Goal: Task Accomplishment & Management: Manage account settings

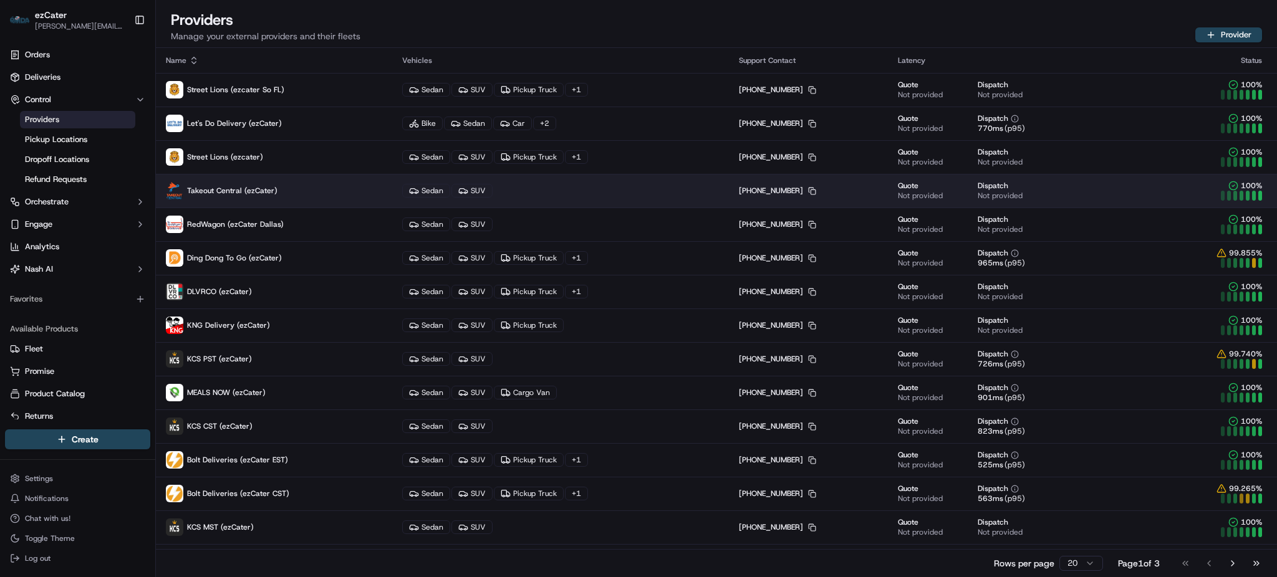
click at [274, 188] on span "Takeout Central (ezCater)" at bounding box center [232, 191] width 90 height 10
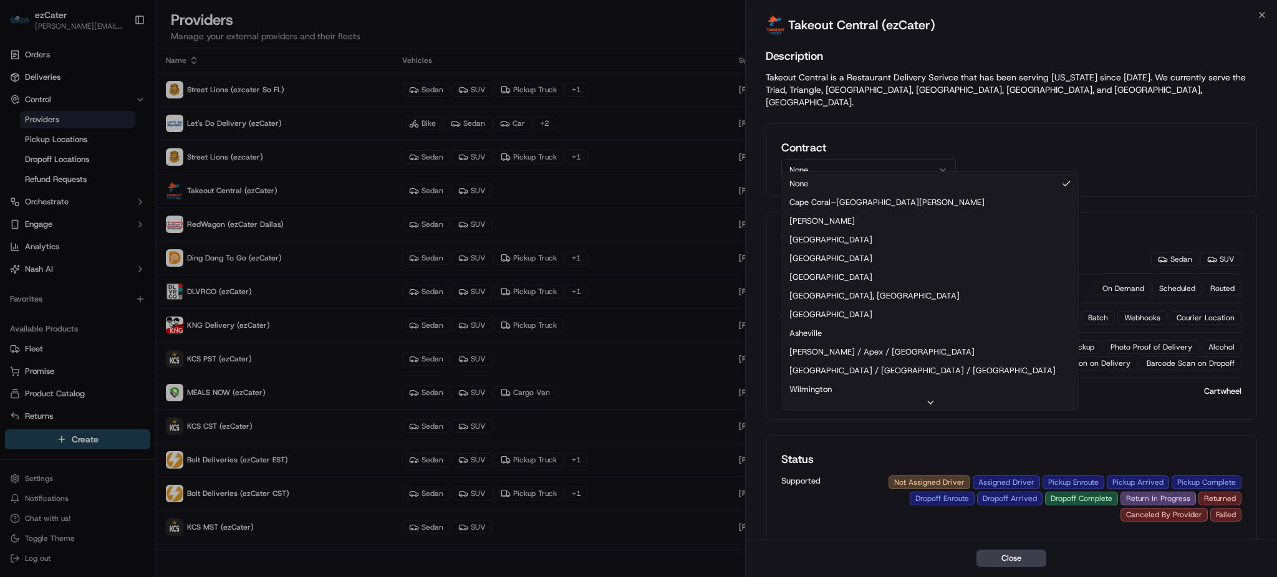
click at [878, 159] on button "None" at bounding box center [868, 170] width 175 height 22
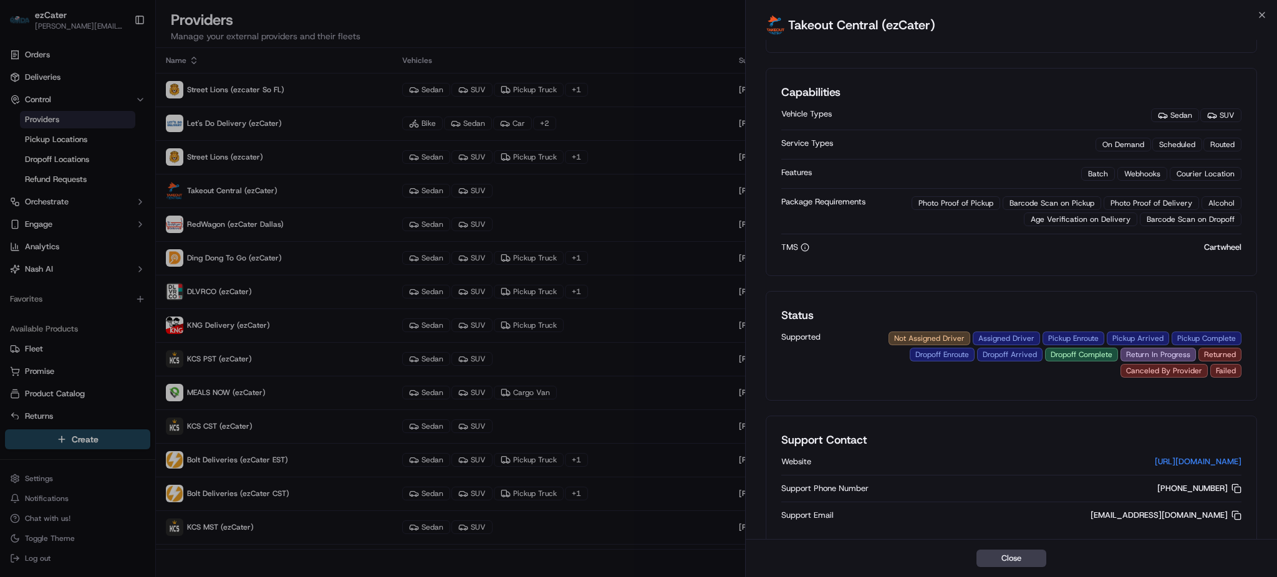
scroll to position [428, 0]
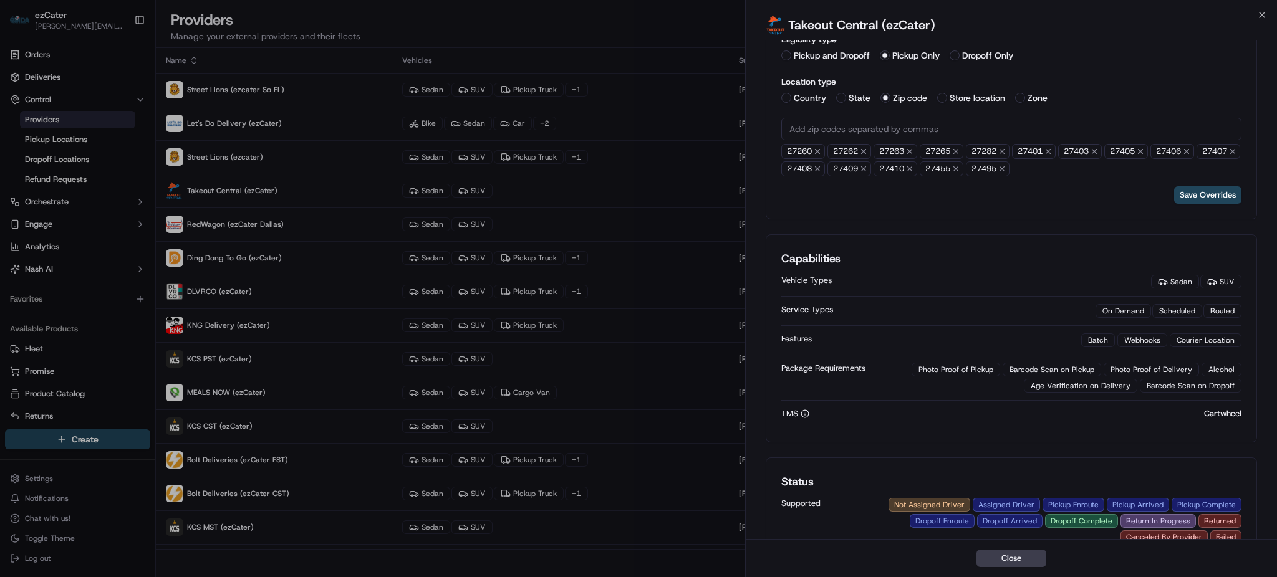
click at [1102, 186] on div "Save Overrides" at bounding box center [1011, 194] width 460 height 17
click at [893, 118] on input "text" at bounding box center [1011, 129] width 460 height 22
paste input "text"
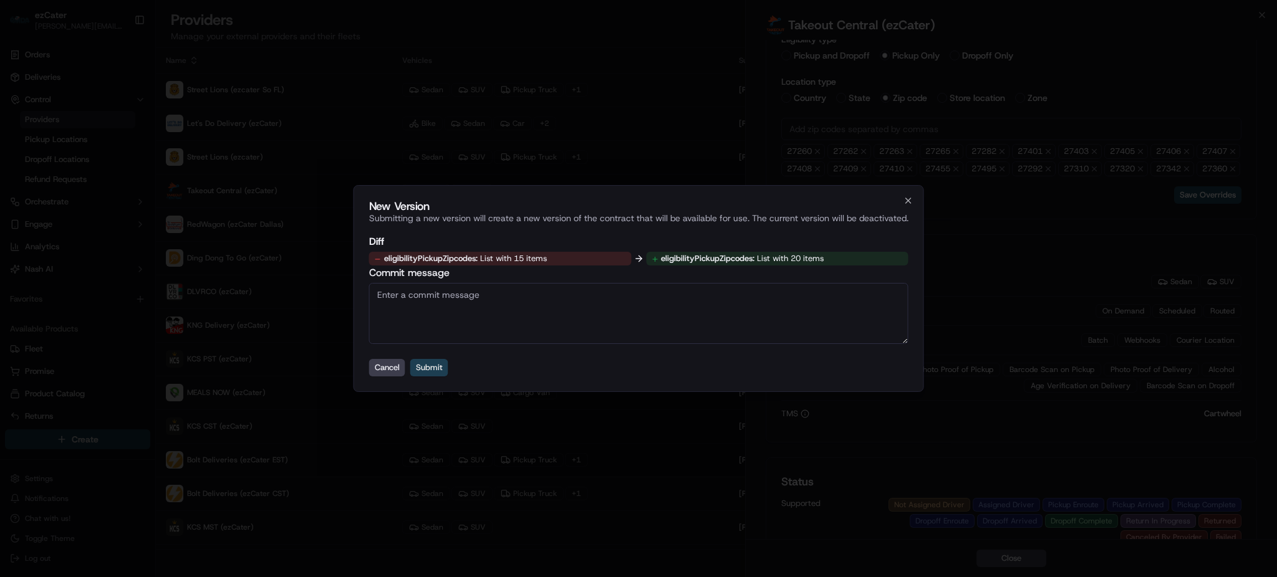
click at [423, 369] on button "Submit" at bounding box center [429, 367] width 38 height 17
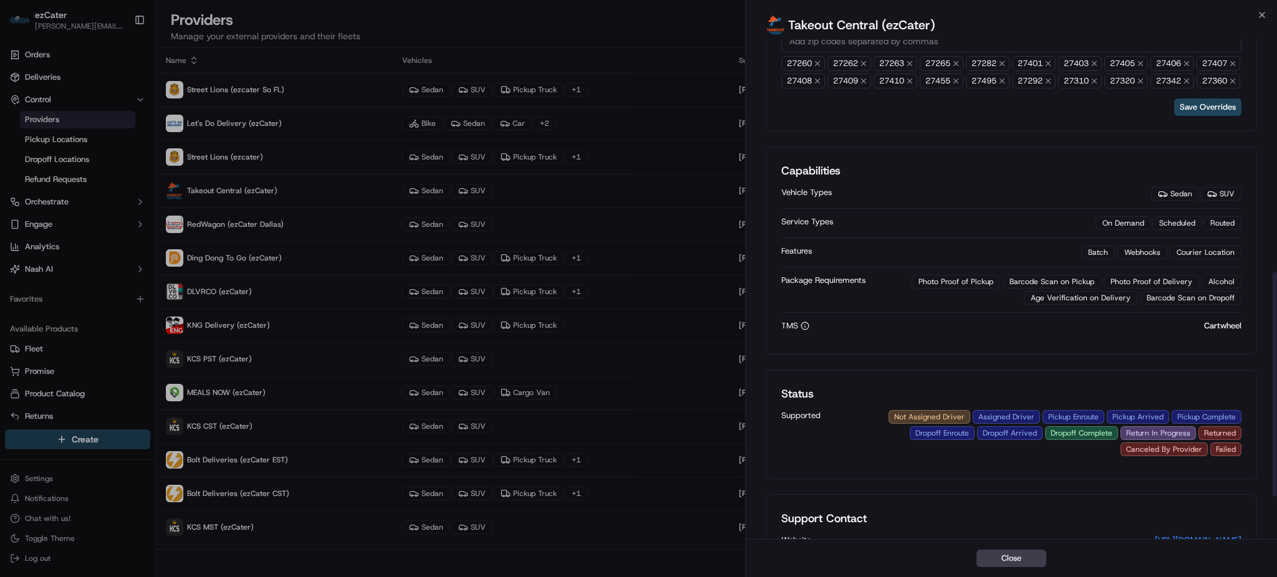
scroll to position [446, 0]
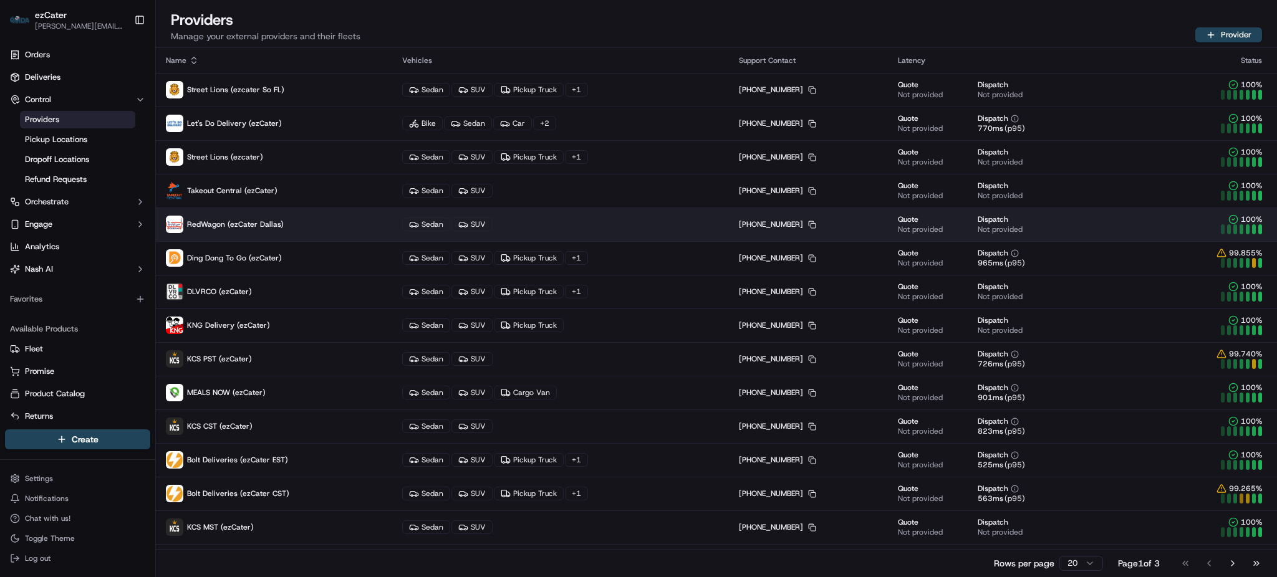
click at [313, 231] on p "RedWagon (ezCater Dallas)" at bounding box center [274, 224] width 216 height 17
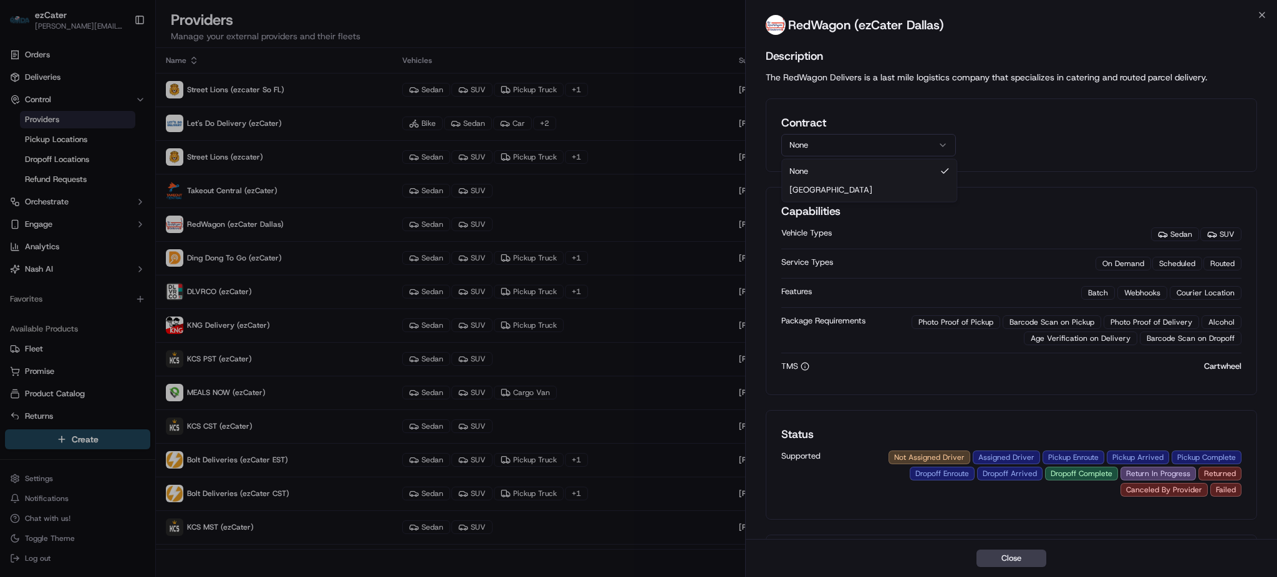
click at [834, 141] on button "None" at bounding box center [868, 145] width 175 height 22
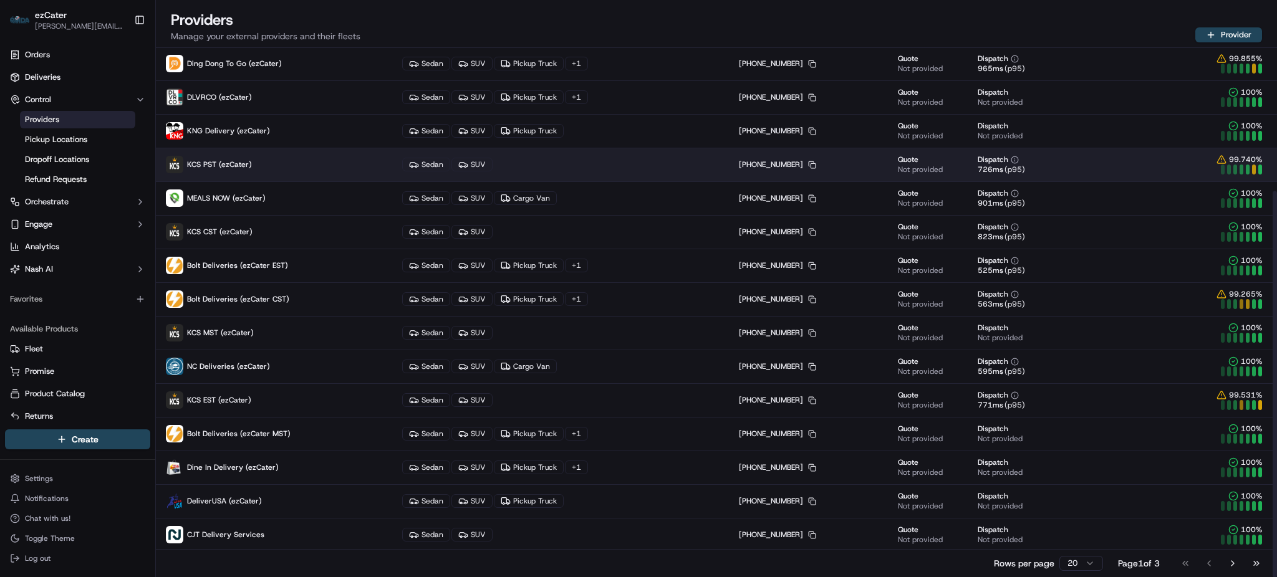
scroll to position [196, 0]
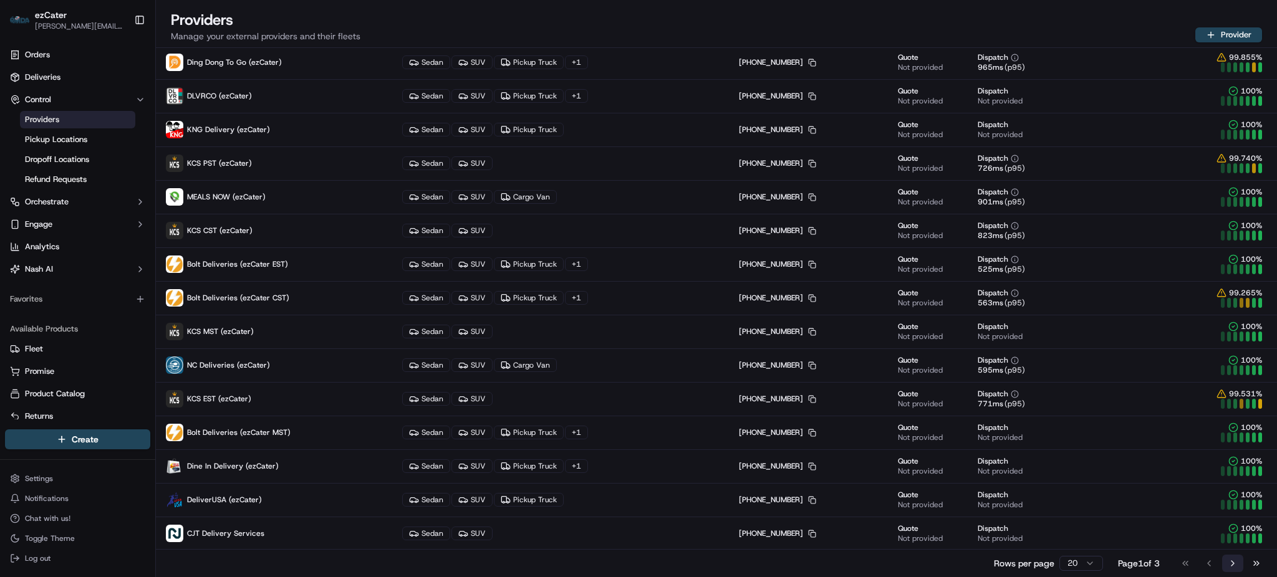
click at [1227, 560] on button "Go to next page" at bounding box center [1232, 563] width 21 height 17
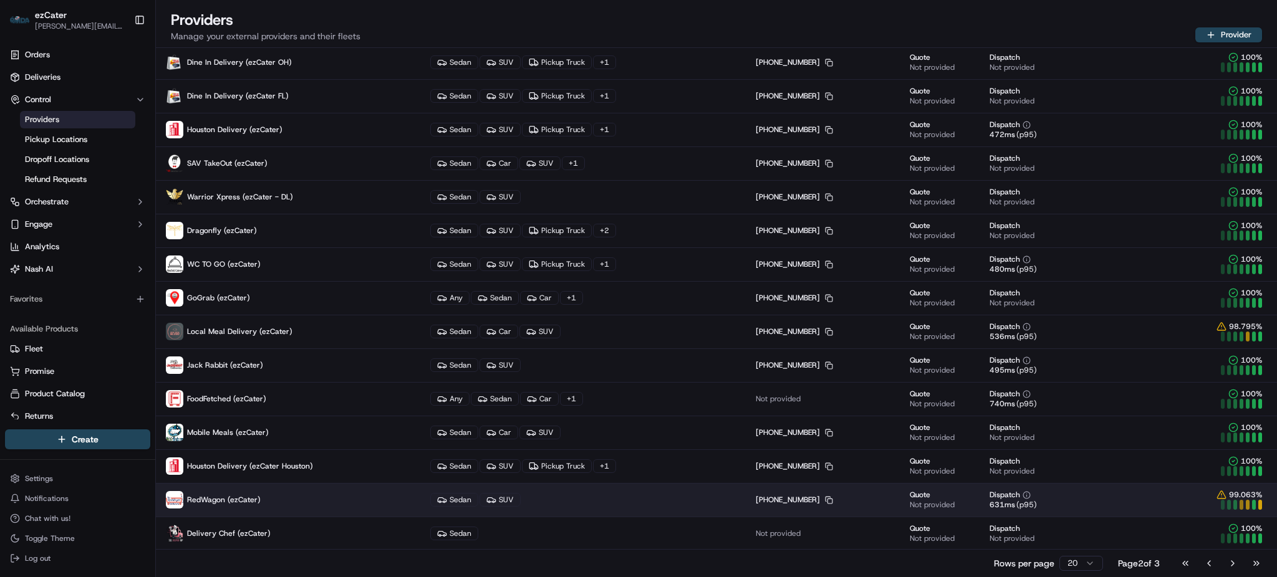
click at [317, 502] on p "RedWagon (ezCater)" at bounding box center [288, 499] width 244 height 17
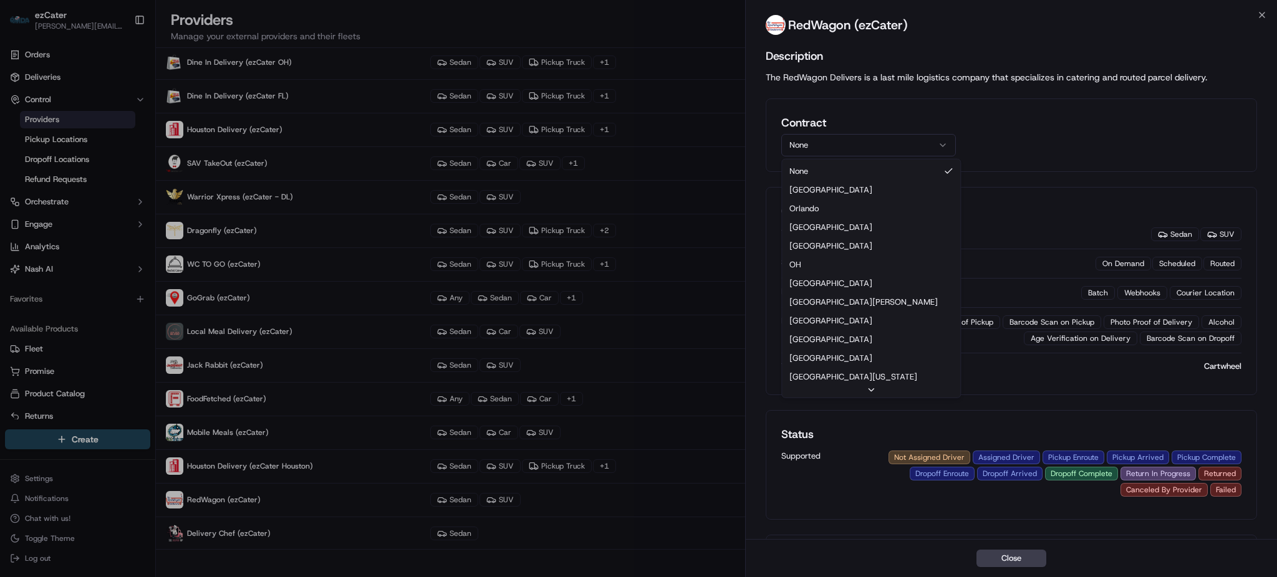
click at [850, 142] on button "None" at bounding box center [868, 145] width 175 height 22
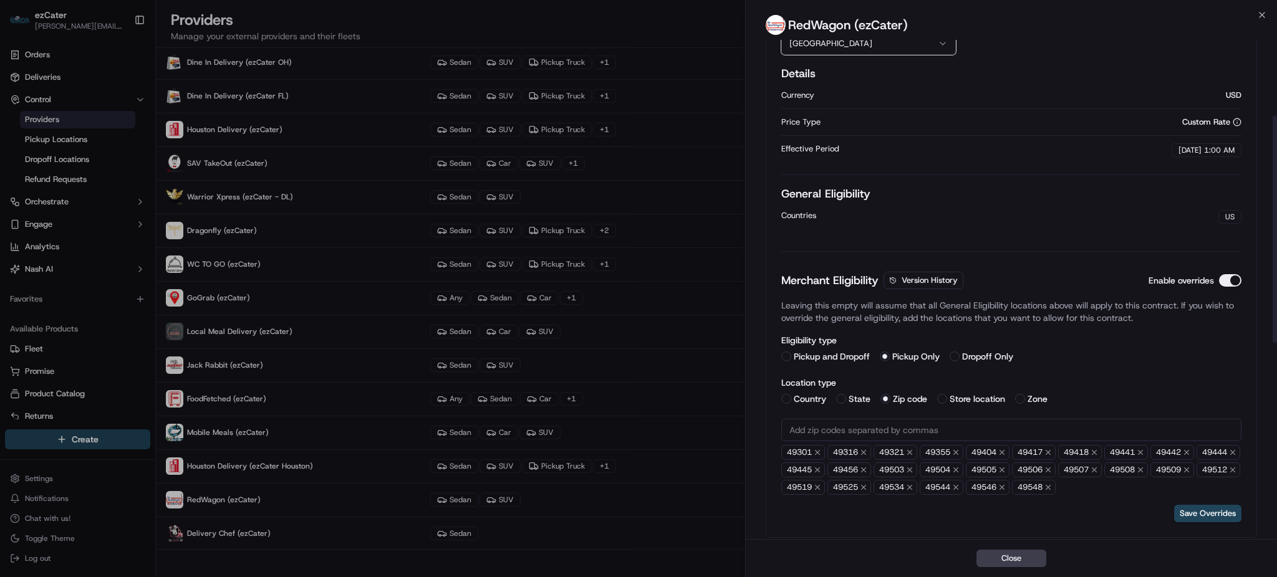
scroll to position [166, 0]
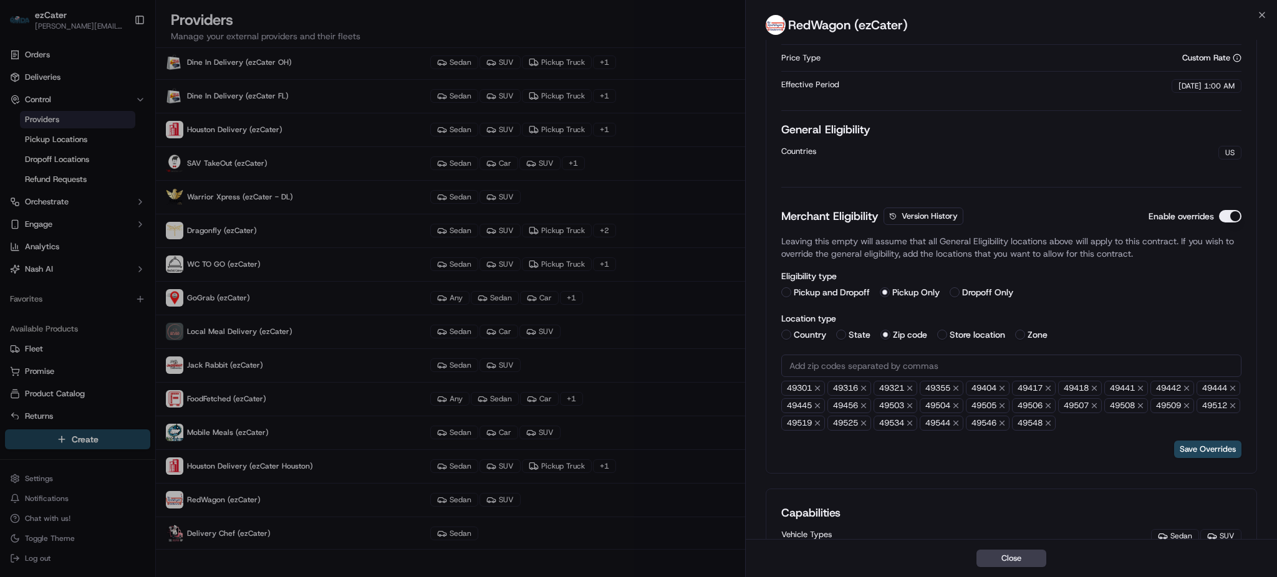
click at [1171, 417] on div "49301 49316 49321 49355 49404 49417 49418 49441 49442 49444 49445 49456 49503 4…" at bounding box center [1011, 406] width 460 height 50
click at [898, 362] on input "text" at bounding box center [1011, 366] width 460 height 22
paste input "text"
click at [1212, 458] on button "Save Overrides" at bounding box center [1207, 449] width 67 height 17
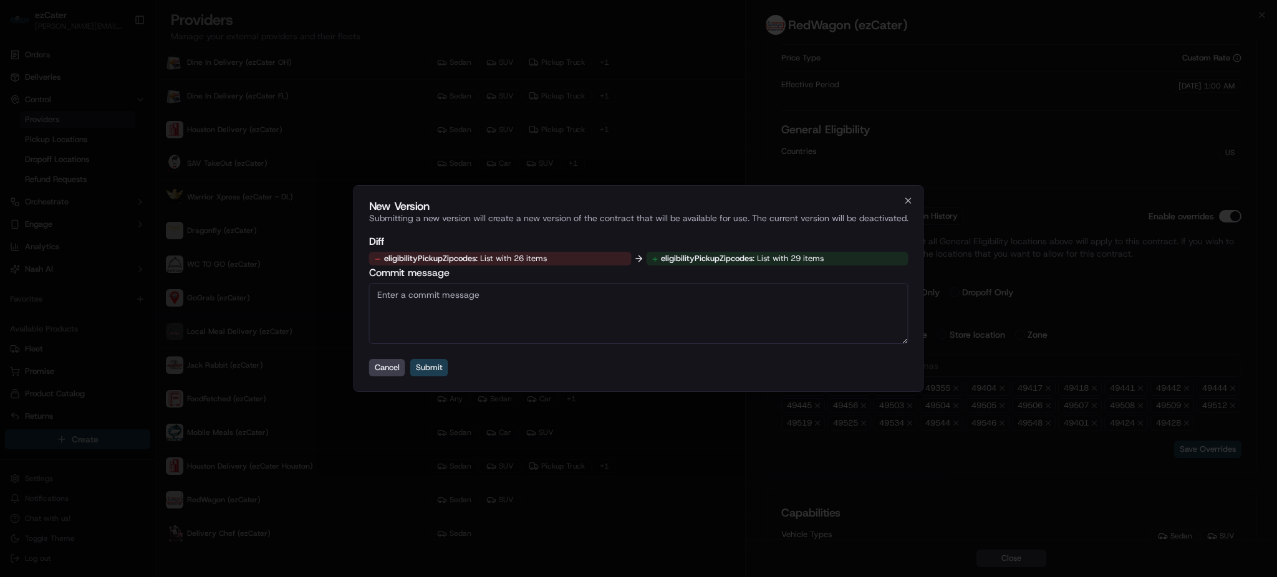
click at [426, 370] on button "Submit" at bounding box center [429, 367] width 38 height 17
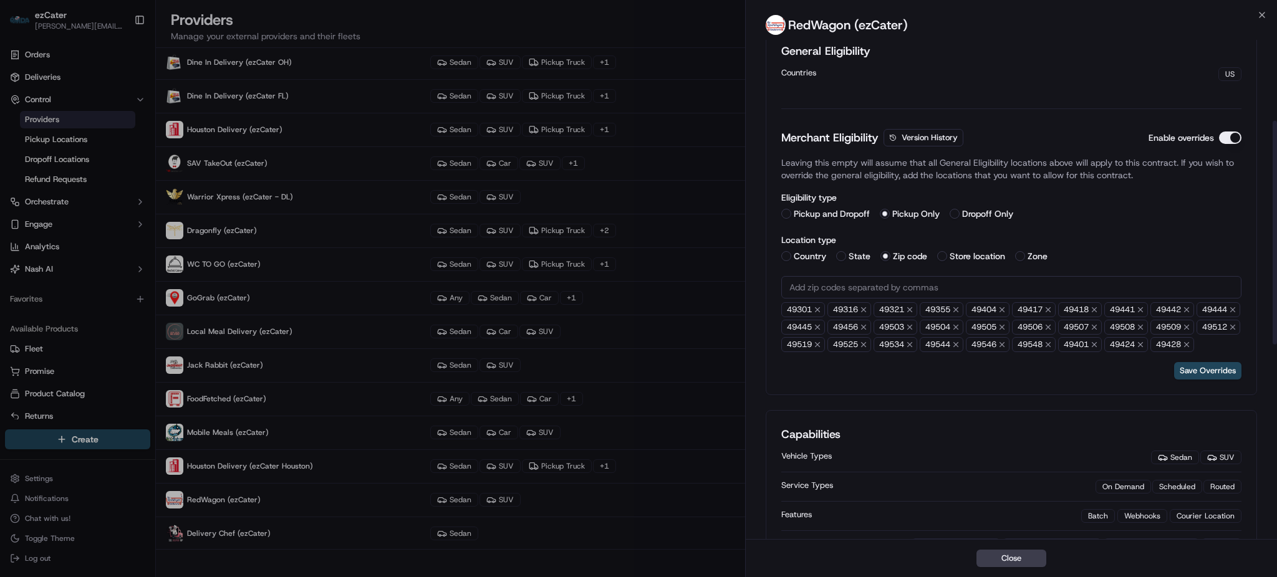
scroll to position [249, 0]
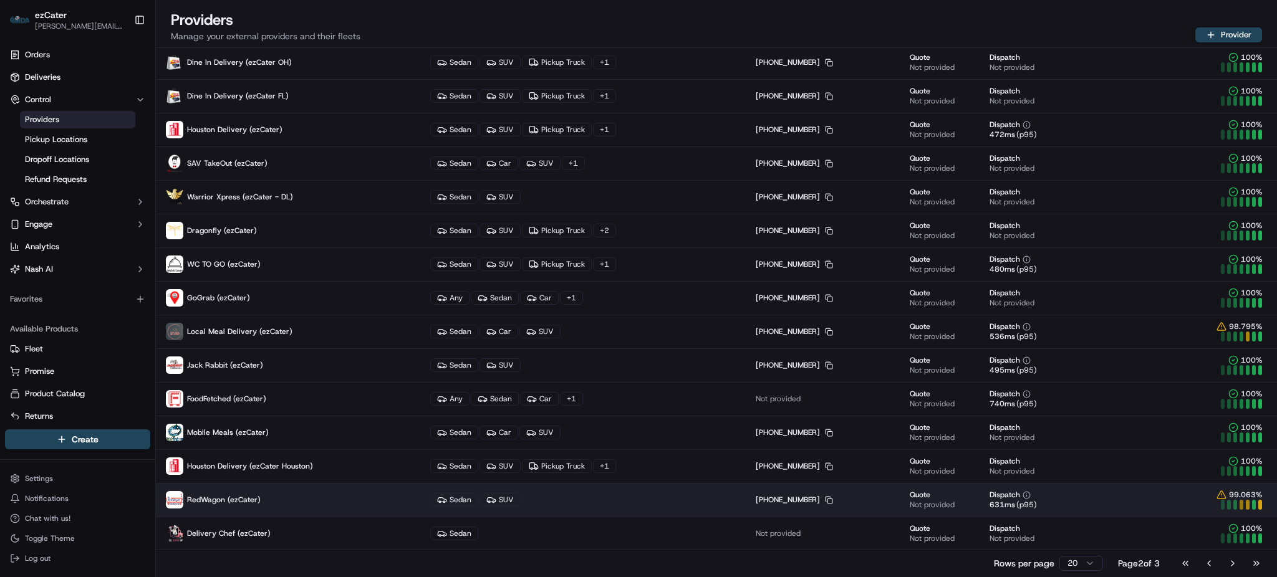
click at [276, 506] on p "RedWagon (ezCater)" at bounding box center [288, 499] width 244 height 17
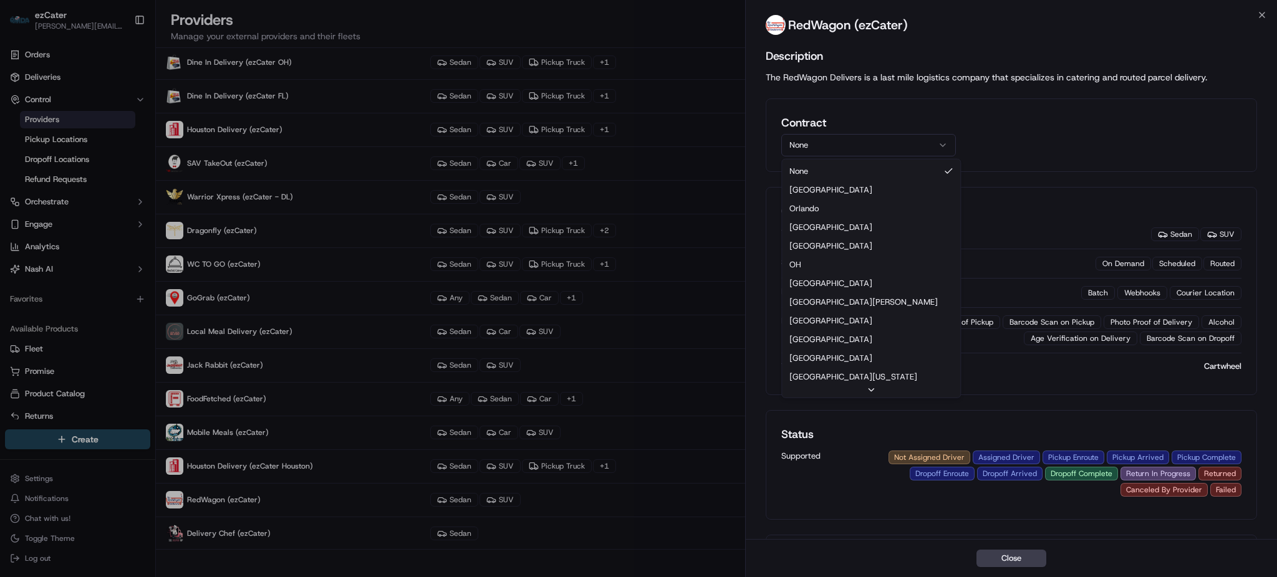
click at [875, 146] on button "None" at bounding box center [868, 145] width 175 height 22
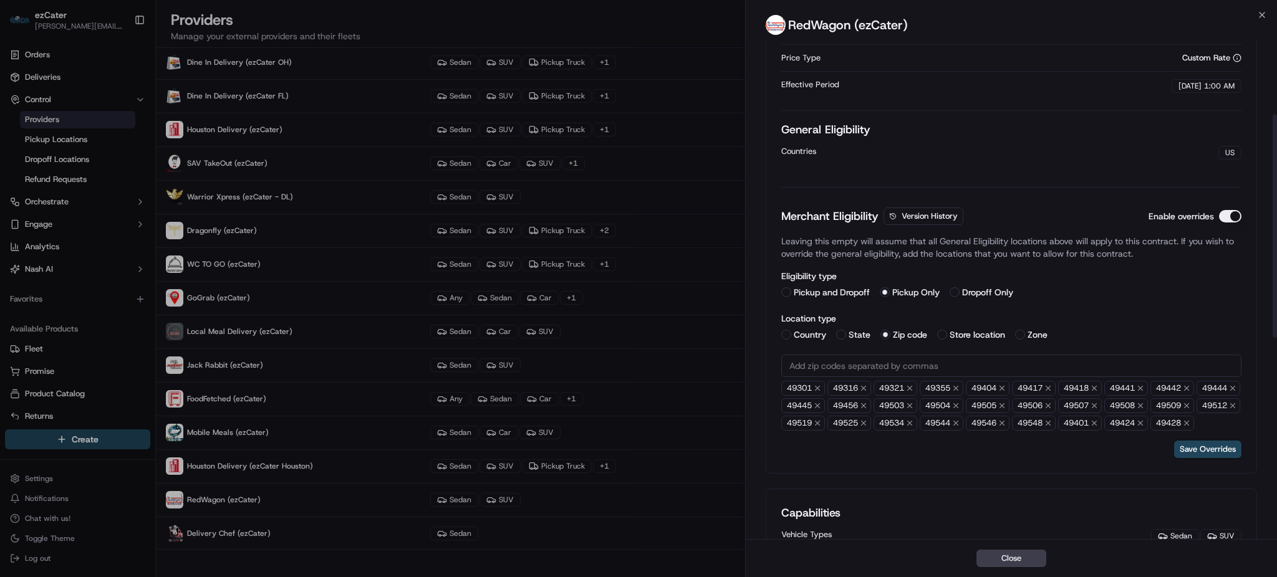
scroll to position [0, 0]
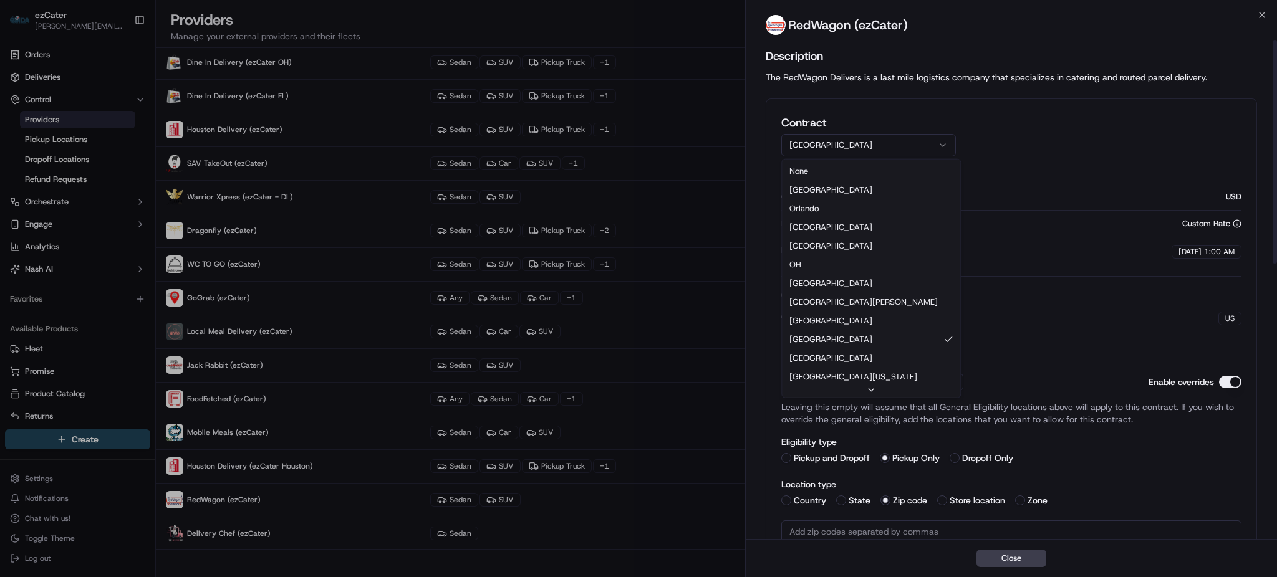
click at [868, 148] on button "[GEOGRAPHIC_DATA]" at bounding box center [868, 145] width 175 height 22
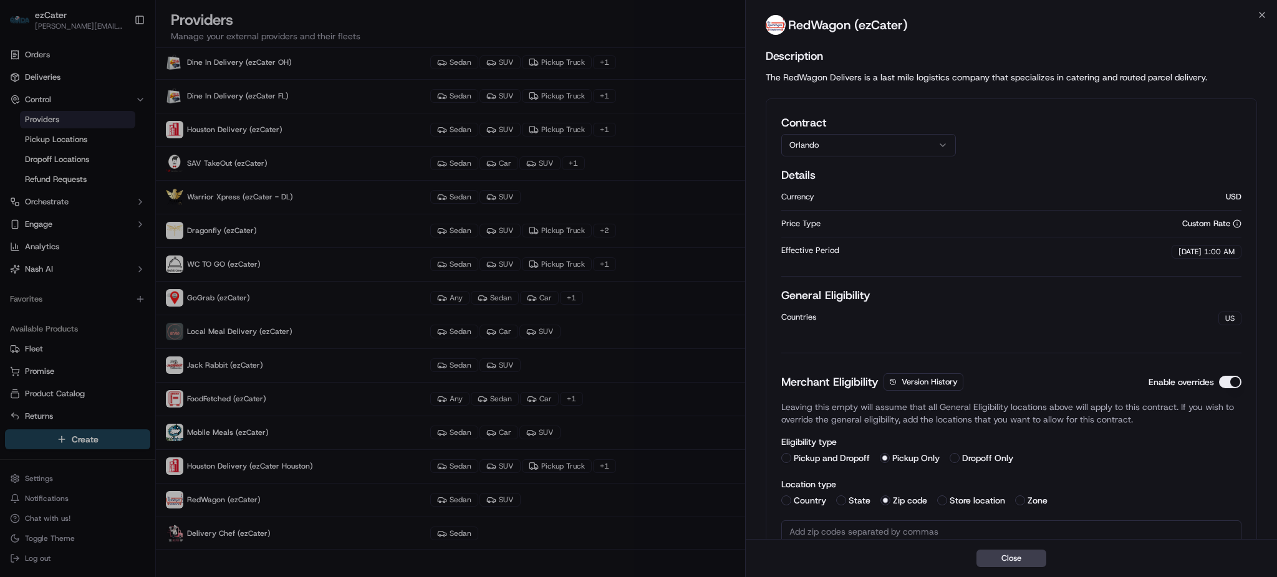
scroll to position [317, 0]
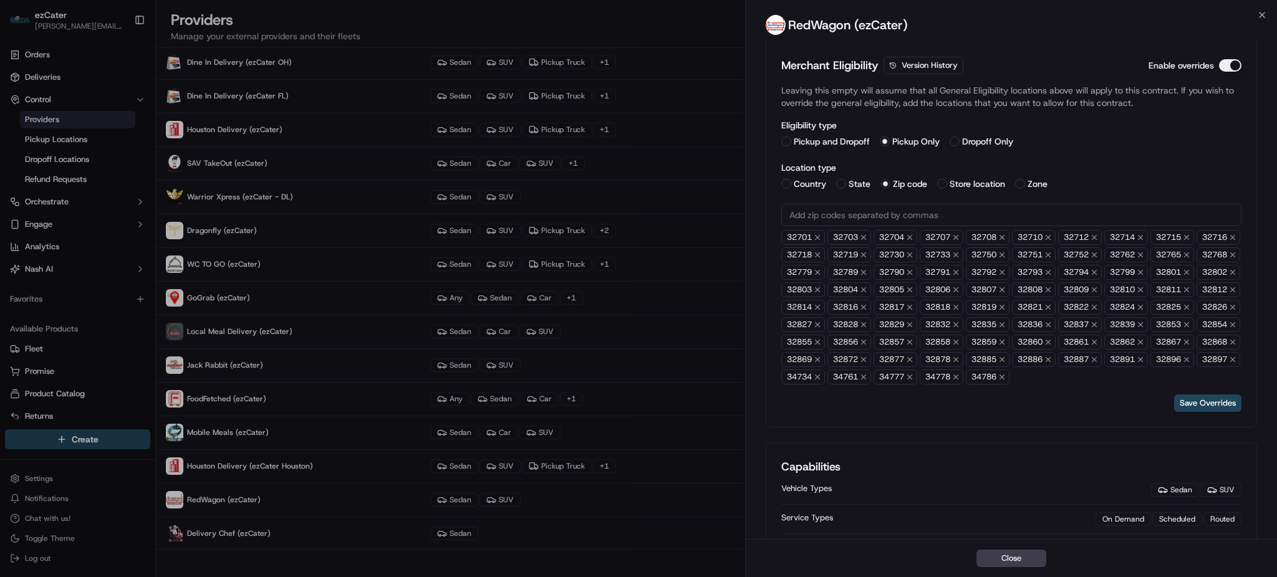
click at [1002, 403] on div "Merchant Eligibility Version History Enable overrides Leaving this empty will a…" at bounding box center [1011, 234] width 460 height 355
click at [873, 219] on input "text" at bounding box center [1011, 215] width 460 height 22
paste input "32259"
type input "32259"
click at [1198, 412] on button "Save Overrides" at bounding box center [1207, 403] width 67 height 17
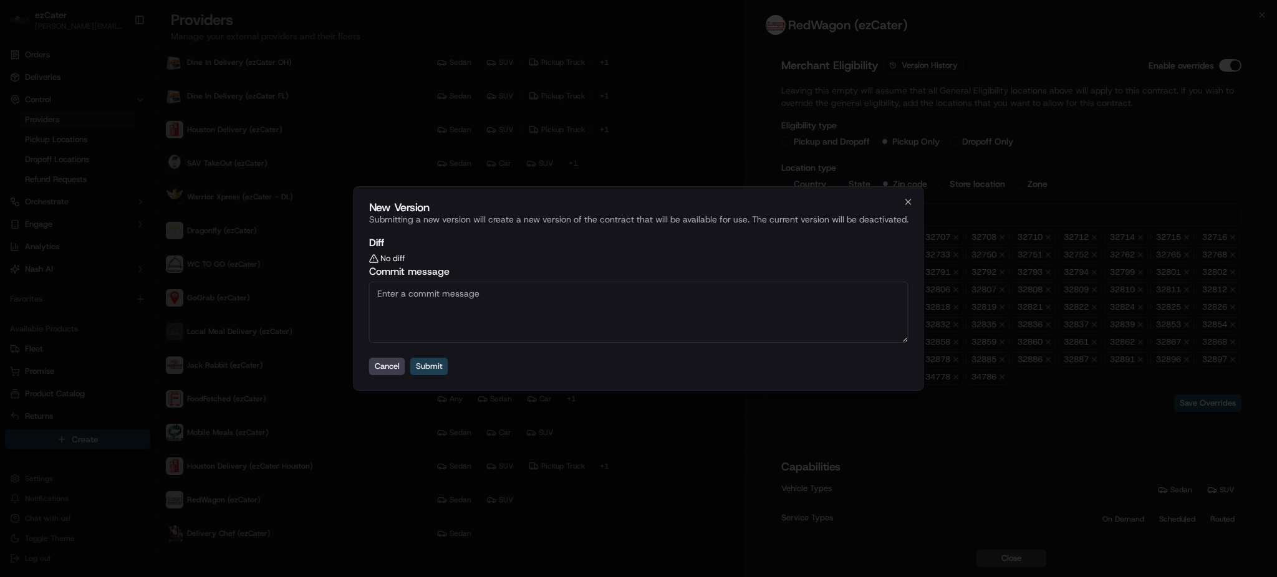
click at [426, 363] on button "Submit" at bounding box center [429, 366] width 38 height 17
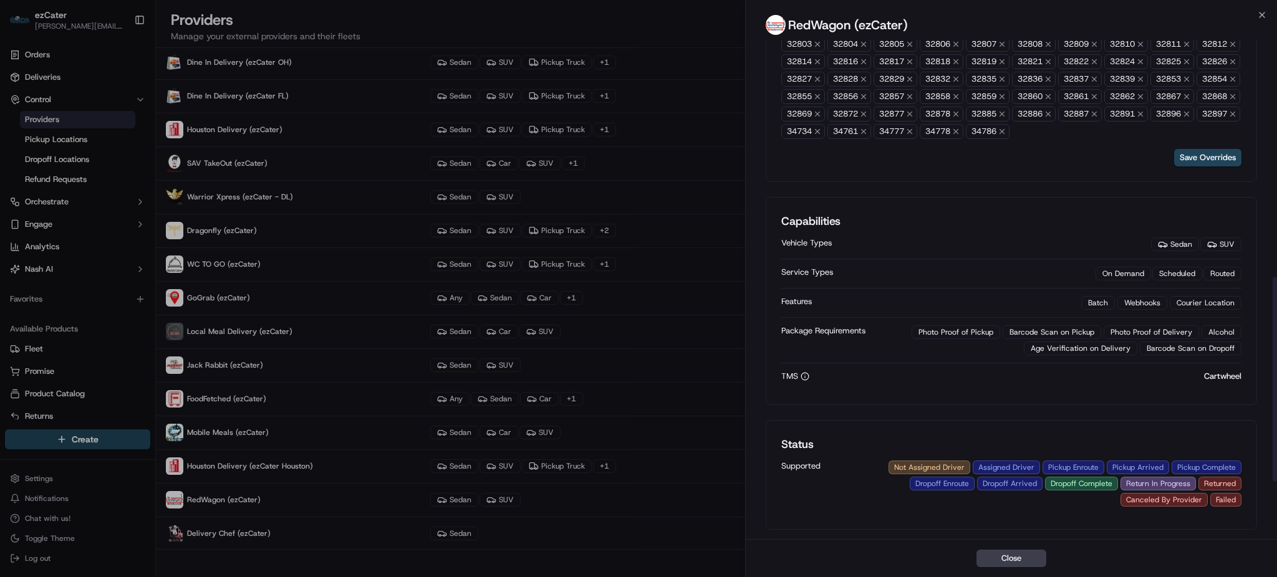
scroll to position [582, 0]
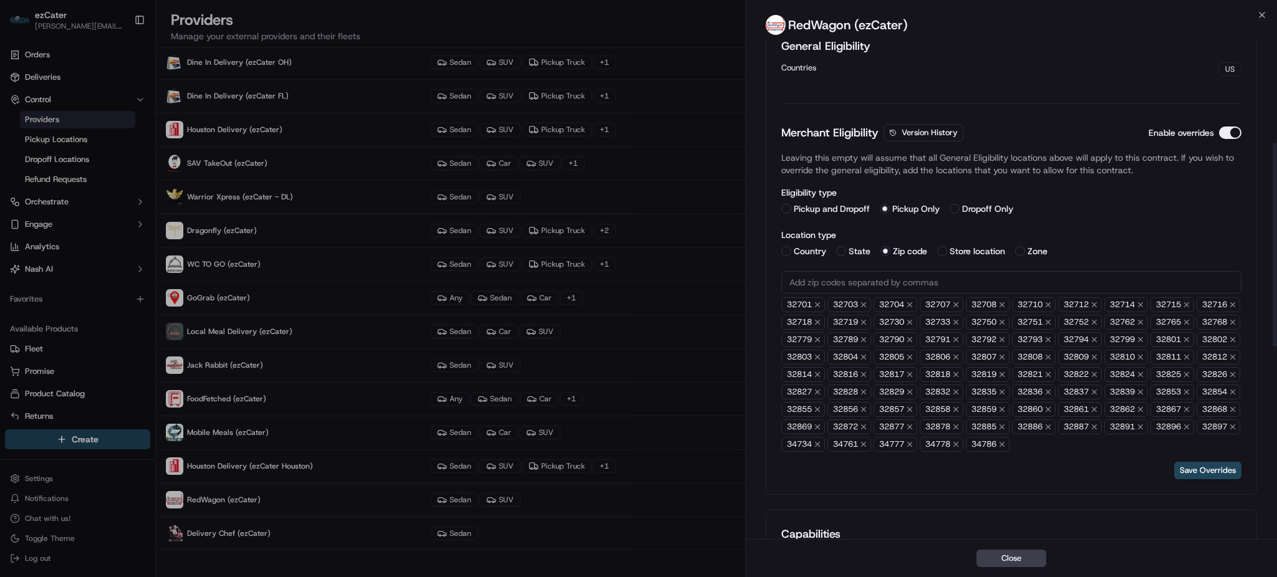
scroll to position [332, 0]
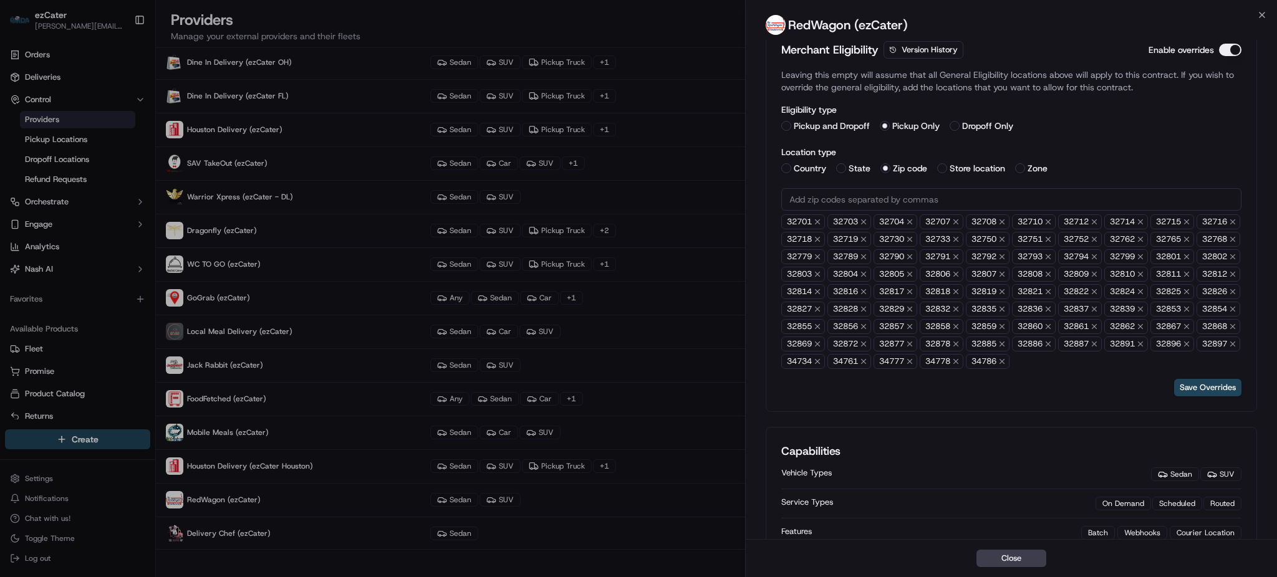
click at [863, 203] on input "text" at bounding box center [1011, 199] width 460 height 22
paste input "text"
click at [1090, 366] on icon "button" at bounding box center [1094, 361] width 9 height 9
click at [1043, 366] on icon "button" at bounding box center [1047, 361] width 9 height 9
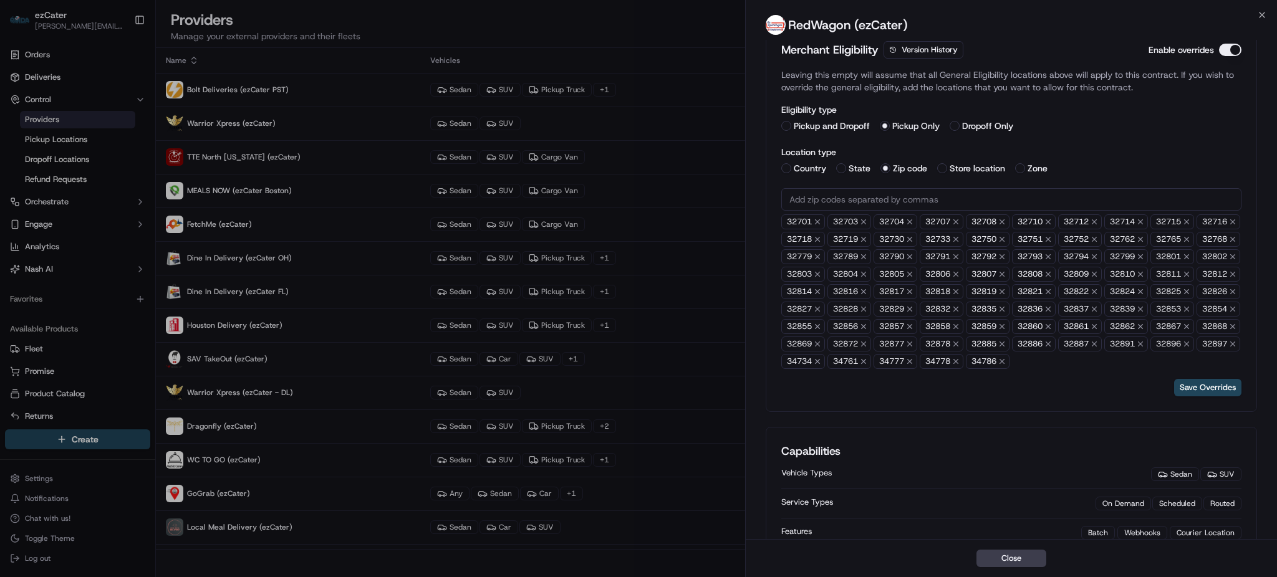
click at [853, 200] on input "text" at bounding box center [1011, 199] width 460 height 22
paste input "text"
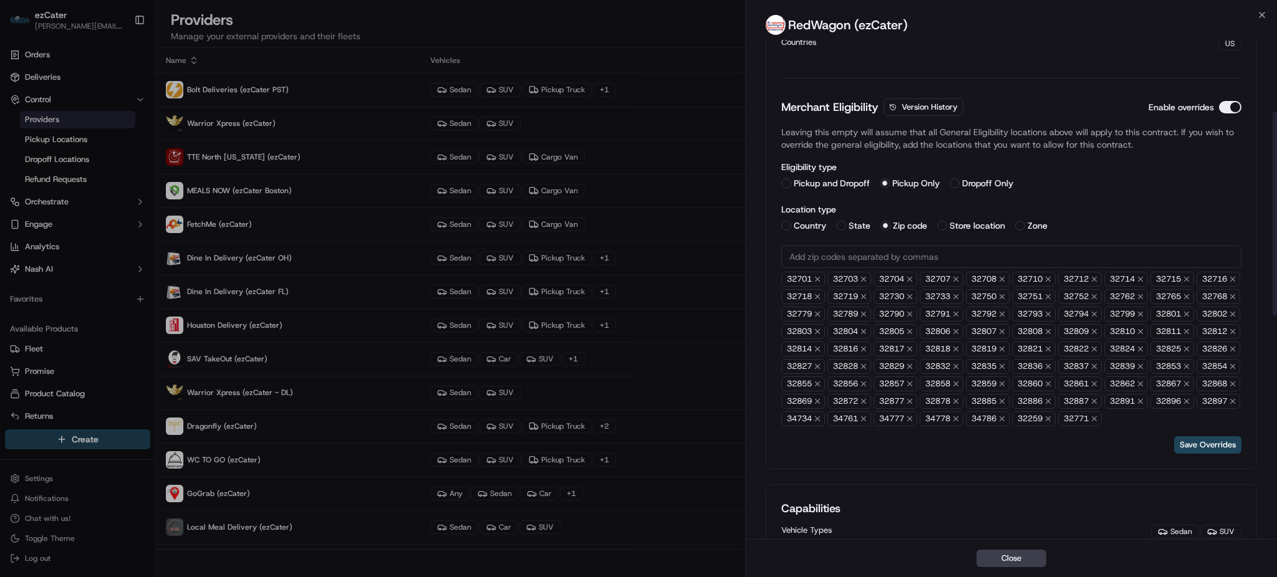
scroll to position [332, 0]
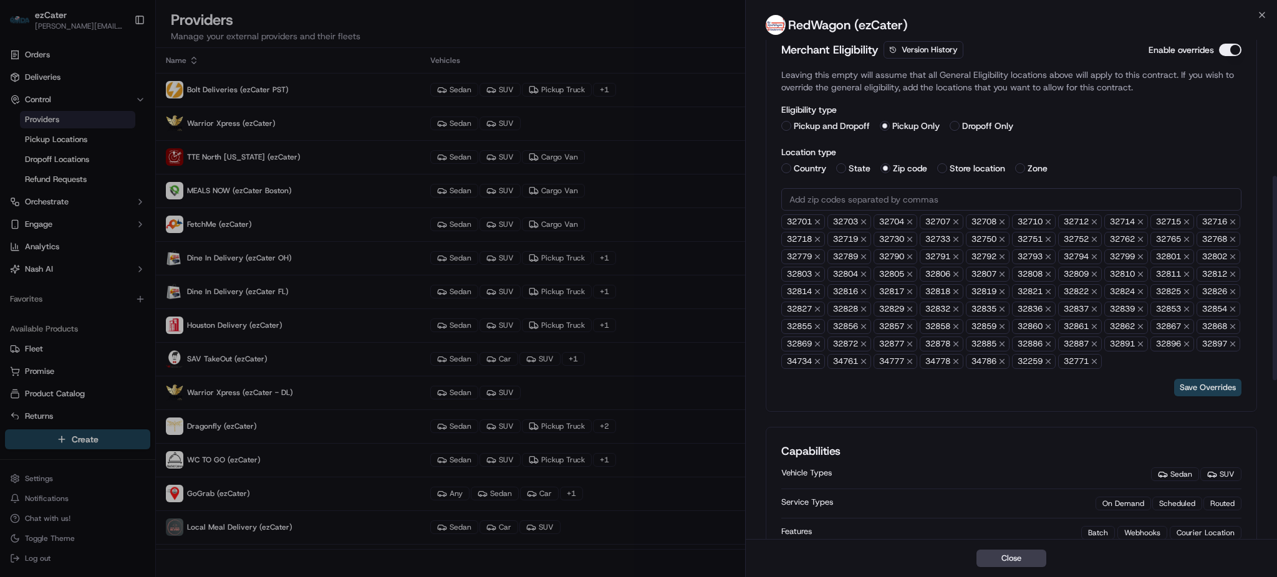
click at [1202, 396] on button "Save Overrides" at bounding box center [1207, 387] width 67 height 17
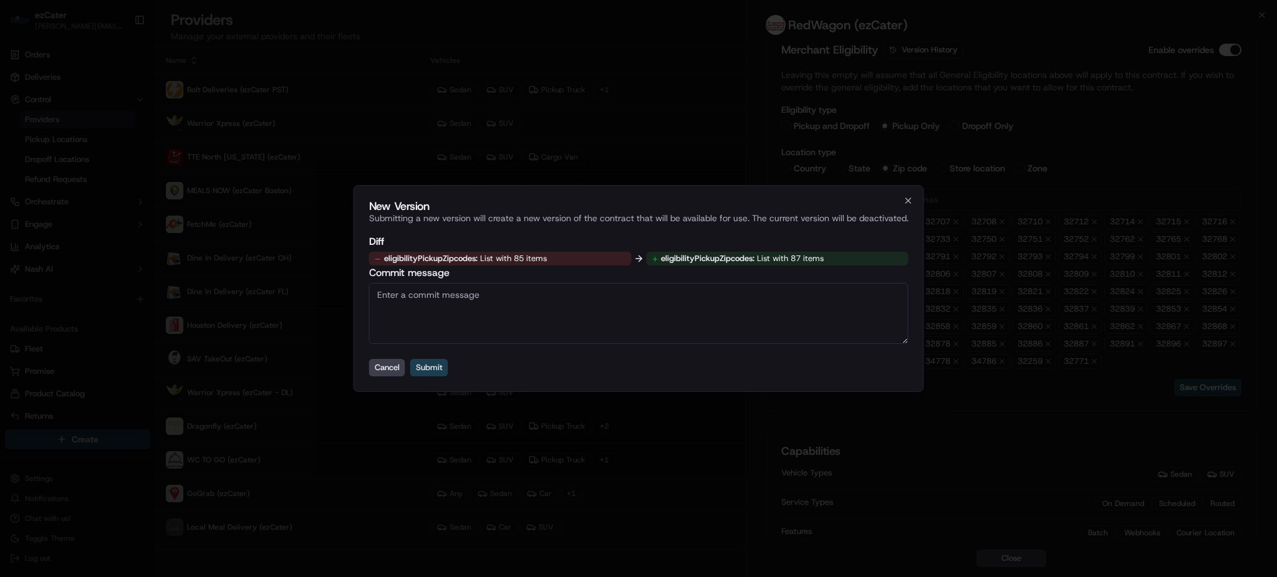
click at [426, 363] on button "Submit" at bounding box center [429, 367] width 38 height 17
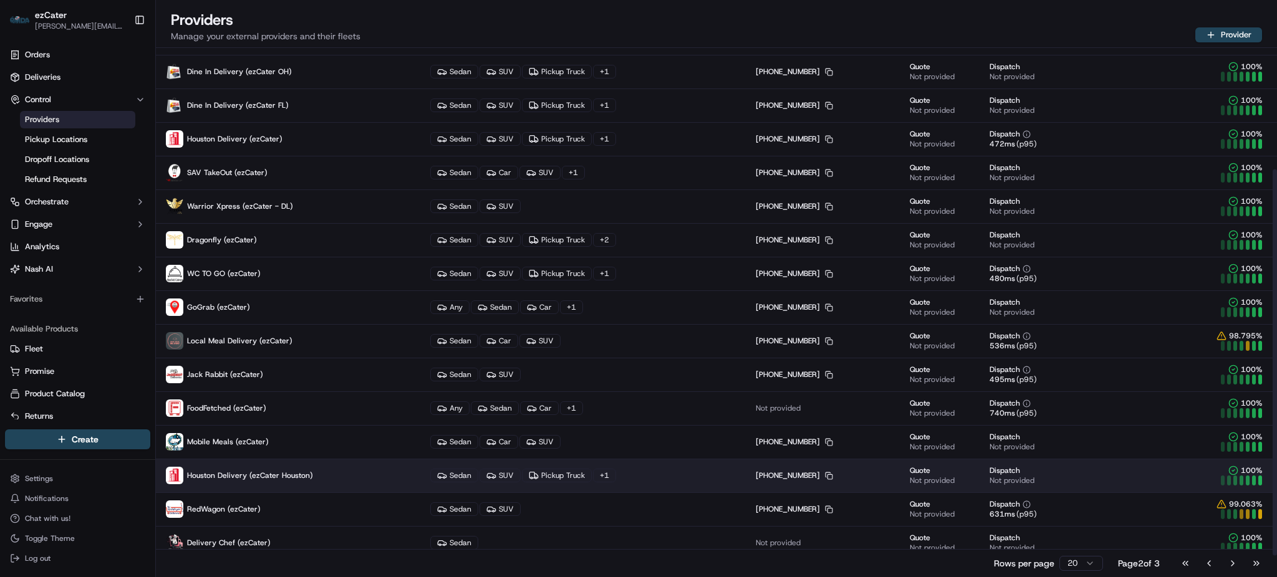
scroll to position [196, 0]
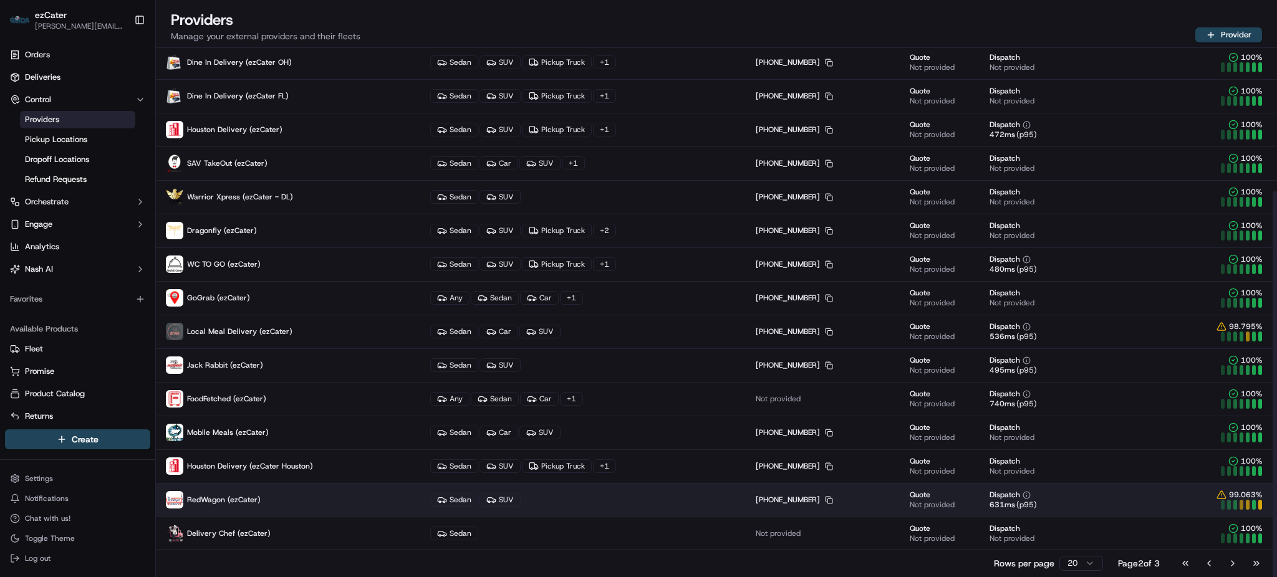
click at [231, 489] on td "RedWagon (ezCater)" at bounding box center [288, 500] width 264 height 34
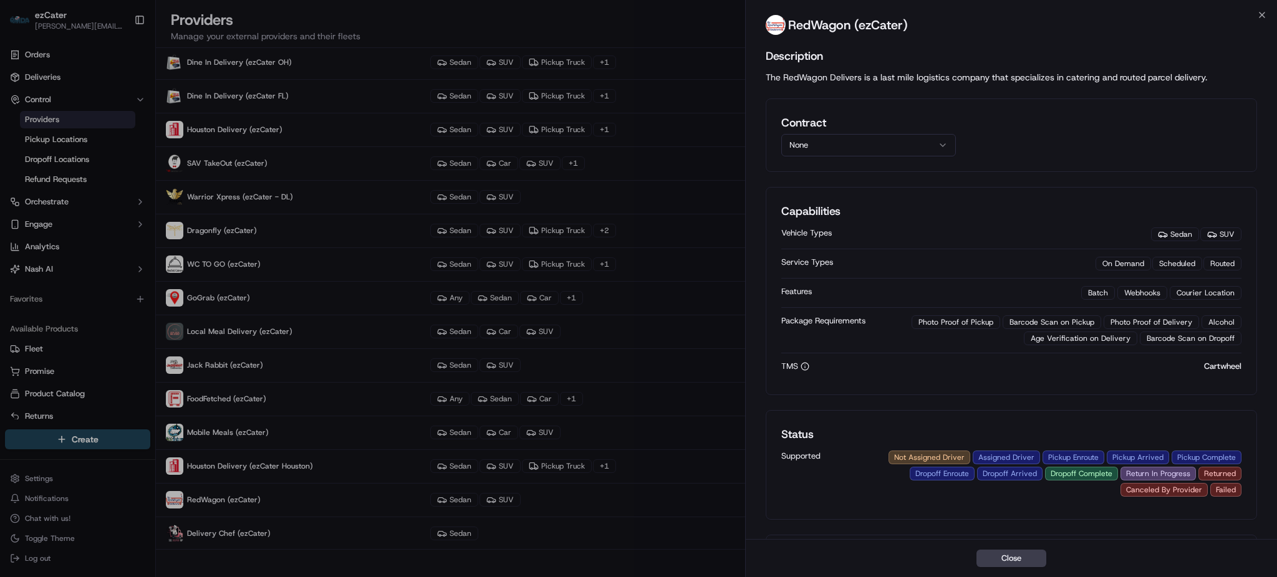
click at [838, 143] on button "None" at bounding box center [868, 145] width 175 height 22
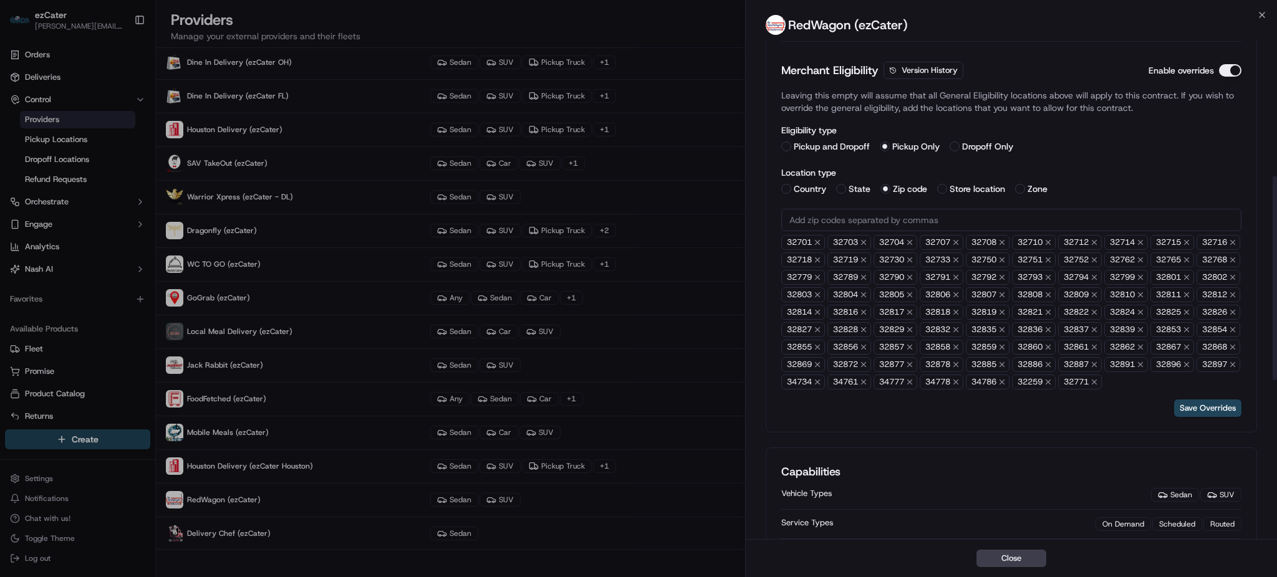
scroll to position [332, 0]
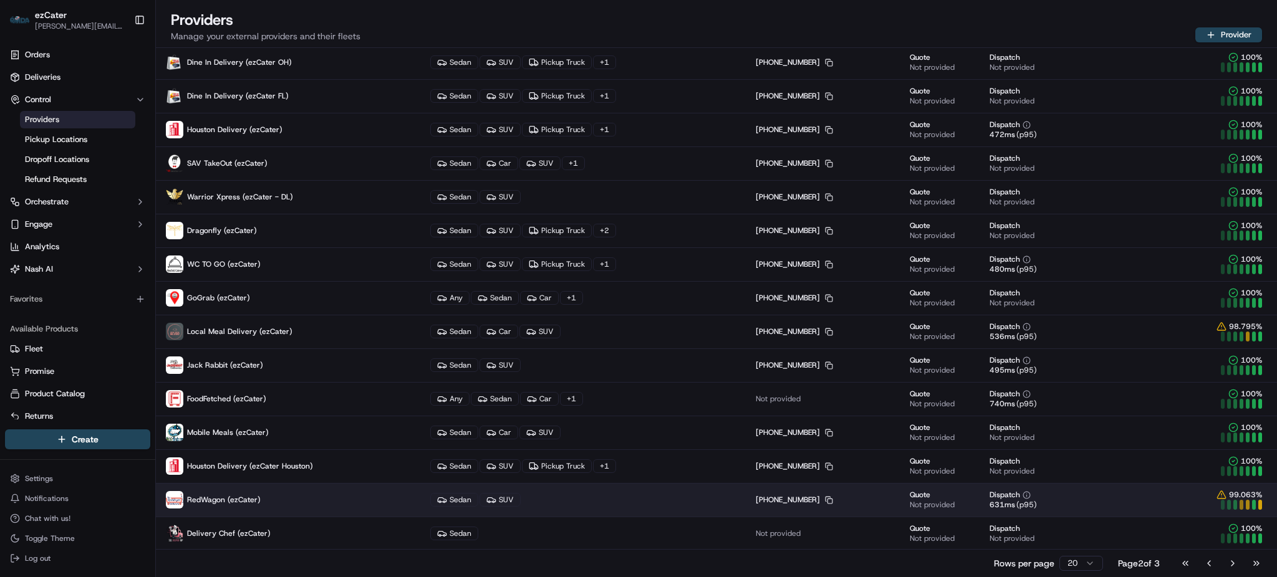
click at [257, 501] on span "RedWagon (ezCater)" at bounding box center [224, 500] width 74 height 10
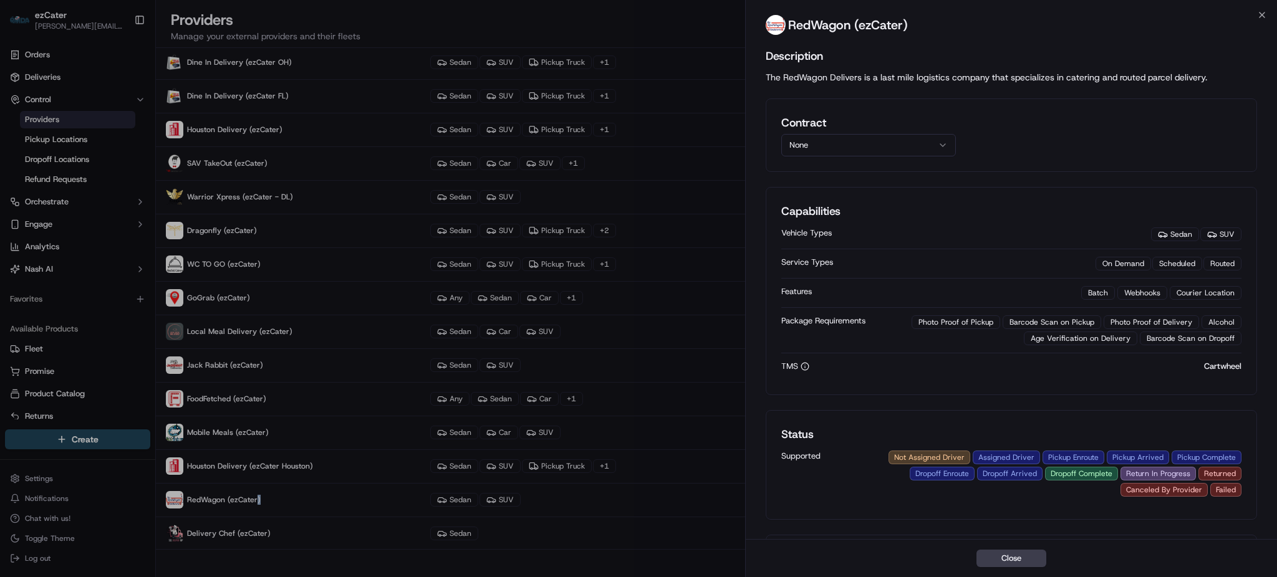
click at [842, 153] on button "None" at bounding box center [868, 145] width 175 height 22
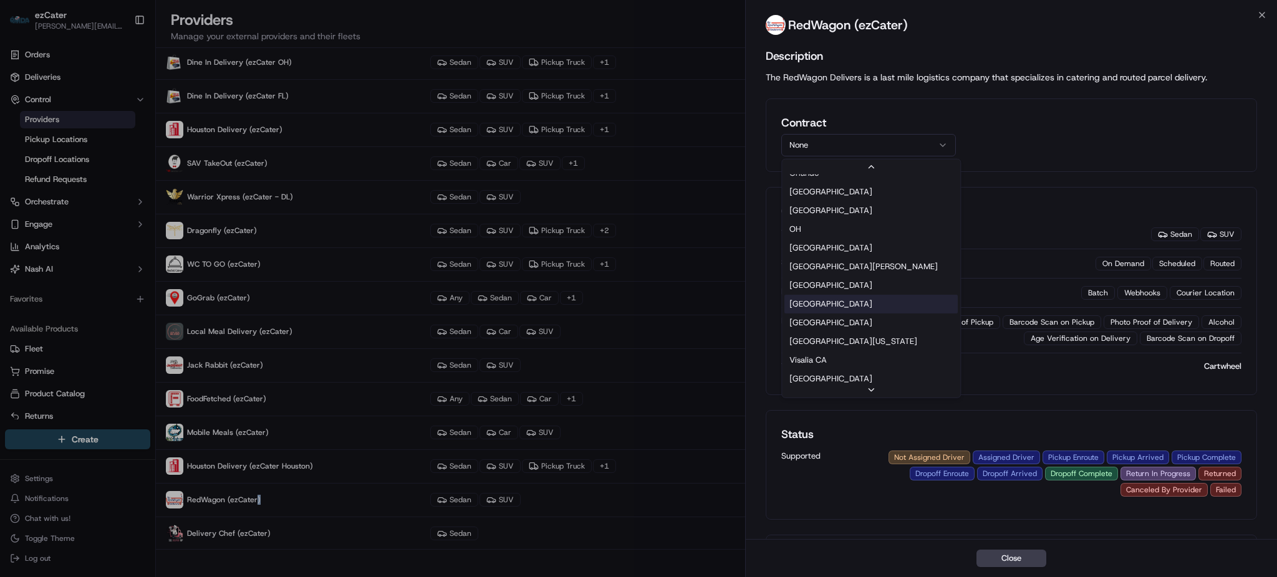
scroll to position [0, 0]
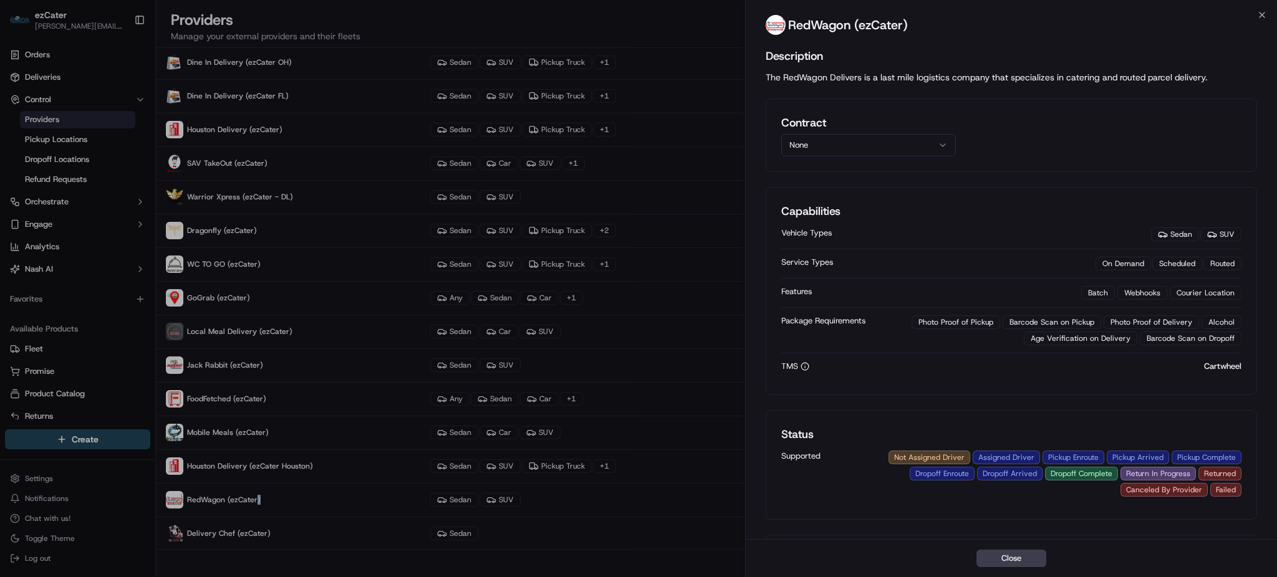
click at [942, 153] on button "None" at bounding box center [868, 145] width 175 height 22
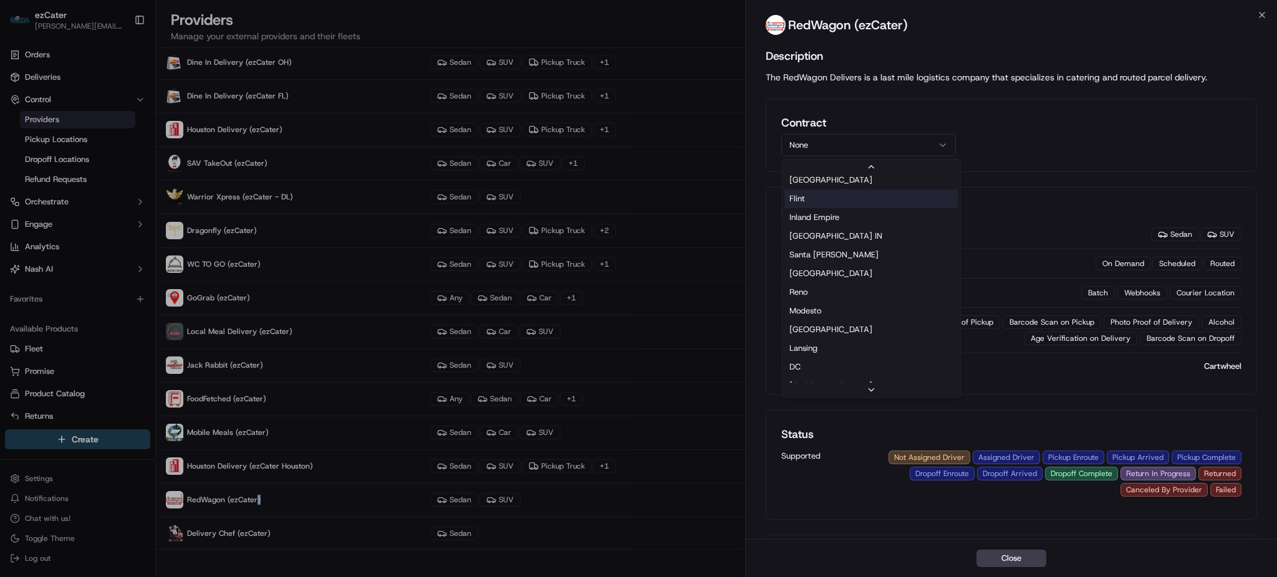
scroll to position [267, 0]
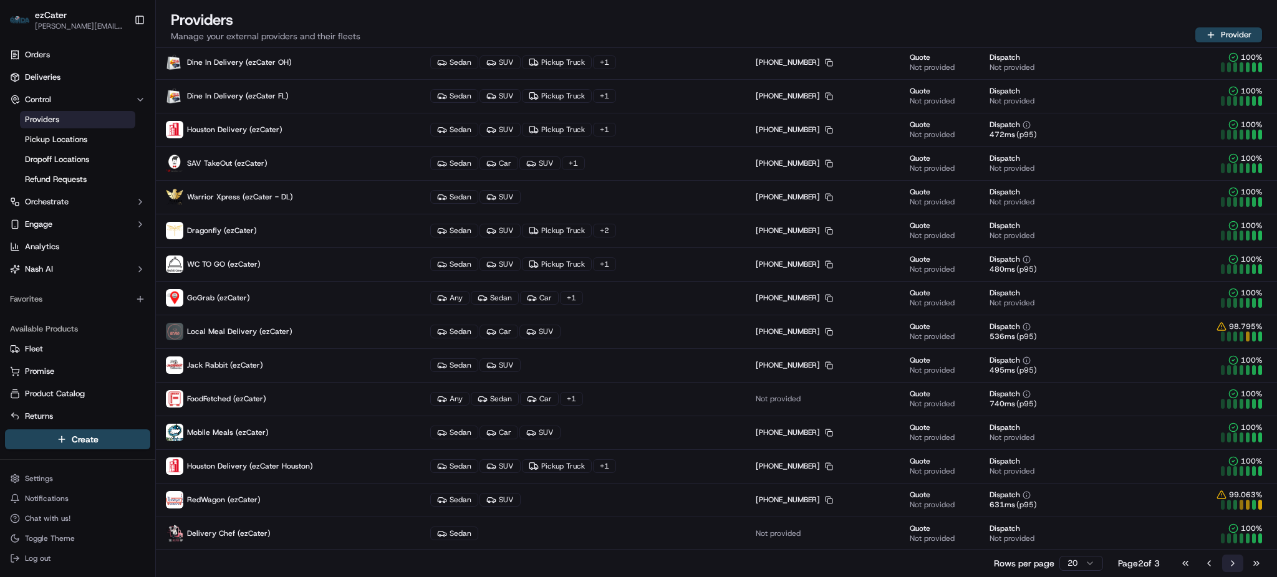
click at [1228, 565] on button "Go to next page" at bounding box center [1232, 563] width 21 height 17
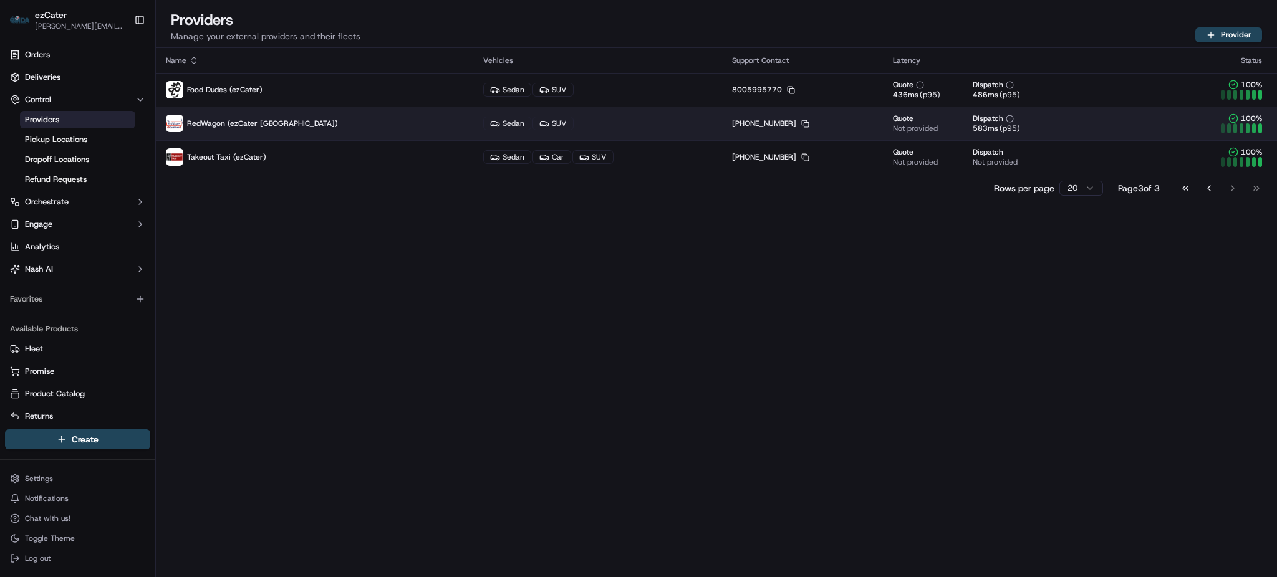
click at [277, 117] on p "RedWagon (ezCater [GEOGRAPHIC_DATA])" at bounding box center [314, 123] width 297 height 17
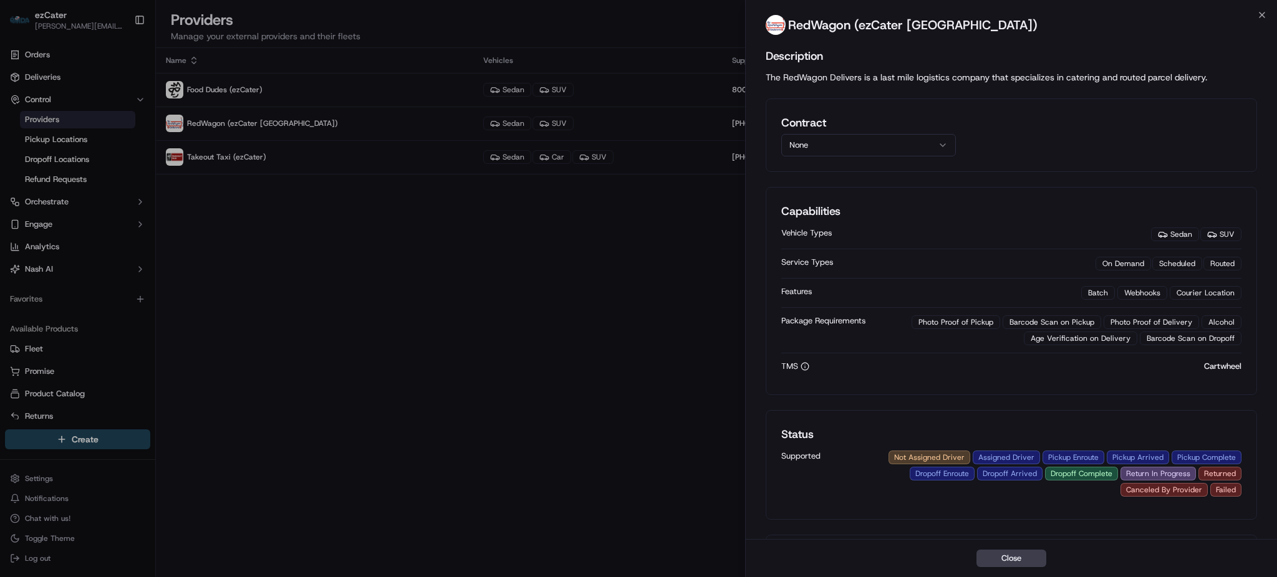
click at [872, 155] on button "None" at bounding box center [868, 145] width 175 height 22
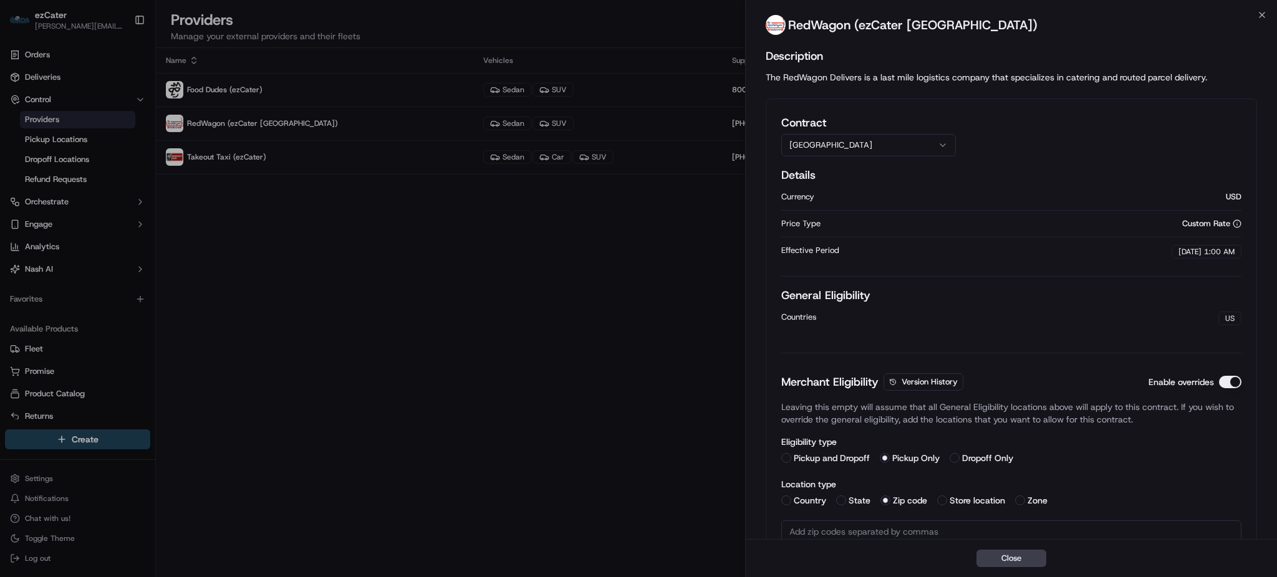
click at [842, 142] on button "[GEOGRAPHIC_DATA]" at bounding box center [868, 145] width 175 height 22
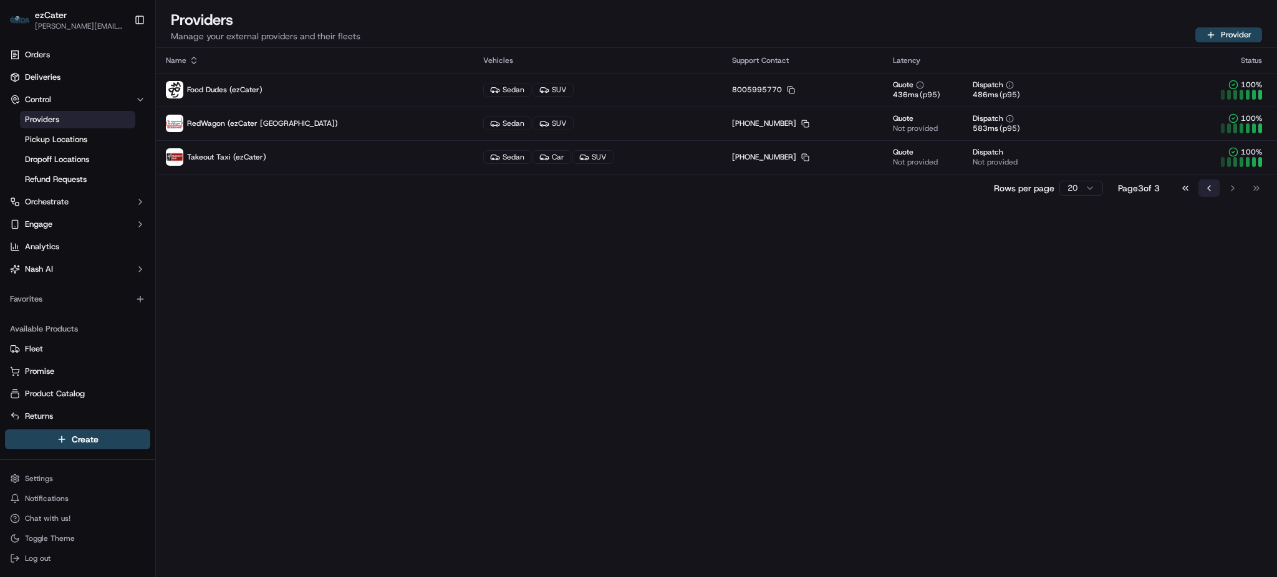
click at [1203, 186] on button "Go to previous page" at bounding box center [1208, 188] width 21 height 17
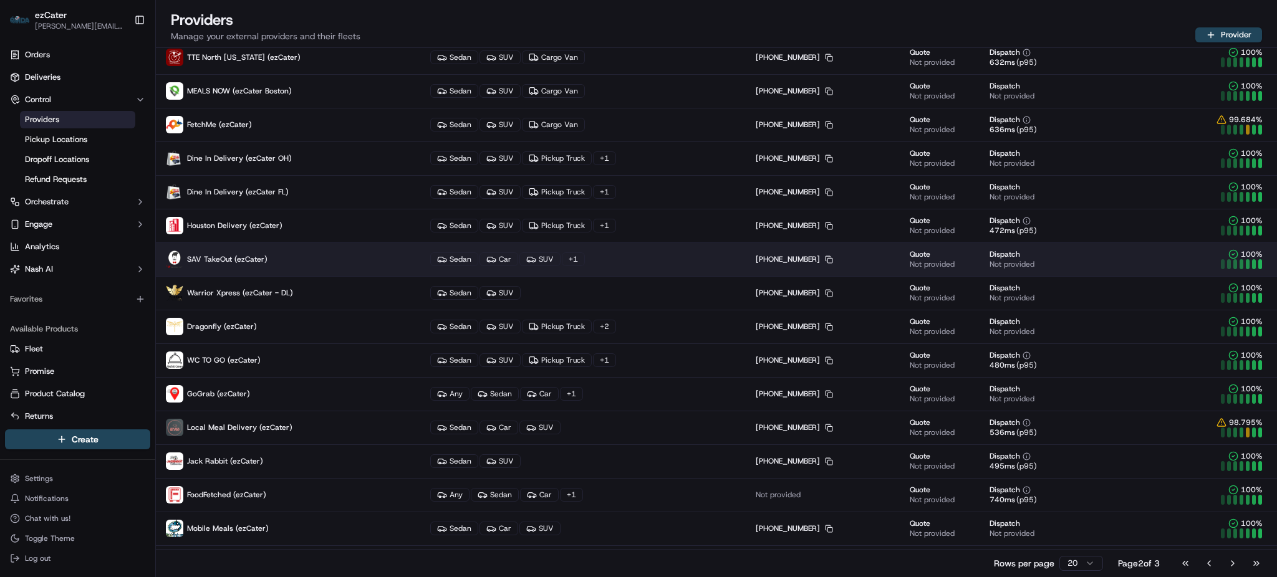
scroll to position [196, 0]
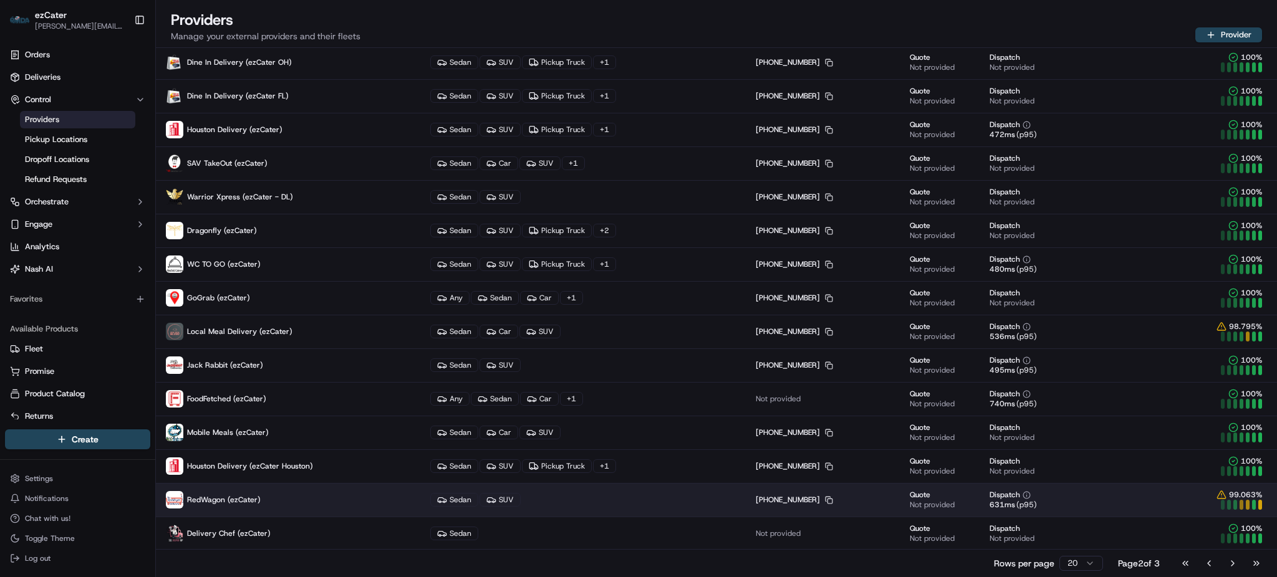
click at [281, 507] on p "RedWagon (ezCater)" at bounding box center [288, 499] width 244 height 17
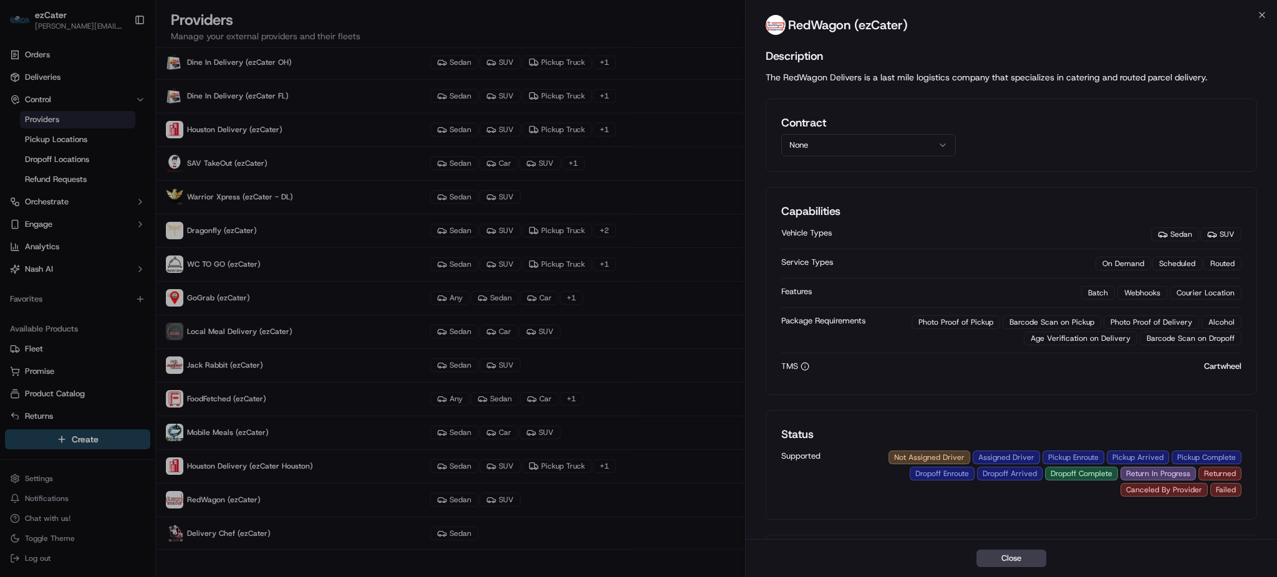
click at [856, 138] on button "None" at bounding box center [868, 145] width 175 height 22
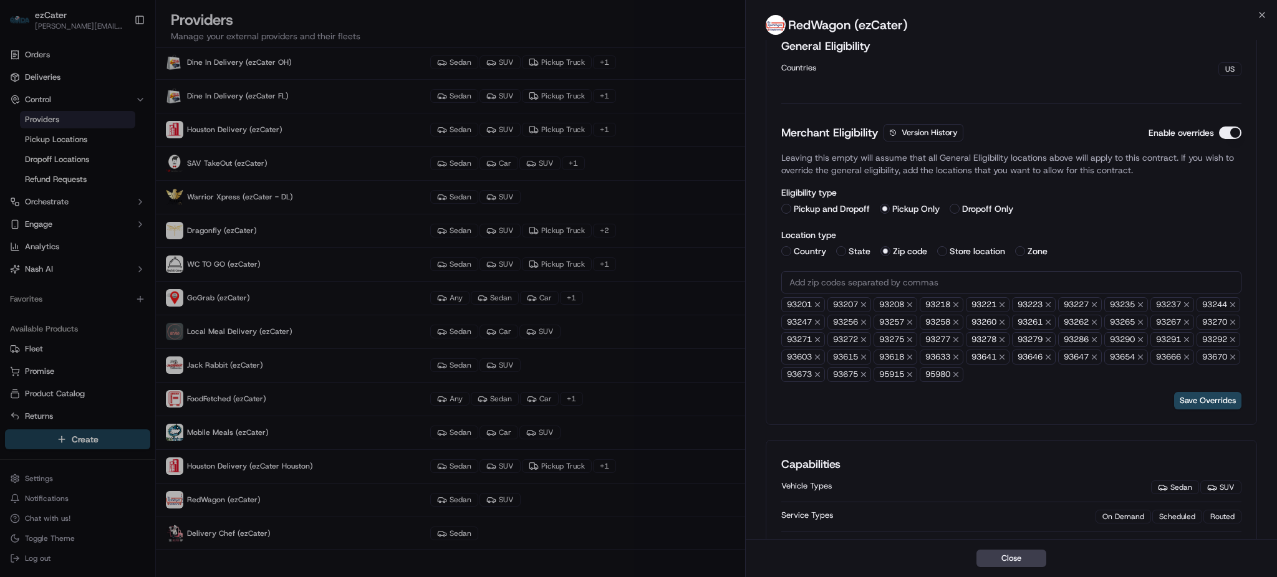
scroll to position [0, 0]
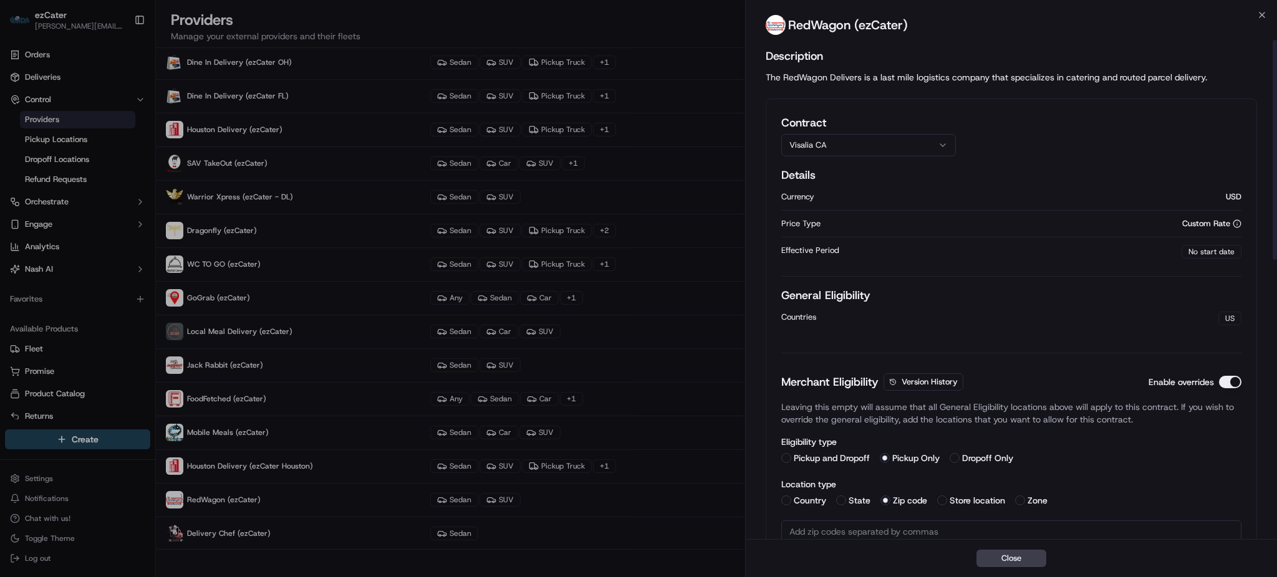
click at [856, 146] on button "Visalia CA" at bounding box center [868, 145] width 175 height 22
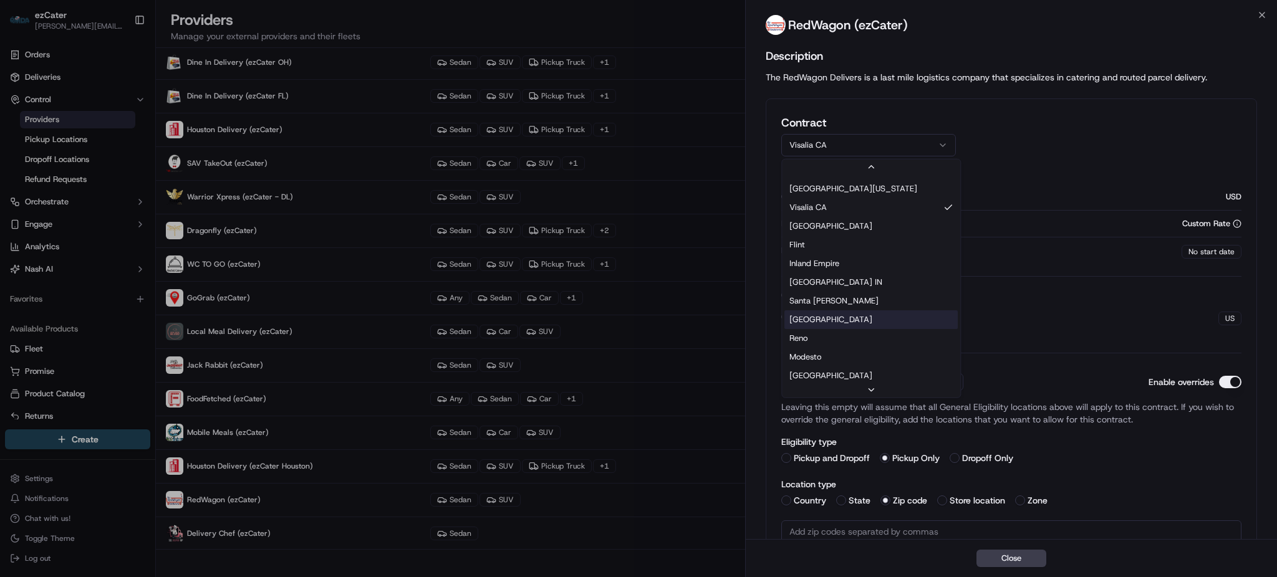
scroll to position [267, 0]
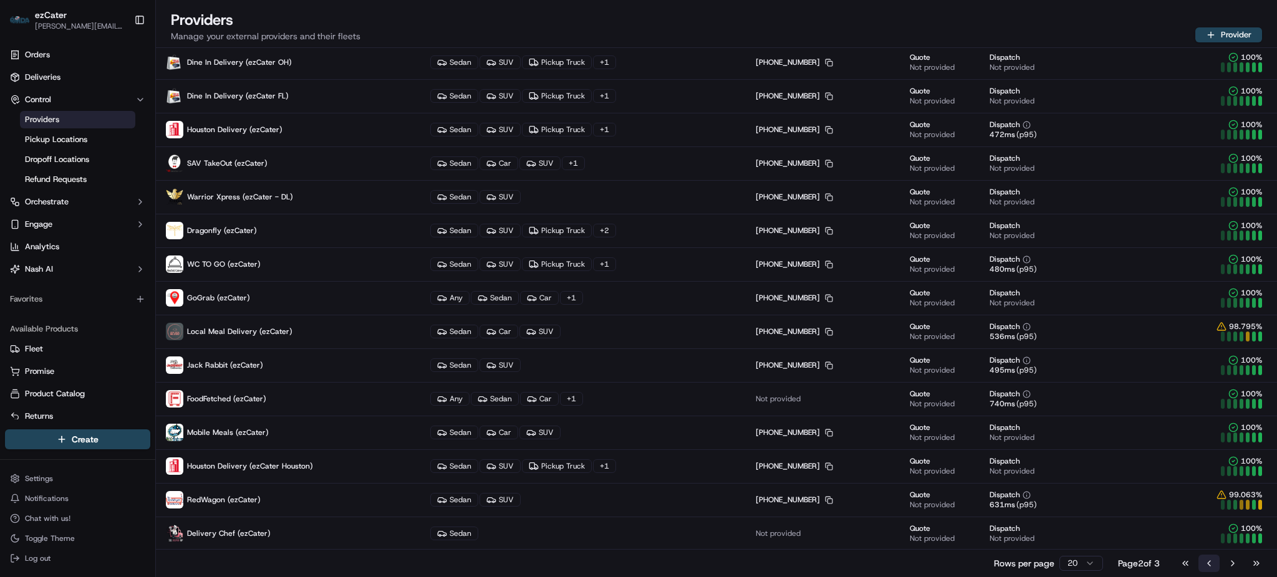
click at [1205, 562] on button "Go to previous page" at bounding box center [1208, 563] width 21 height 17
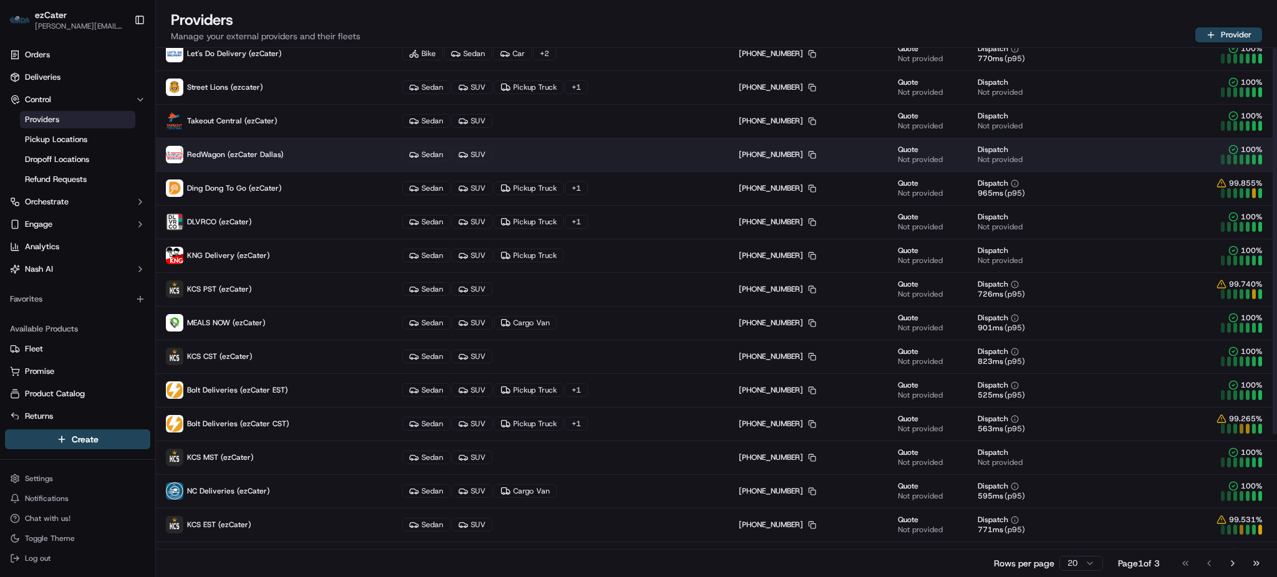
scroll to position [0, 0]
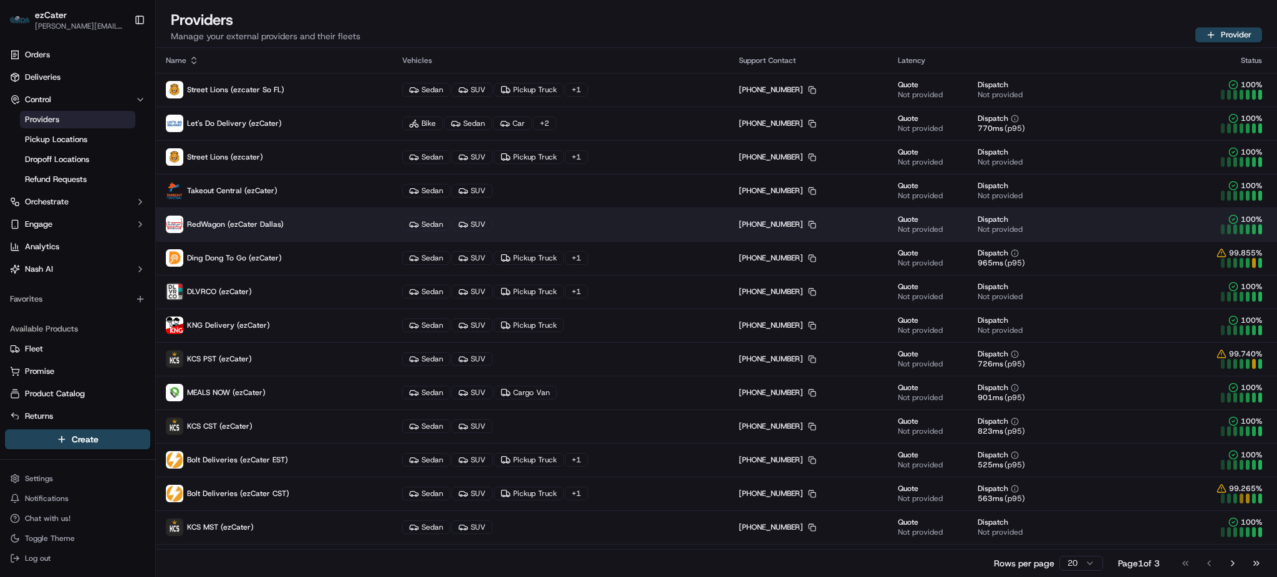
click at [278, 228] on span "RedWagon (ezCater Dallas)" at bounding box center [235, 224] width 97 height 10
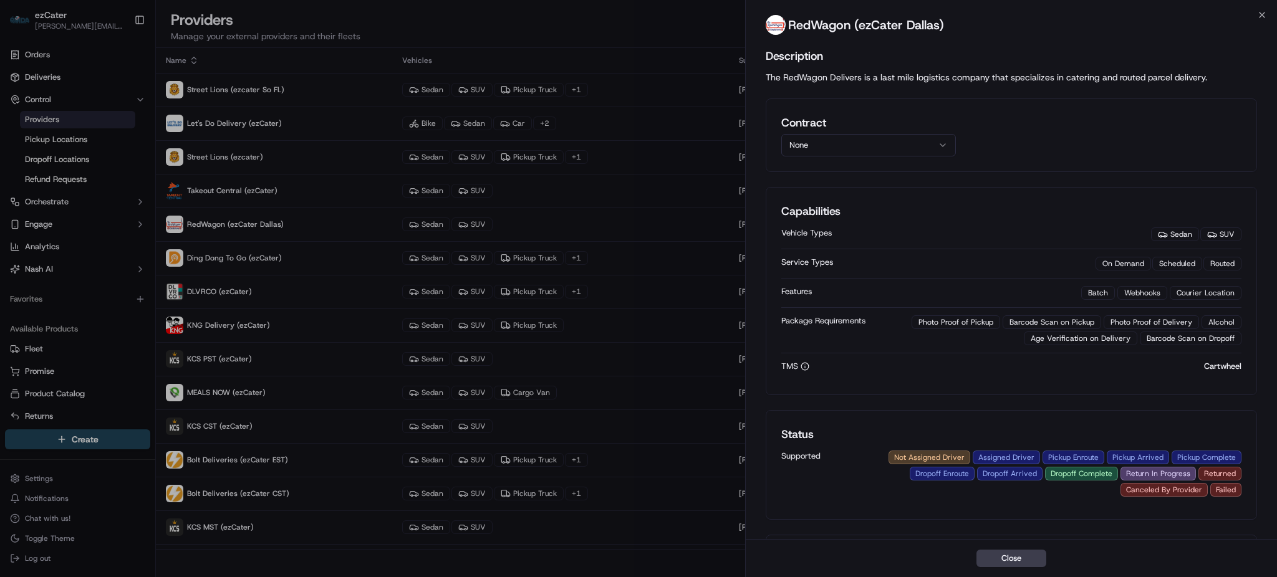
click at [855, 155] on button "None" at bounding box center [868, 145] width 175 height 22
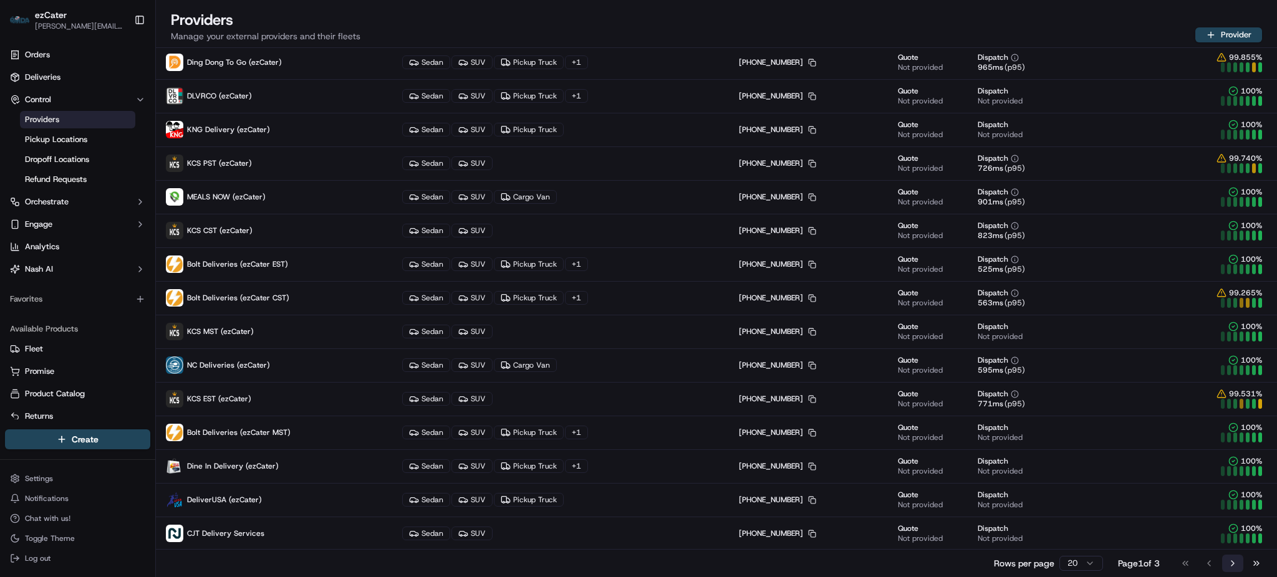
click at [1232, 562] on button "Go to next page" at bounding box center [1232, 563] width 21 height 17
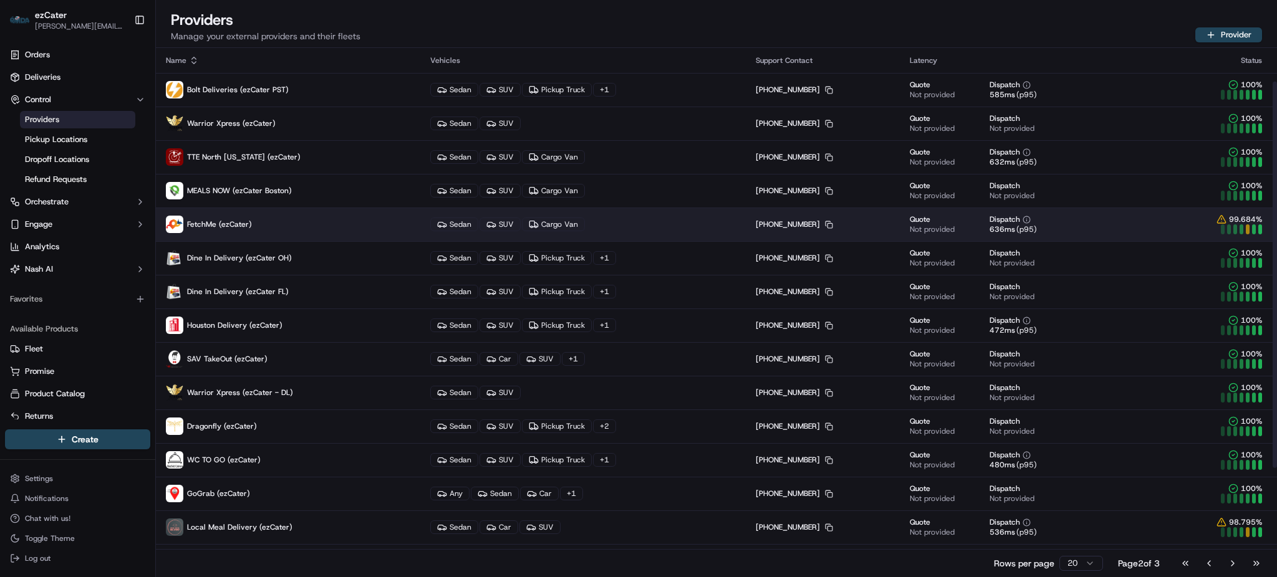
scroll to position [83, 0]
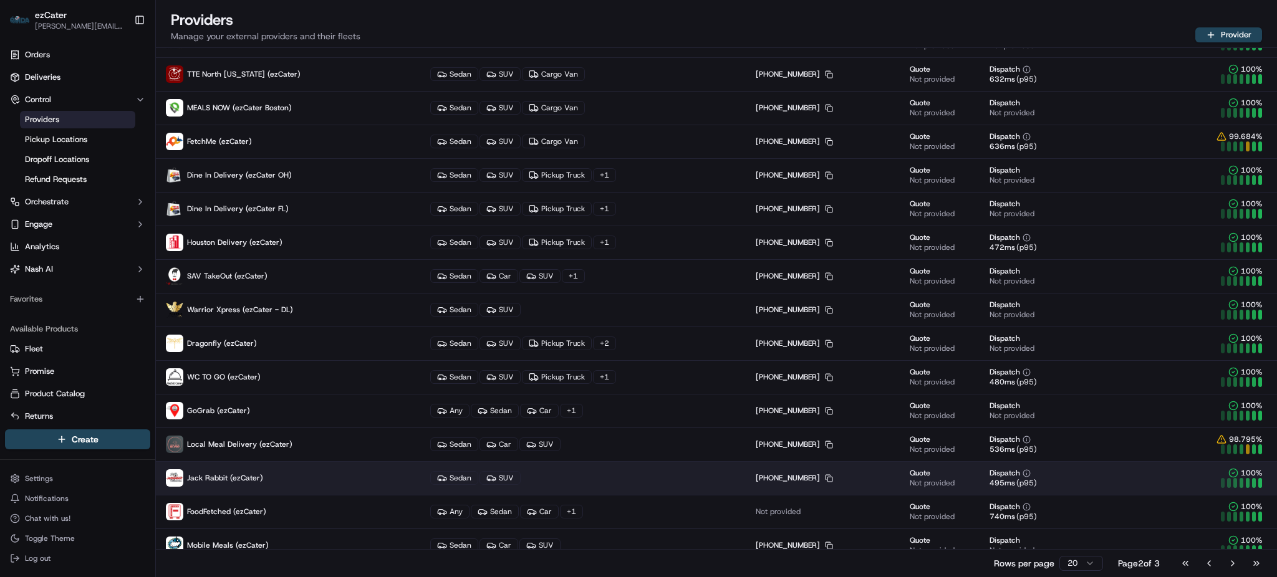
click at [282, 481] on p "Jack Rabbit (ezCater)" at bounding box center [288, 477] width 244 height 17
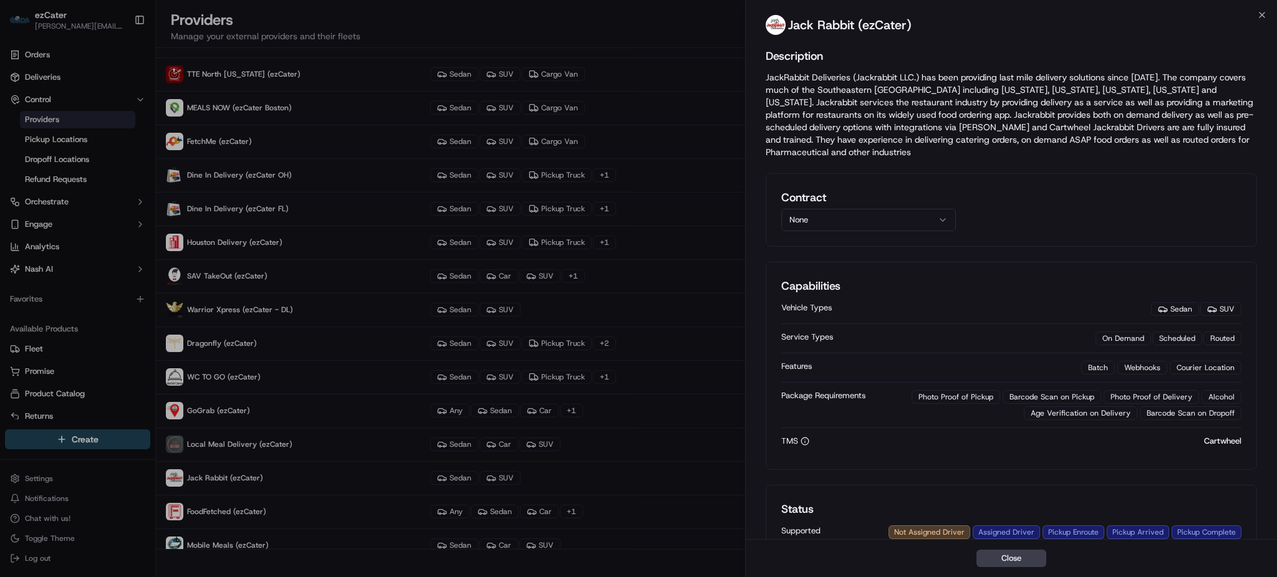
click at [845, 214] on button "None" at bounding box center [868, 220] width 175 height 22
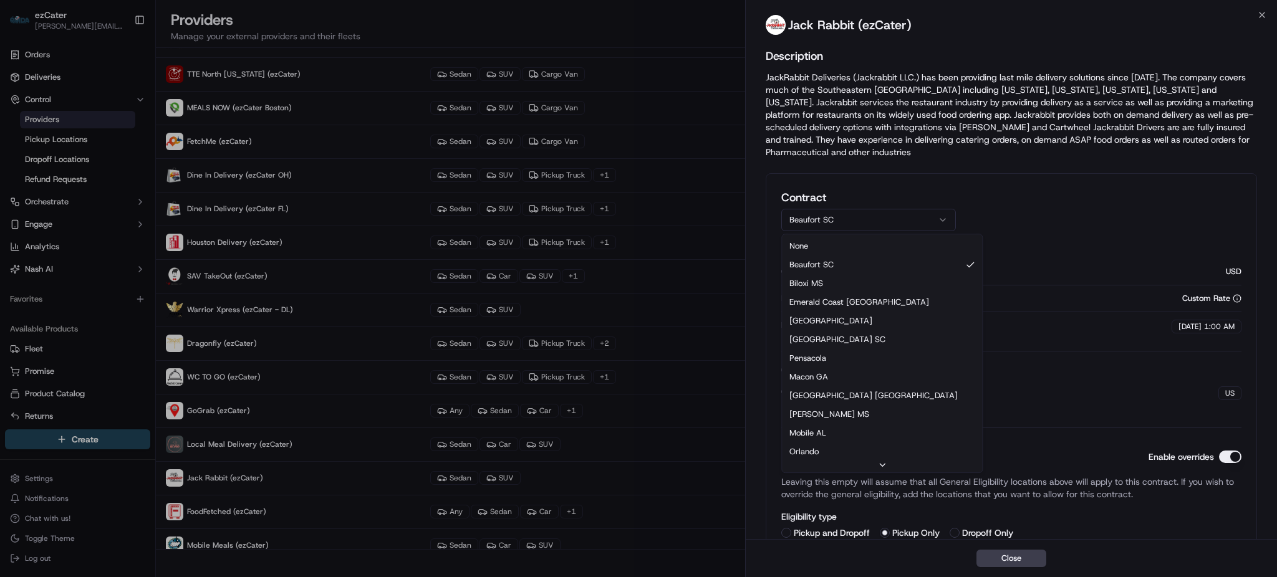
click at [859, 218] on button "Beaufort SC" at bounding box center [868, 220] width 175 height 22
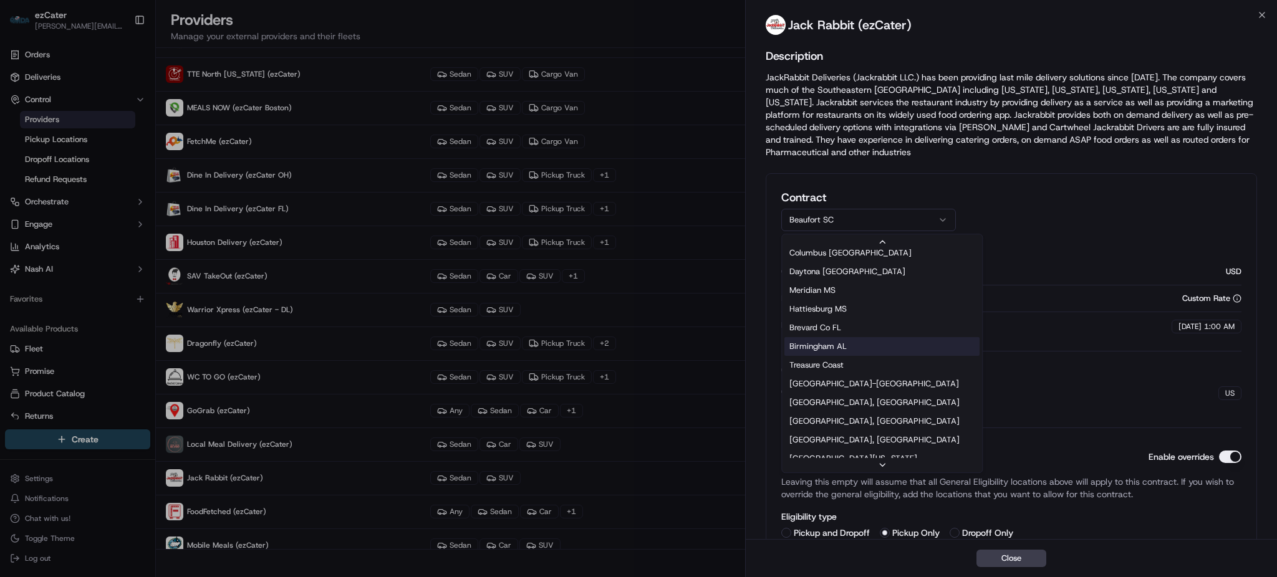
scroll to position [332, 0]
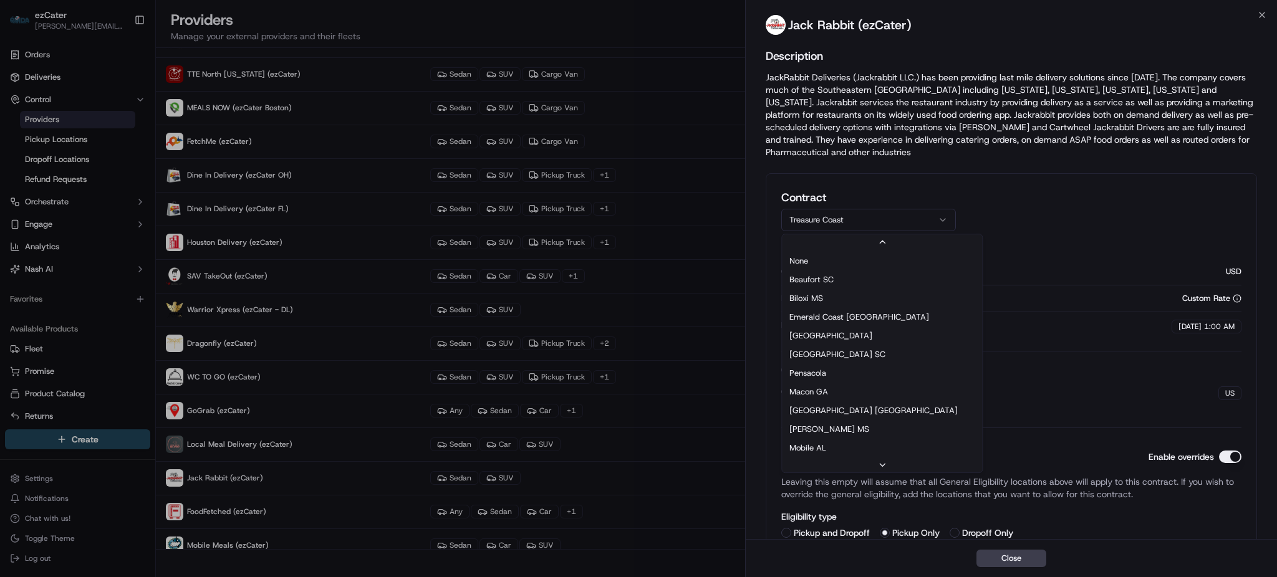
click at [855, 224] on button "Treasure Coast" at bounding box center [868, 220] width 175 height 22
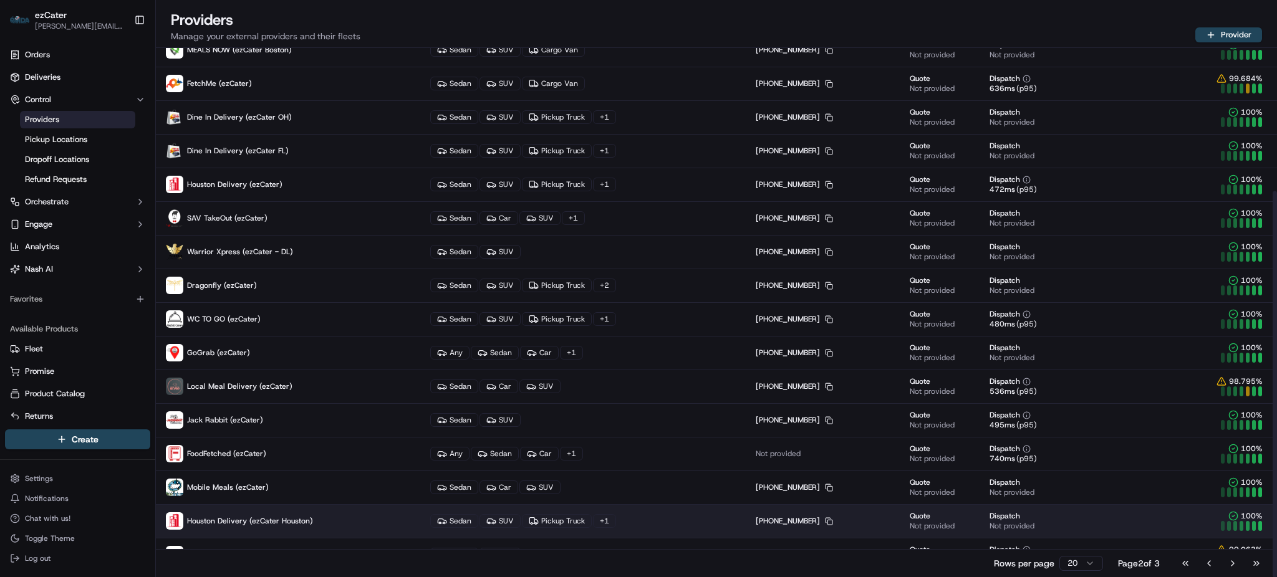
scroll to position [196, 0]
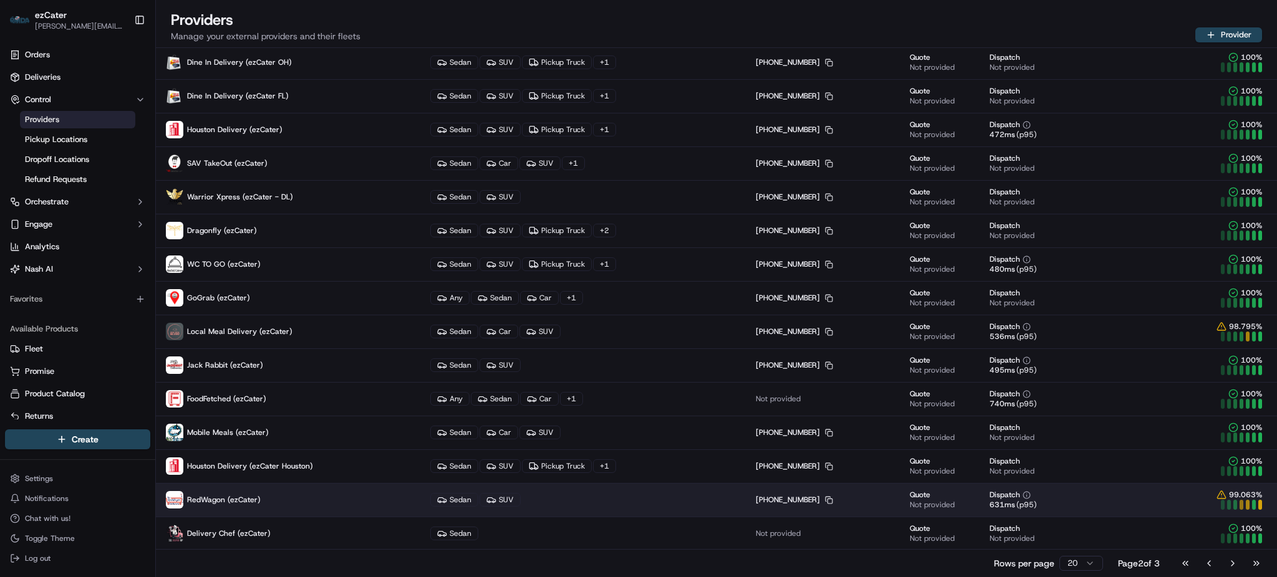
click at [232, 502] on span "RedWagon (ezCater)" at bounding box center [224, 500] width 74 height 10
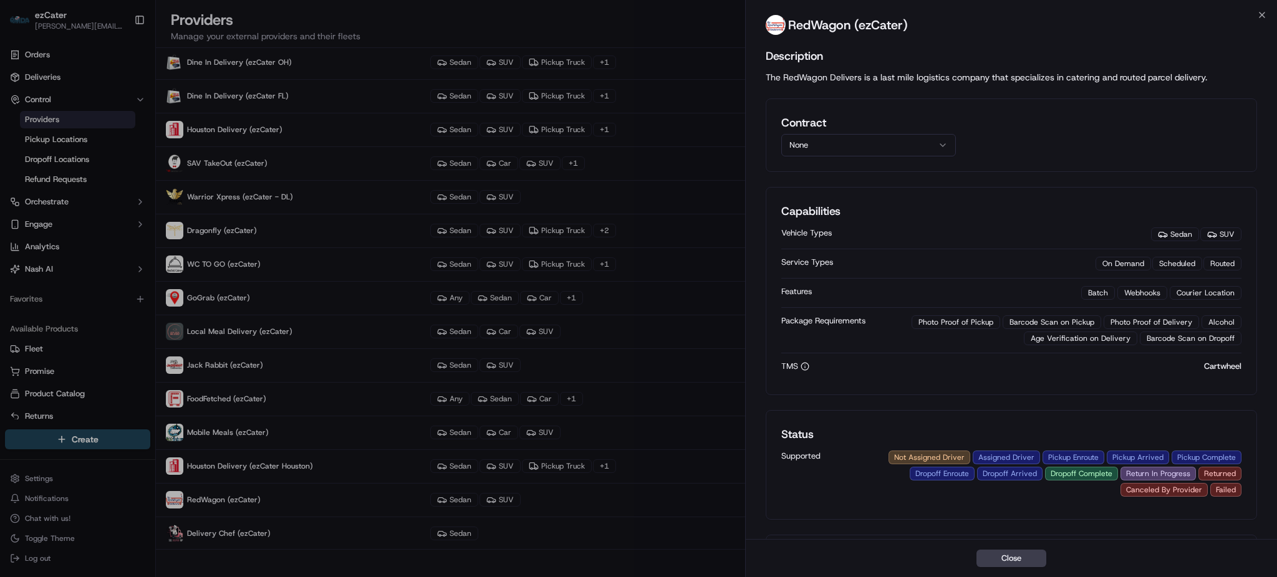
click at [822, 148] on button "None" at bounding box center [868, 145] width 175 height 22
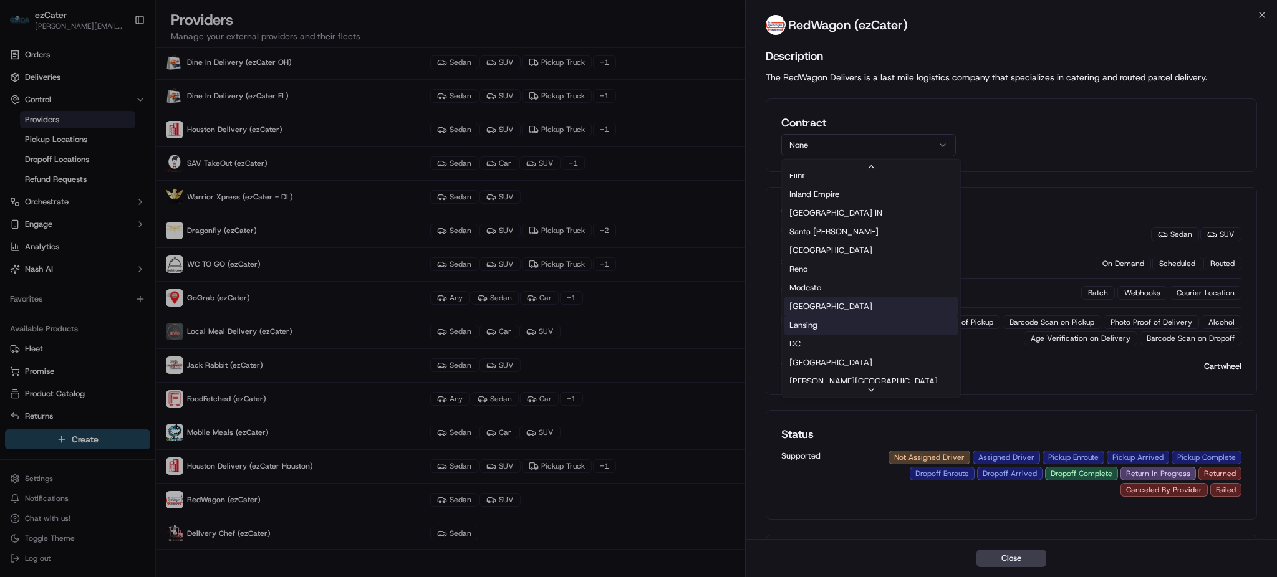
scroll to position [267, 0]
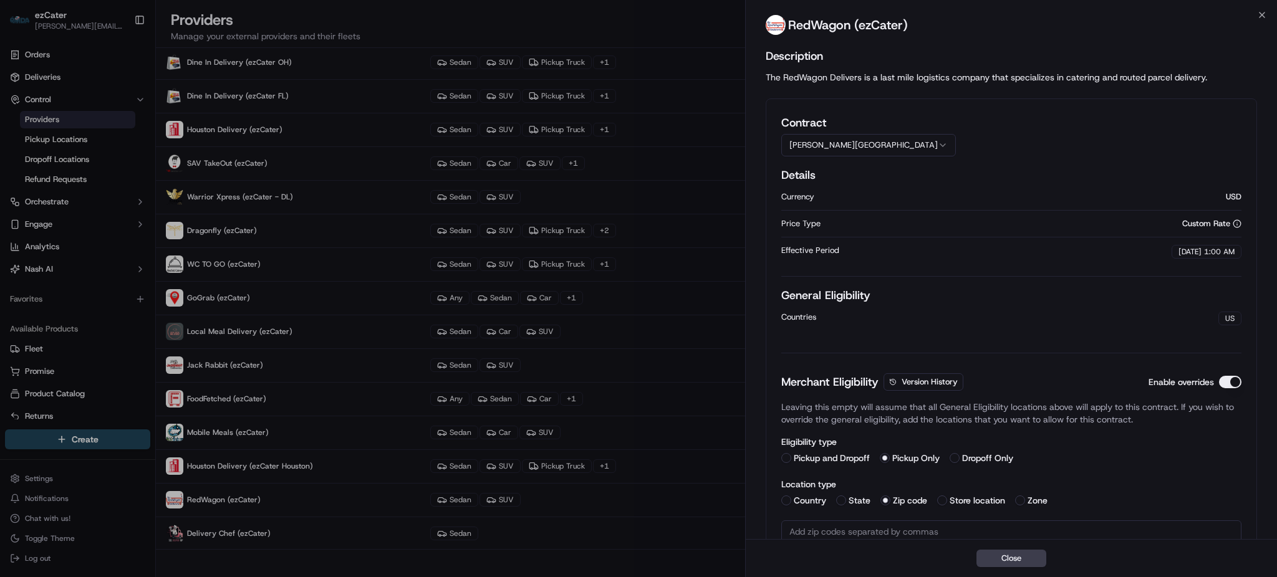
click at [852, 144] on button "[PERSON_NAME][GEOGRAPHIC_DATA]" at bounding box center [868, 145] width 175 height 22
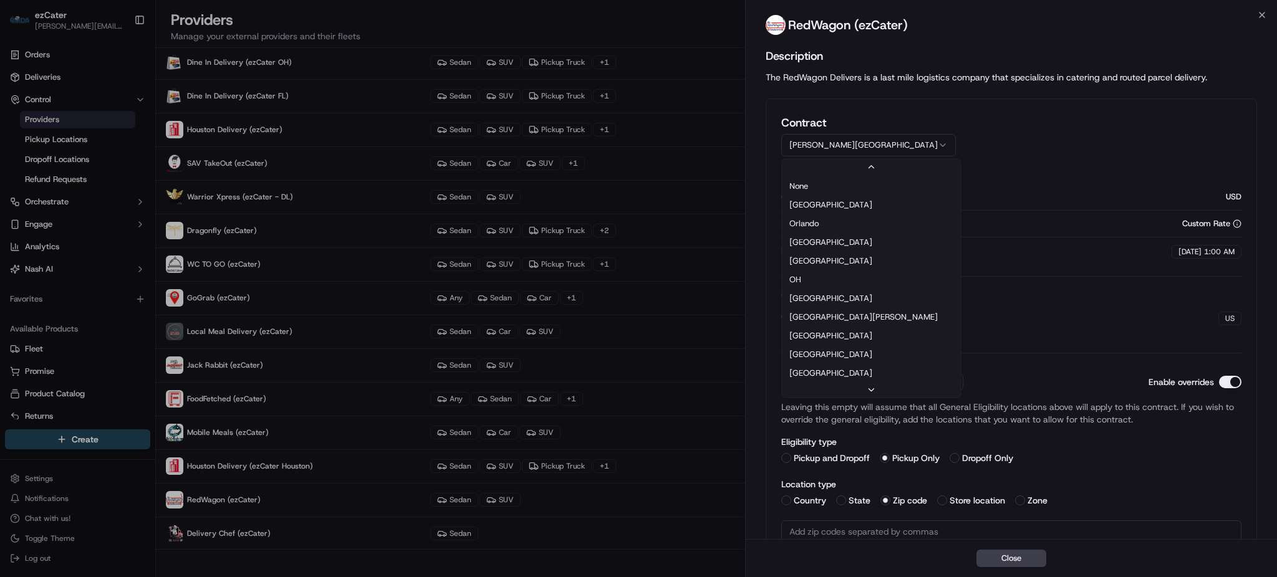
scroll to position [281, 0]
click at [868, 148] on button "[GEOGRAPHIC_DATA]" at bounding box center [868, 145] width 175 height 22
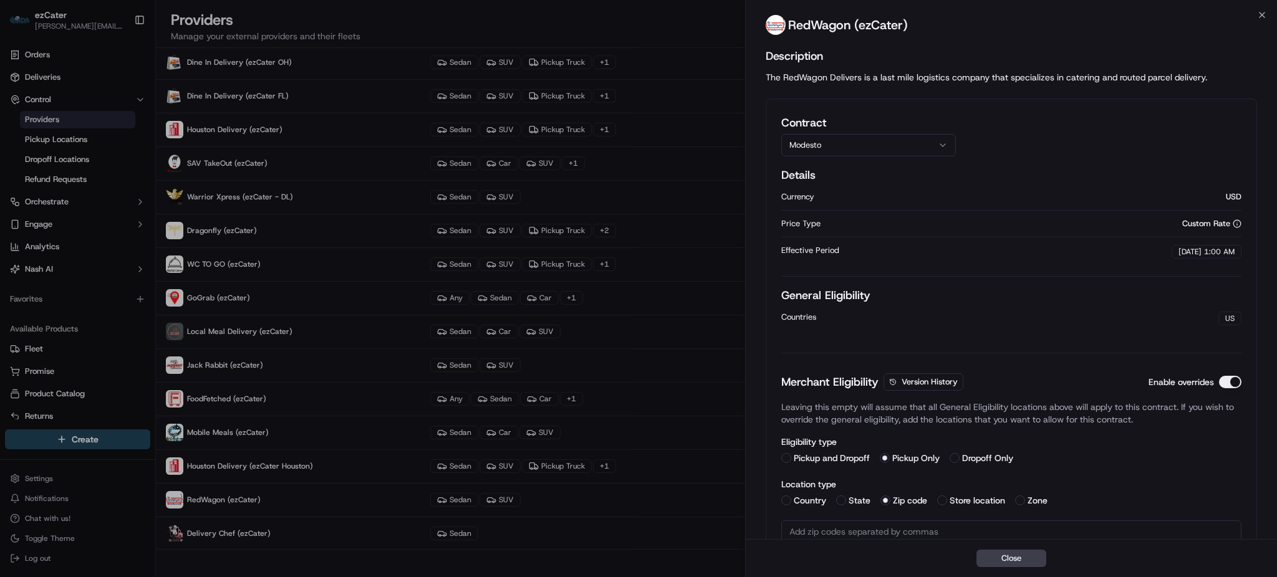
scroll to position [264, 0]
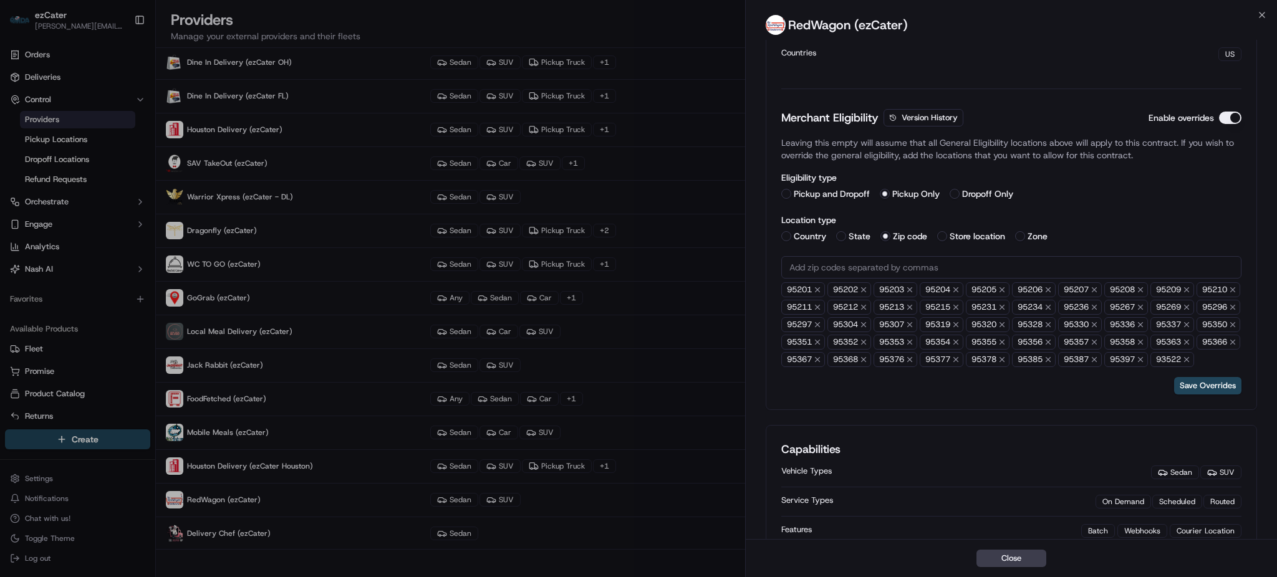
click at [869, 262] on input "text" at bounding box center [1011, 267] width 460 height 22
paste input "text"
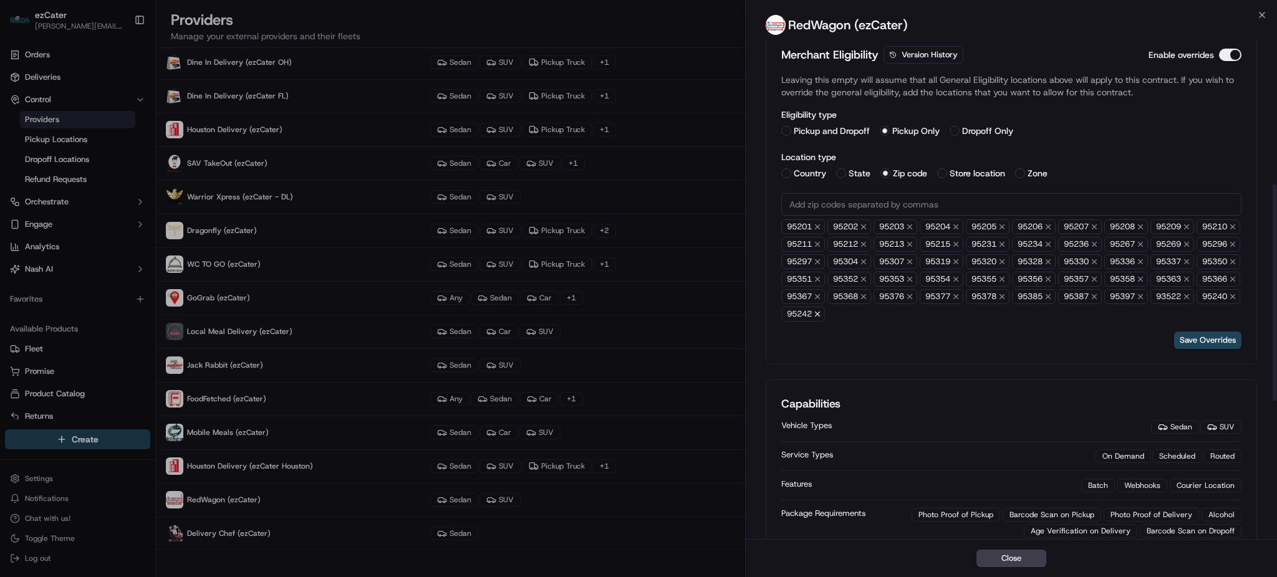
scroll to position [332, 0]
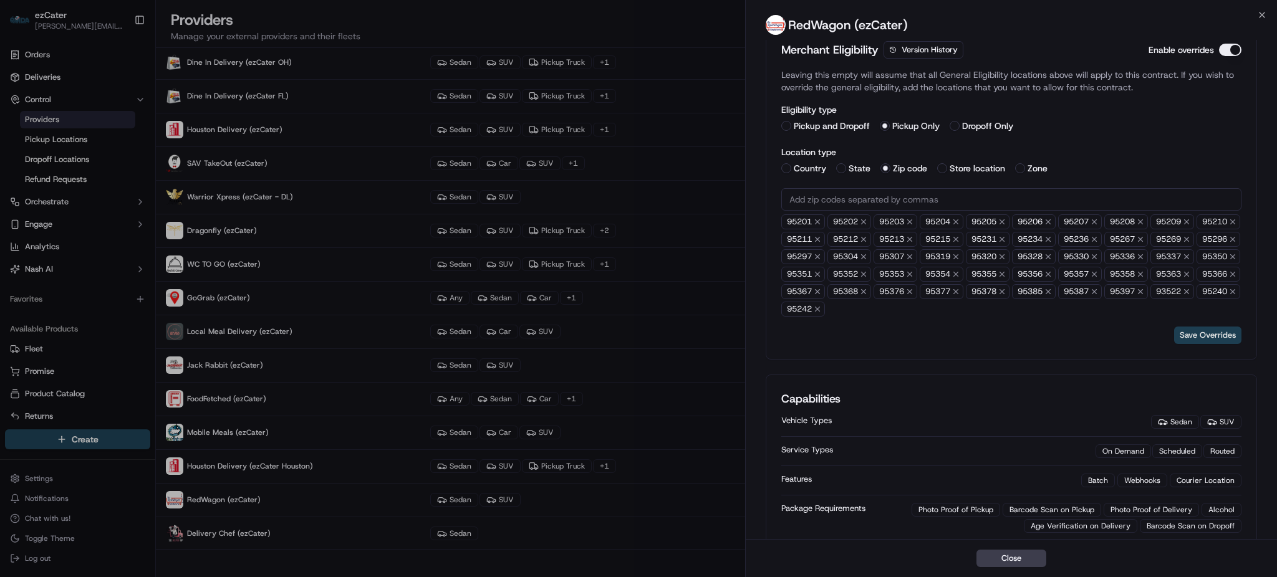
click at [1188, 336] on button "Save Overrides" at bounding box center [1207, 335] width 67 height 17
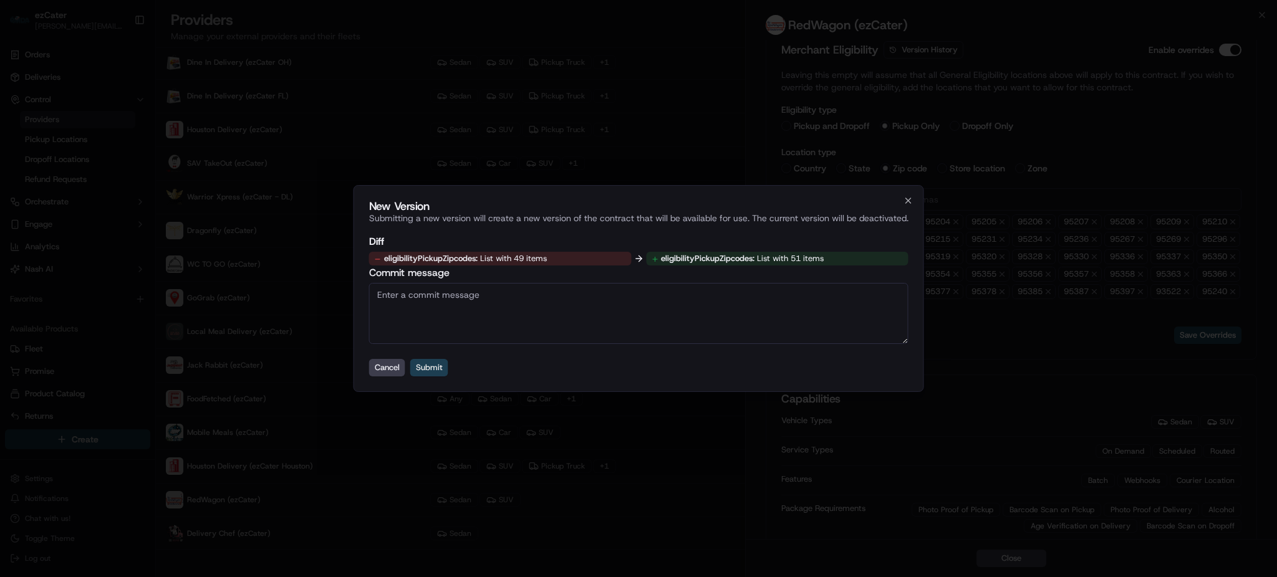
click at [440, 365] on button "Submit" at bounding box center [429, 367] width 38 height 17
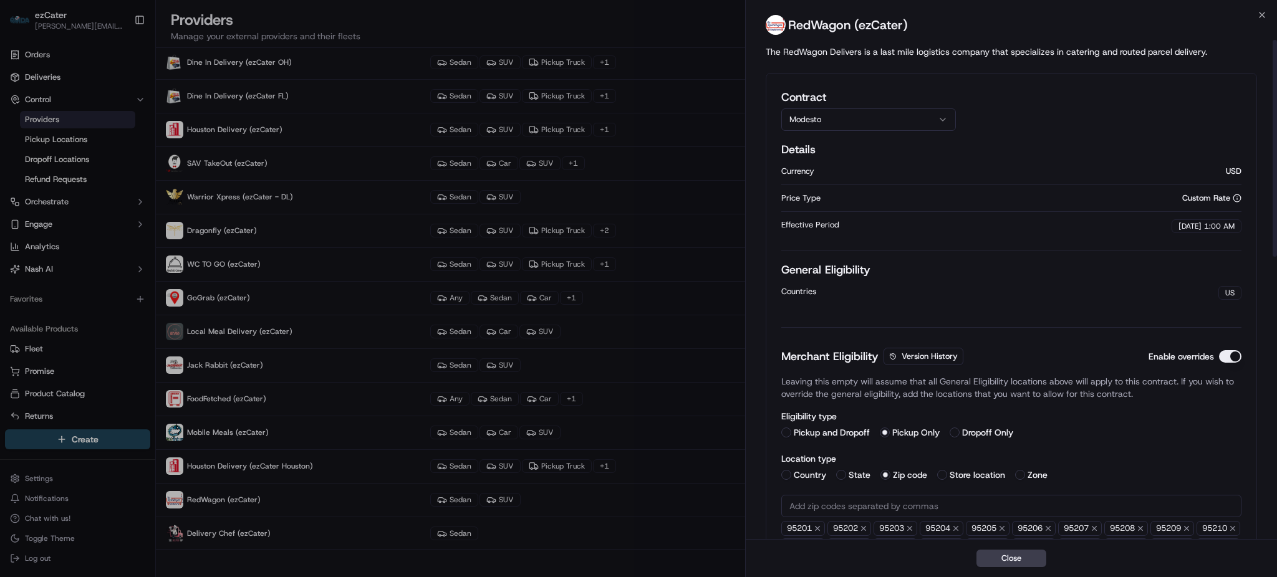
scroll to position [0, 0]
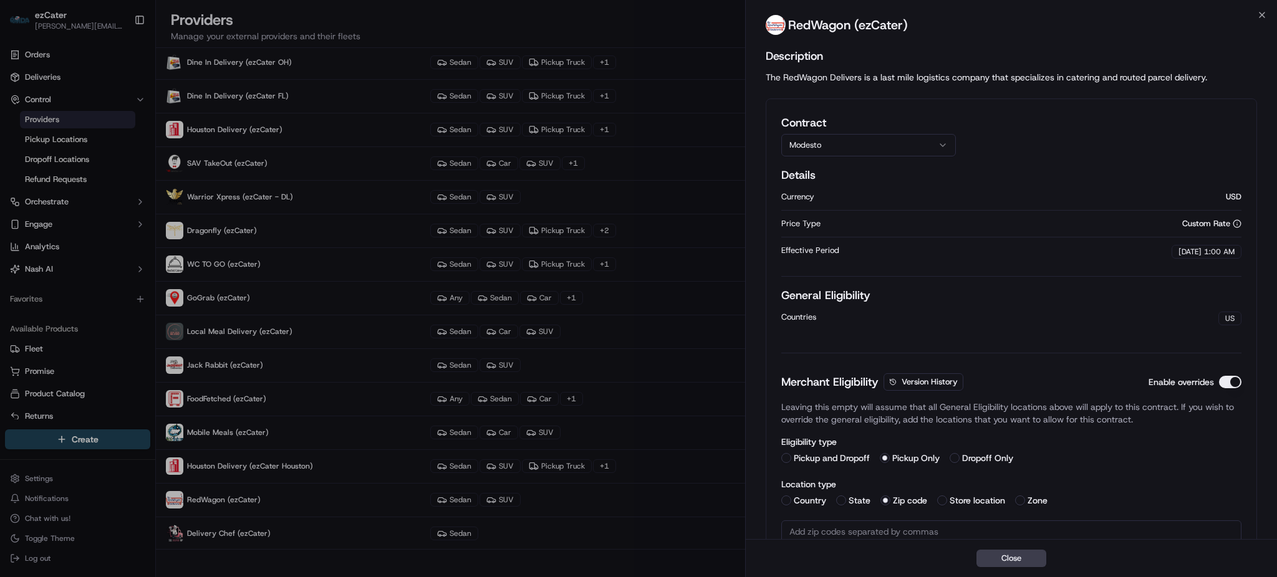
click at [878, 145] on button "Modesto" at bounding box center [868, 145] width 175 height 22
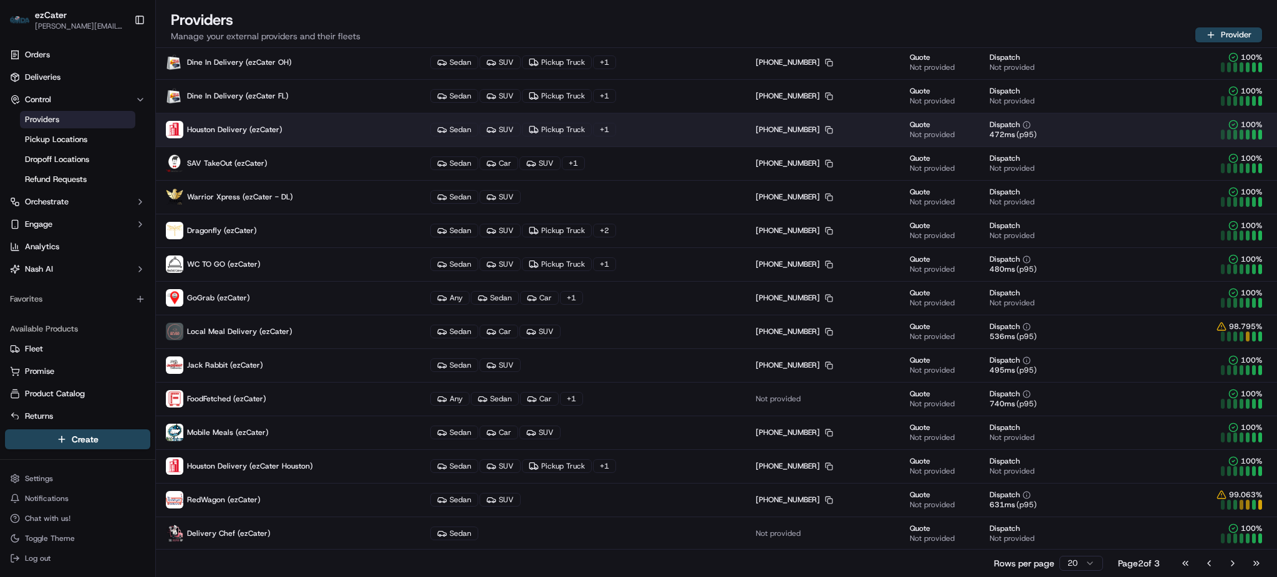
click at [287, 128] on p "Houston Delivery (ezCater)" at bounding box center [288, 129] width 244 height 17
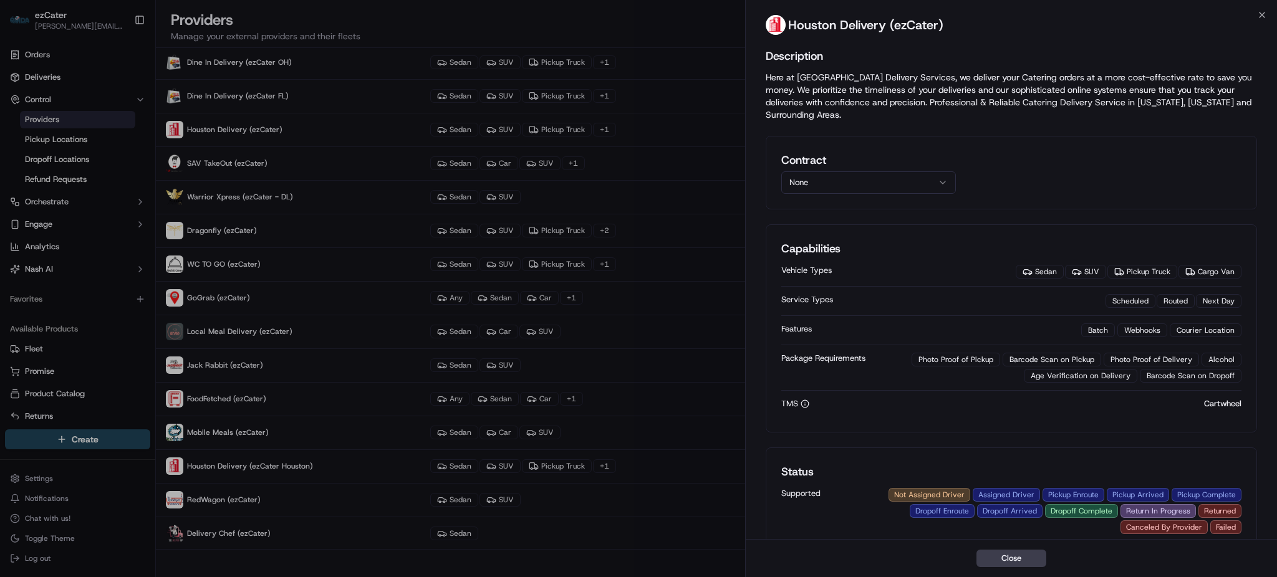
click at [827, 171] on button "None" at bounding box center [868, 182] width 175 height 22
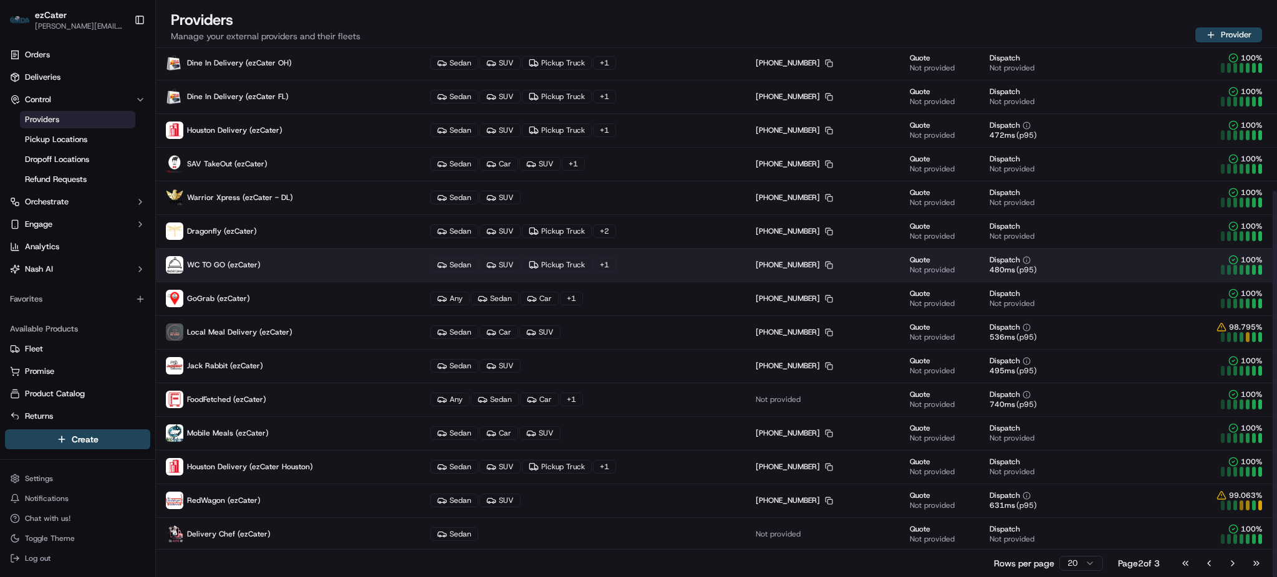
scroll to position [196, 0]
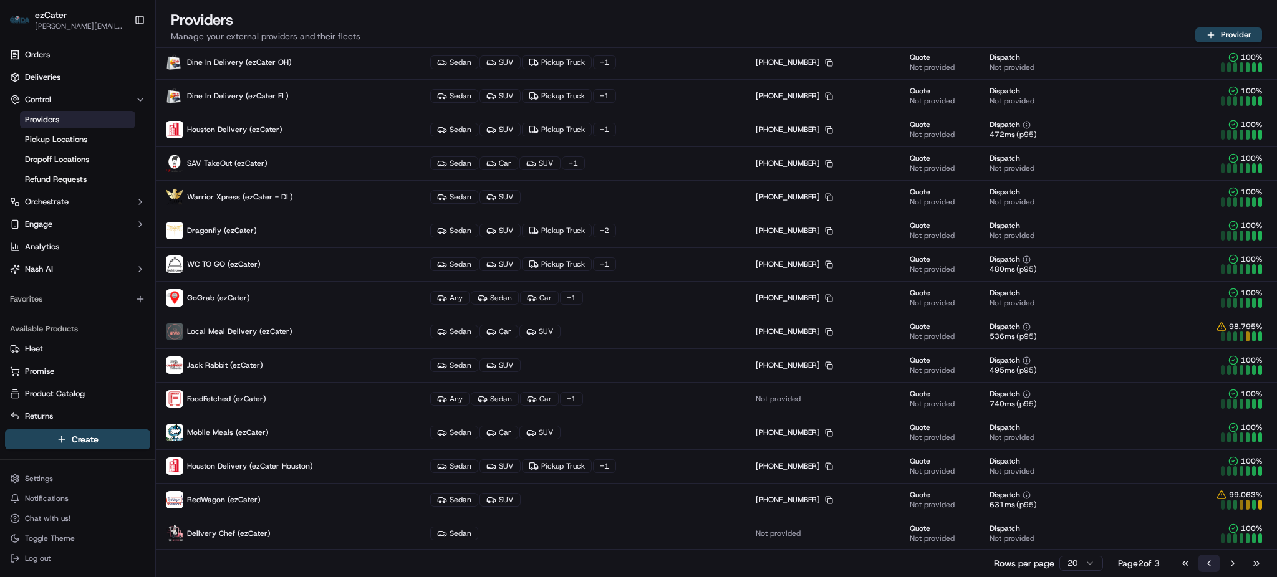
click at [1209, 557] on button "Go to previous page" at bounding box center [1208, 563] width 21 height 17
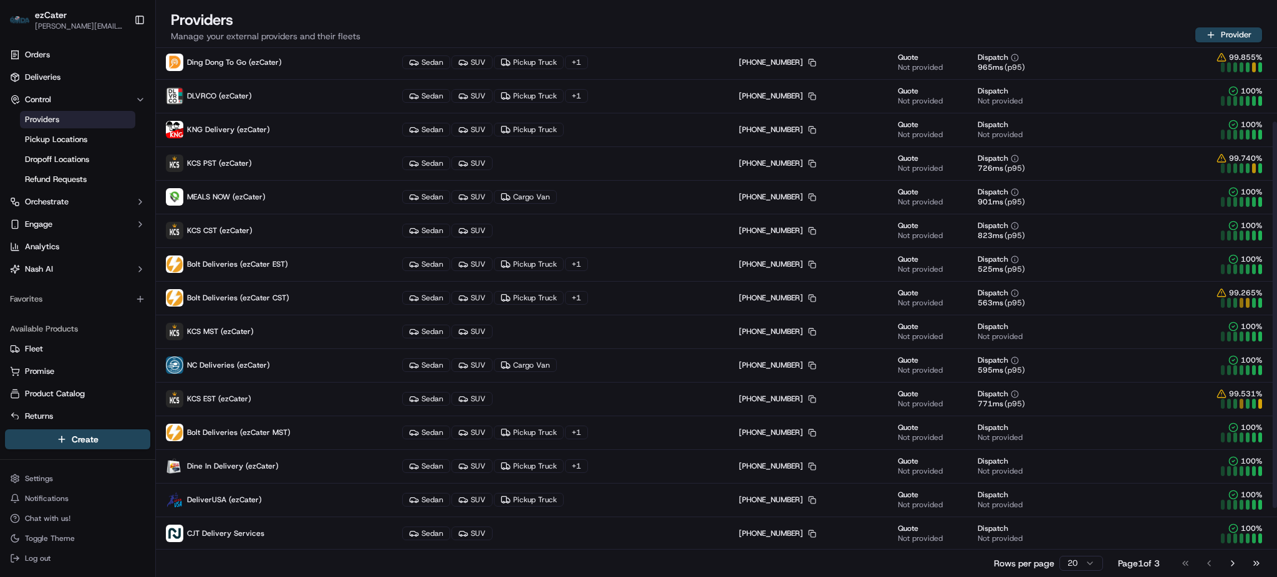
scroll to position [0, 0]
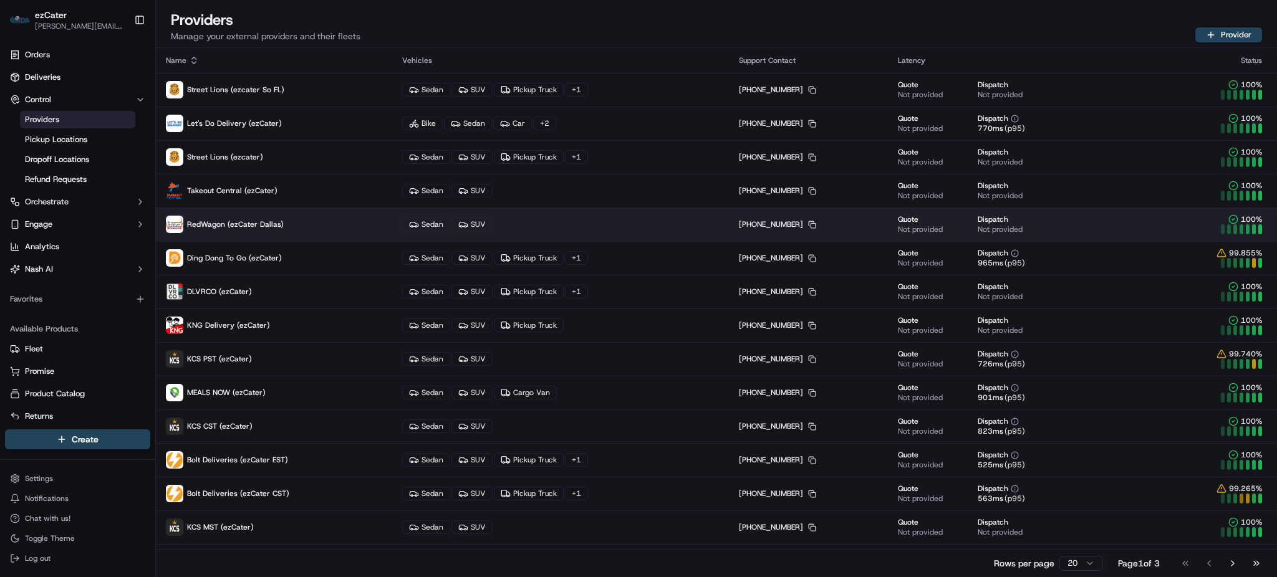
click at [305, 223] on p "RedWagon (ezCater Dallas)" at bounding box center [274, 224] width 216 height 17
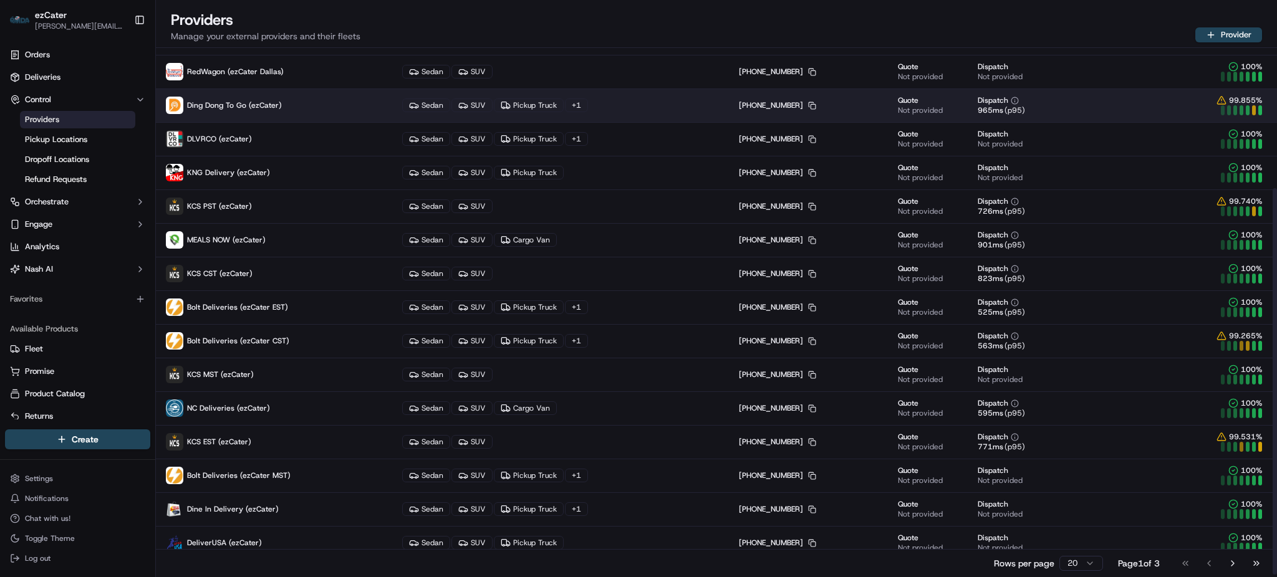
scroll to position [196, 0]
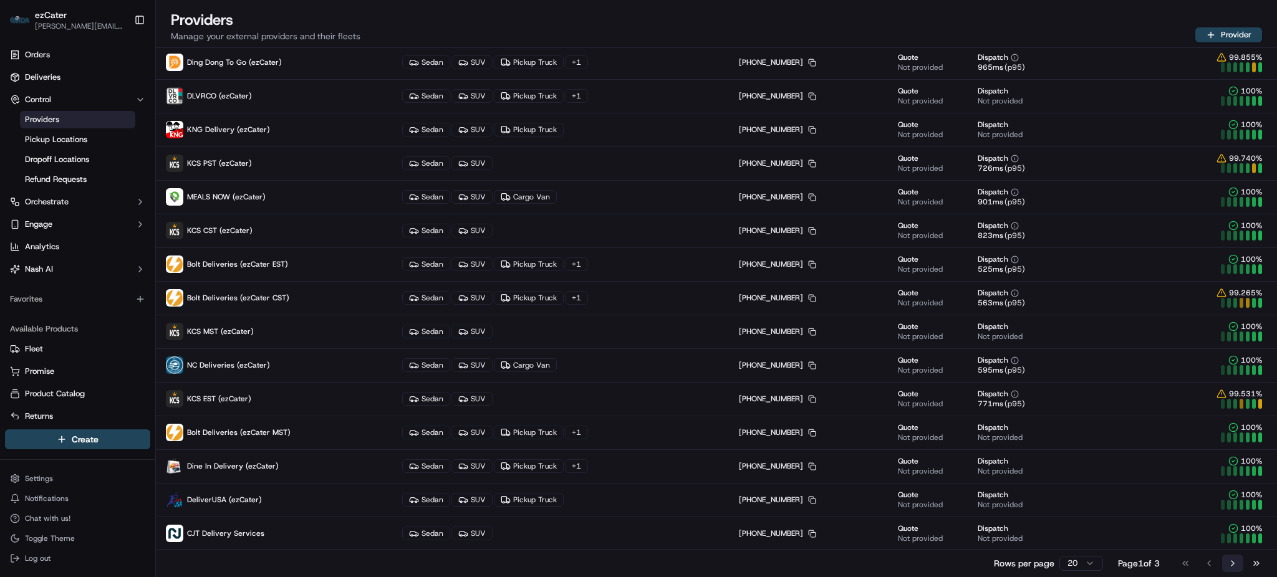
click at [1227, 561] on button "Go to next page" at bounding box center [1232, 563] width 21 height 17
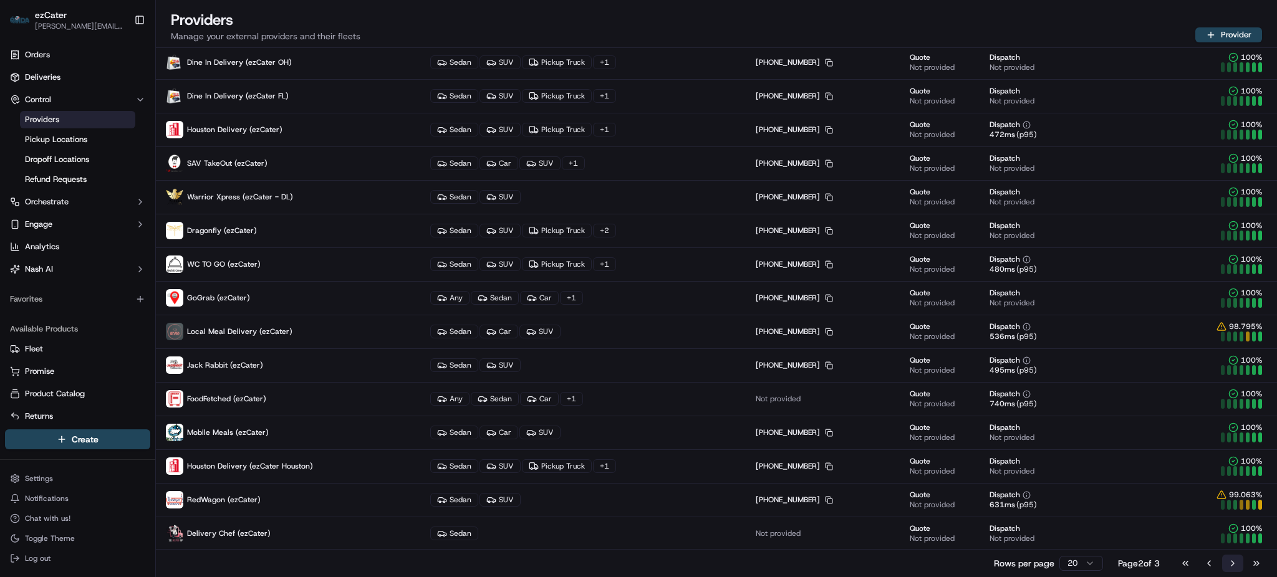
click at [1227, 561] on button "Go to next page" at bounding box center [1232, 563] width 21 height 17
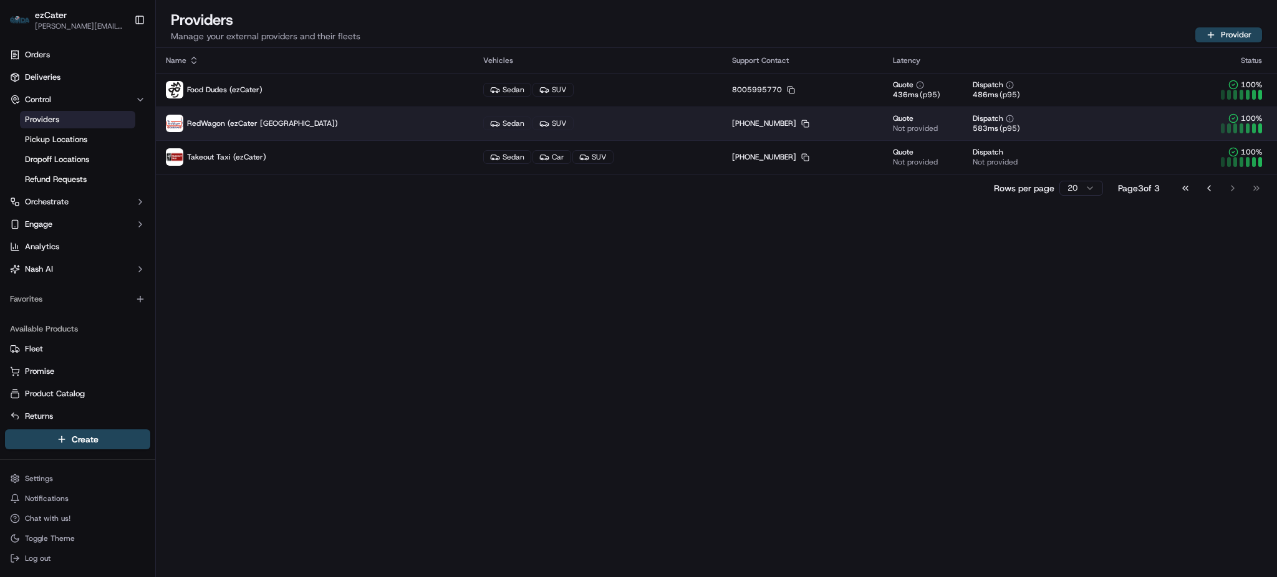
click at [272, 130] on p "RedWagon (ezCater [GEOGRAPHIC_DATA])" at bounding box center [314, 123] width 297 height 17
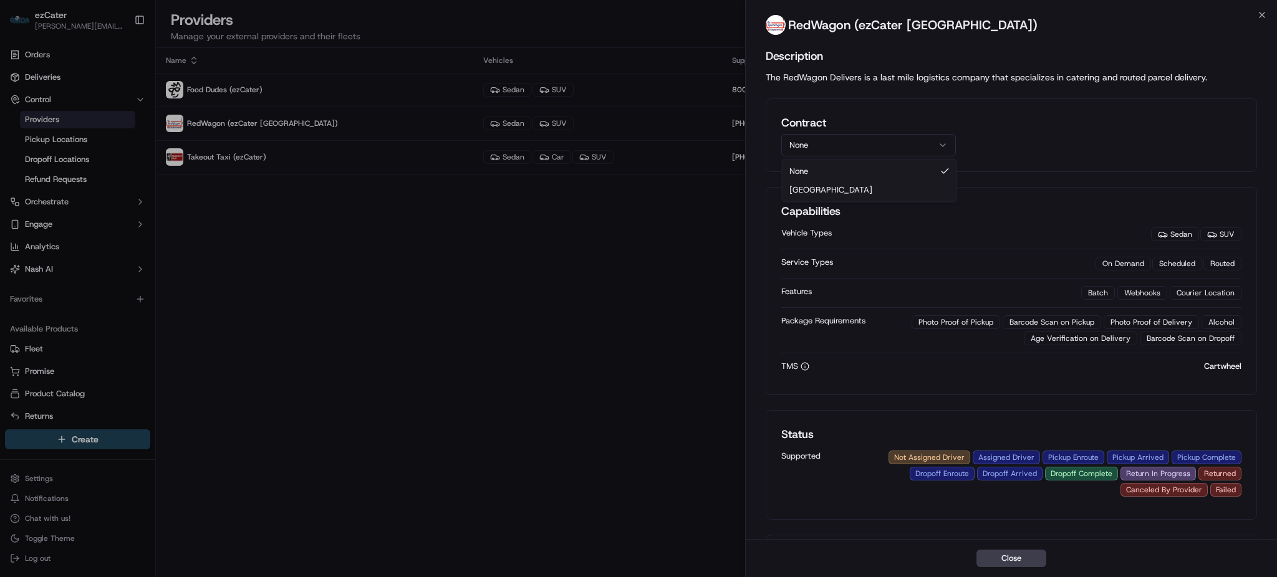
click at [848, 142] on button "None" at bounding box center [868, 145] width 175 height 22
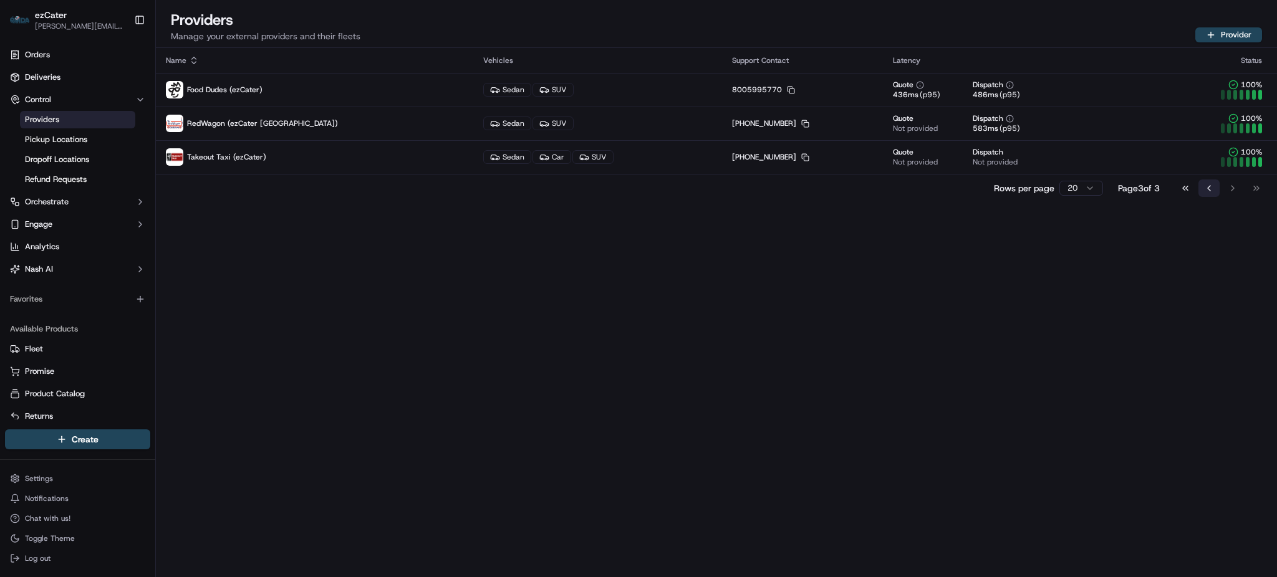
click at [1209, 183] on button "Go to previous page" at bounding box center [1208, 188] width 21 height 17
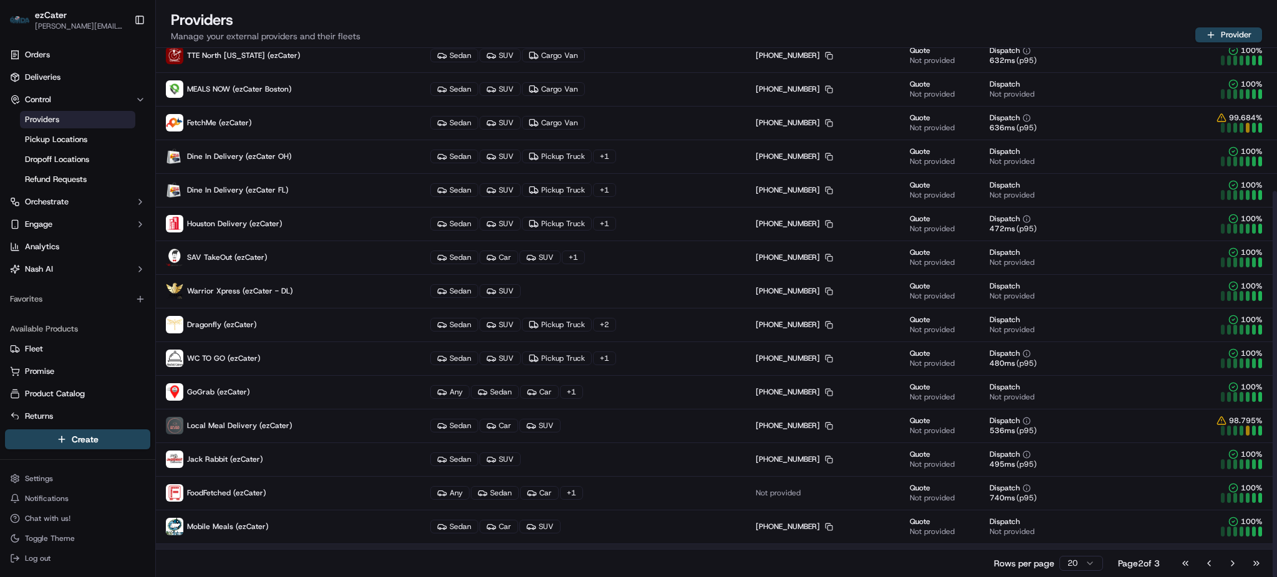
scroll to position [196, 0]
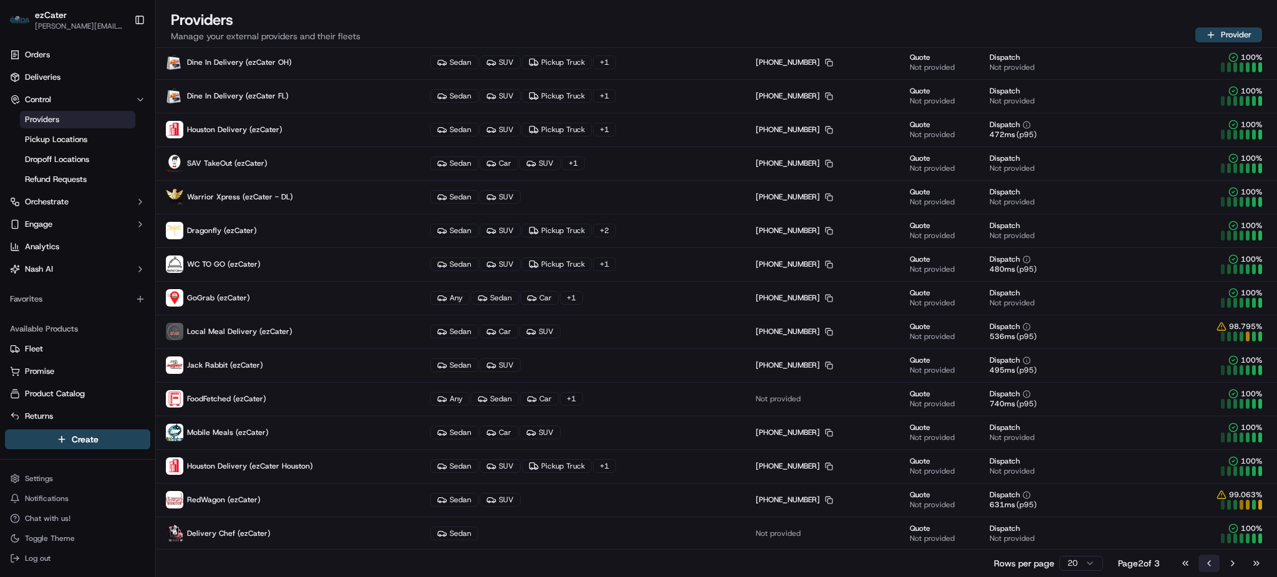
click at [1209, 564] on button "Go to previous page" at bounding box center [1208, 563] width 21 height 17
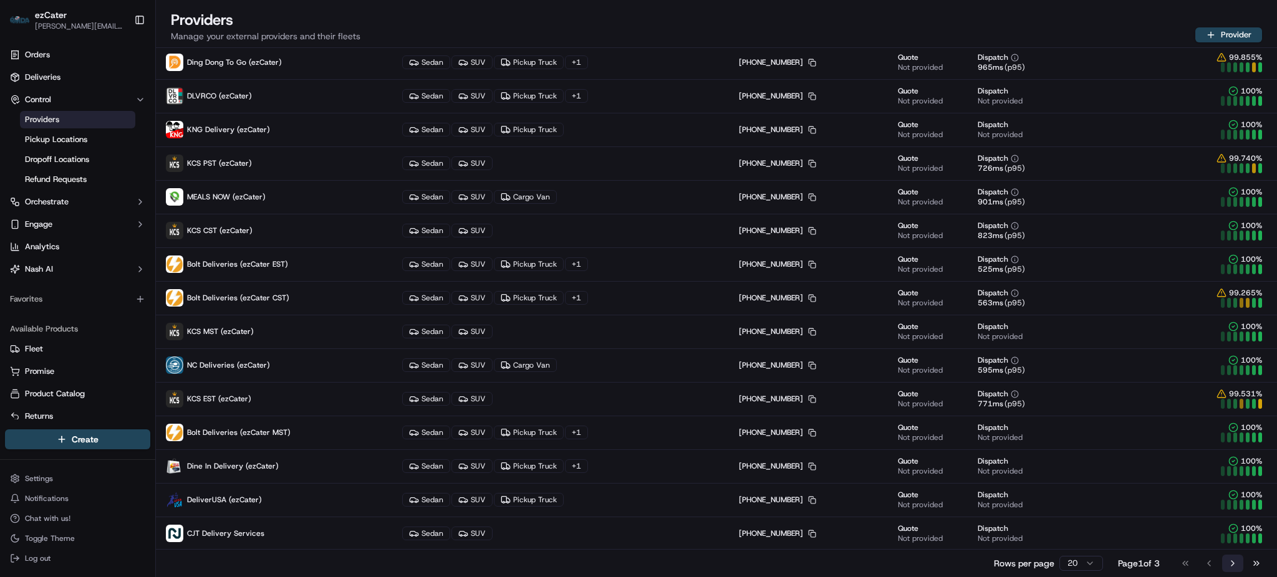
click at [1231, 561] on button "Go to next page" at bounding box center [1232, 563] width 21 height 17
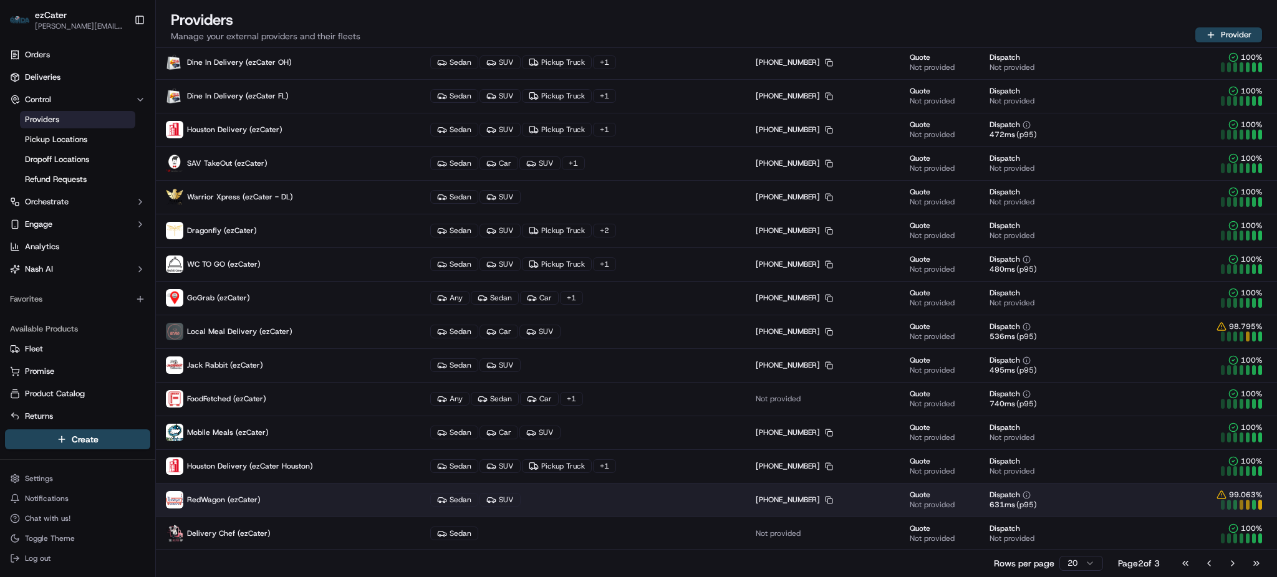
click at [236, 493] on p "RedWagon (ezCater)" at bounding box center [288, 499] width 244 height 17
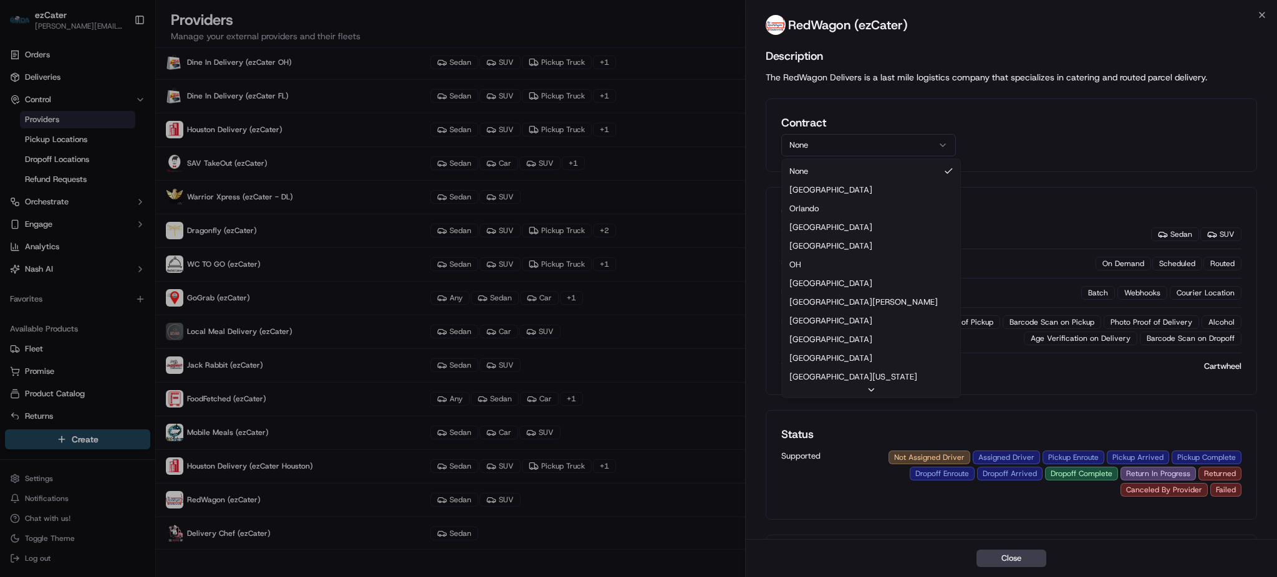
click at [865, 140] on button "None" at bounding box center [868, 145] width 175 height 22
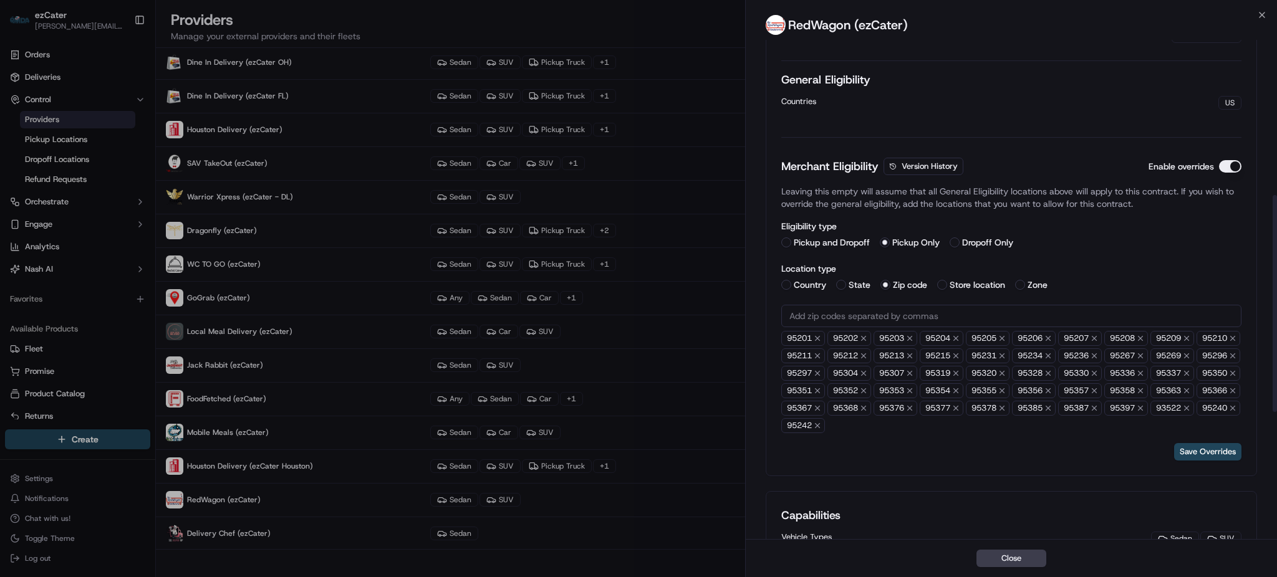
scroll to position [415, 0]
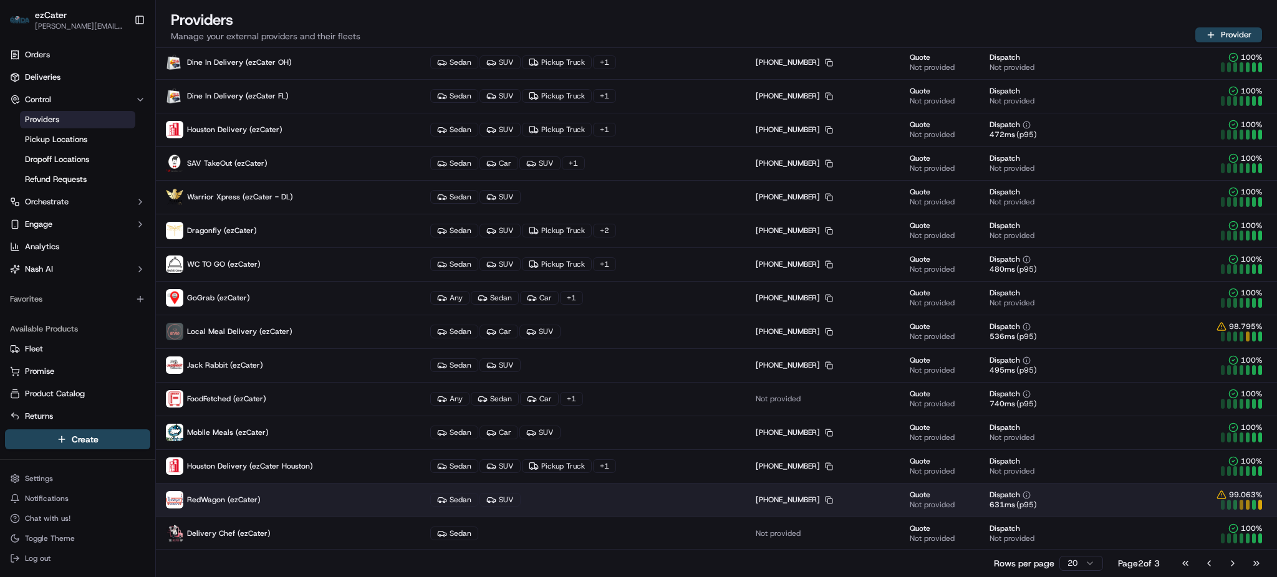
click at [267, 505] on p "RedWagon (ezCater)" at bounding box center [288, 499] width 244 height 17
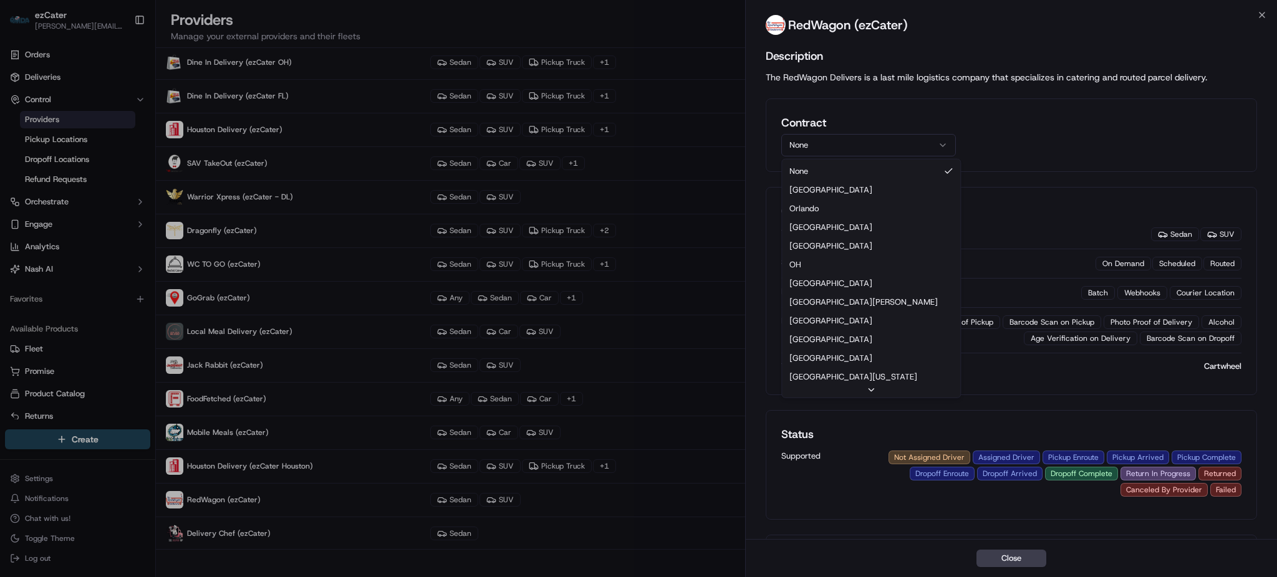
click at [853, 145] on button "None" at bounding box center [868, 145] width 175 height 22
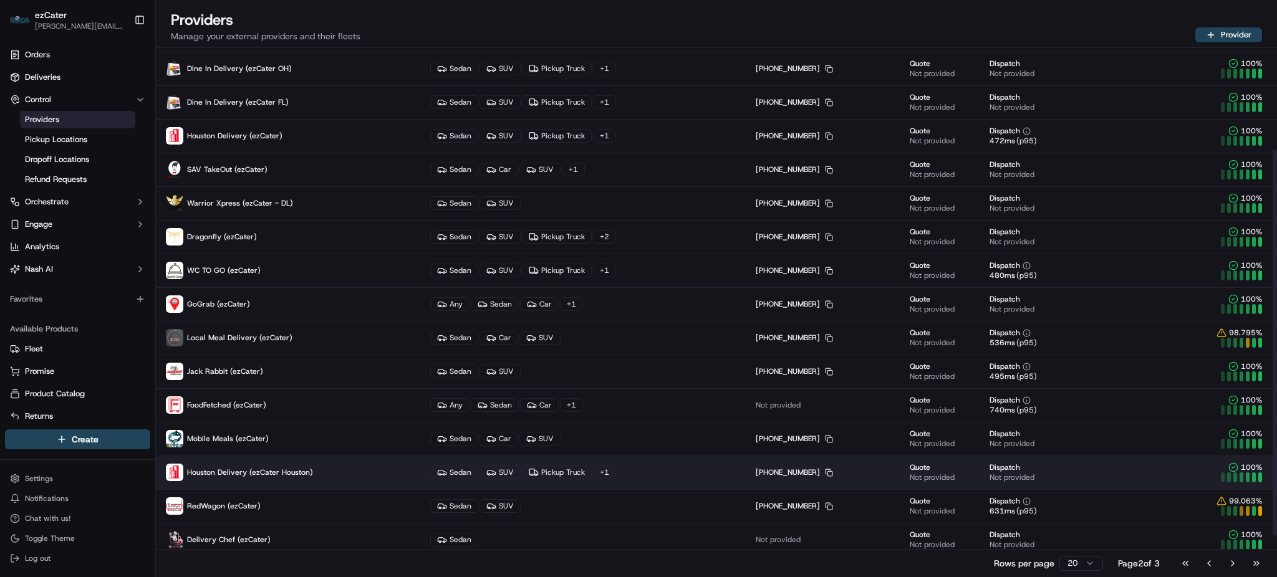
scroll to position [196, 0]
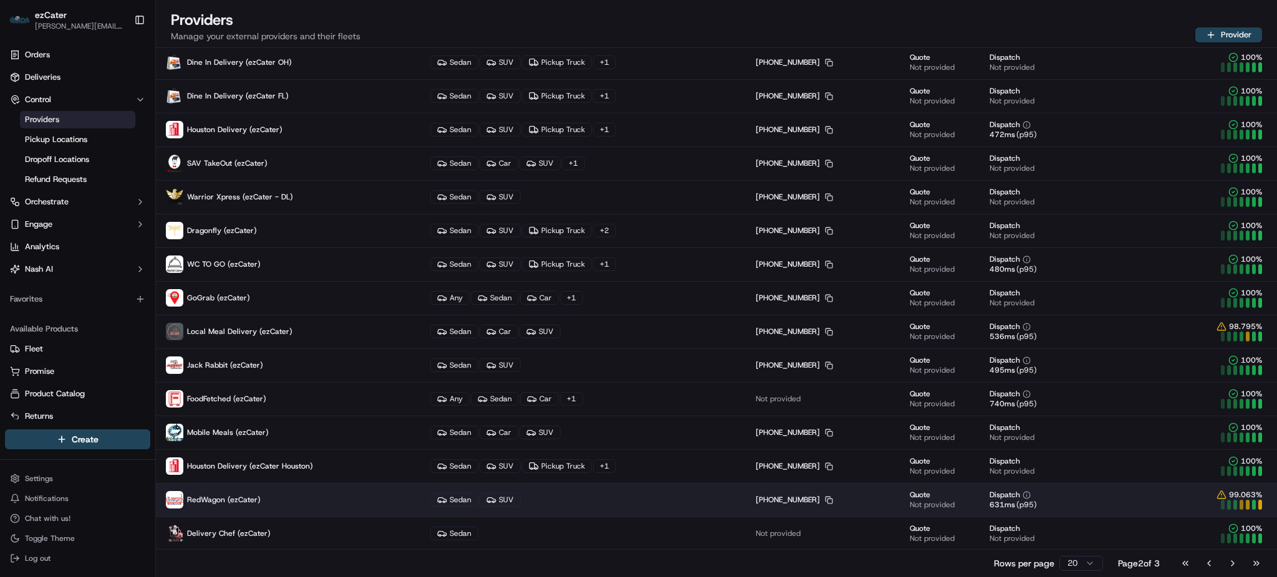
click at [297, 503] on p "RedWagon (ezCater)" at bounding box center [288, 499] width 244 height 17
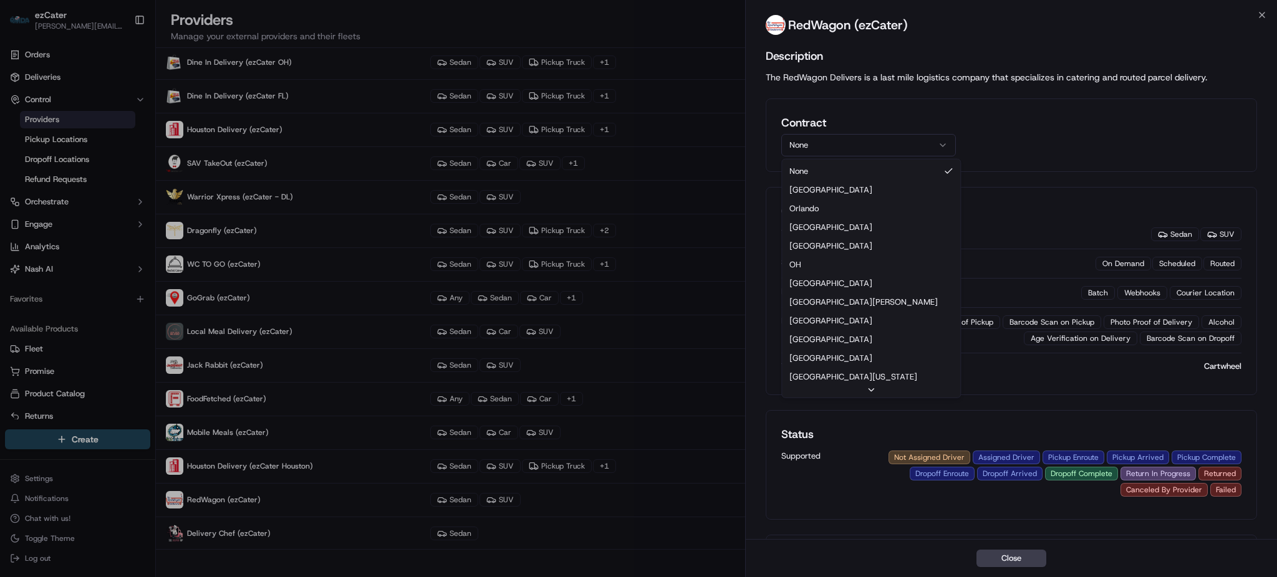
click at [861, 144] on button "None" at bounding box center [868, 145] width 175 height 22
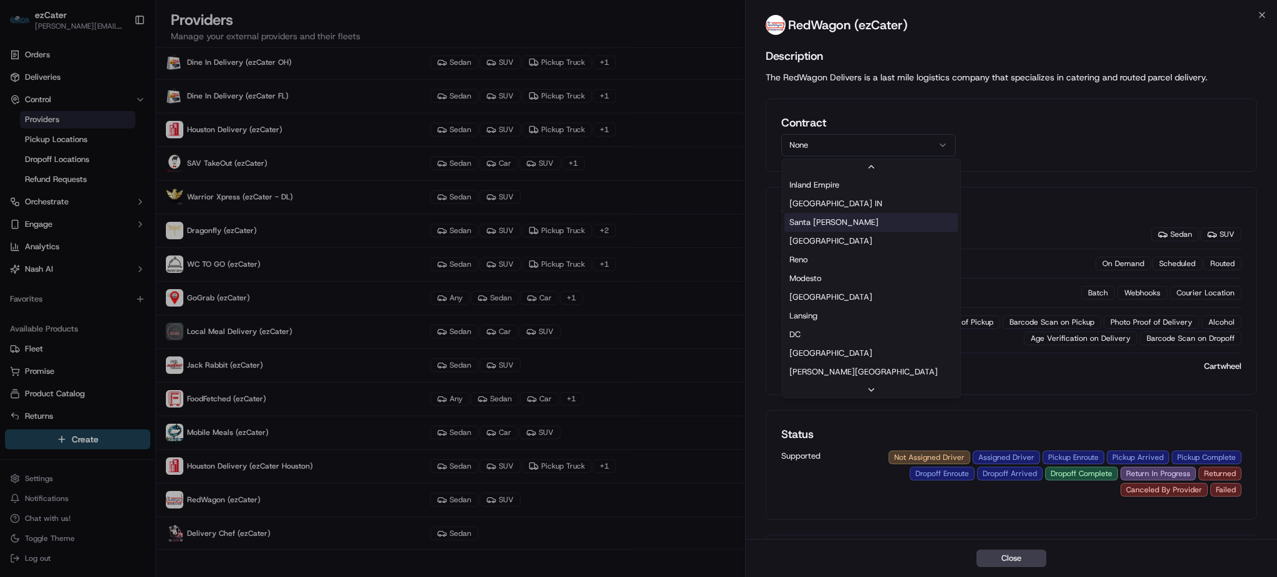
scroll to position [267, 0]
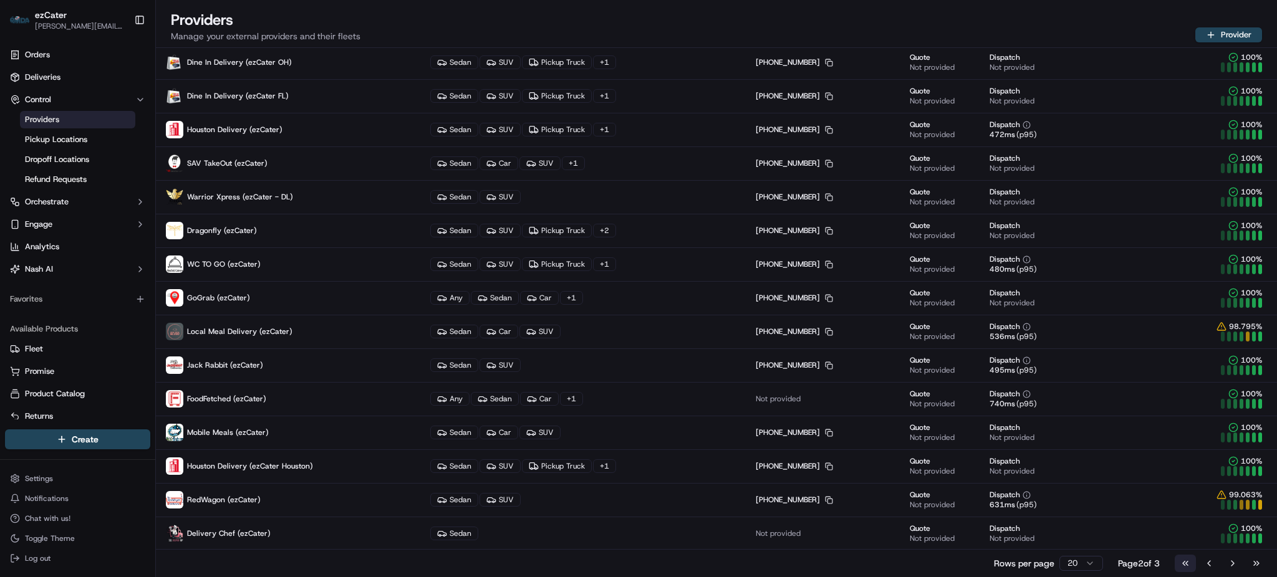
click at [1188, 561] on button "Go to first page" at bounding box center [1184, 563] width 21 height 17
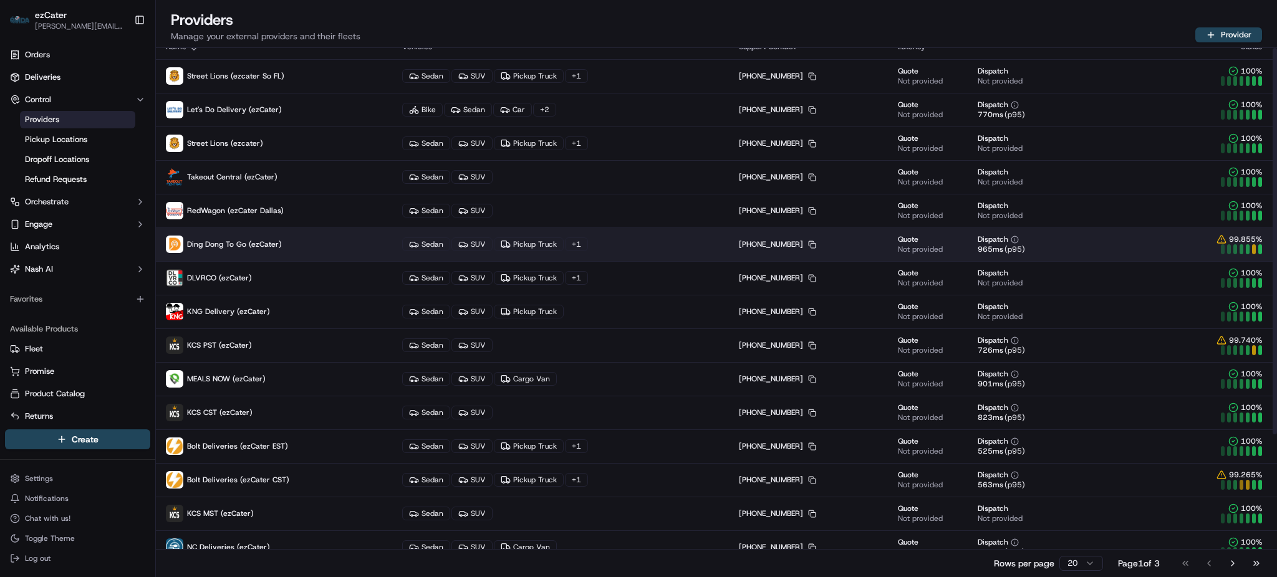
scroll to position [0, 0]
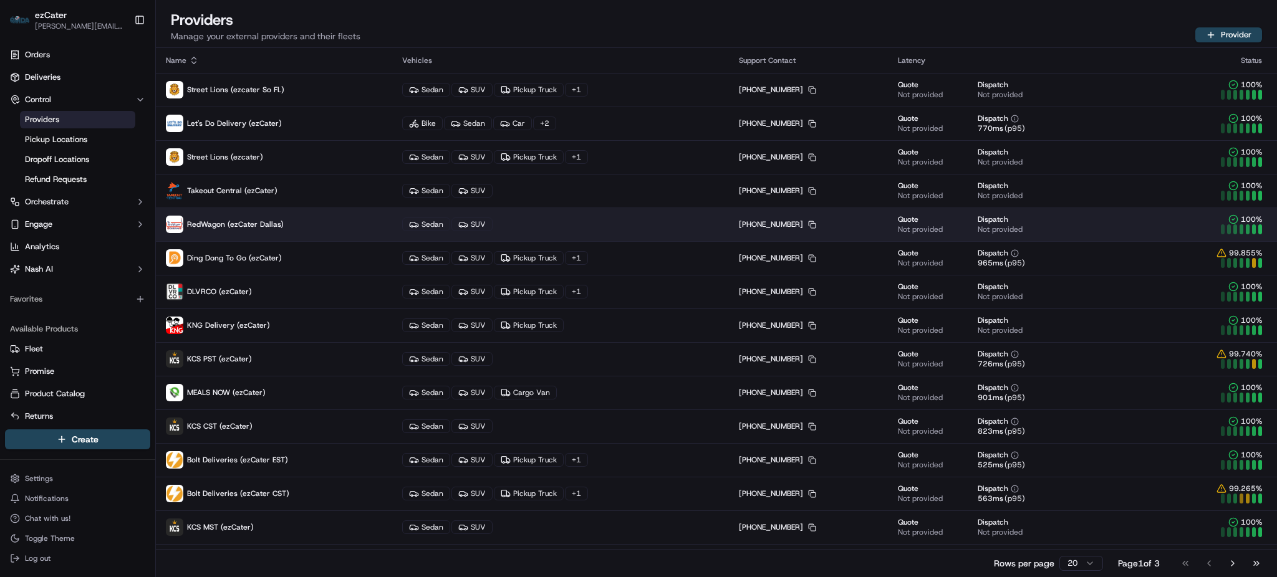
click at [320, 222] on p "RedWagon (ezCater Dallas)" at bounding box center [274, 224] width 216 height 17
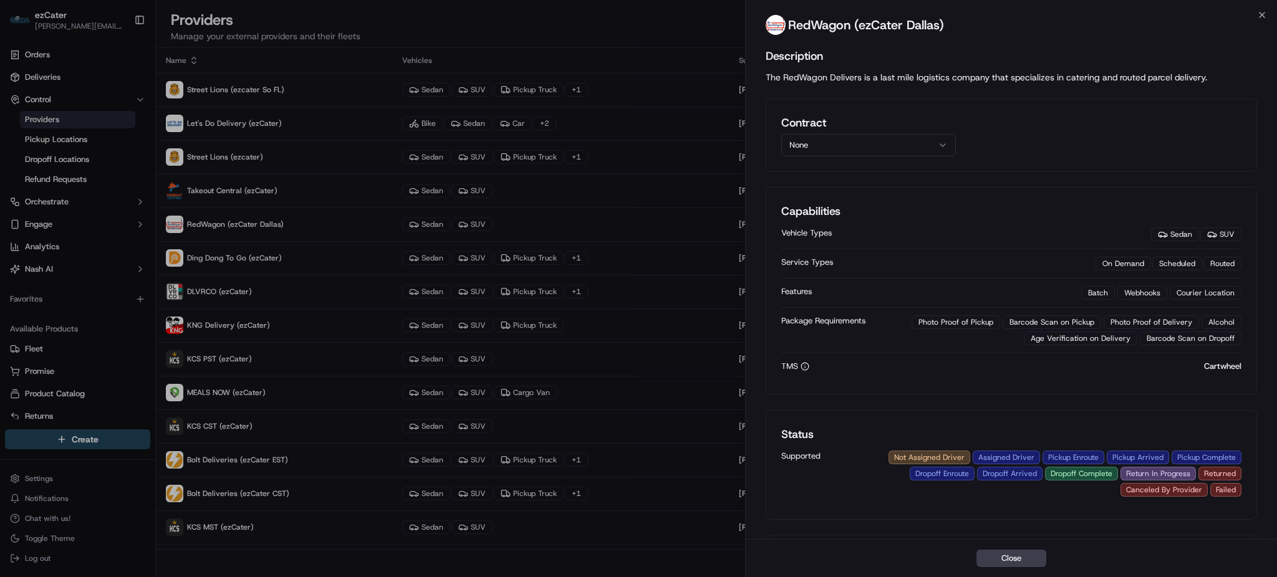
click at [848, 146] on button "None" at bounding box center [868, 145] width 175 height 22
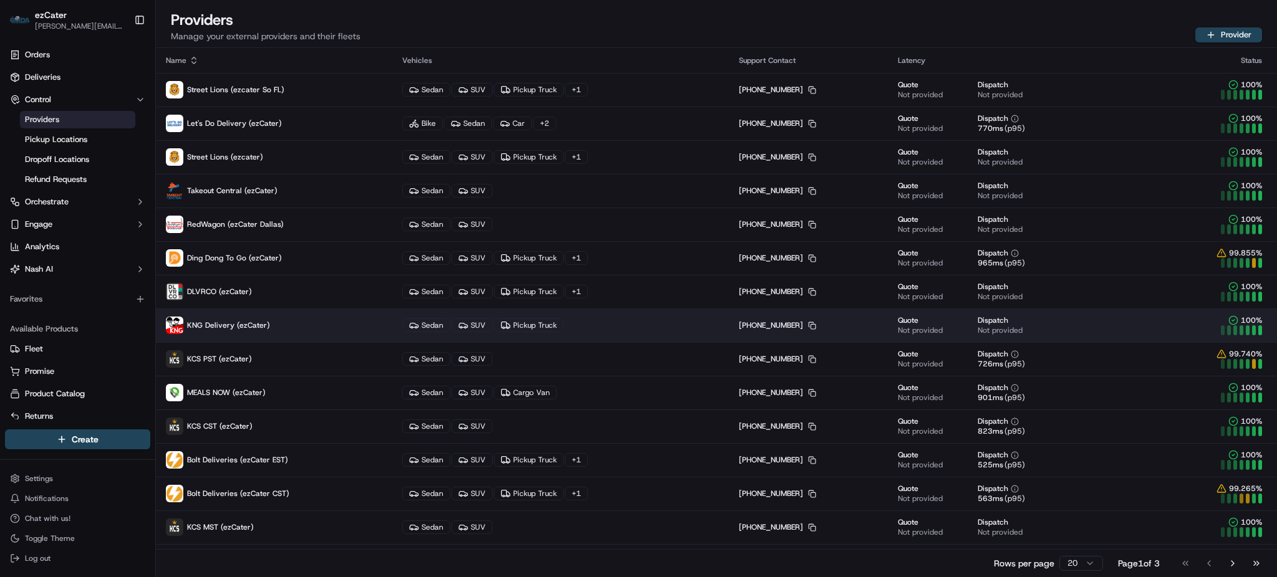
scroll to position [196, 0]
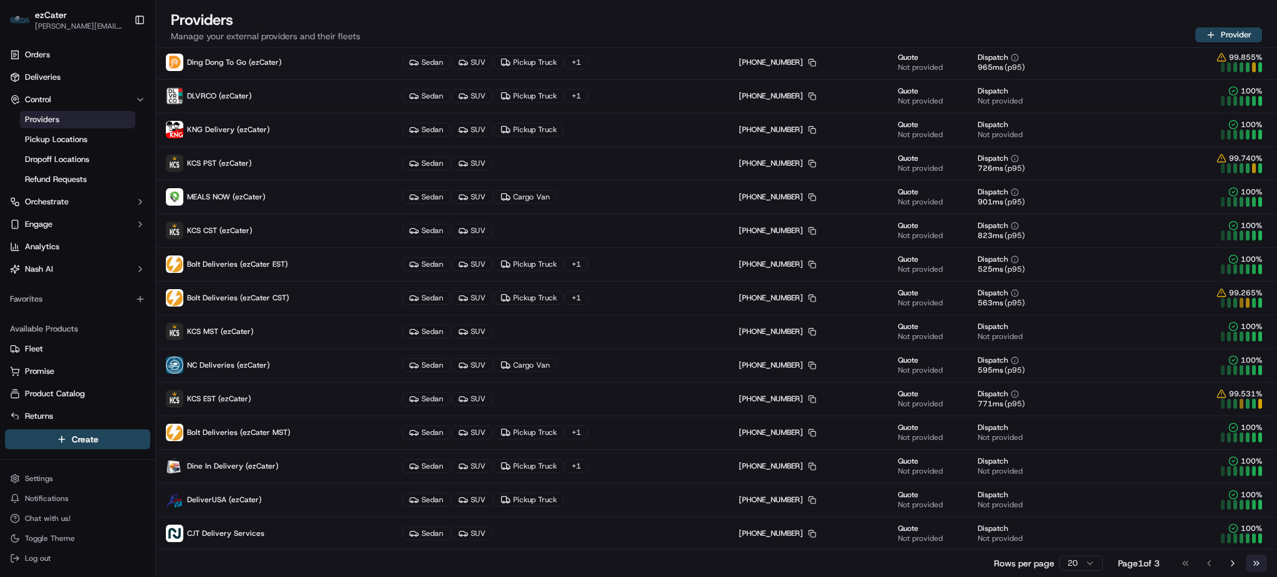
click at [1257, 562] on button "Go to last page" at bounding box center [1255, 563] width 21 height 17
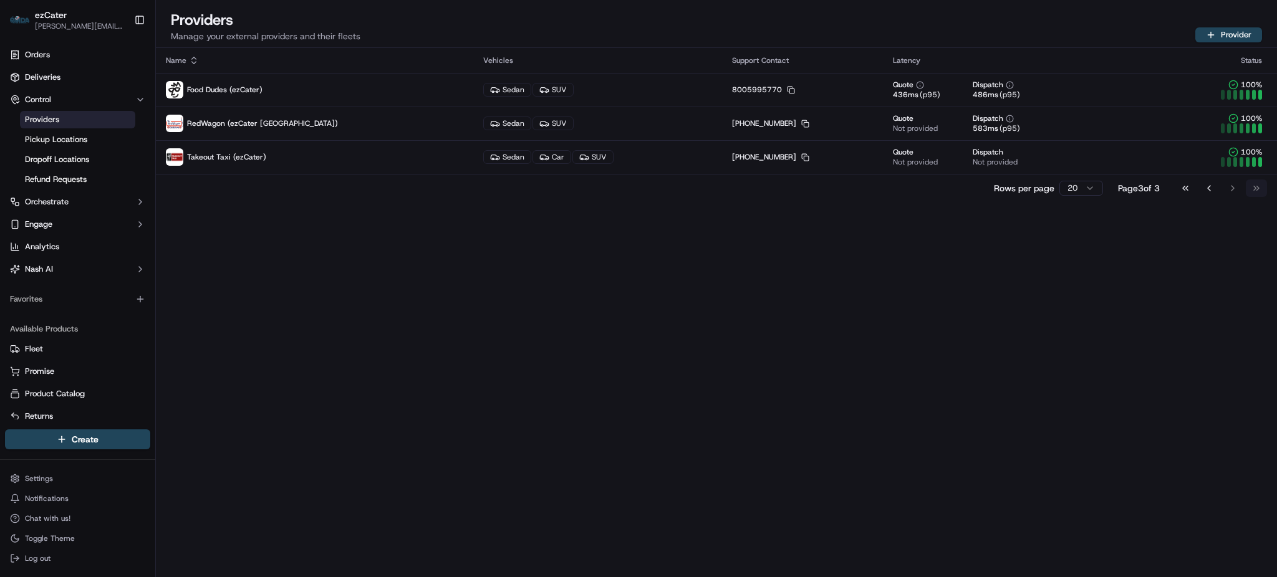
scroll to position [0, 0]
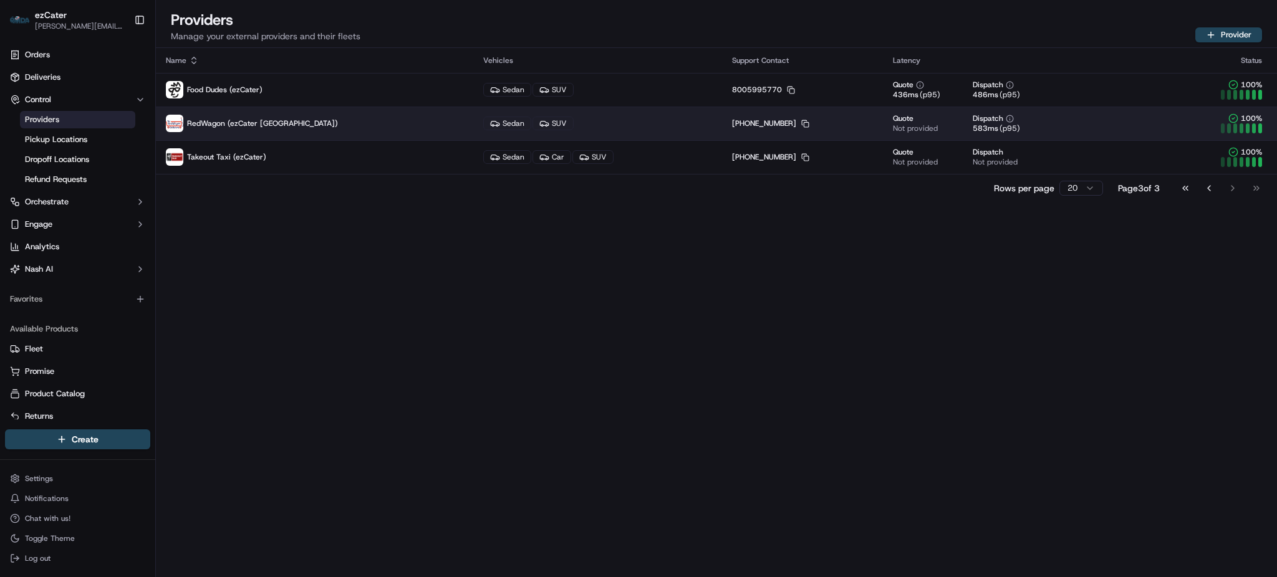
click at [280, 120] on span "RedWagon (ezCater [GEOGRAPHIC_DATA])" at bounding box center [262, 123] width 151 height 10
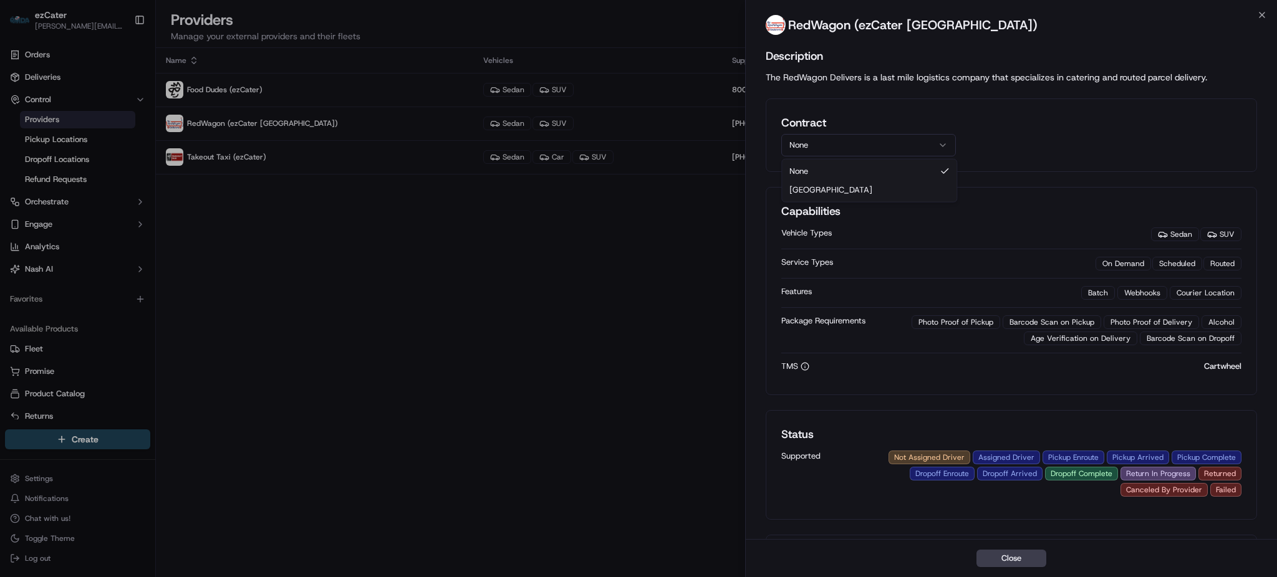
click at [833, 145] on button "None" at bounding box center [868, 145] width 175 height 22
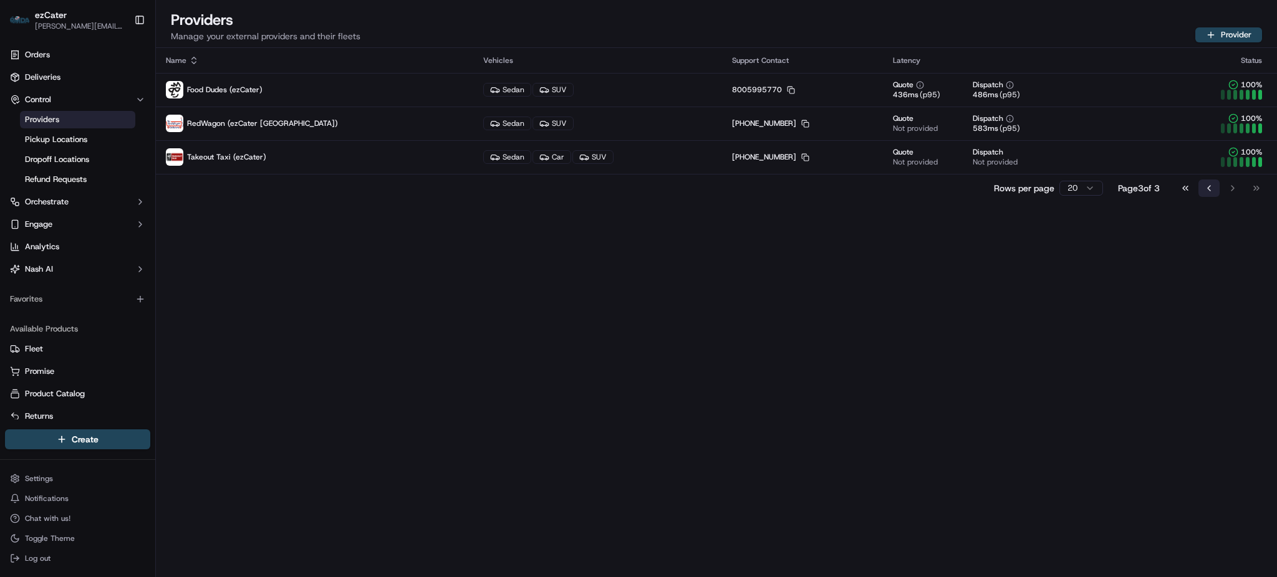
click at [1214, 185] on button "Go to previous page" at bounding box center [1208, 188] width 21 height 17
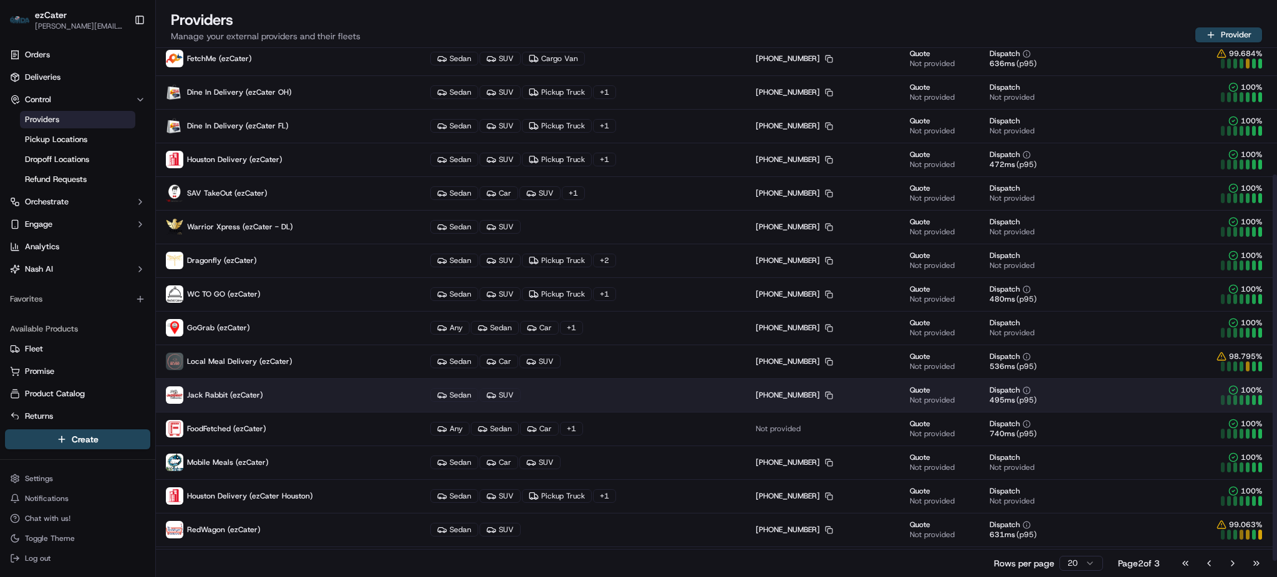
scroll to position [196, 0]
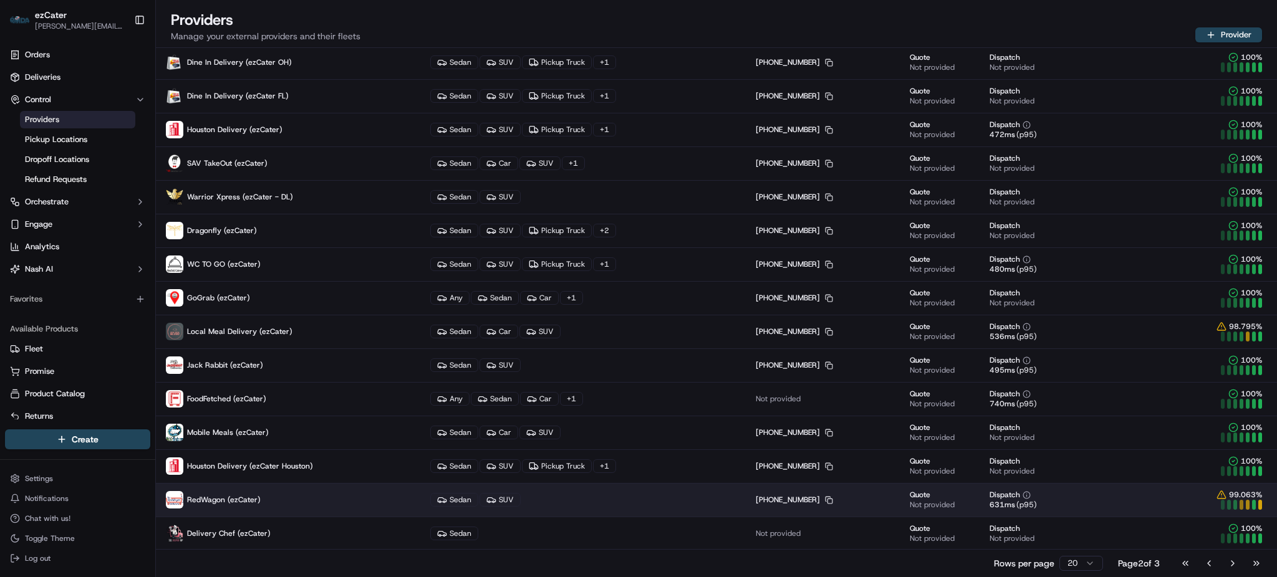
click at [251, 502] on span "RedWagon (ezCater)" at bounding box center [224, 500] width 74 height 10
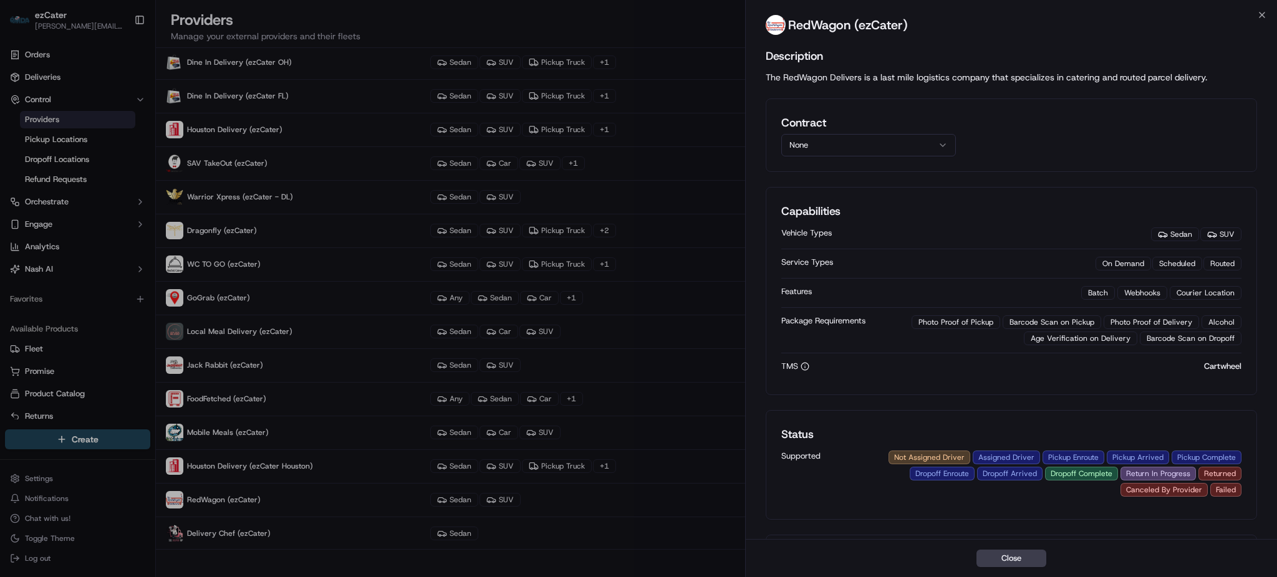
click at [895, 148] on button "None" at bounding box center [868, 145] width 175 height 22
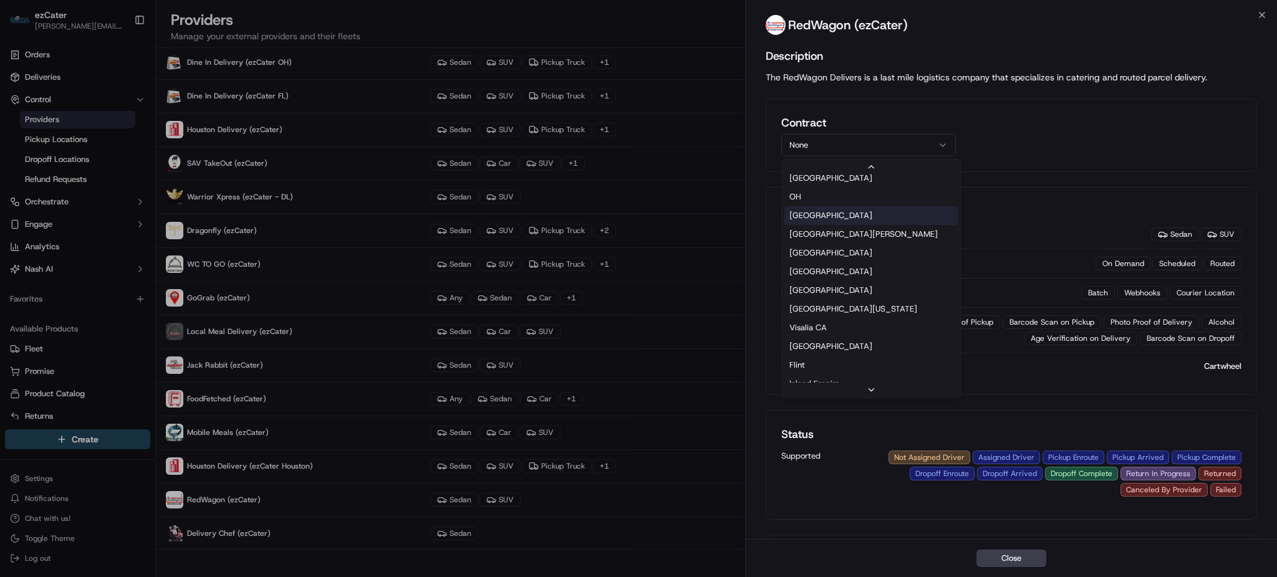
scroll to position [0, 0]
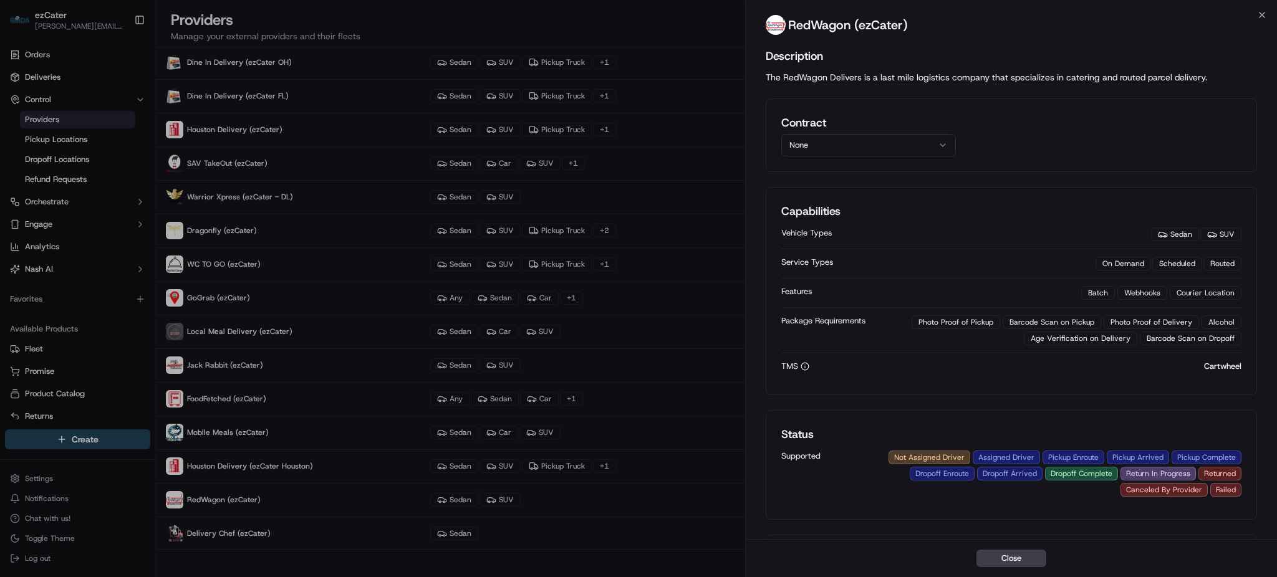
click at [846, 144] on button "None" at bounding box center [868, 145] width 175 height 22
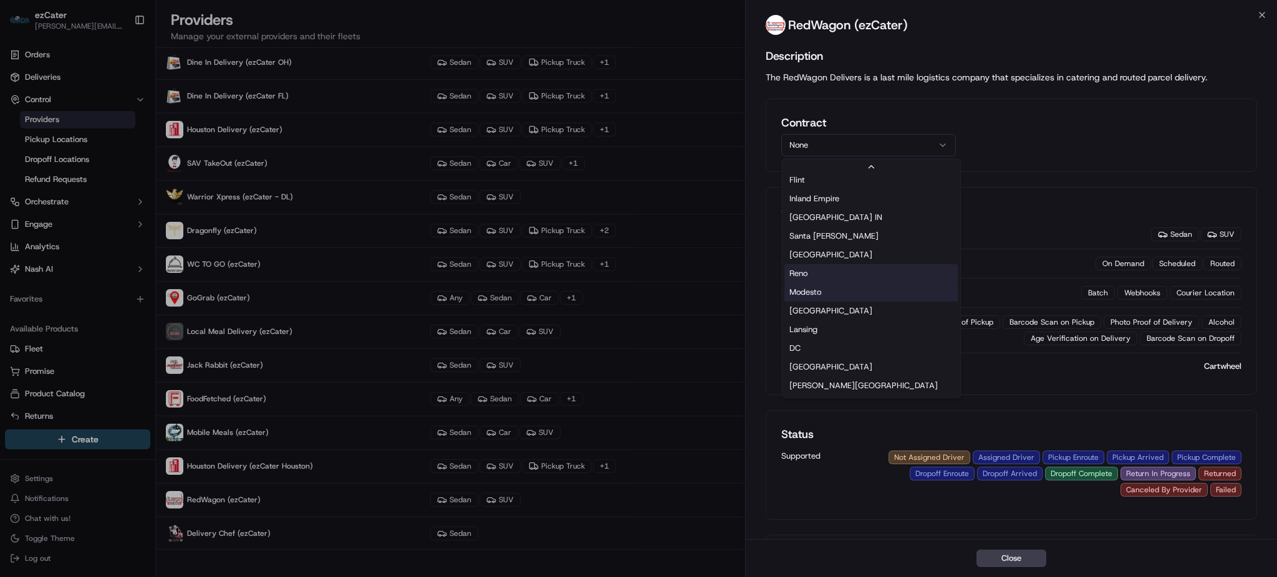
scroll to position [267, 0]
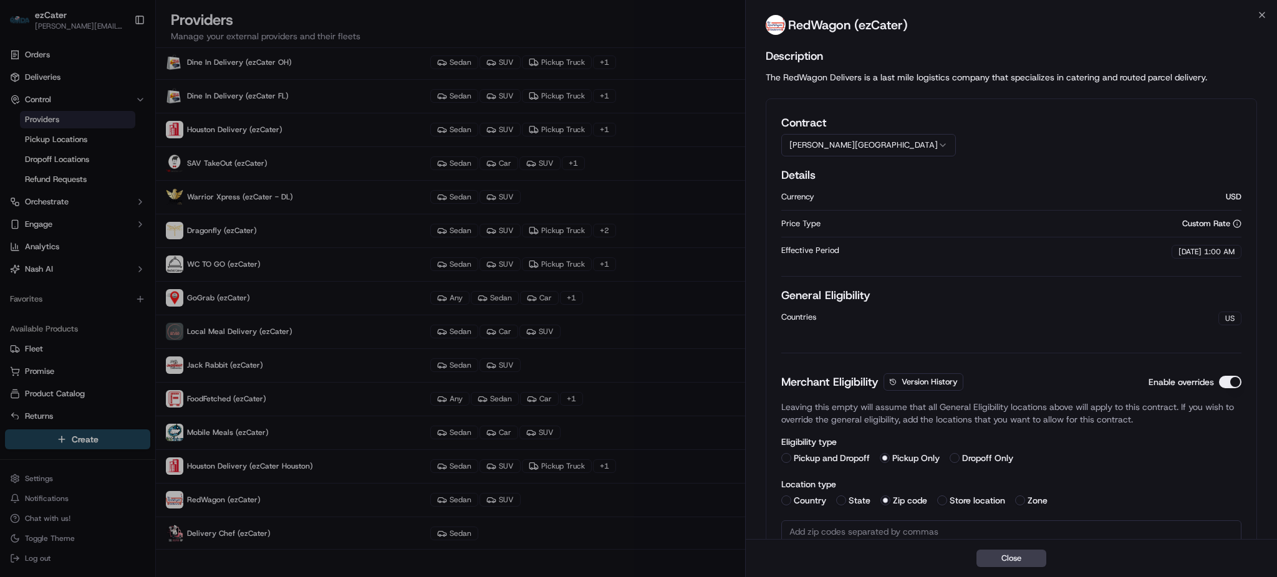
click at [850, 150] on button "[PERSON_NAME][GEOGRAPHIC_DATA]" at bounding box center [868, 145] width 175 height 22
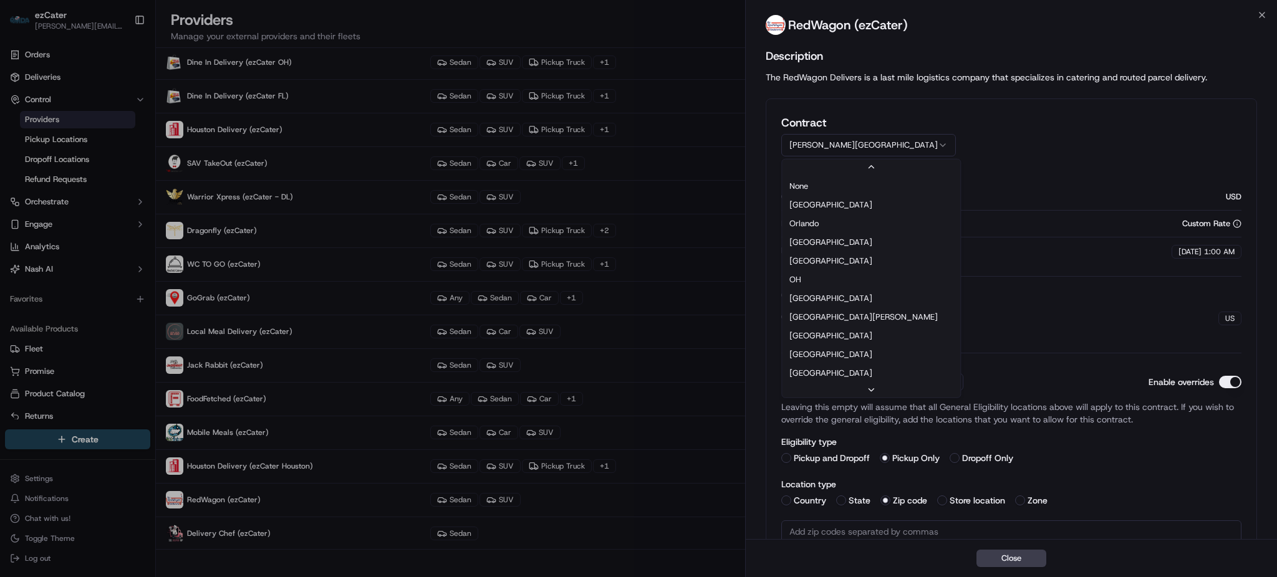
scroll to position [281, 0]
click at [848, 141] on button "Reno" at bounding box center [868, 145] width 175 height 22
click at [864, 151] on button "[GEOGRAPHIC_DATA]" at bounding box center [868, 145] width 175 height 22
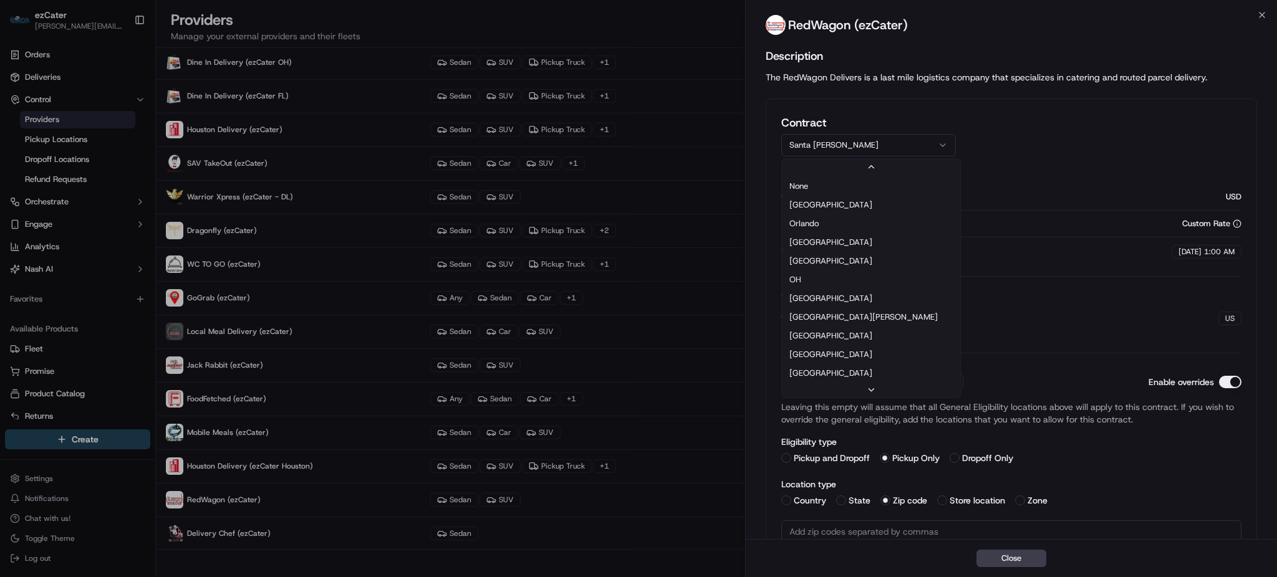
click at [833, 141] on button "Santa [PERSON_NAME]" at bounding box center [868, 145] width 175 height 22
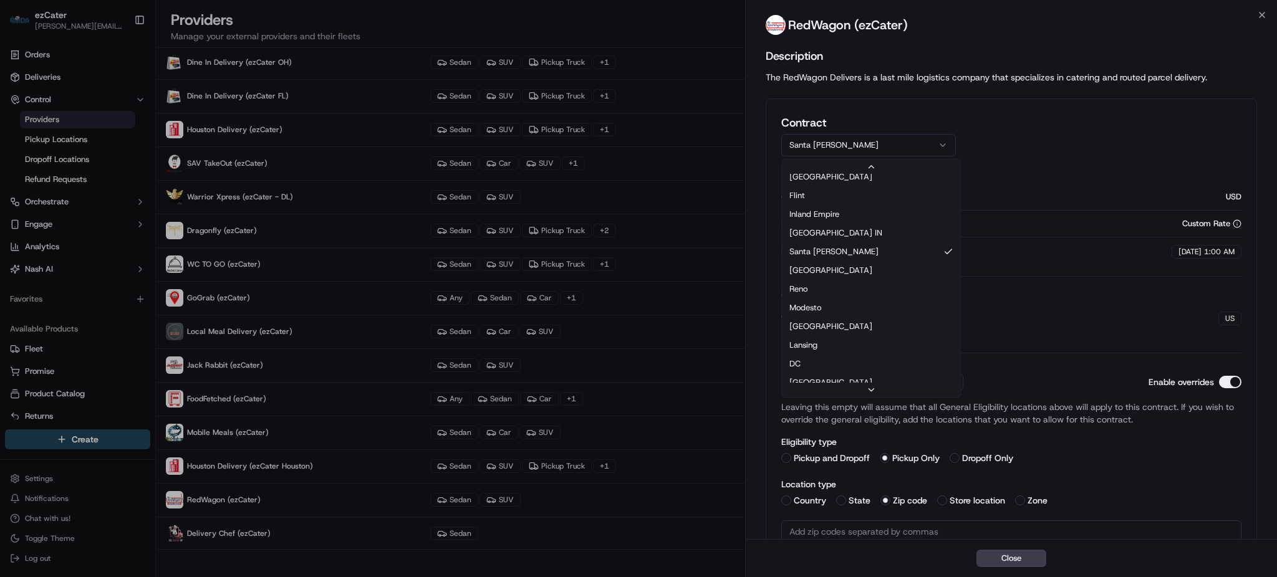
scroll to position [260, 0]
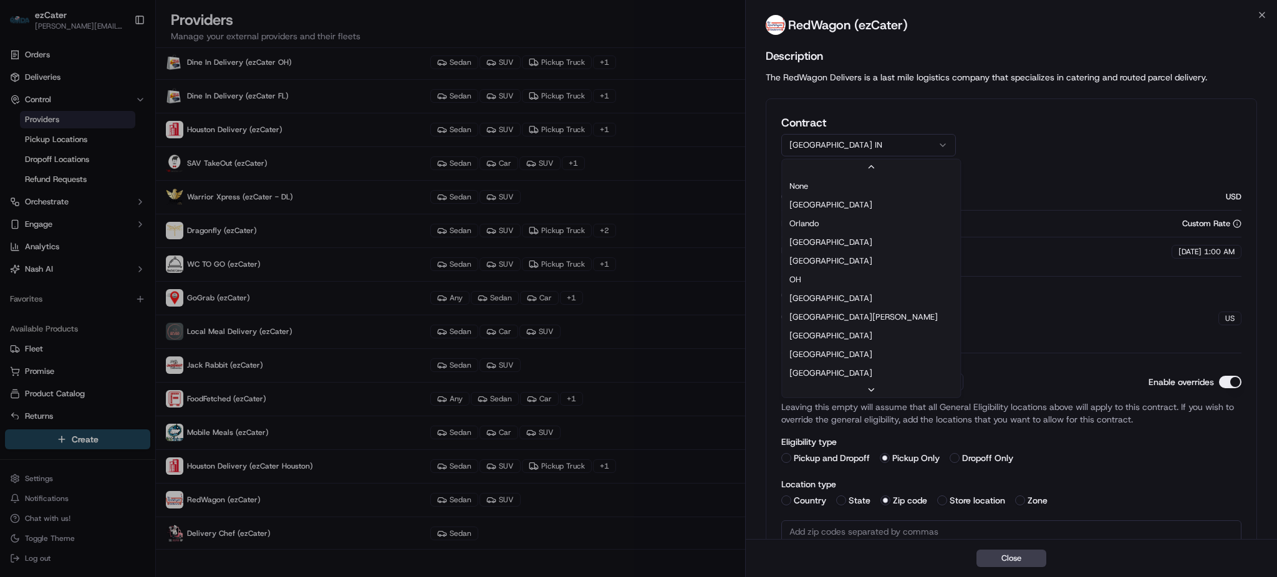
click at [845, 150] on button "[GEOGRAPHIC_DATA] IN" at bounding box center [868, 145] width 175 height 22
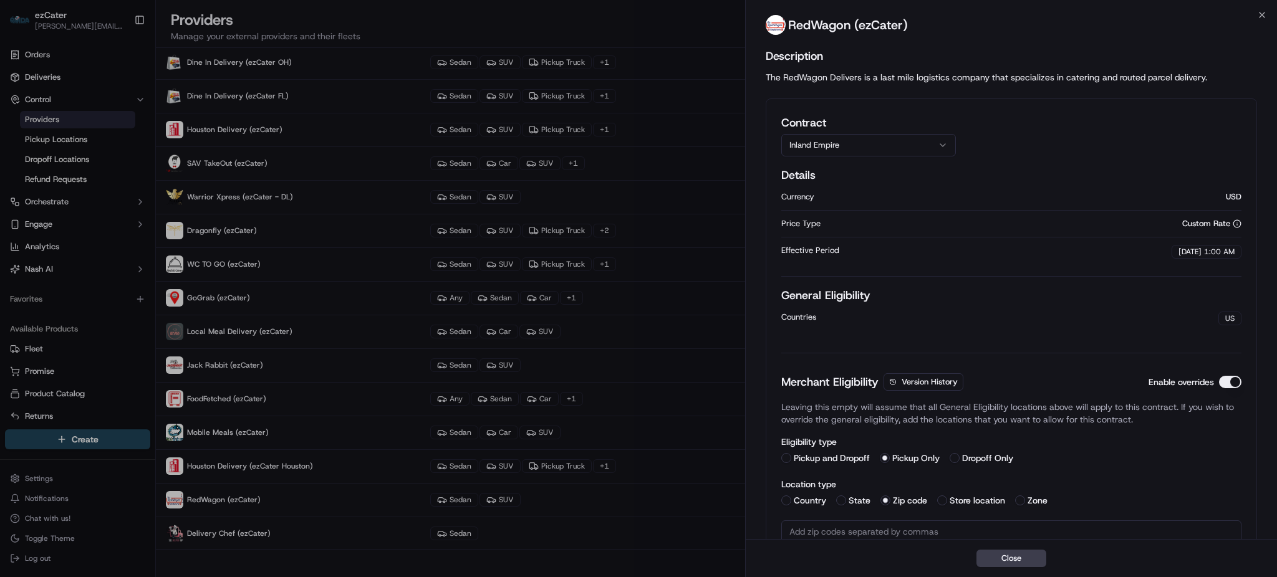
click at [845, 143] on button "Inland Empire" at bounding box center [868, 145] width 175 height 22
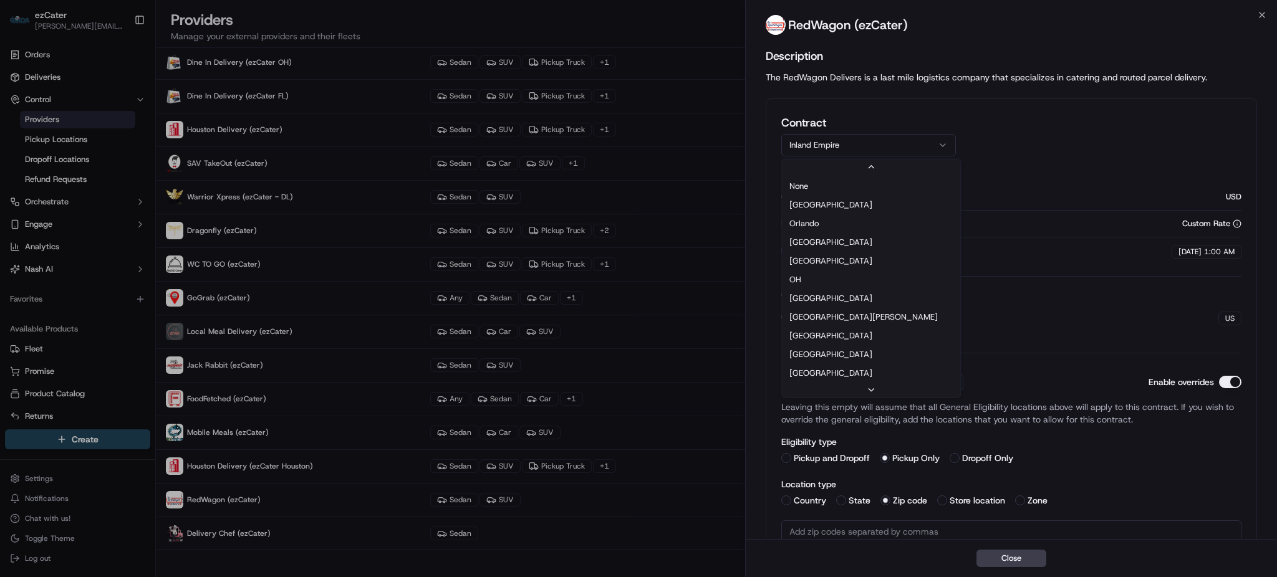
scroll to position [94, 0]
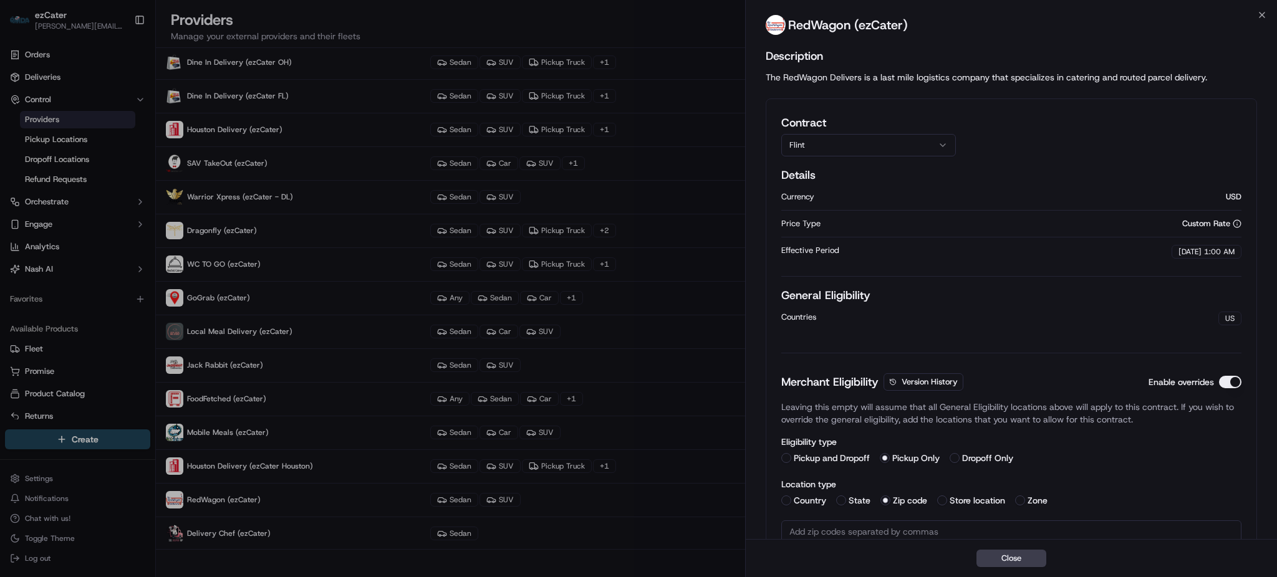
click at [835, 144] on button "Flint" at bounding box center [868, 145] width 175 height 22
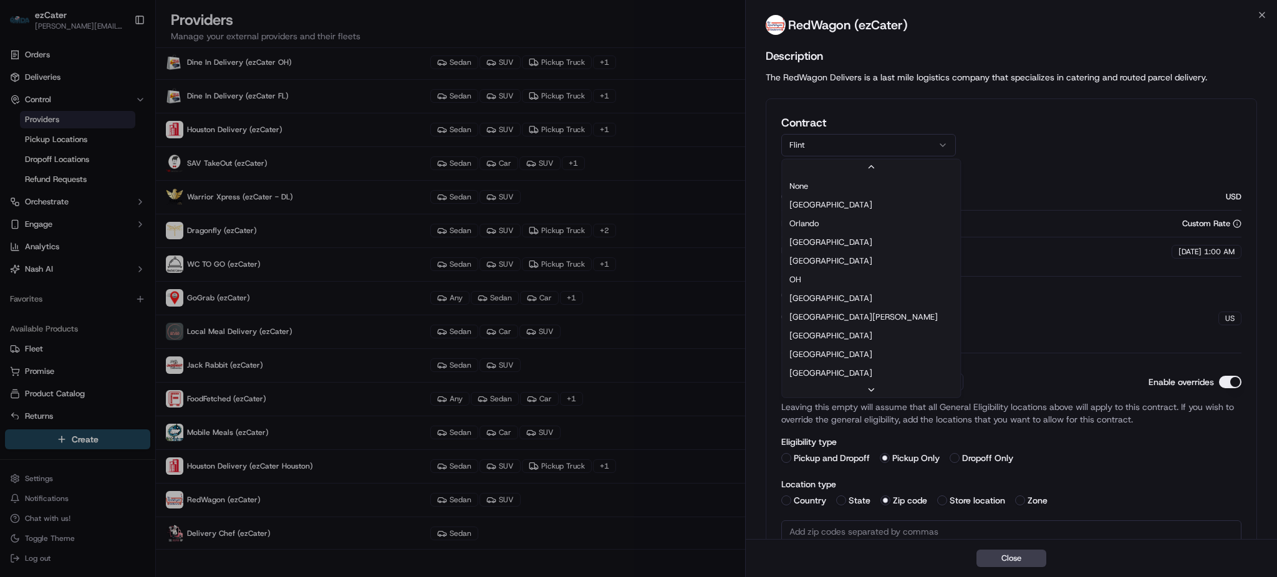
scroll to position [75, 0]
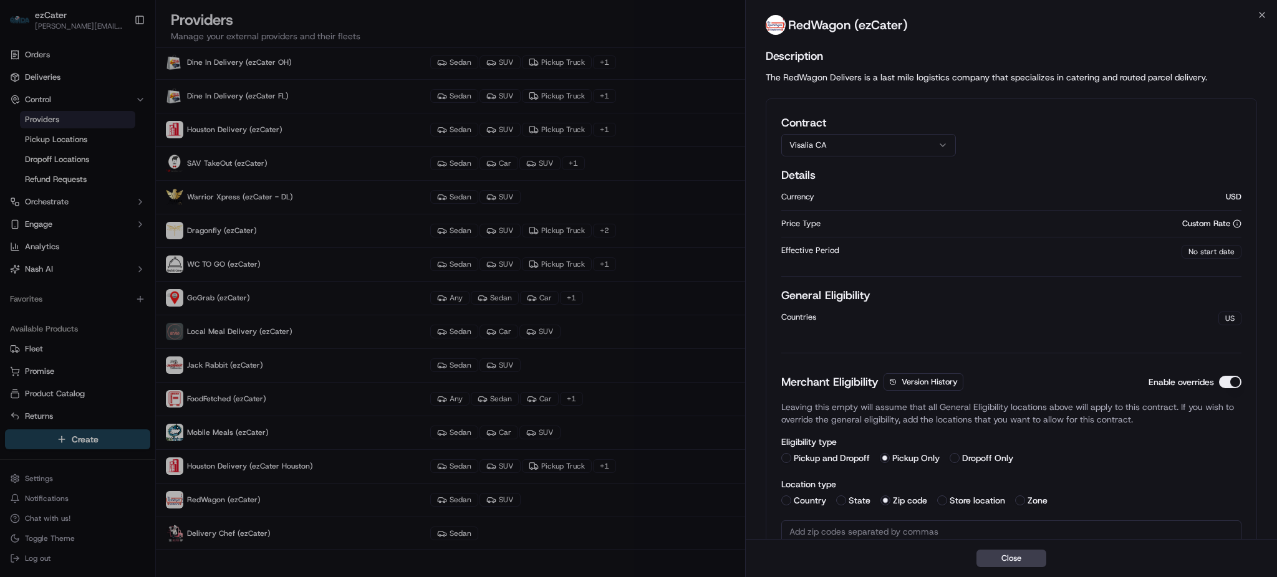
click at [843, 146] on button "Visalia CA" at bounding box center [868, 145] width 175 height 22
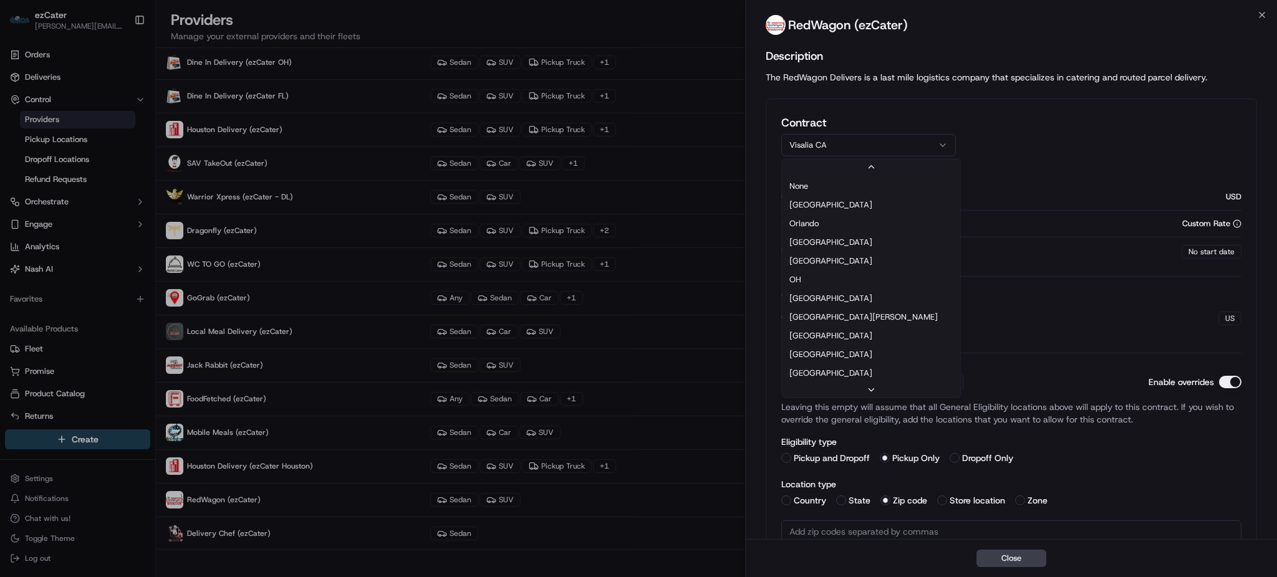
scroll to position [37, 0]
click at [855, 148] on button "[GEOGRAPHIC_DATA]" at bounding box center [868, 145] width 175 height 22
click at [848, 138] on button "[GEOGRAPHIC_DATA]" at bounding box center [868, 145] width 175 height 22
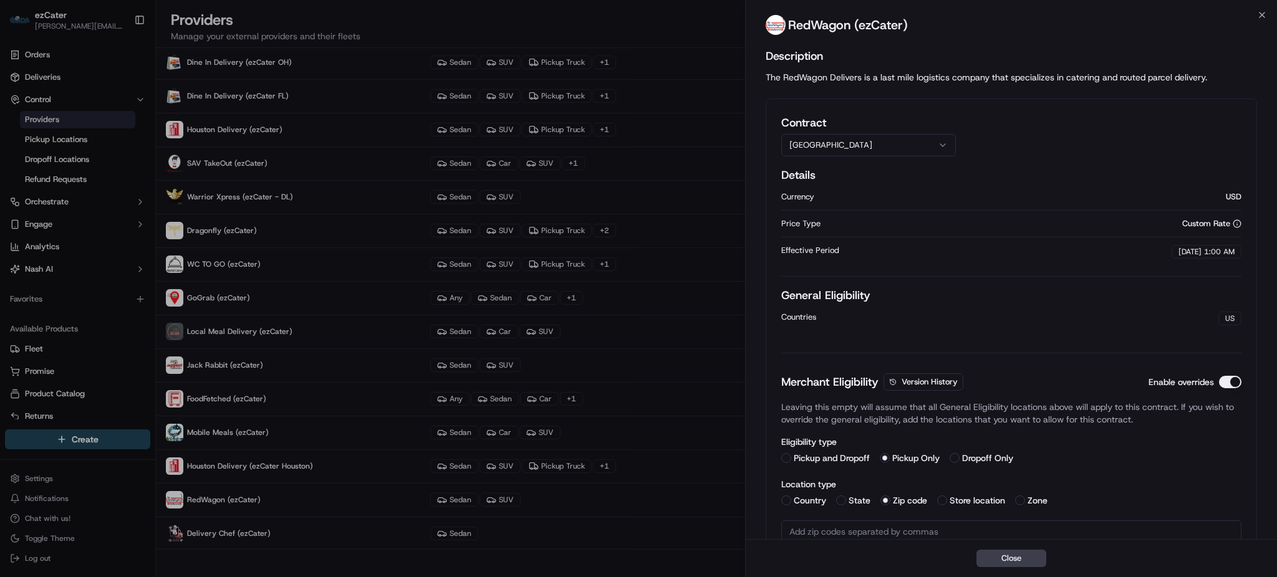
click at [839, 135] on button "[GEOGRAPHIC_DATA]" at bounding box center [868, 145] width 175 height 22
click at [831, 147] on button "[GEOGRAPHIC_DATA]" at bounding box center [868, 145] width 175 height 22
click at [853, 141] on button "[GEOGRAPHIC_DATA]" at bounding box center [868, 145] width 175 height 22
click at [852, 140] on button "[GEOGRAPHIC_DATA]" at bounding box center [868, 145] width 175 height 22
click at [827, 148] on button "[GEOGRAPHIC_DATA]" at bounding box center [868, 145] width 175 height 22
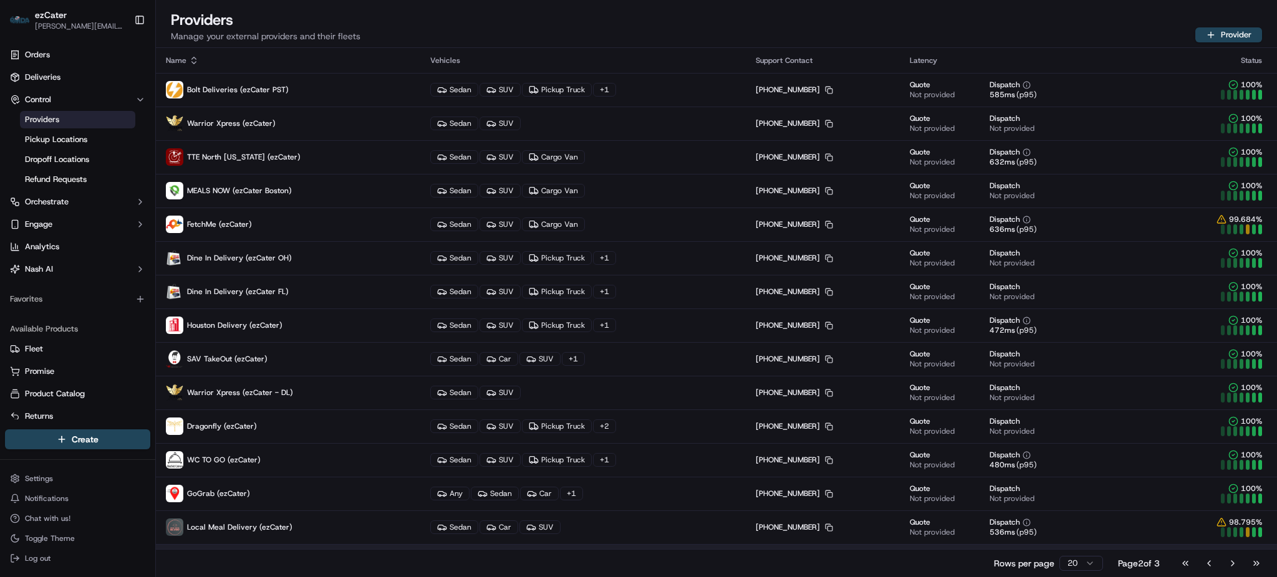
scroll to position [196, 0]
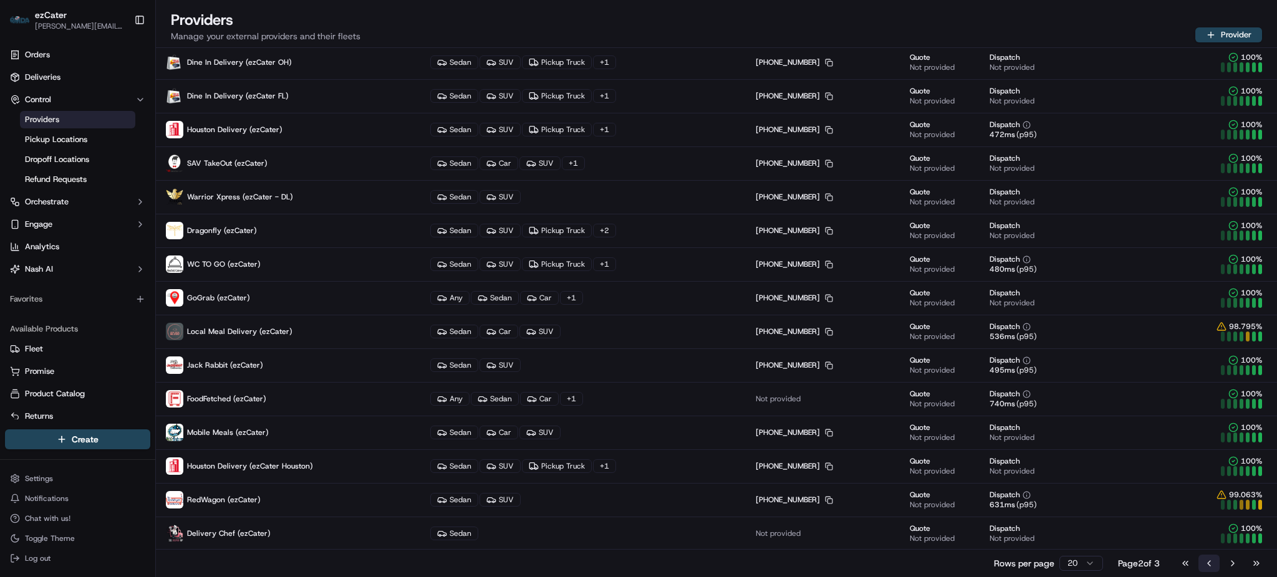
click at [1206, 564] on button "Go to previous page" at bounding box center [1208, 563] width 21 height 17
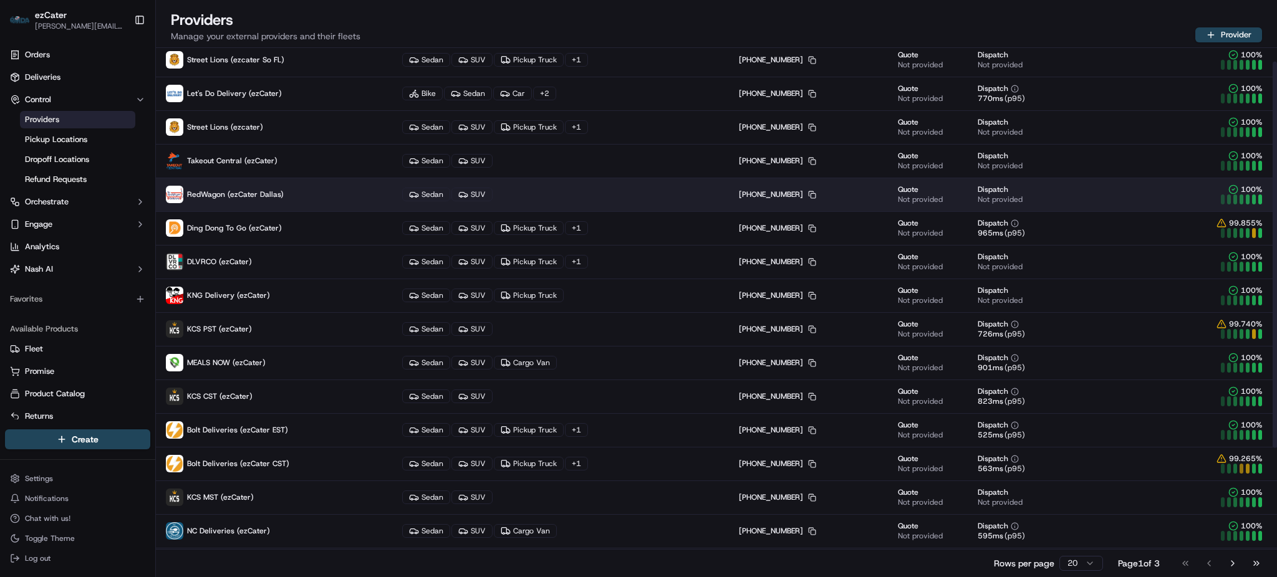
scroll to position [0, 0]
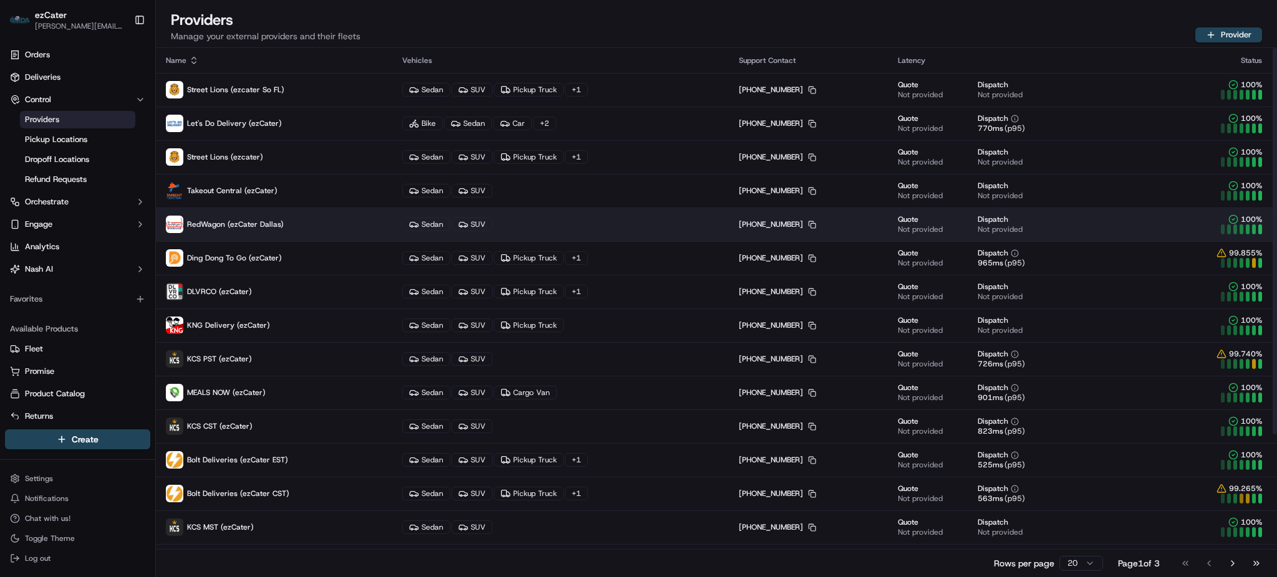
click at [261, 228] on span "RedWagon (ezCater Dallas)" at bounding box center [235, 224] width 97 height 10
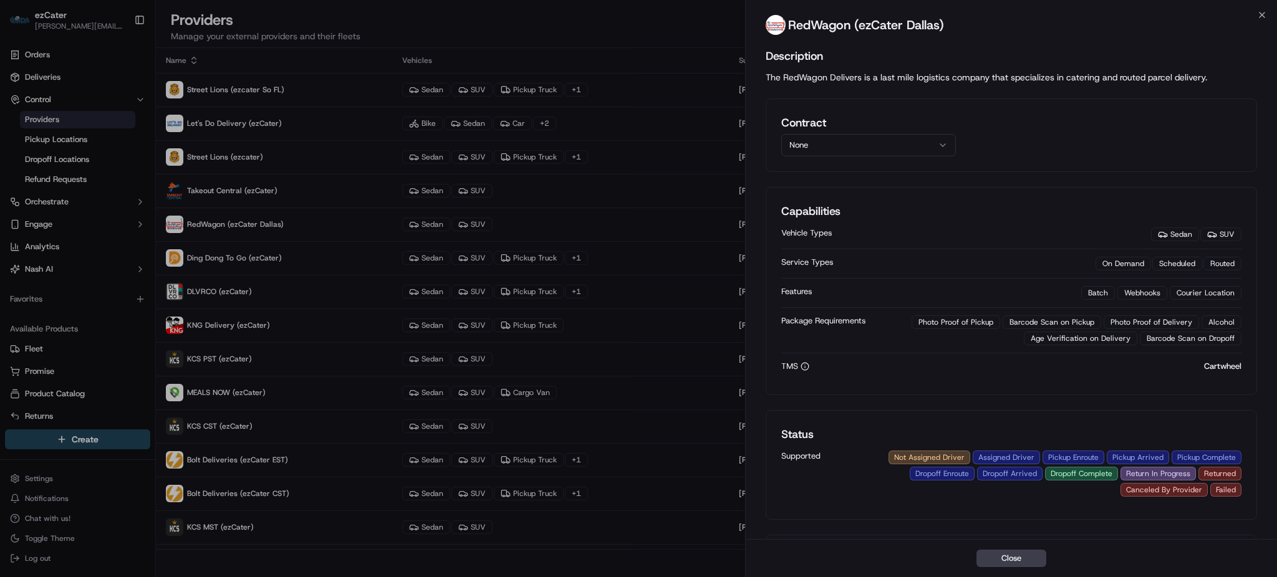
click at [894, 147] on button "None" at bounding box center [868, 145] width 175 height 22
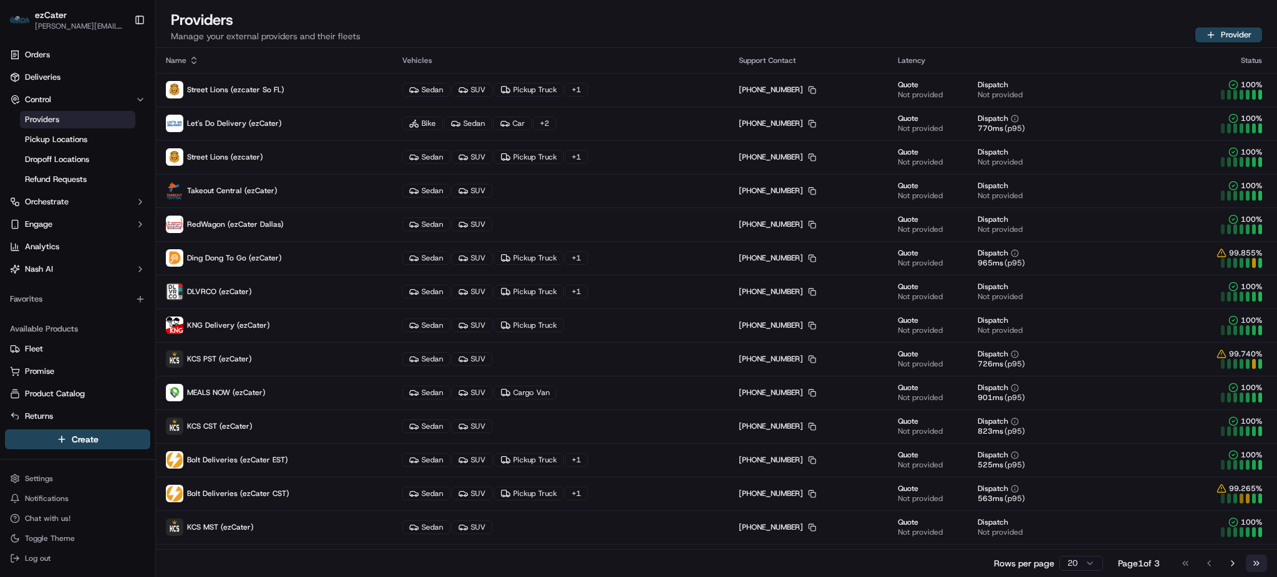
click at [1260, 562] on button "Go to last page" at bounding box center [1255, 563] width 21 height 17
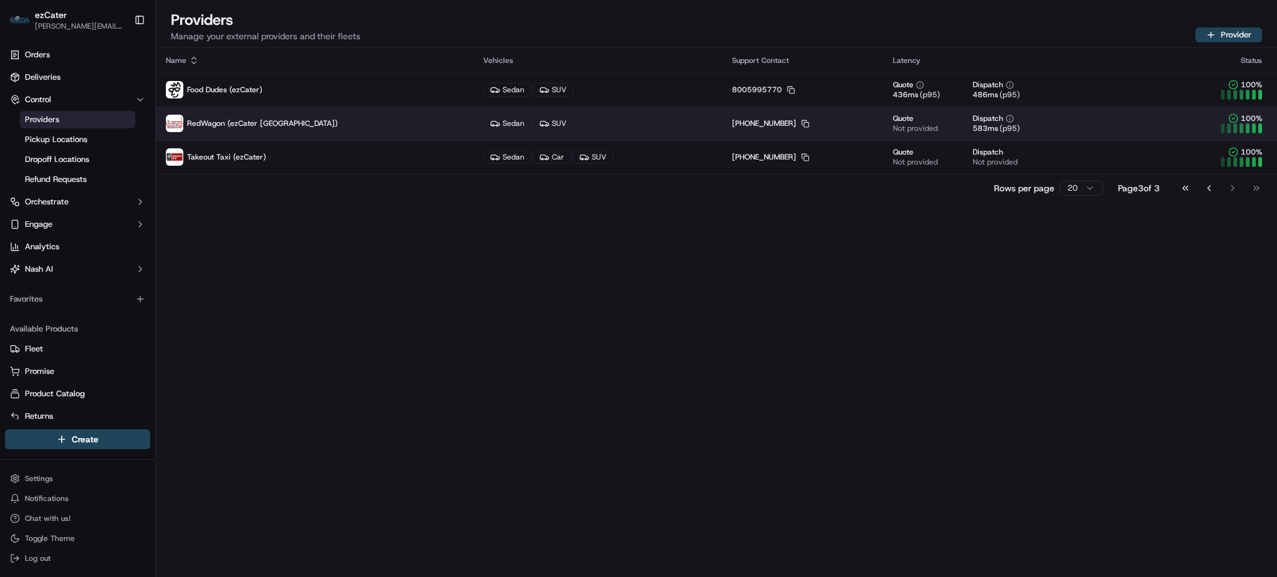
click at [264, 129] on p "RedWagon (ezCater [GEOGRAPHIC_DATA])" at bounding box center [314, 123] width 297 height 17
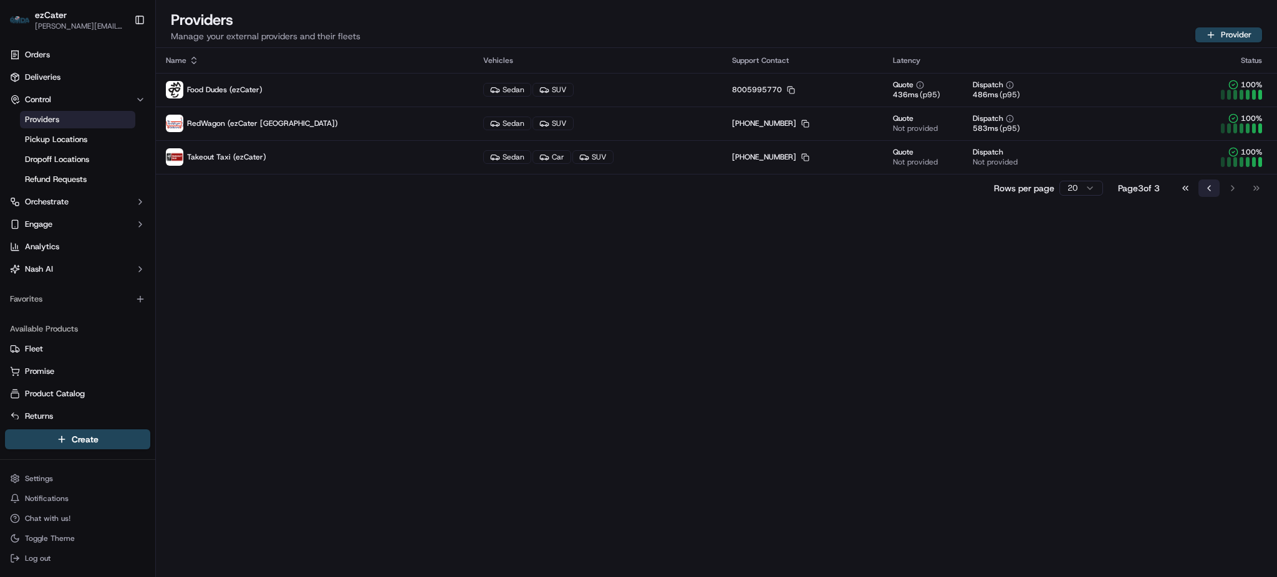
click at [1211, 188] on button "Go to previous page" at bounding box center [1208, 188] width 21 height 17
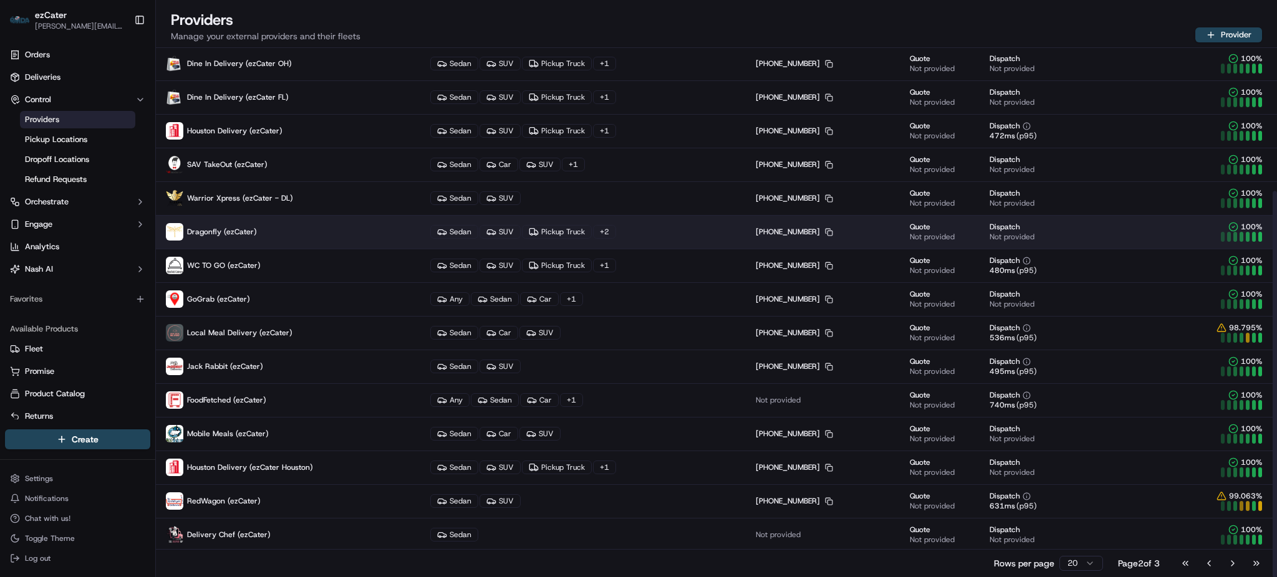
scroll to position [196, 0]
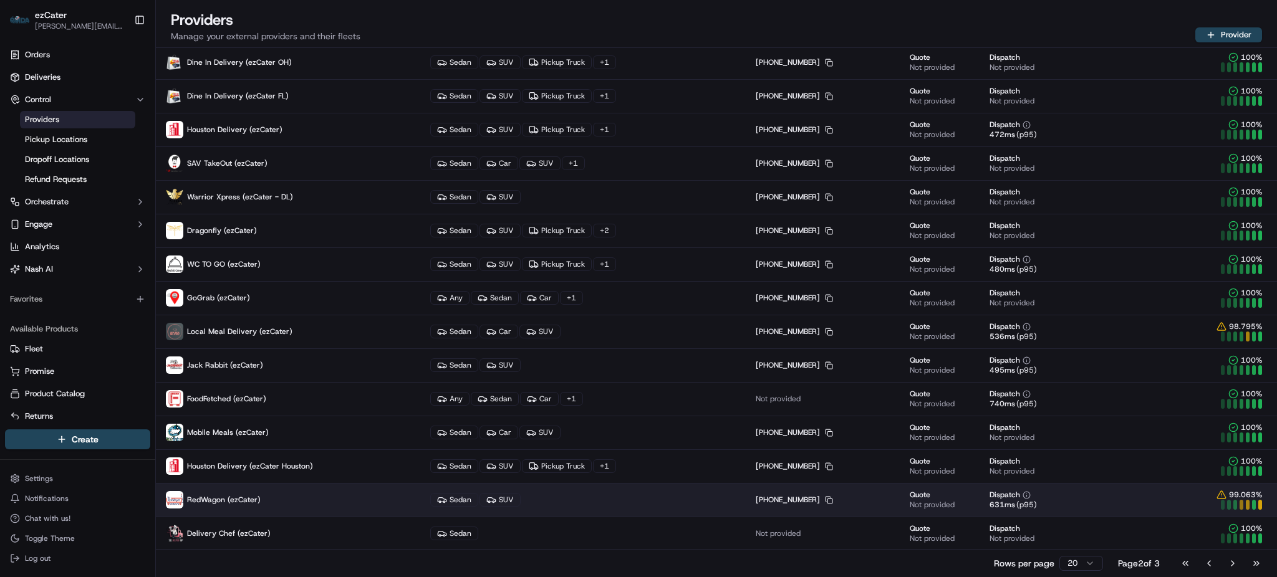
click at [259, 497] on p "RedWagon (ezCater)" at bounding box center [288, 499] width 244 height 17
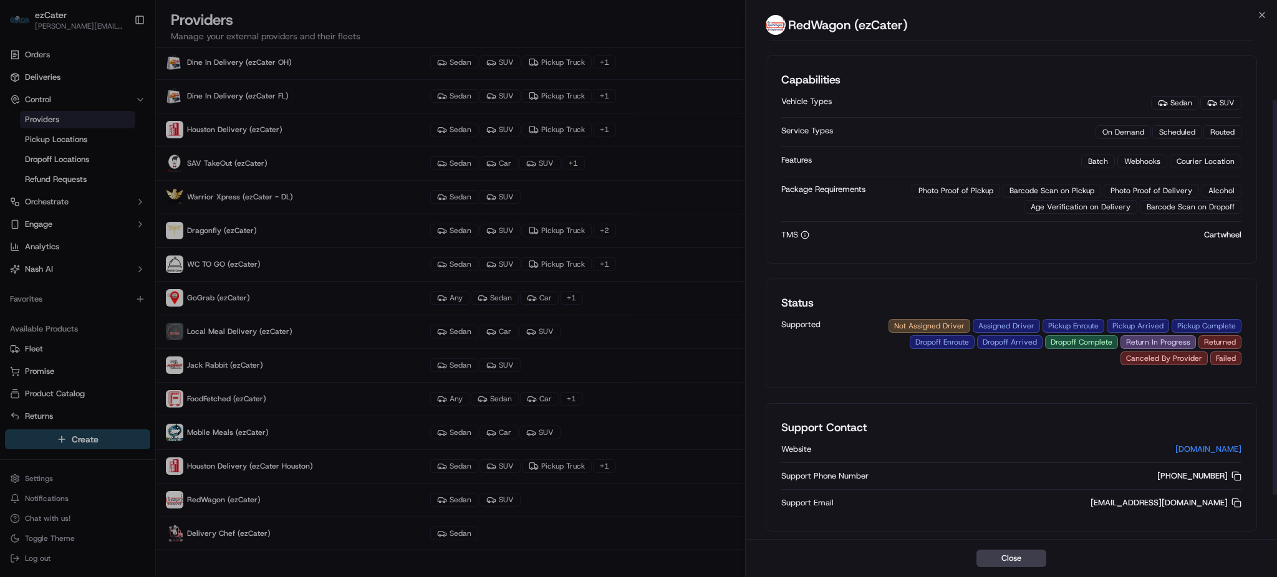
scroll to position [0, 0]
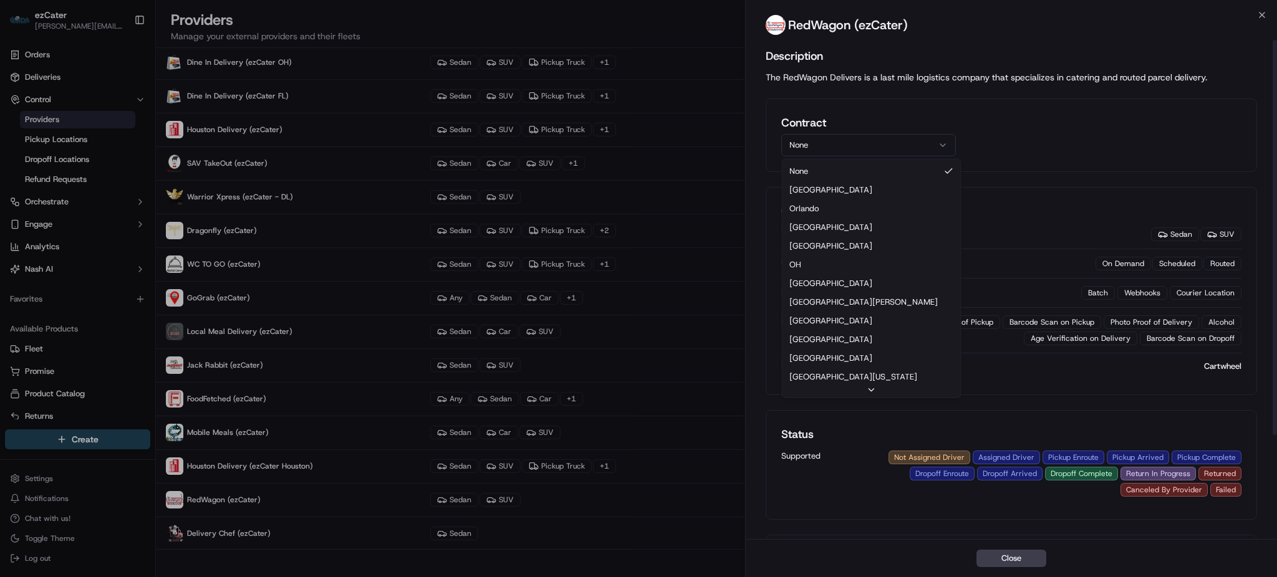
click at [852, 143] on button "None" at bounding box center [868, 145] width 175 height 22
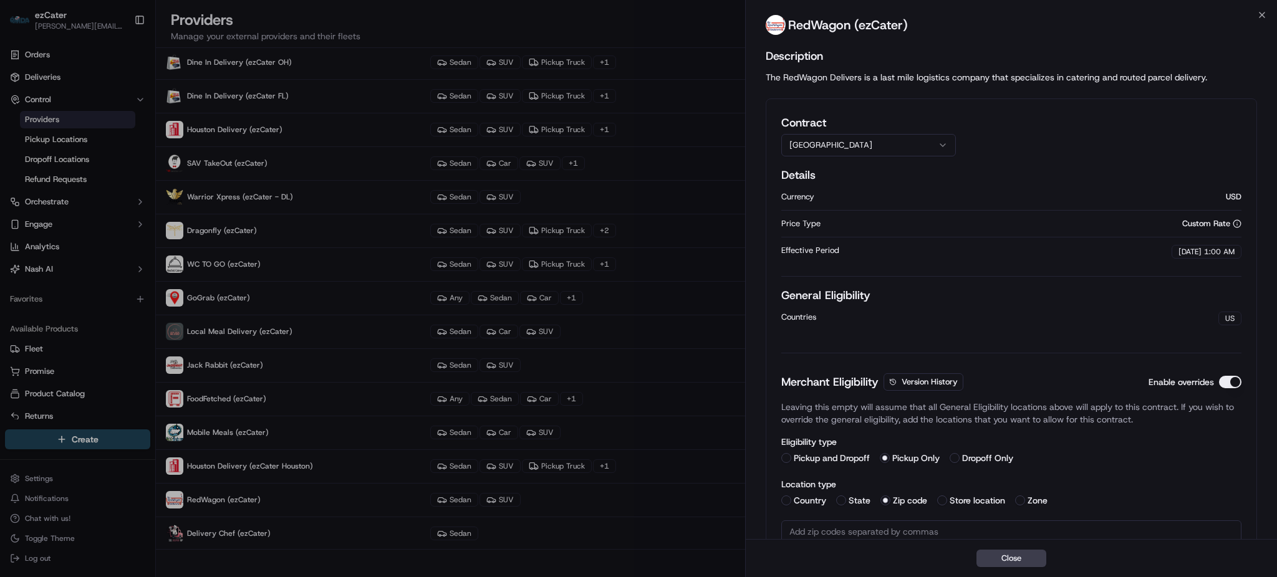
click at [832, 147] on button "[GEOGRAPHIC_DATA]" at bounding box center [868, 145] width 175 height 22
click at [832, 150] on button "Orlando" at bounding box center [868, 145] width 175 height 22
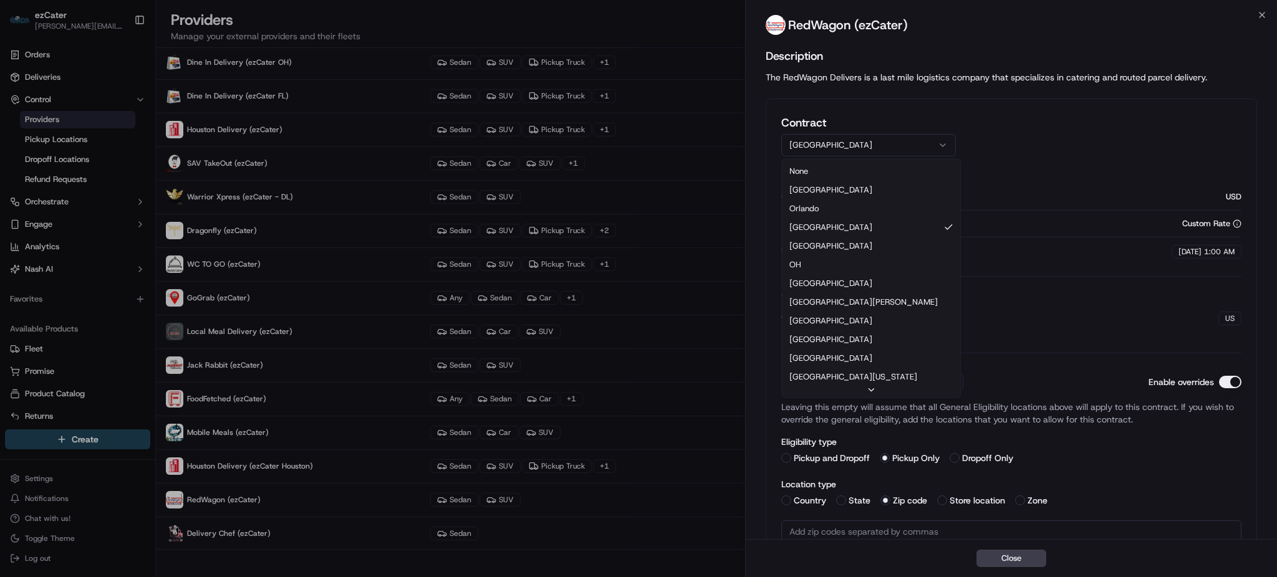
click at [832, 144] on button "[GEOGRAPHIC_DATA]" at bounding box center [868, 145] width 175 height 22
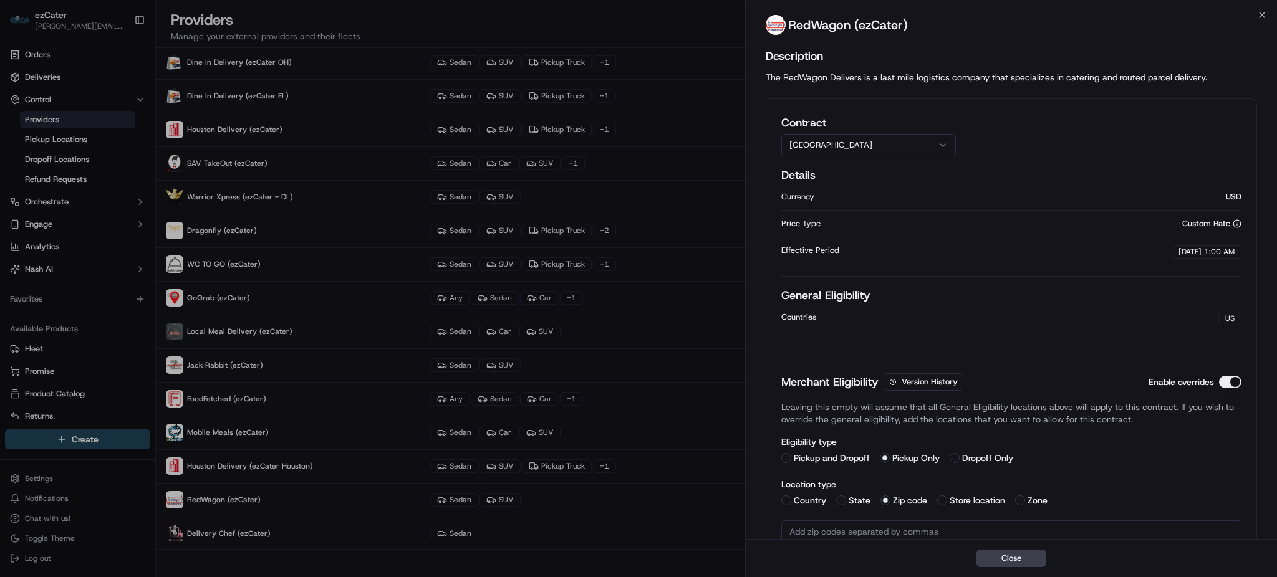
click at [832, 148] on button "[GEOGRAPHIC_DATA]" at bounding box center [868, 145] width 175 height 22
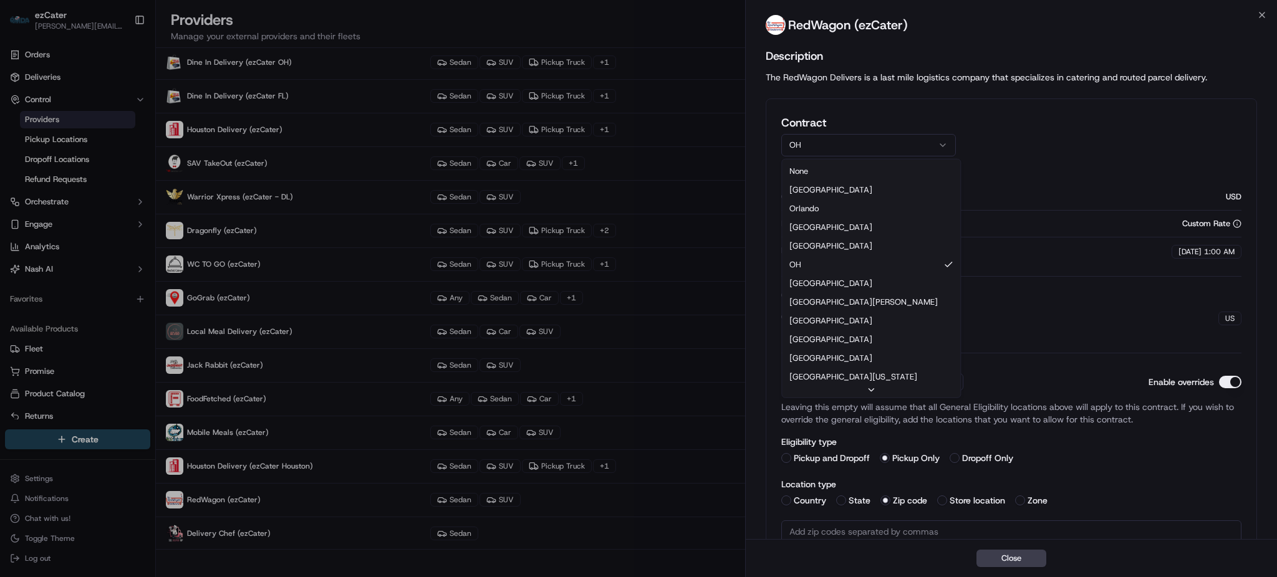
click at [819, 140] on button "OH" at bounding box center [868, 145] width 175 height 22
click at [852, 139] on button "[GEOGRAPHIC_DATA]" at bounding box center [868, 145] width 175 height 22
click at [842, 143] on button "[GEOGRAPHIC_DATA][PERSON_NAME]" at bounding box center [868, 145] width 175 height 22
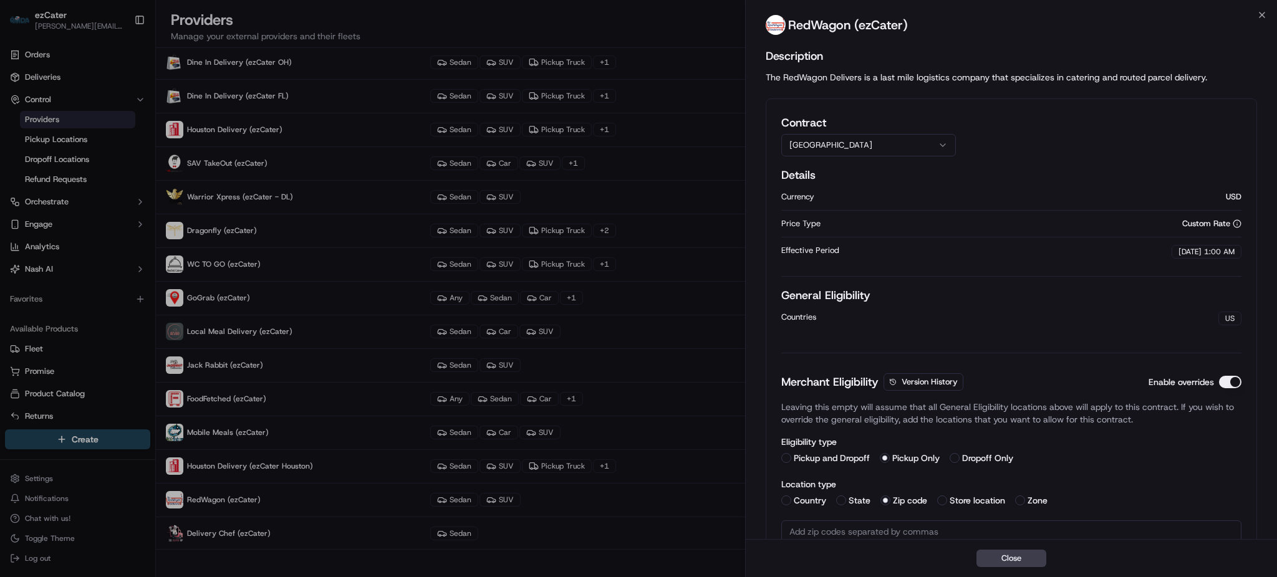
click at [878, 143] on button "[GEOGRAPHIC_DATA]" at bounding box center [868, 145] width 175 height 22
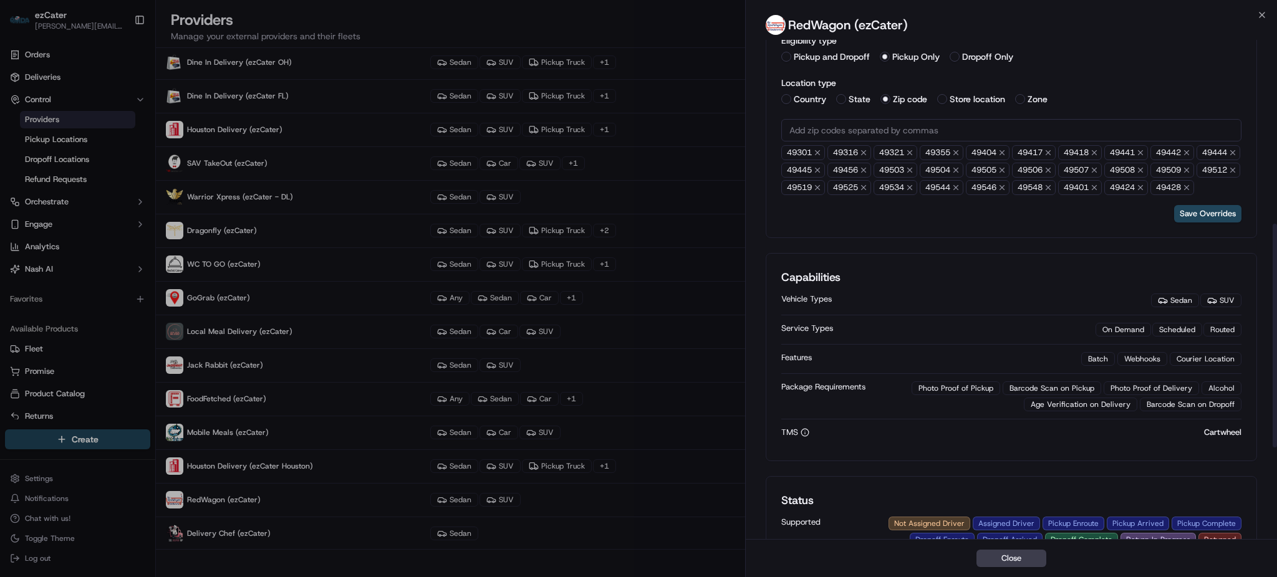
scroll to position [415, 0]
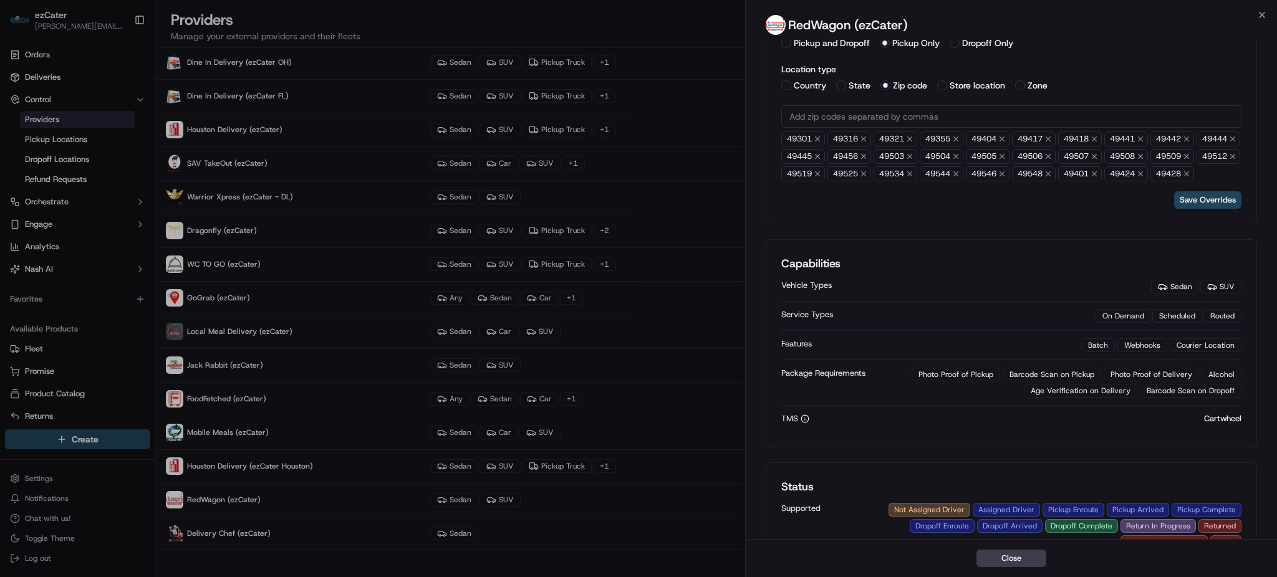
click at [835, 111] on input "text" at bounding box center [1011, 116] width 460 height 22
paste input "text"
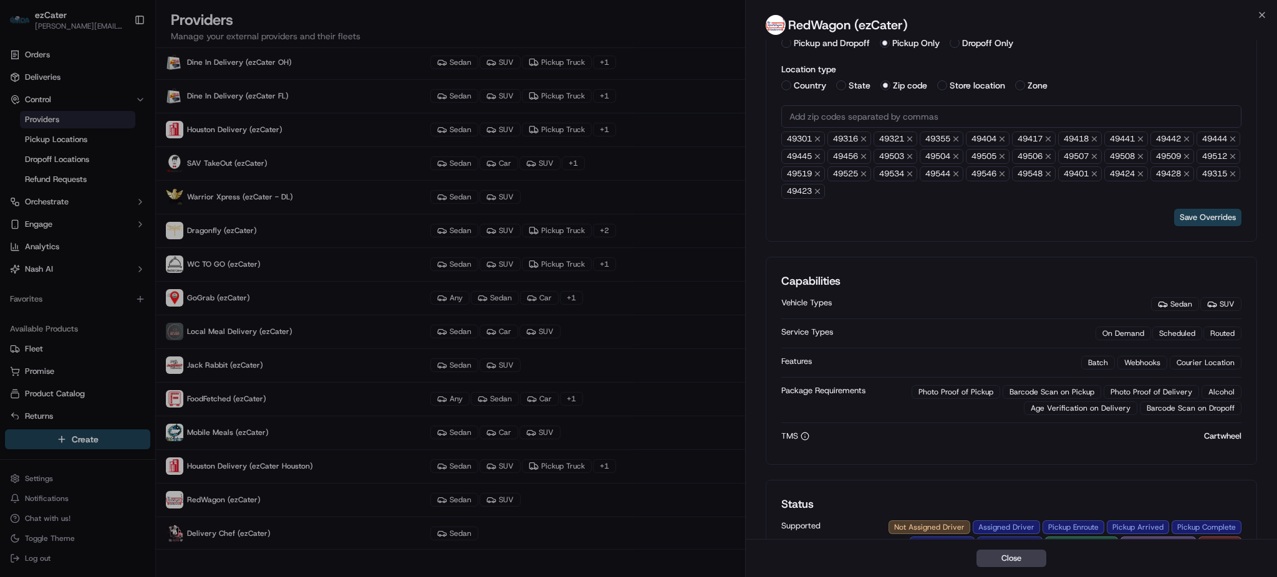
click at [1200, 219] on button "Save Overrides" at bounding box center [1207, 217] width 67 height 17
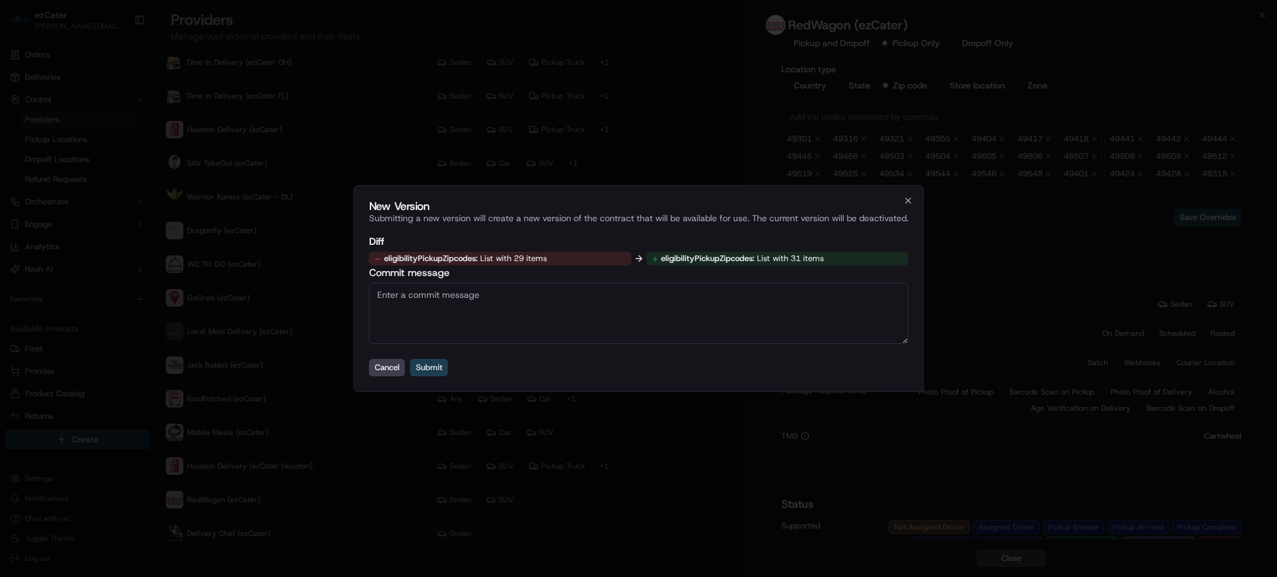
click at [432, 368] on button "Submit" at bounding box center [429, 367] width 38 height 17
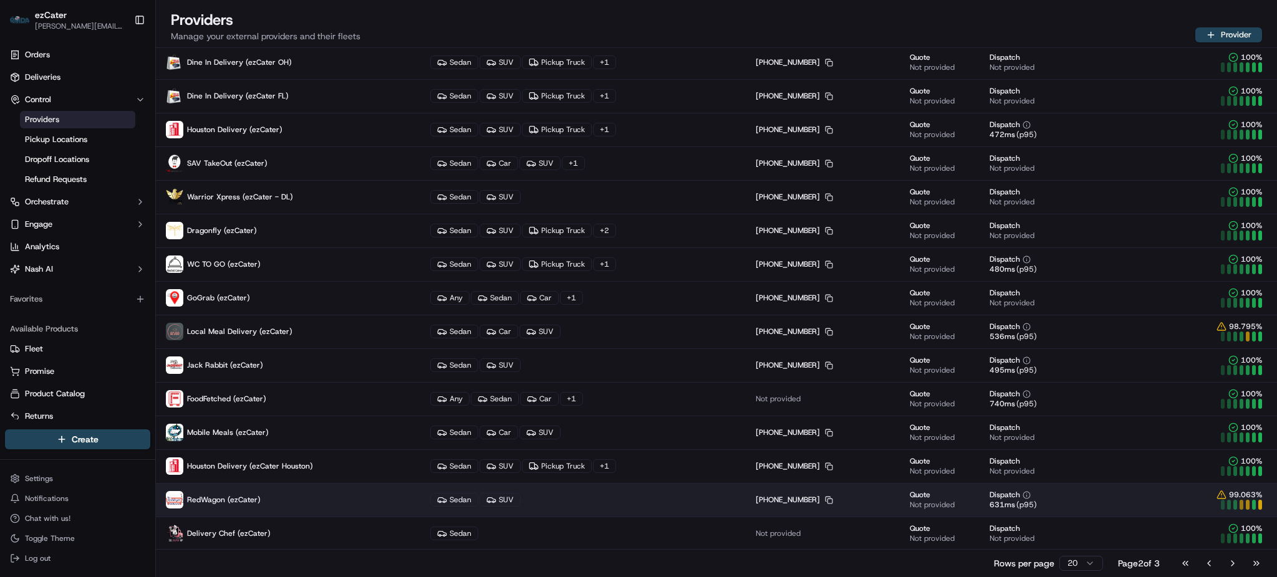
click at [264, 496] on p "RedWagon (ezCater)" at bounding box center [288, 499] width 244 height 17
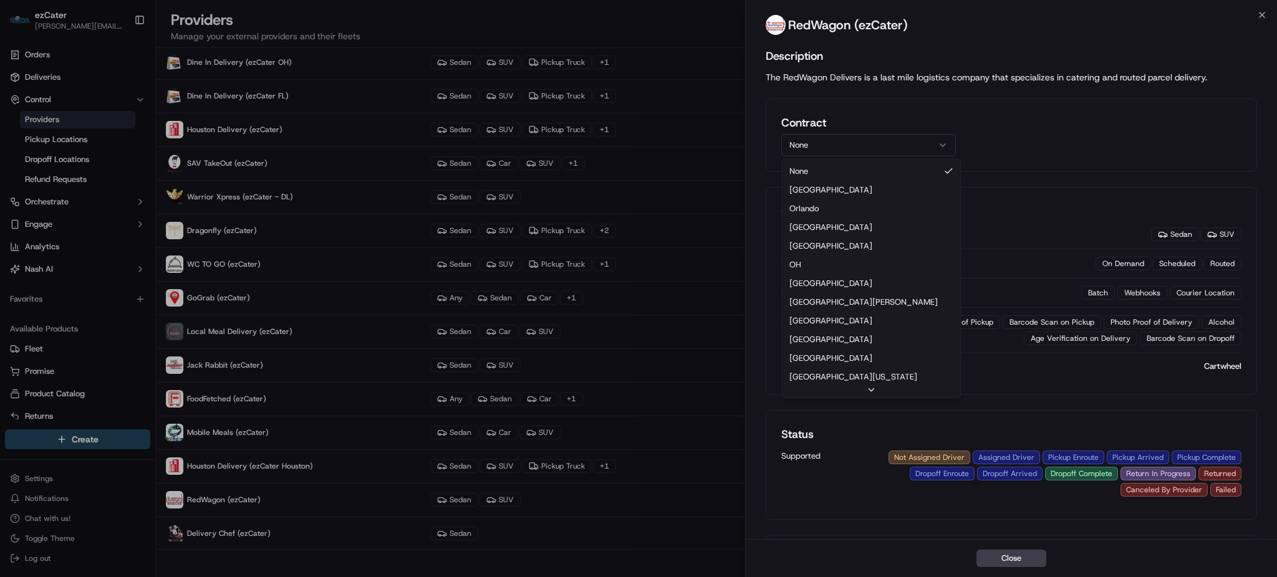
click at [843, 148] on button "None" at bounding box center [868, 145] width 175 height 22
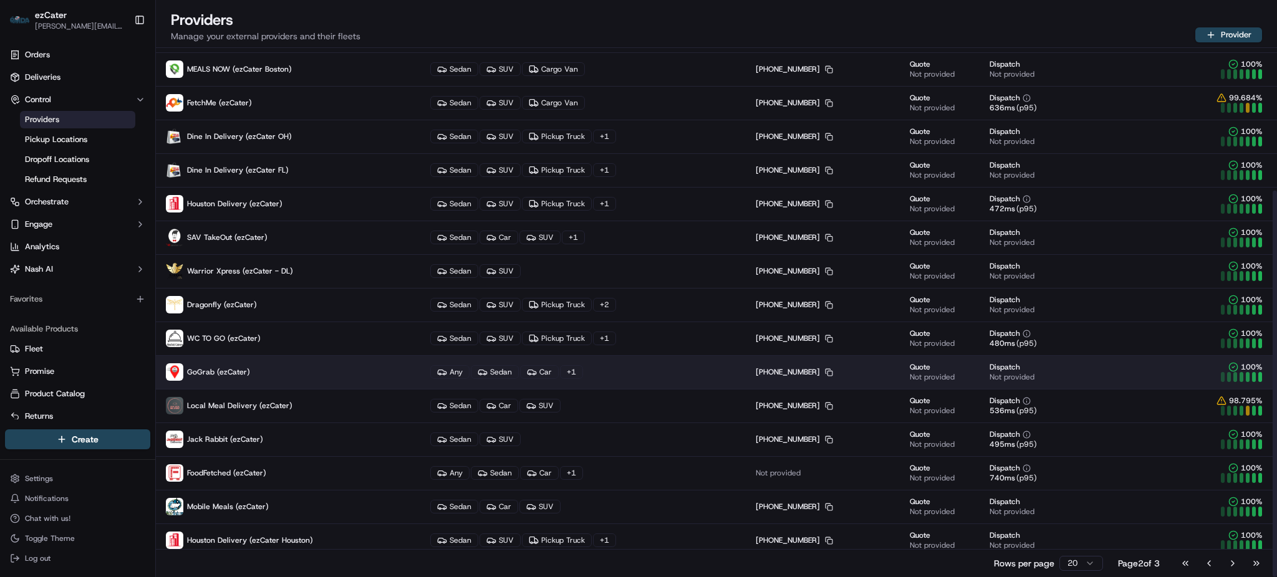
scroll to position [196, 0]
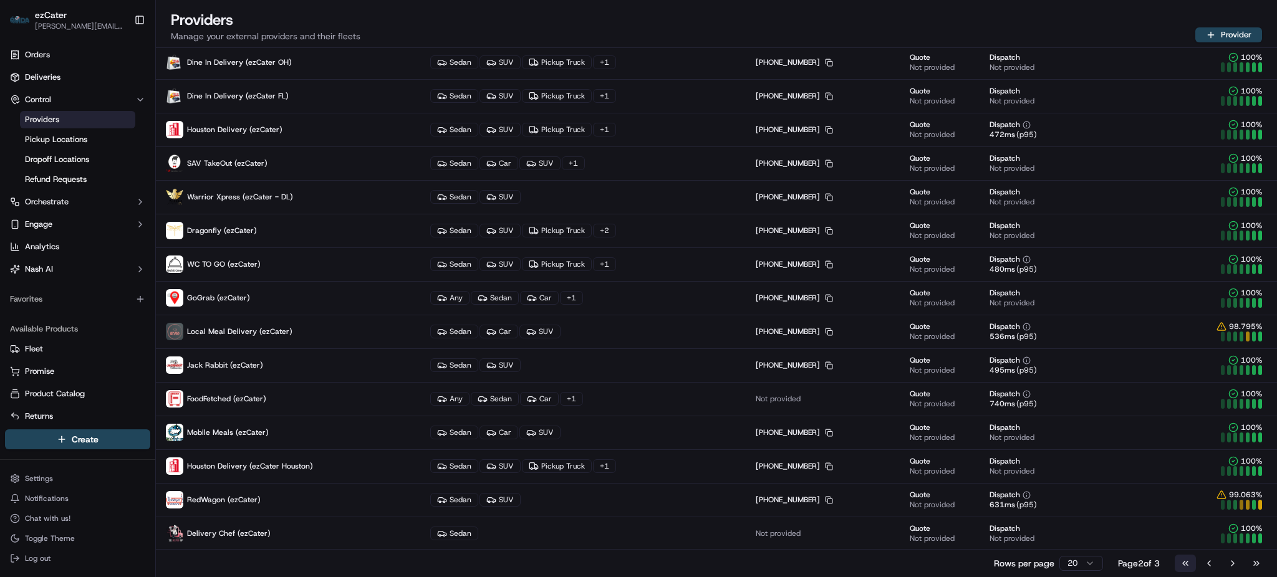
click at [1190, 564] on button "Go to first page" at bounding box center [1184, 563] width 21 height 17
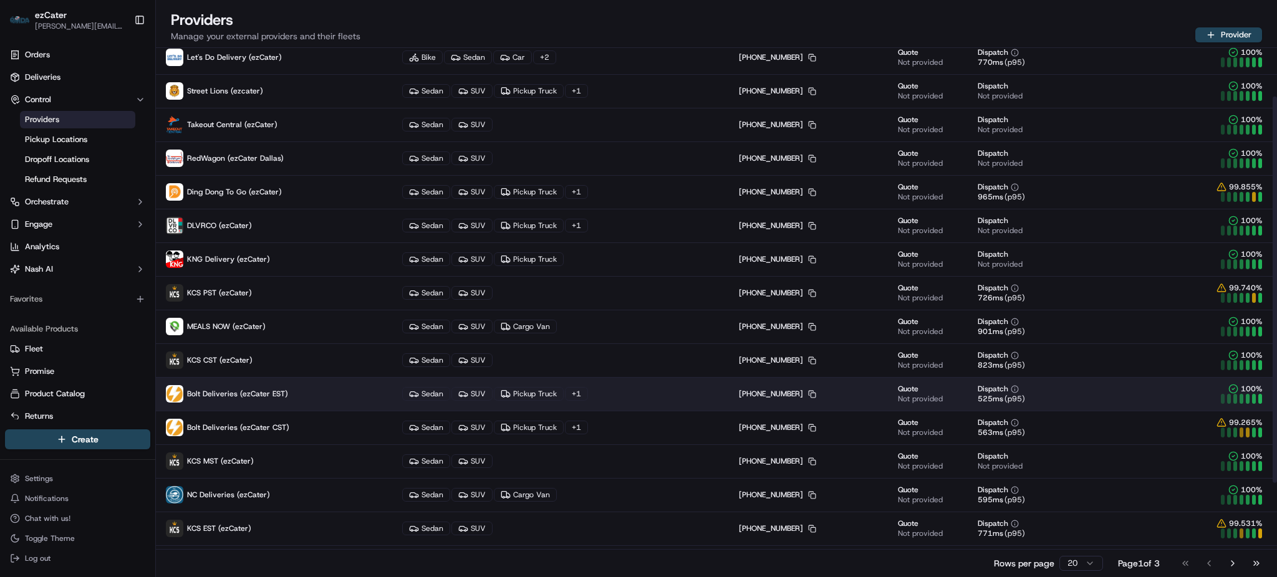
scroll to position [0, 0]
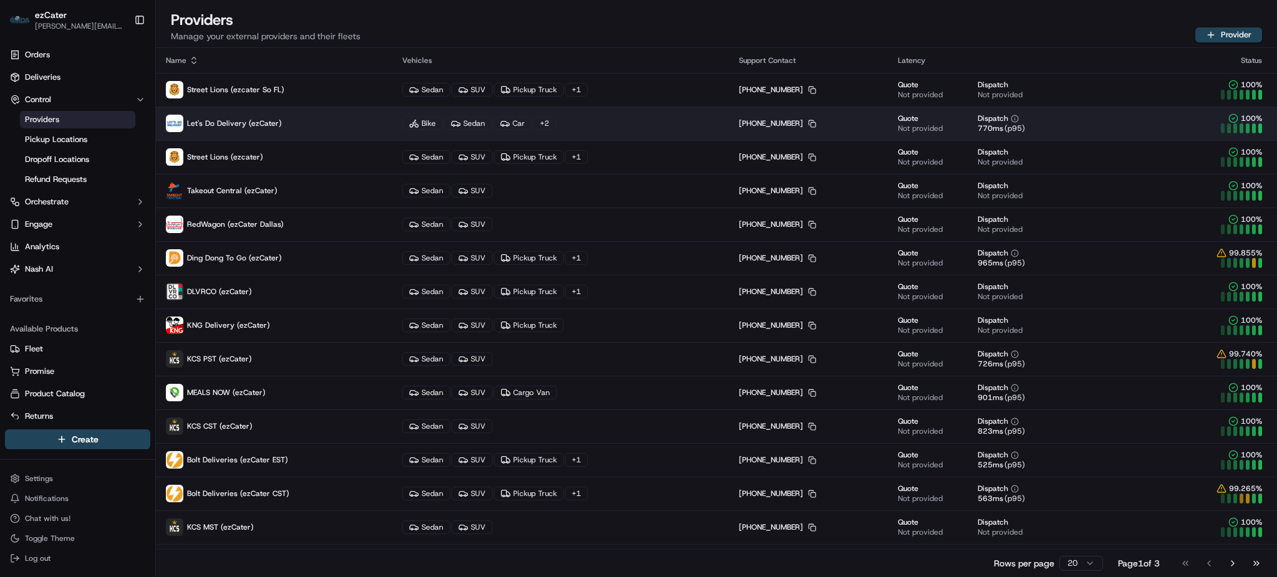
click at [246, 132] on td "Let's Do Delivery (ezCater)" at bounding box center [274, 124] width 236 height 34
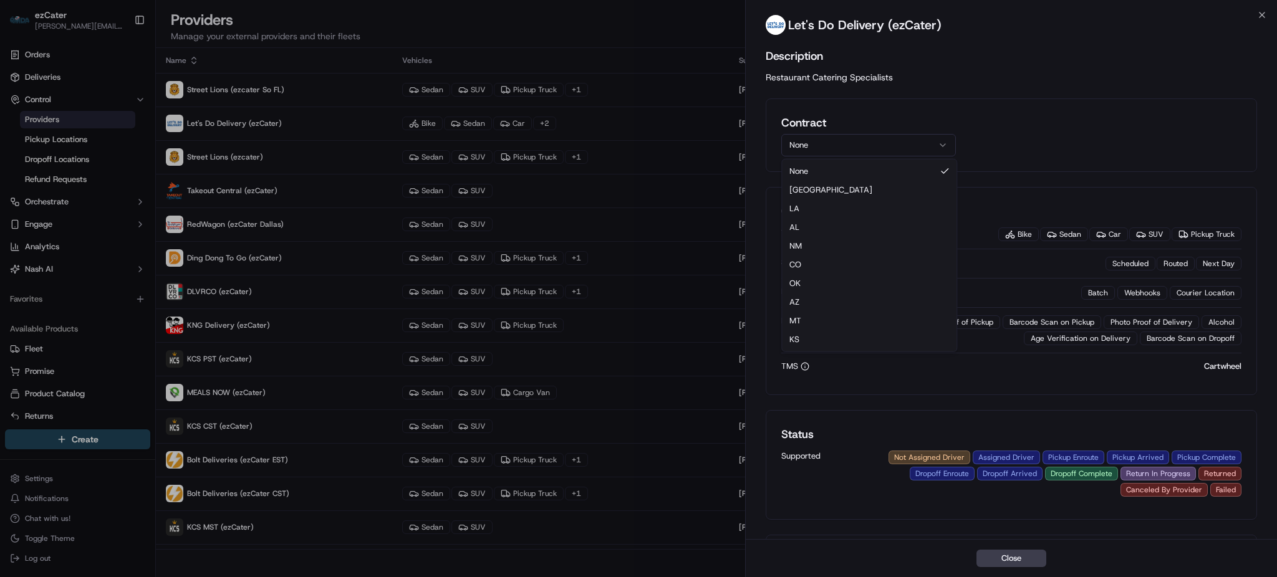
click at [825, 144] on button "None" at bounding box center [868, 145] width 175 height 22
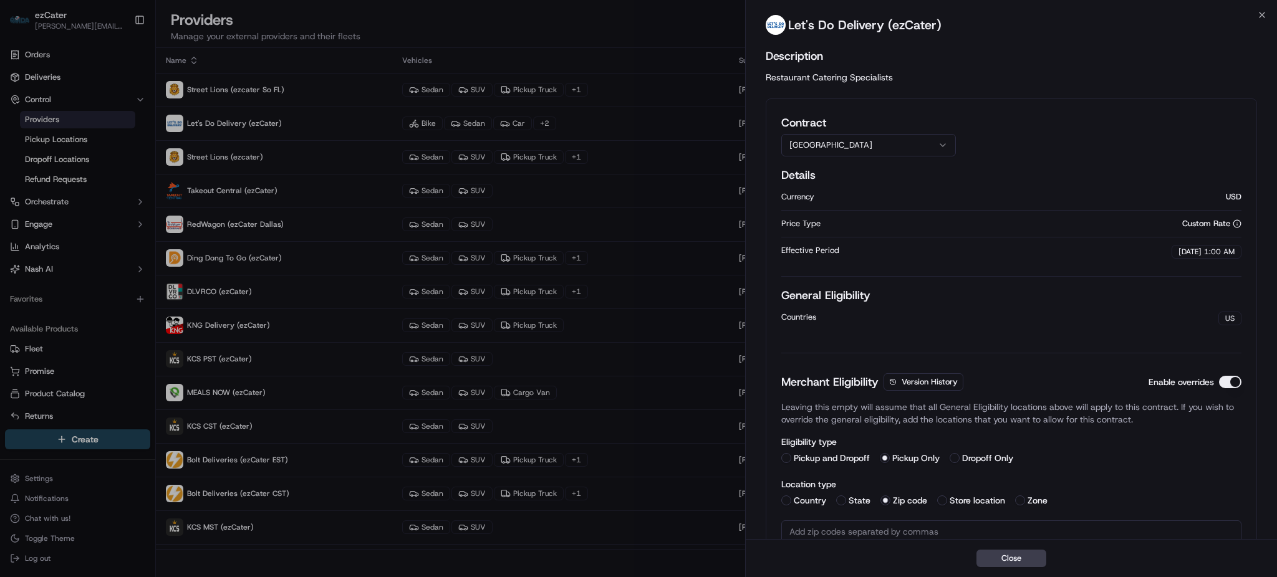
click at [991, 55] on h2 "Description" at bounding box center [1010, 55] width 491 height 17
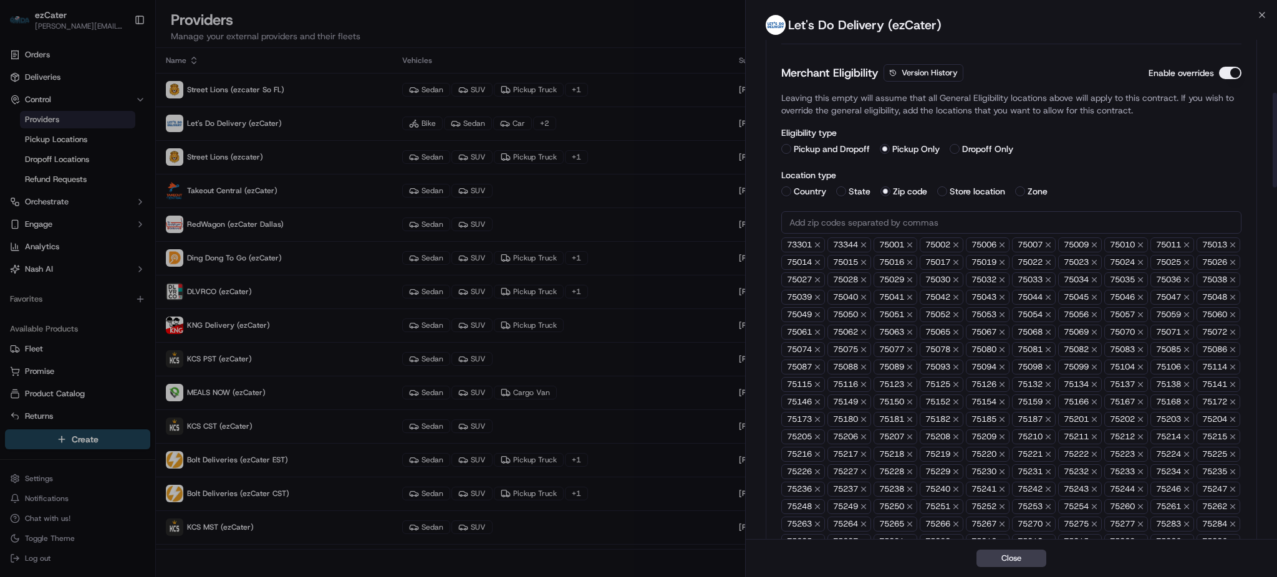
scroll to position [143, 0]
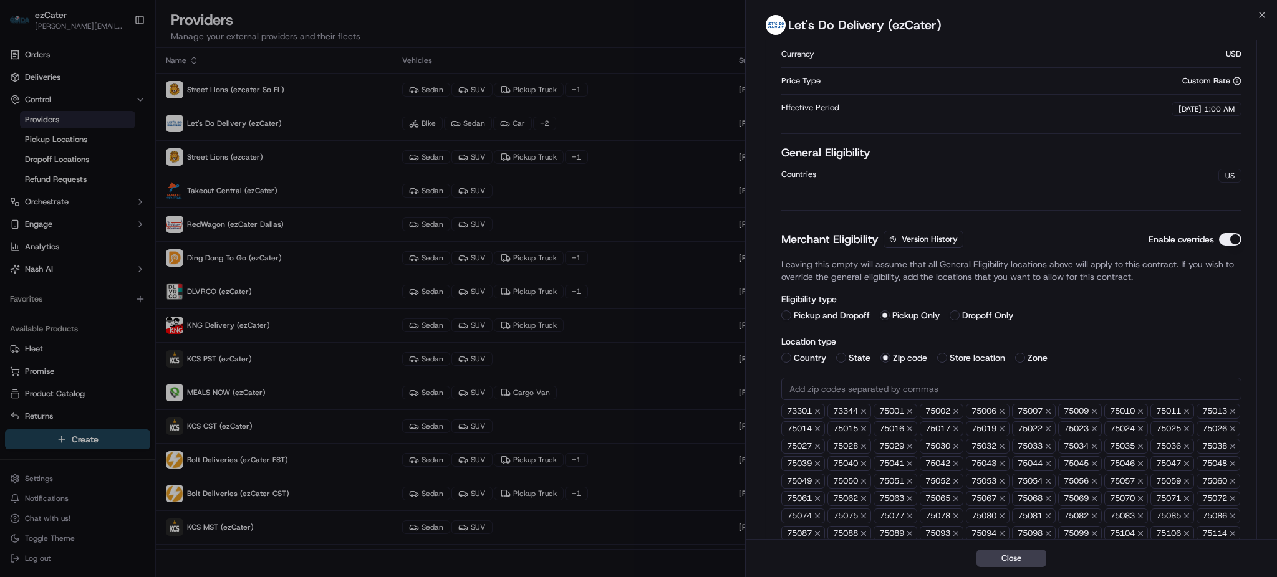
click at [821, 380] on input "text" at bounding box center [1011, 389] width 460 height 22
paste input "text"
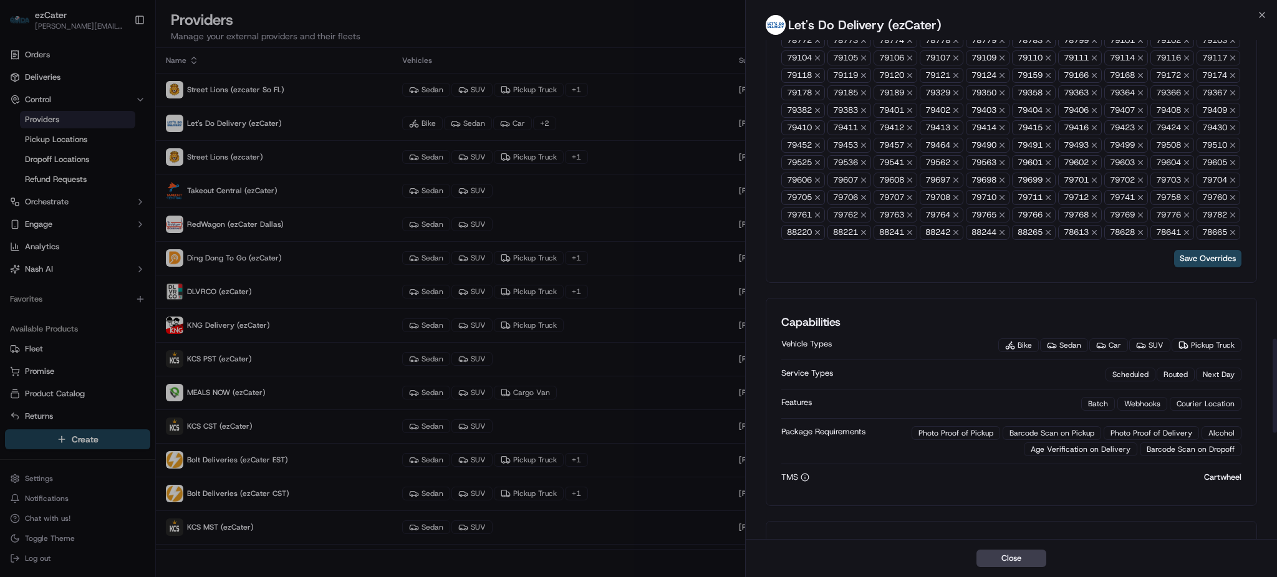
scroll to position [1805, 0]
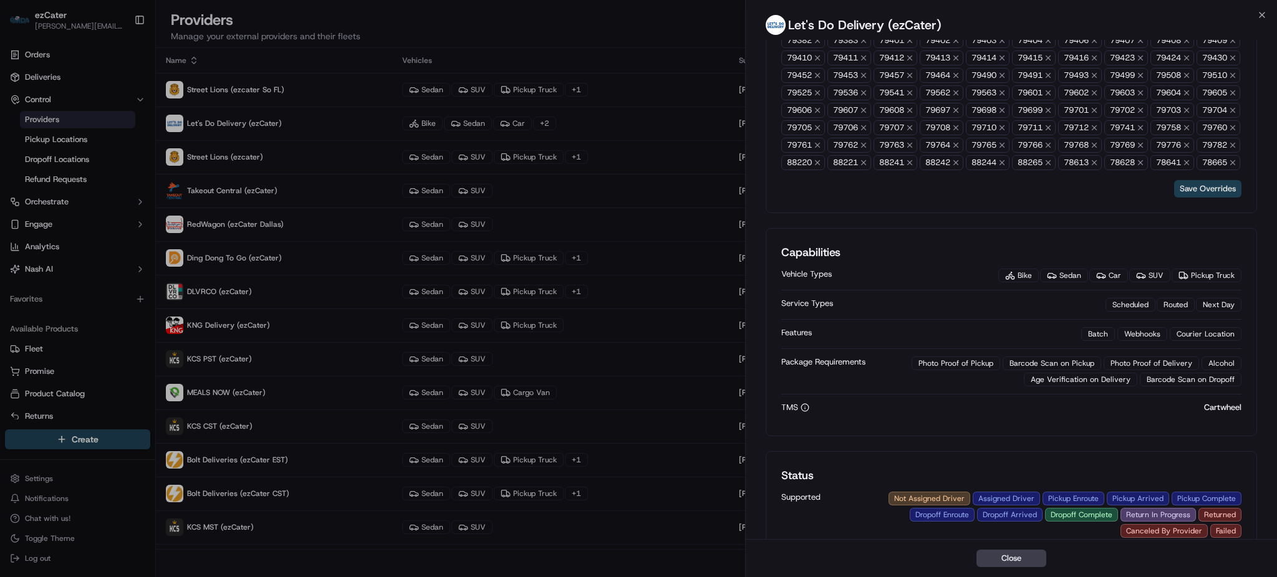
click at [1196, 198] on button "Save Overrides" at bounding box center [1207, 188] width 67 height 17
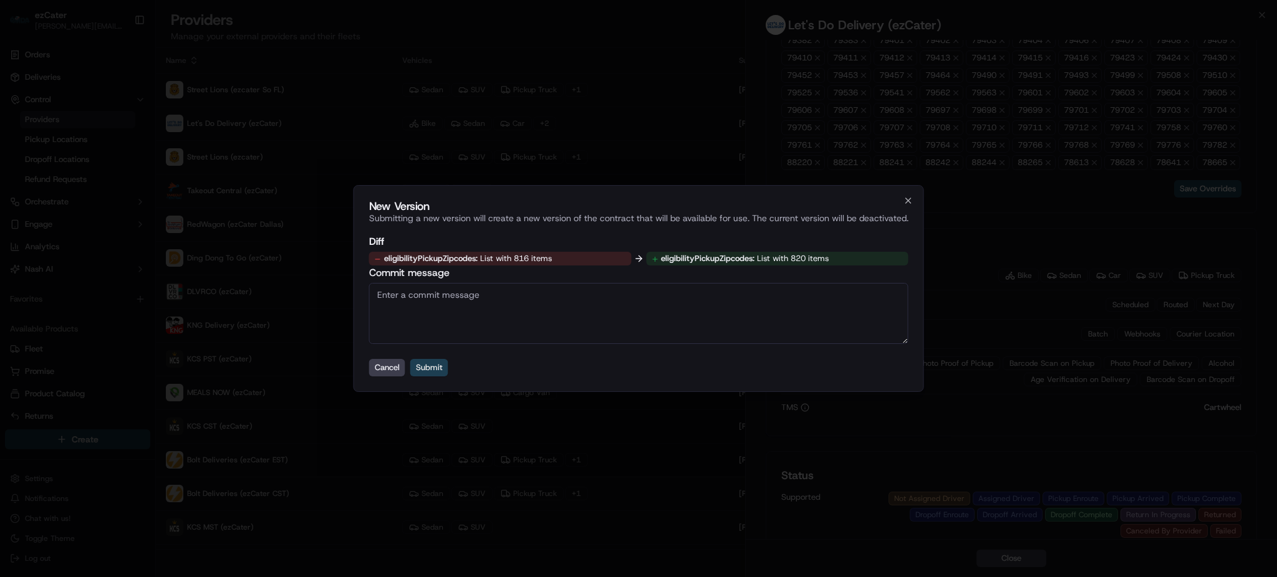
click at [441, 366] on button "Submit" at bounding box center [429, 367] width 38 height 17
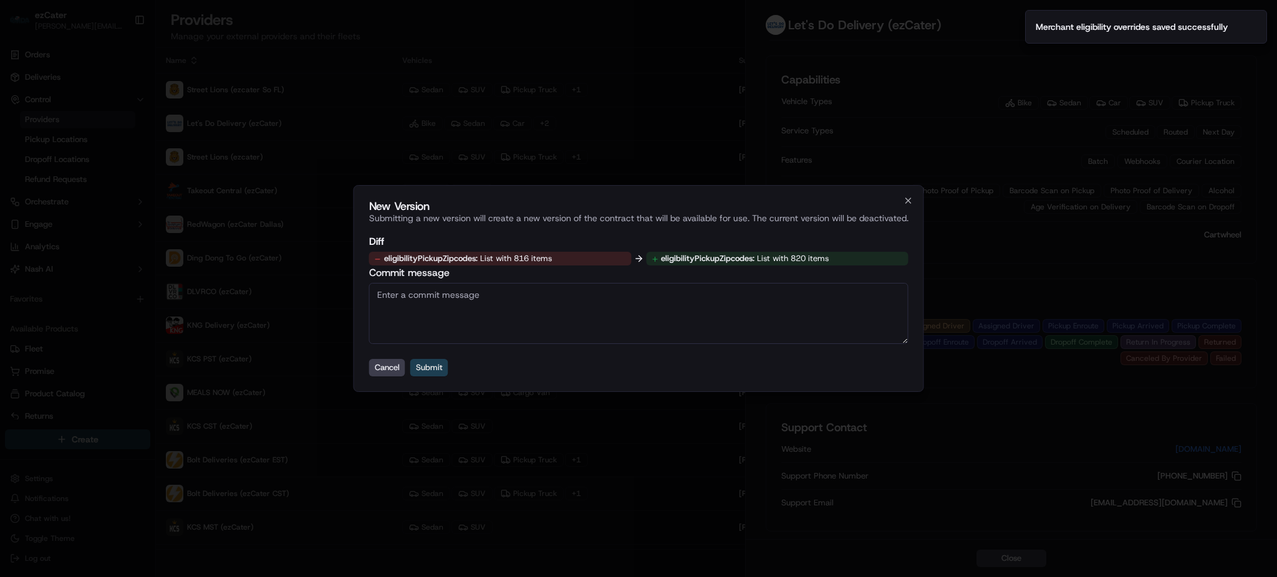
scroll to position [473, 0]
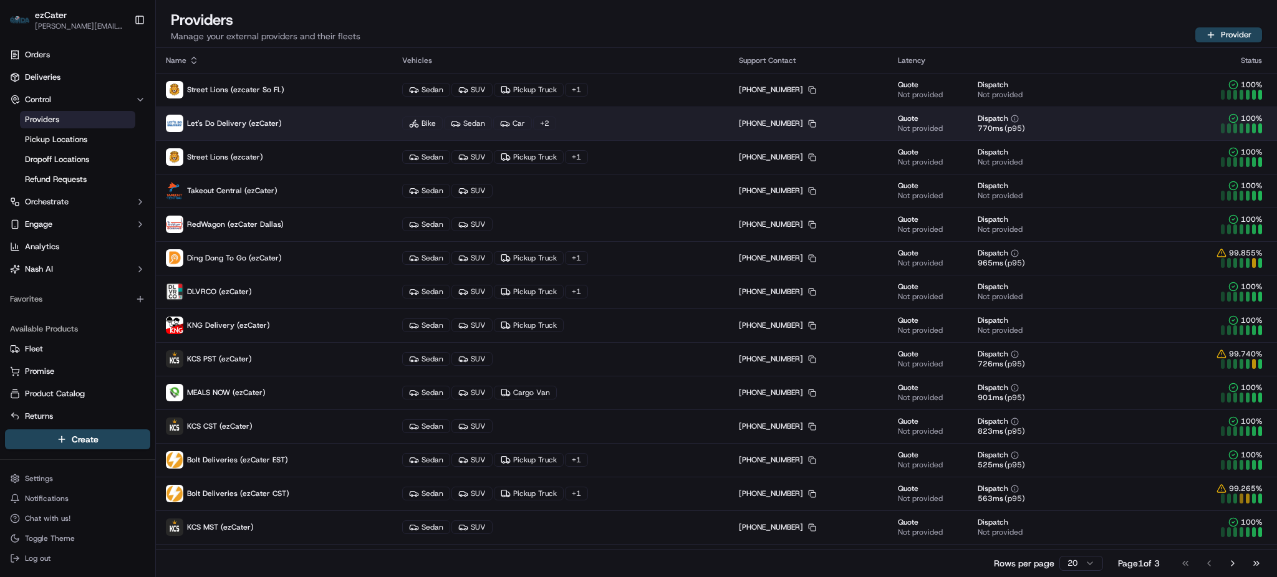
click at [297, 128] on p "Let's Do Delivery (ezCater)" at bounding box center [274, 123] width 216 height 17
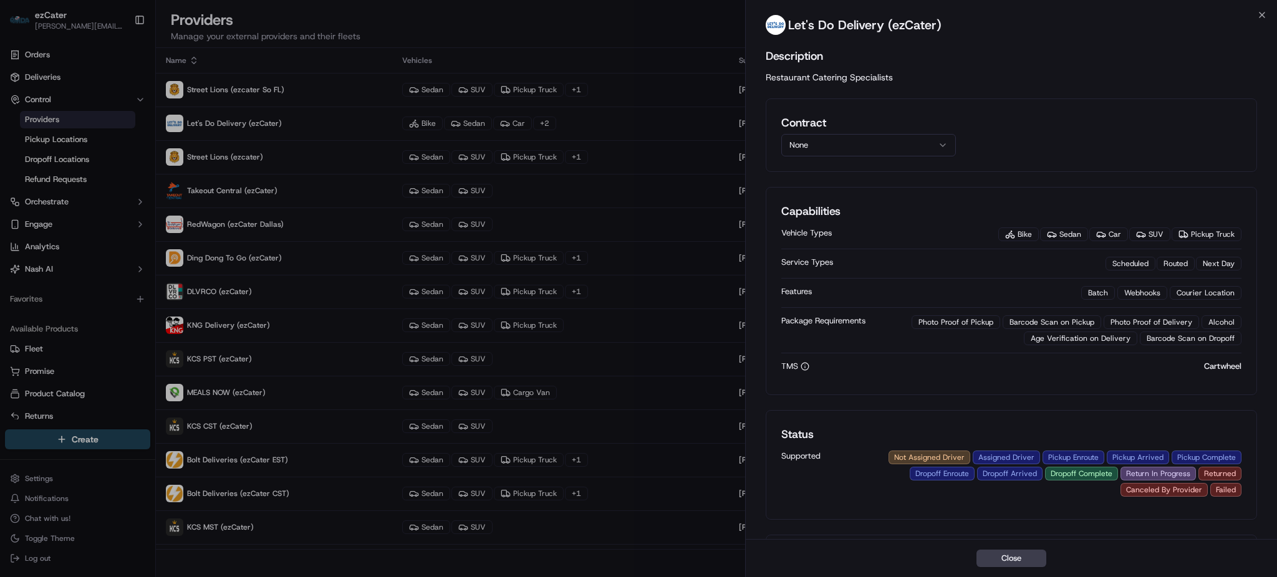
click at [875, 145] on button "None" at bounding box center [868, 145] width 175 height 22
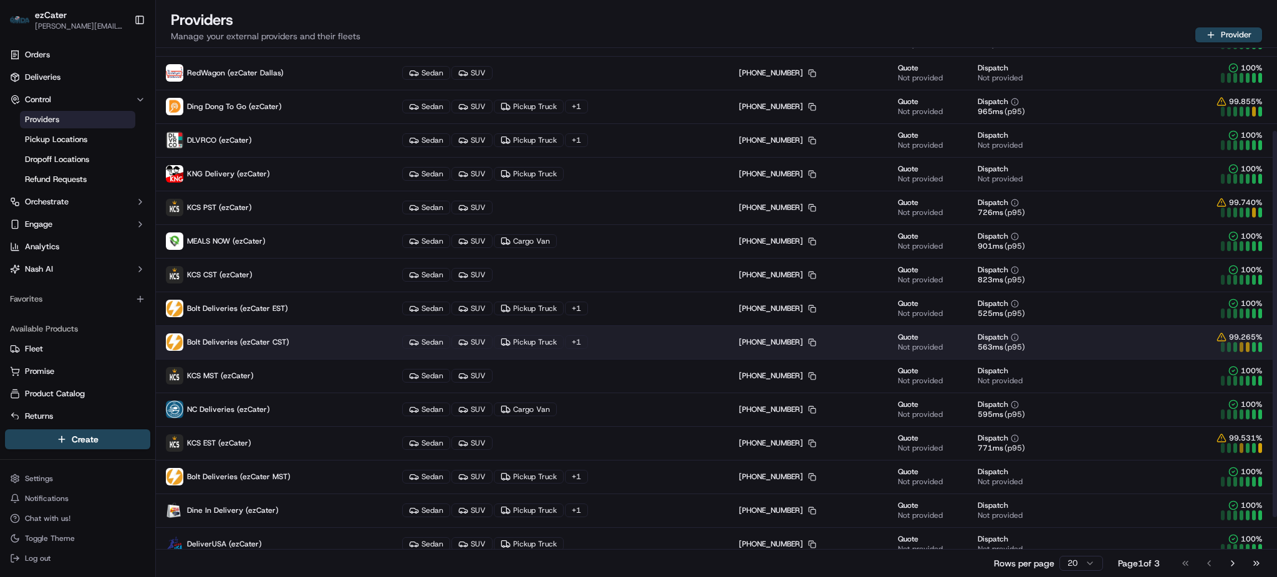
scroll to position [113, 0]
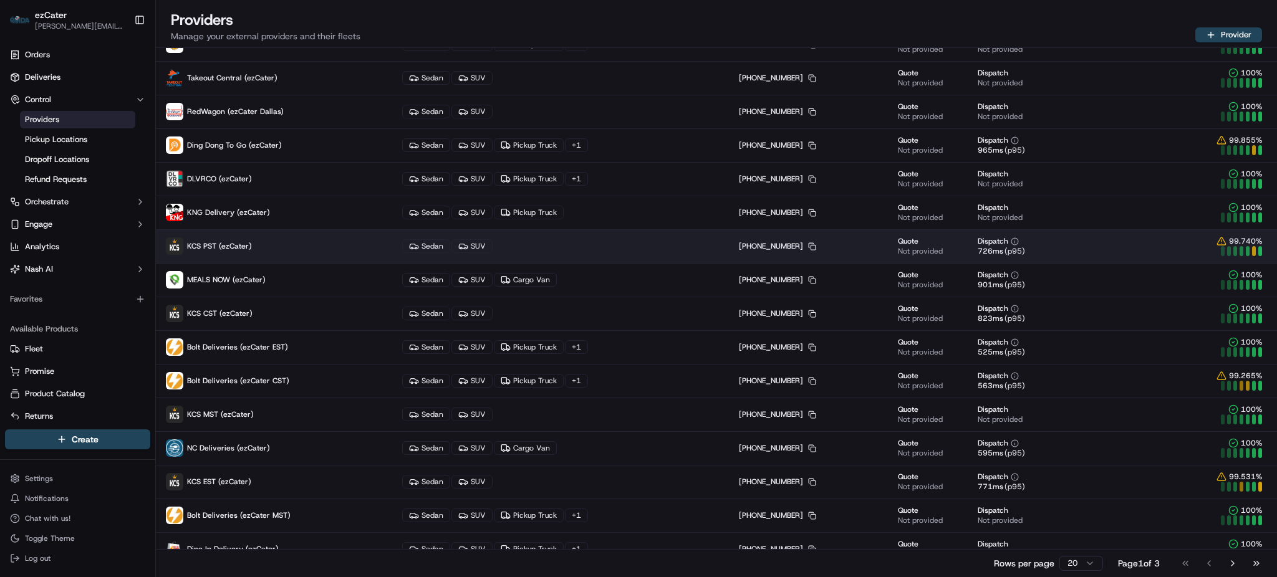
click at [299, 254] on p "KCS PST (ezCater)" at bounding box center [274, 245] width 216 height 17
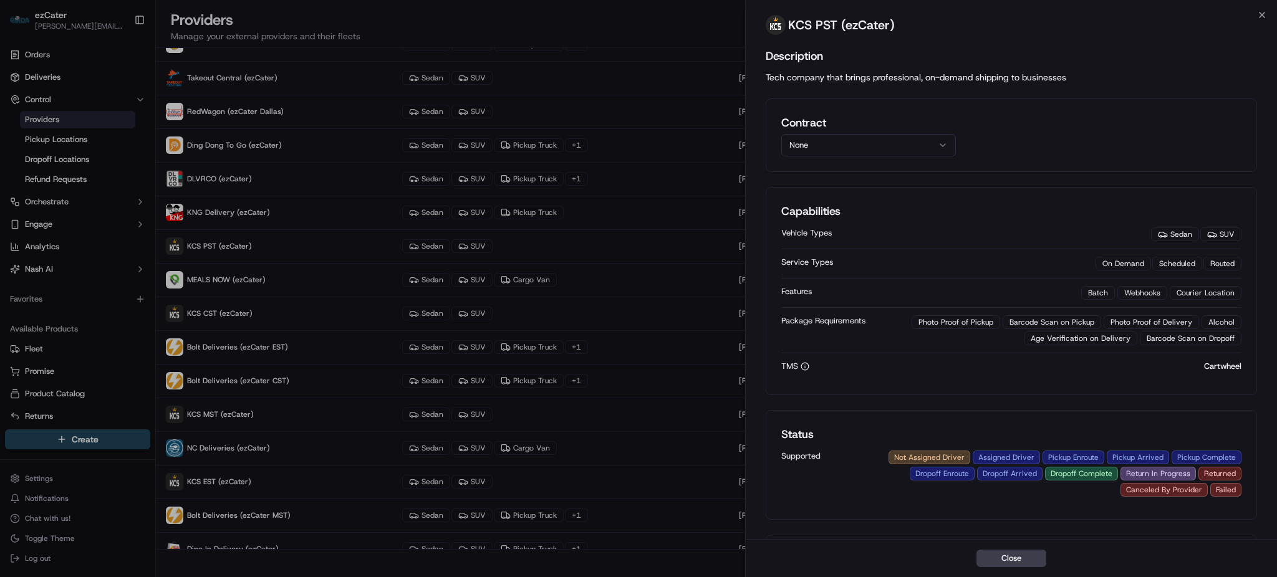
click at [810, 146] on button "None" at bounding box center [868, 145] width 175 height 22
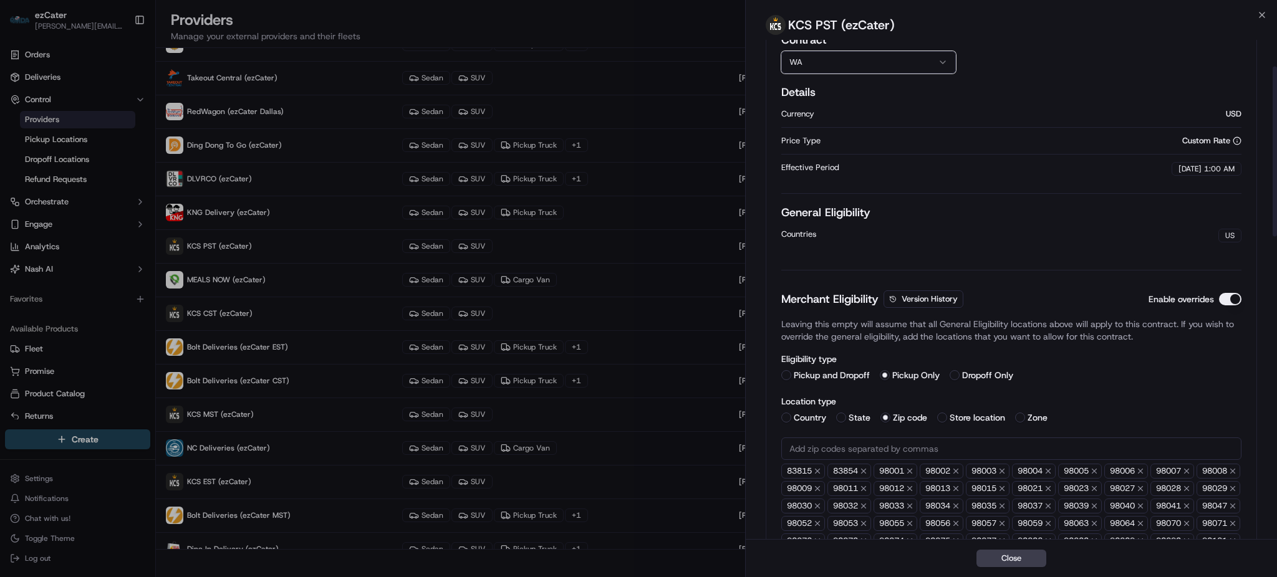
scroll to position [0, 0]
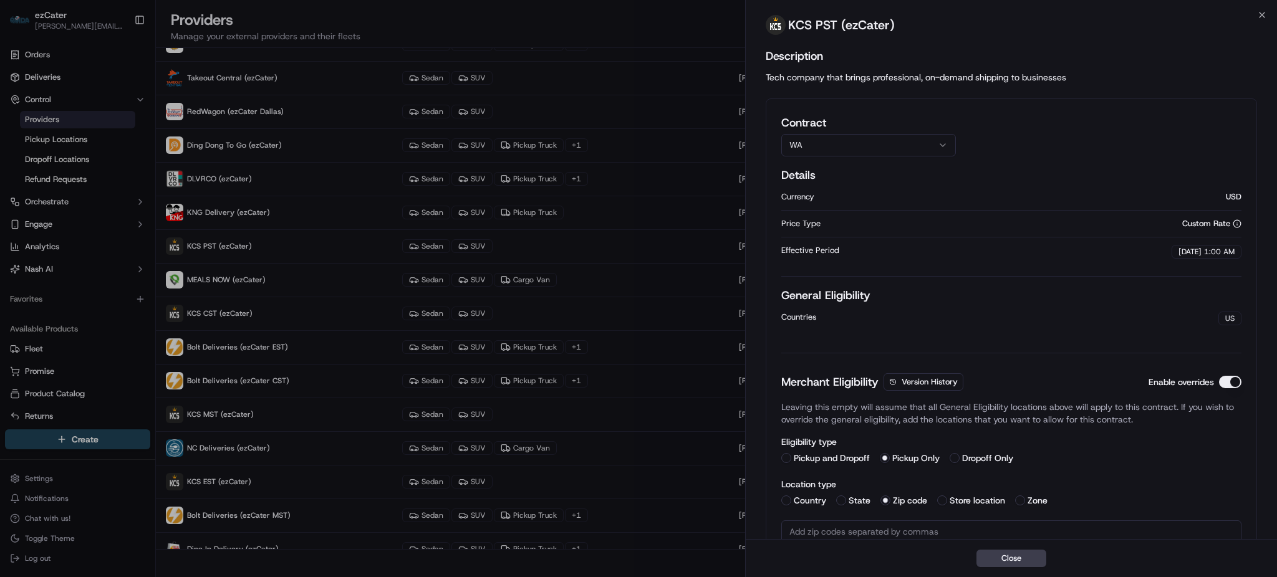
click at [1127, 69] on div "Description Tech company that brings professional, on-demand shipping to busine…" at bounding box center [1010, 65] width 491 height 36
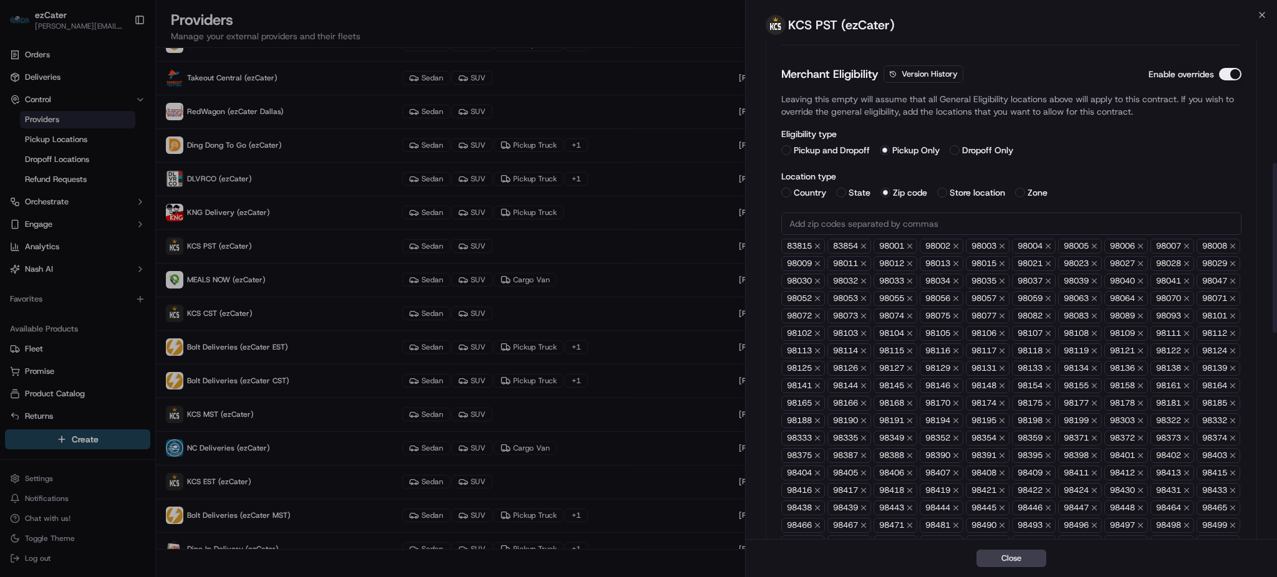
scroll to position [298, 0]
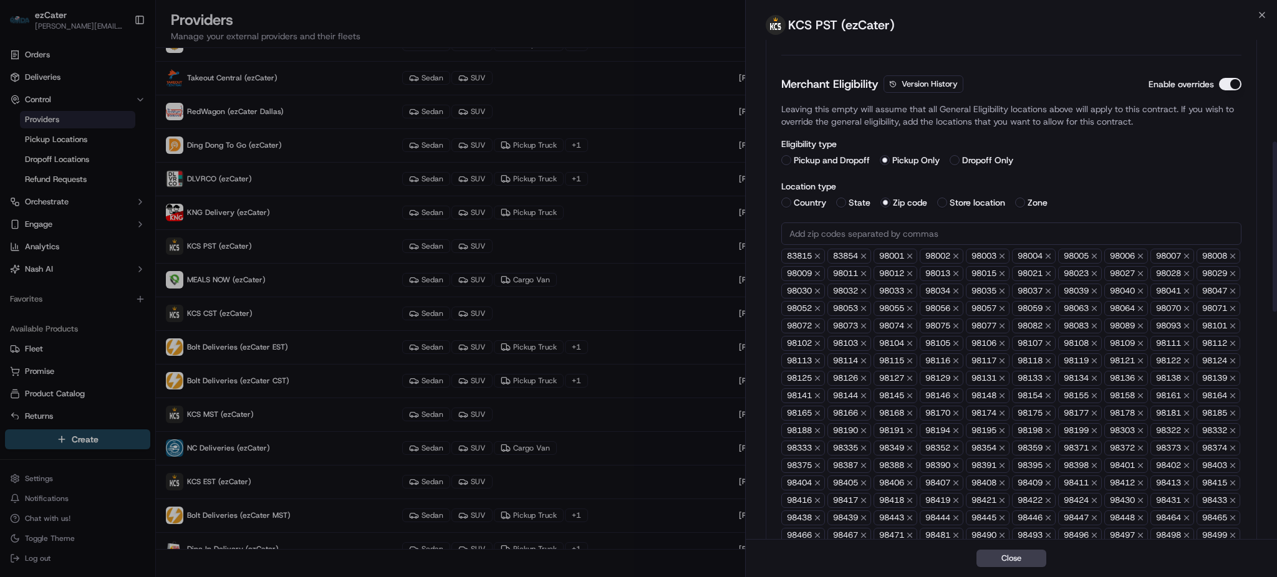
click at [864, 234] on input "text" at bounding box center [1011, 234] width 460 height 22
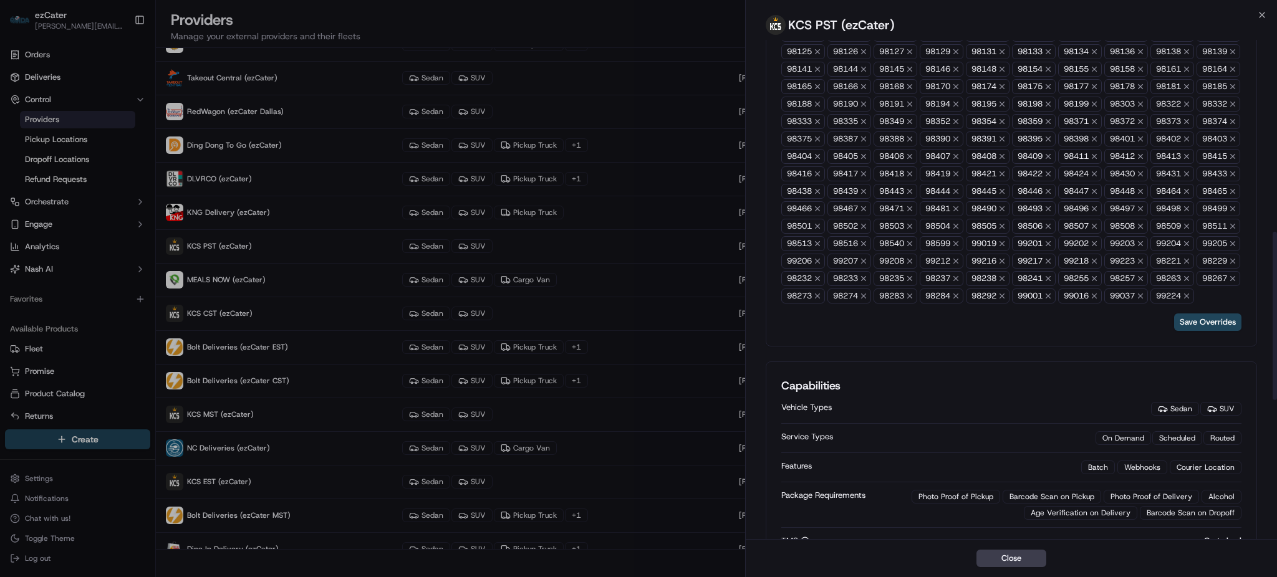
scroll to position [631, 0]
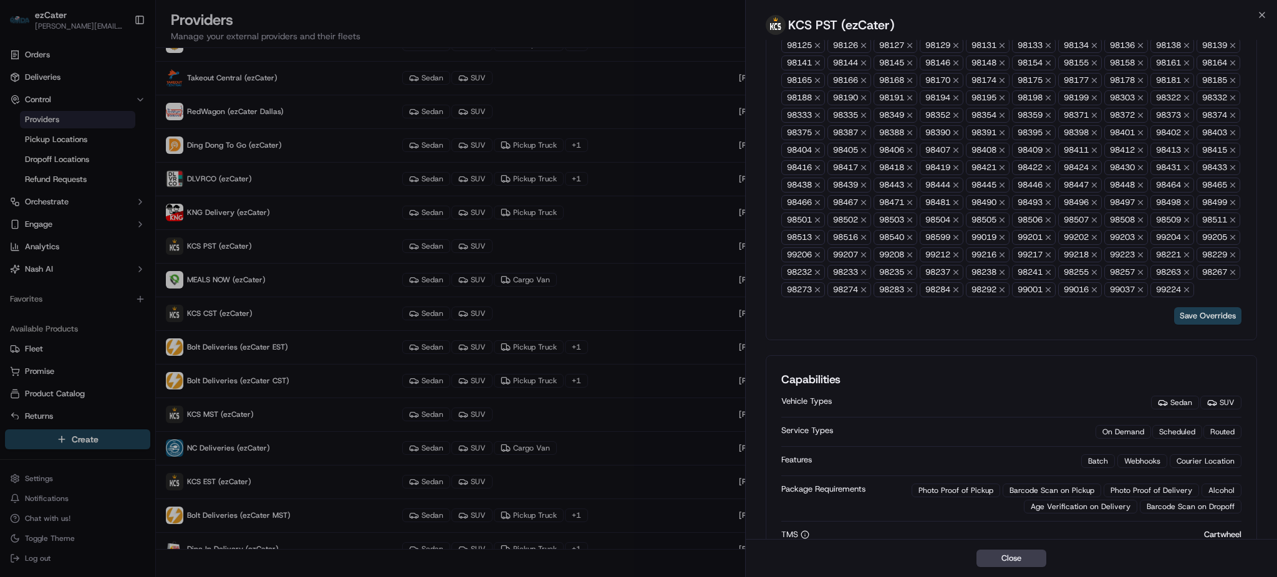
click at [1217, 325] on button "Save Overrides" at bounding box center [1207, 315] width 67 height 17
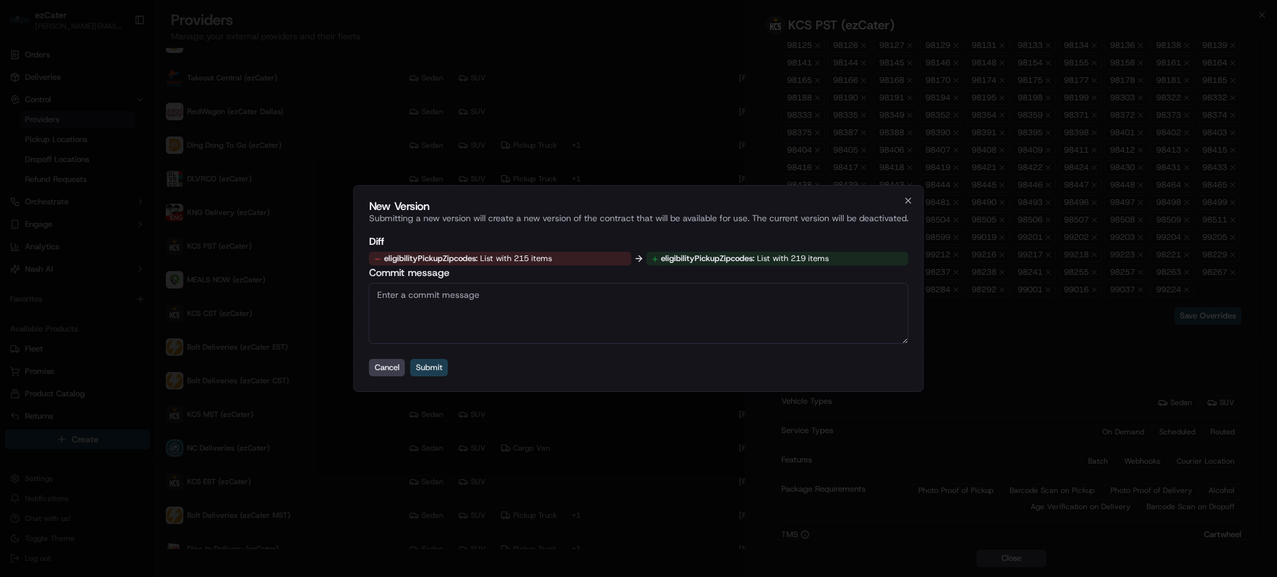
click at [426, 367] on button "Submit" at bounding box center [429, 367] width 38 height 17
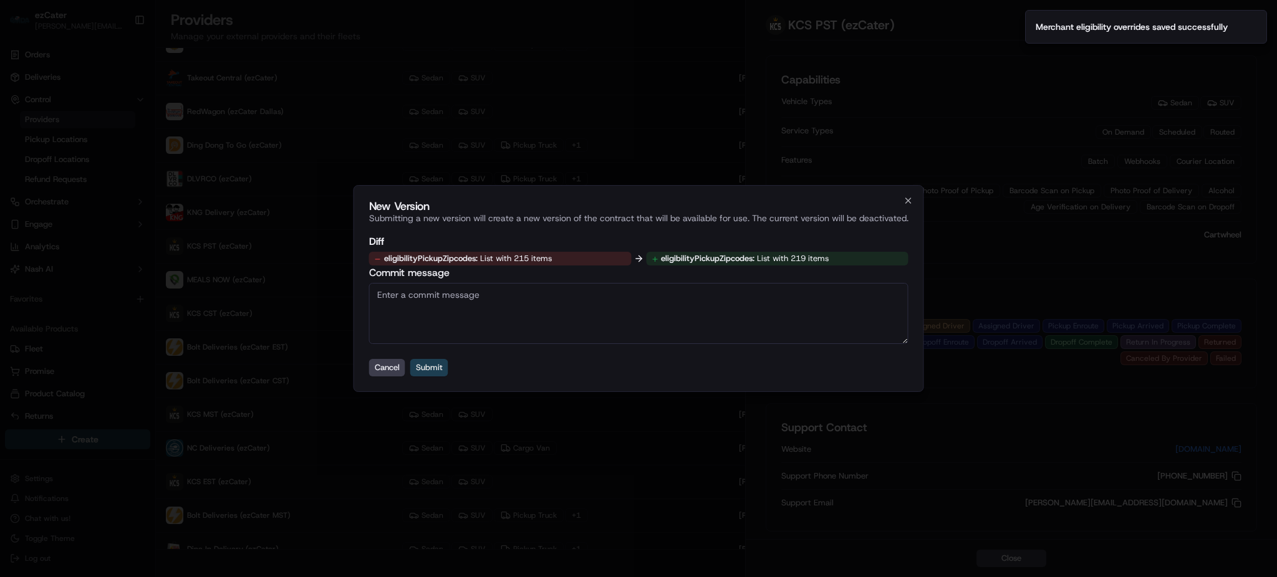
scroll to position [473, 0]
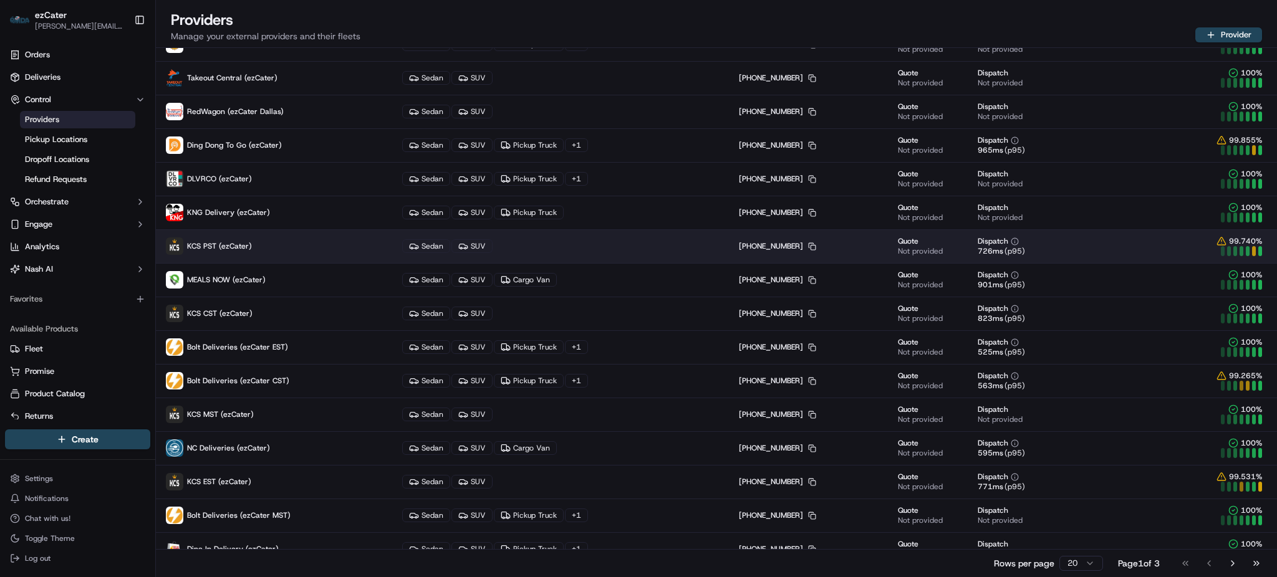
click at [282, 242] on p "KCS PST (ezCater)" at bounding box center [274, 245] width 216 height 17
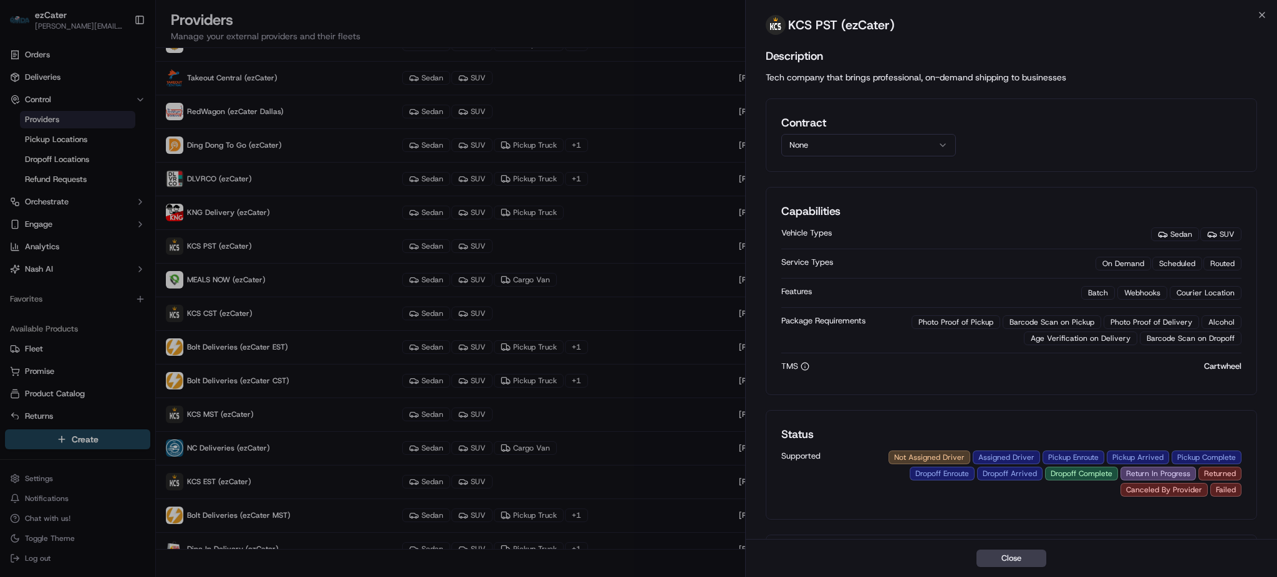
click at [846, 146] on button "None" at bounding box center [868, 145] width 175 height 22
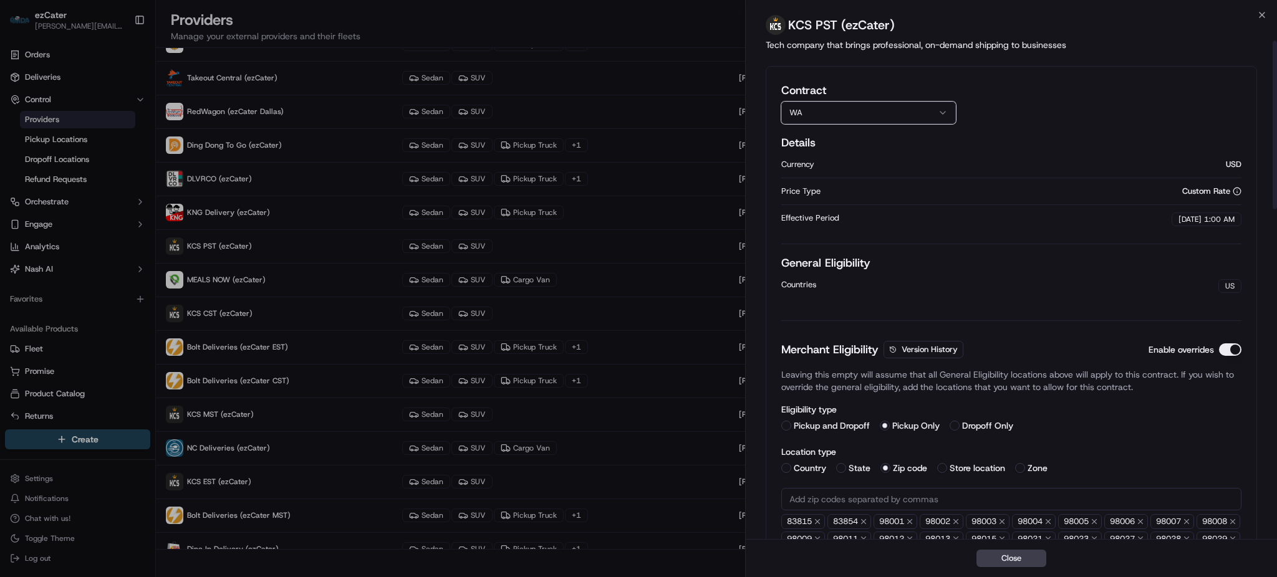
scroll to position [0, 0]
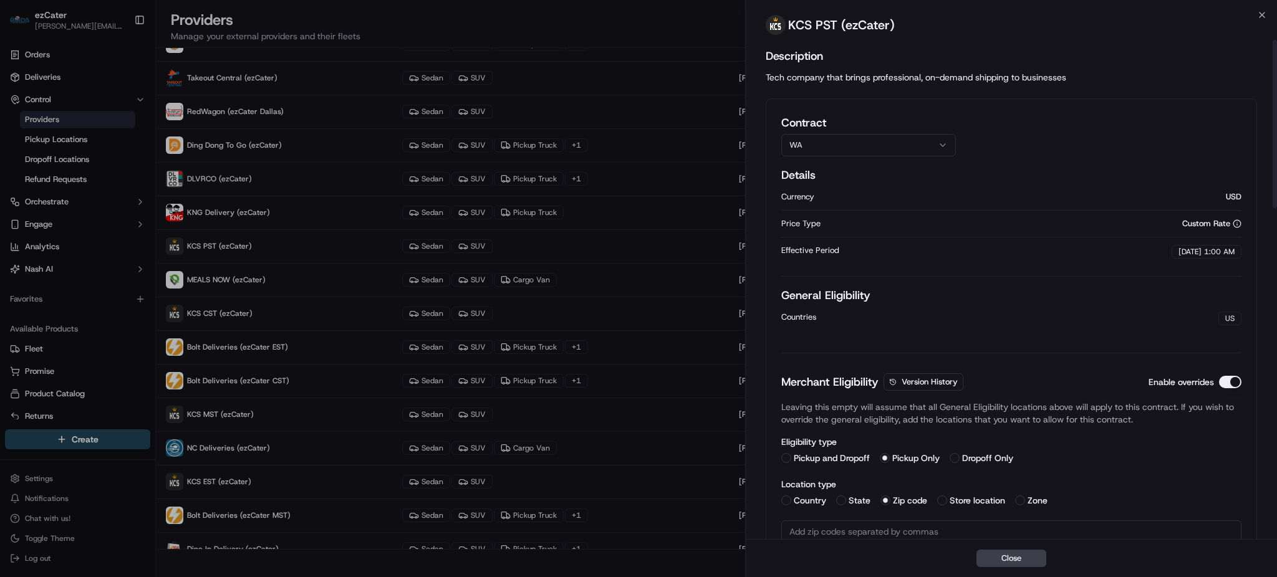
click at [829, 143] on button "WA" at bounding box center [868, 145] width 175 height 22
click at [878, 145] on button "WA" at bounding box center [868, 145] width 175 height 22
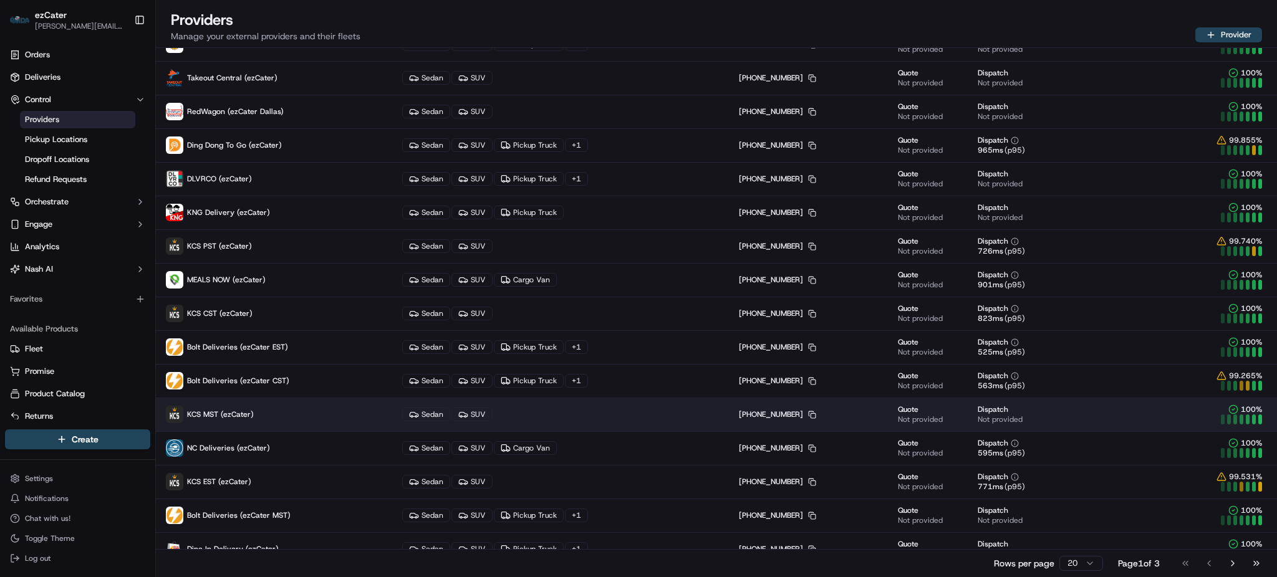
click at [297, 410] on p "KCS MST (ezCater)" at bounding box center [274, 414] width 216 height 17
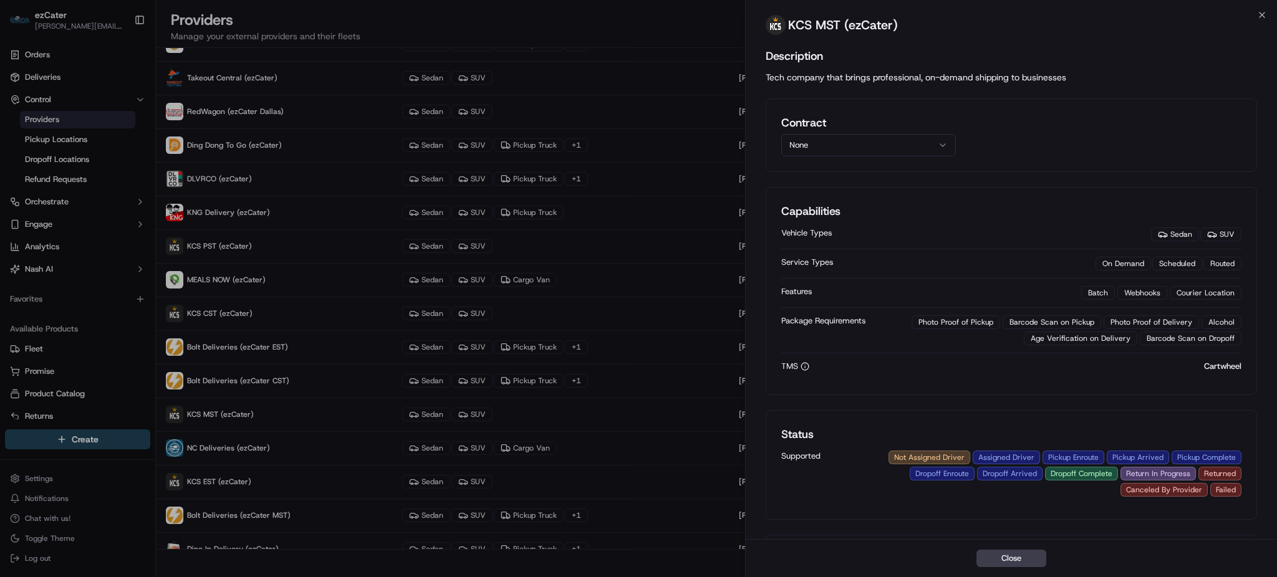
click at [834, 133] on div "Contract None" at bounding box center [868, 135] width 175 height 42
click at [831, 140] on button "None" at bounding box center [868, 145] width 175 height 22
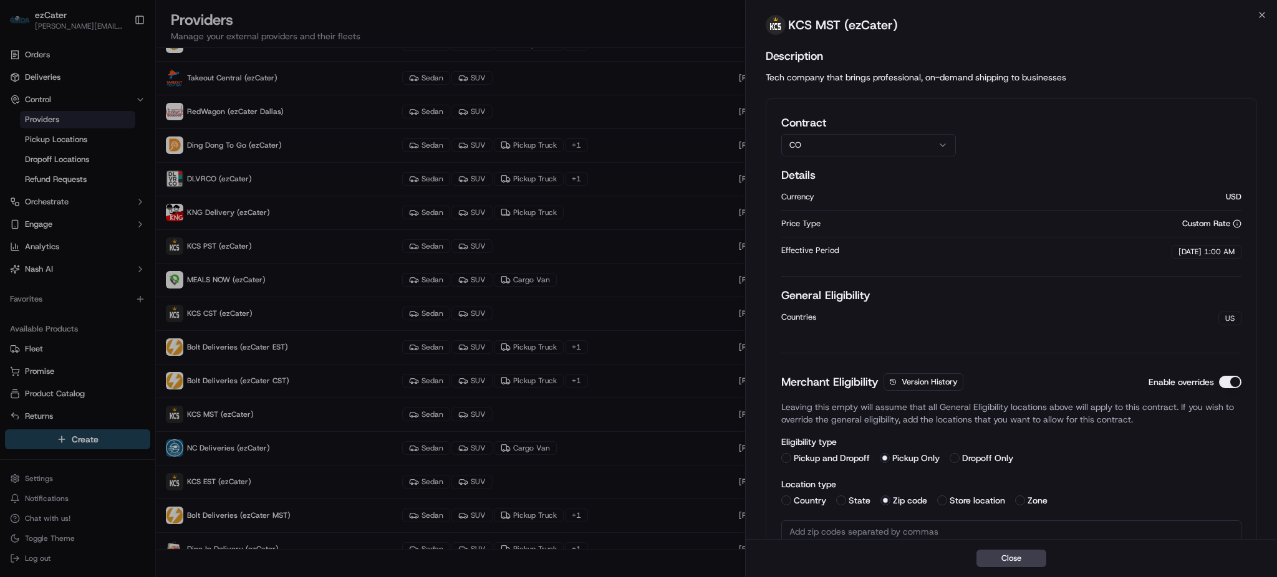
click at [1151, 68] on div "Description Tech company that brings professional, on-demand shipping to busine…" at bounding box center [1010, 65] width 491 height 36
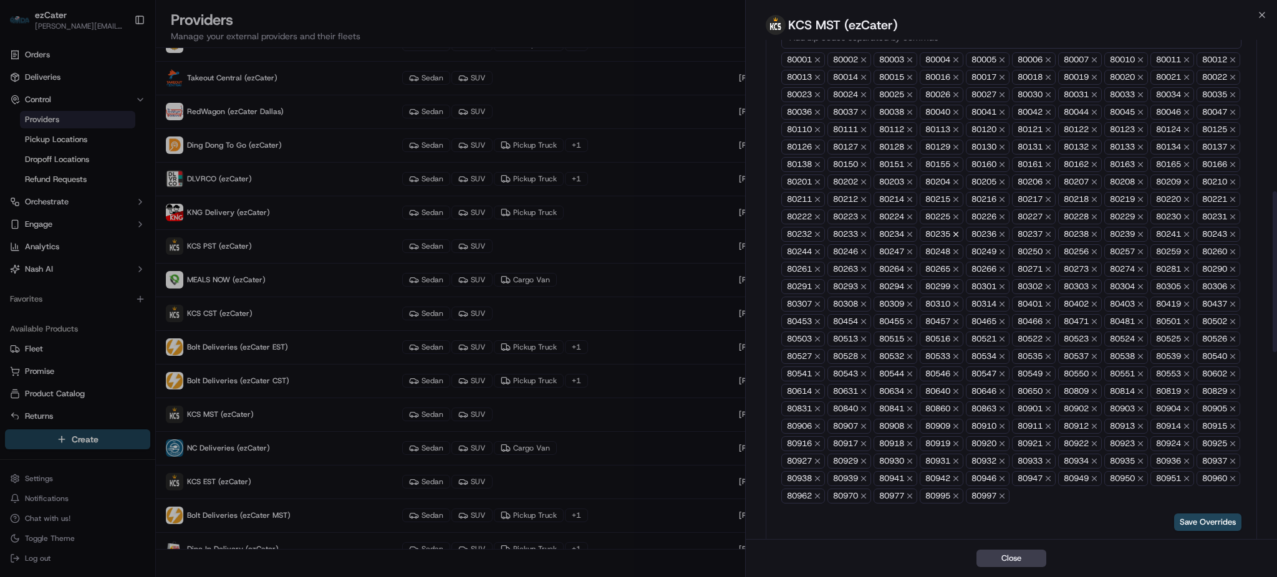
scroll to position [412, 0]
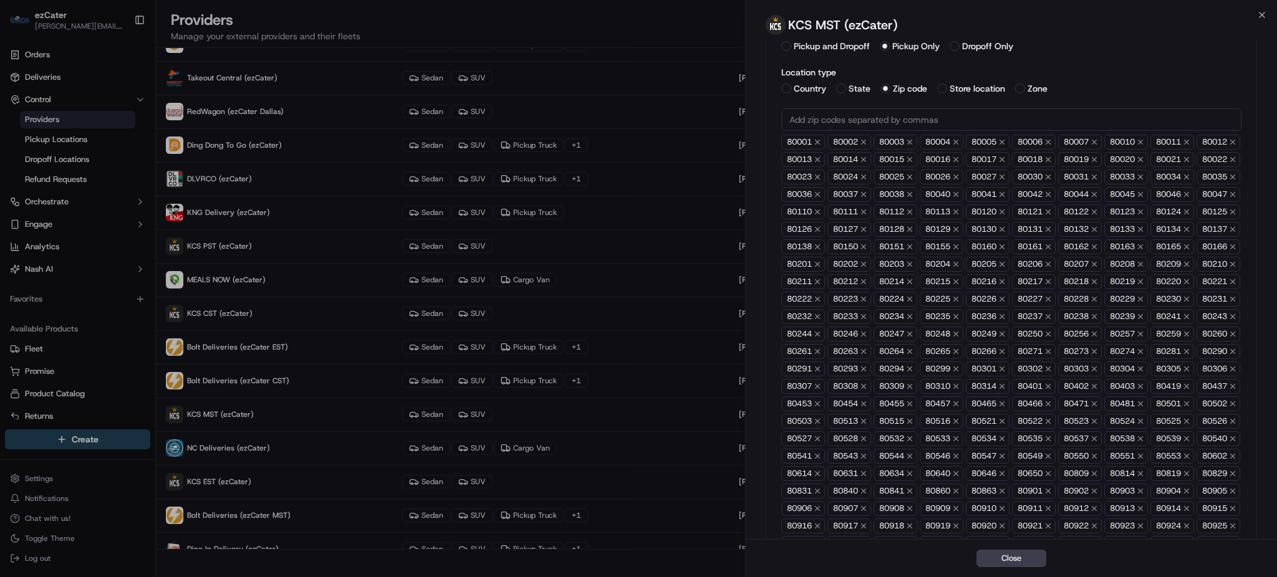
click at [834, 113] on input "text" at bounding box center [1011, 119] width 460 height 22
paste input "80504"
type input "80504"
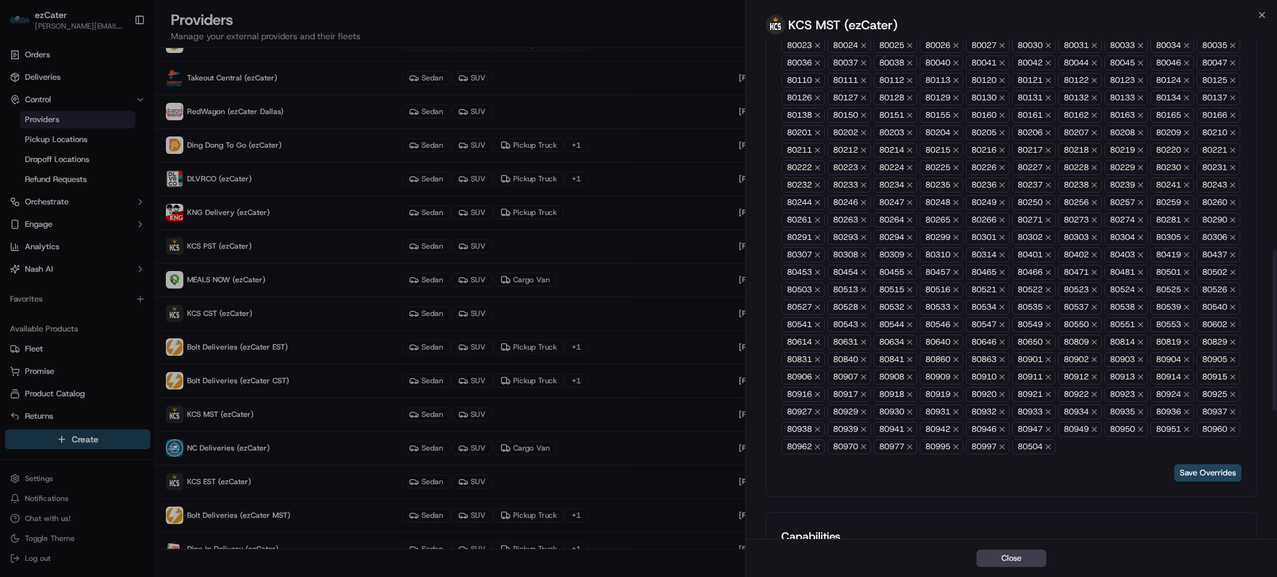
scroll to position [744, 0]
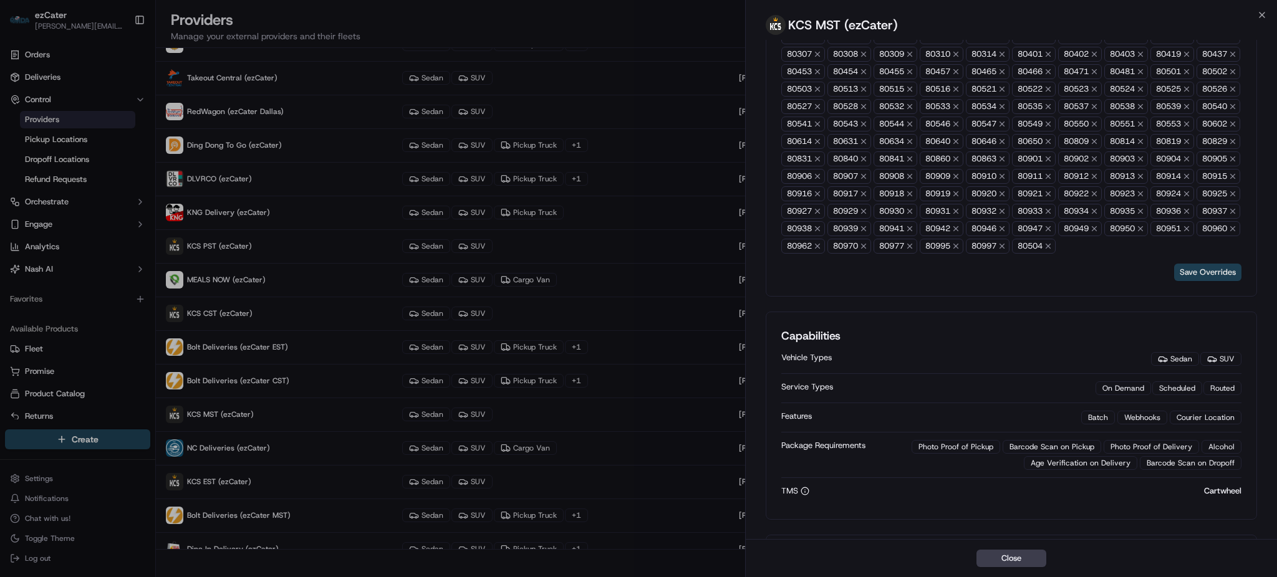
click at [1194, 281] on button "Save Overrides" at bounding box center [1207, 272] width 67 height 17
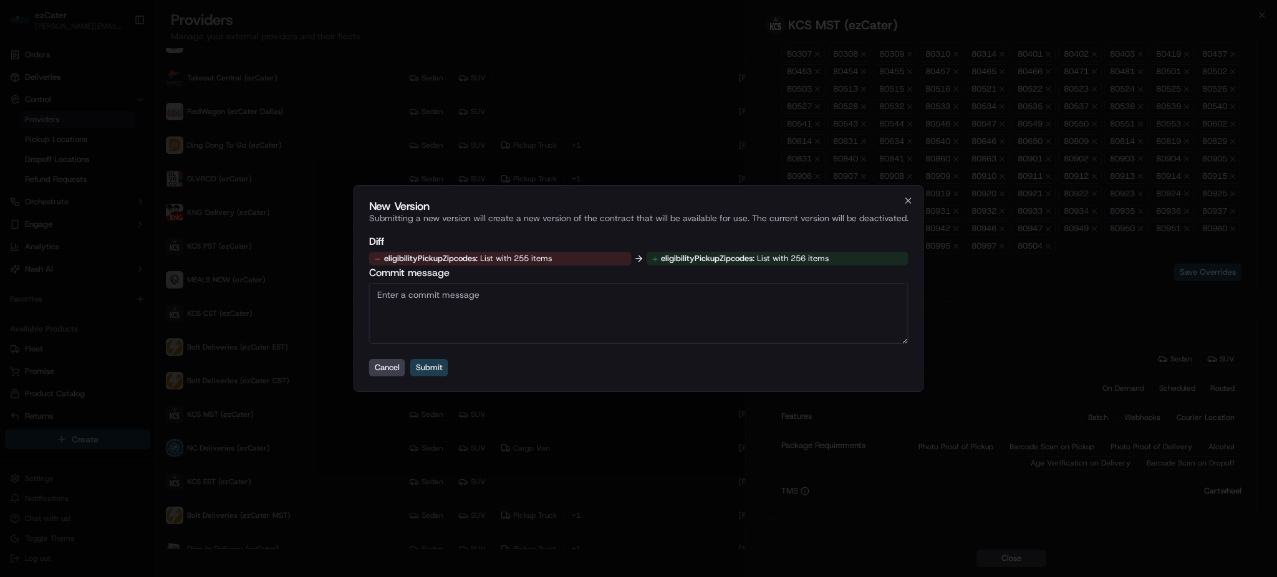
click at [423, 365] on button "Submit" at bounding box center [429, 367] width 38 height 17
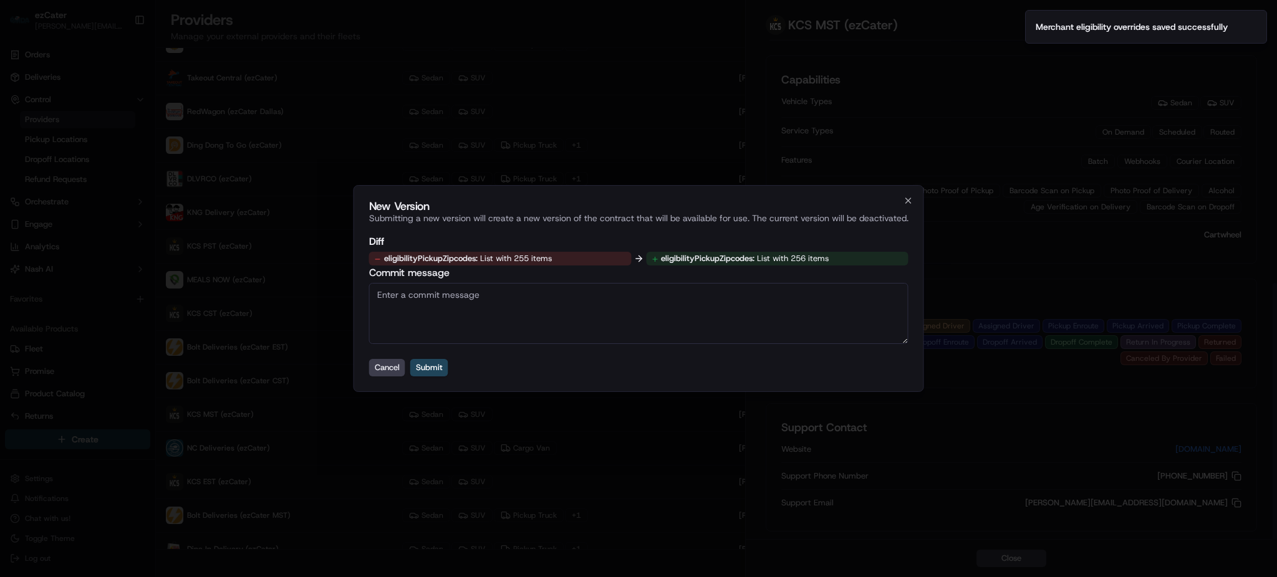
scroll to position [473, 0]
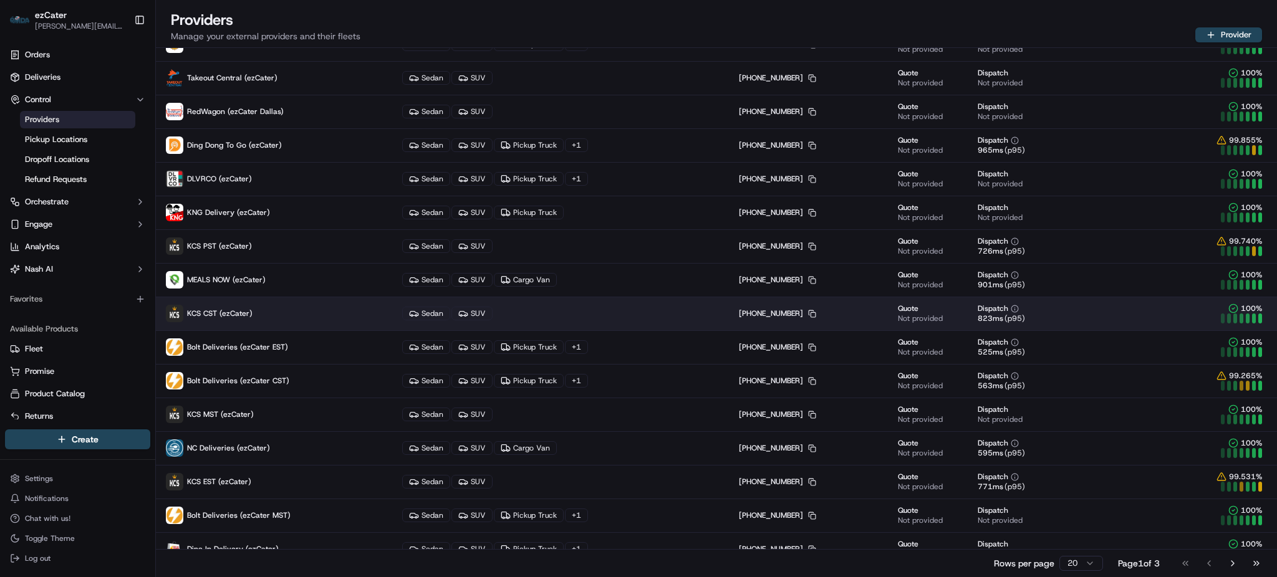
click at [280, 316] on p "KCS CST (ezCater)" at bounding box center [274, 313] width 216 height 17
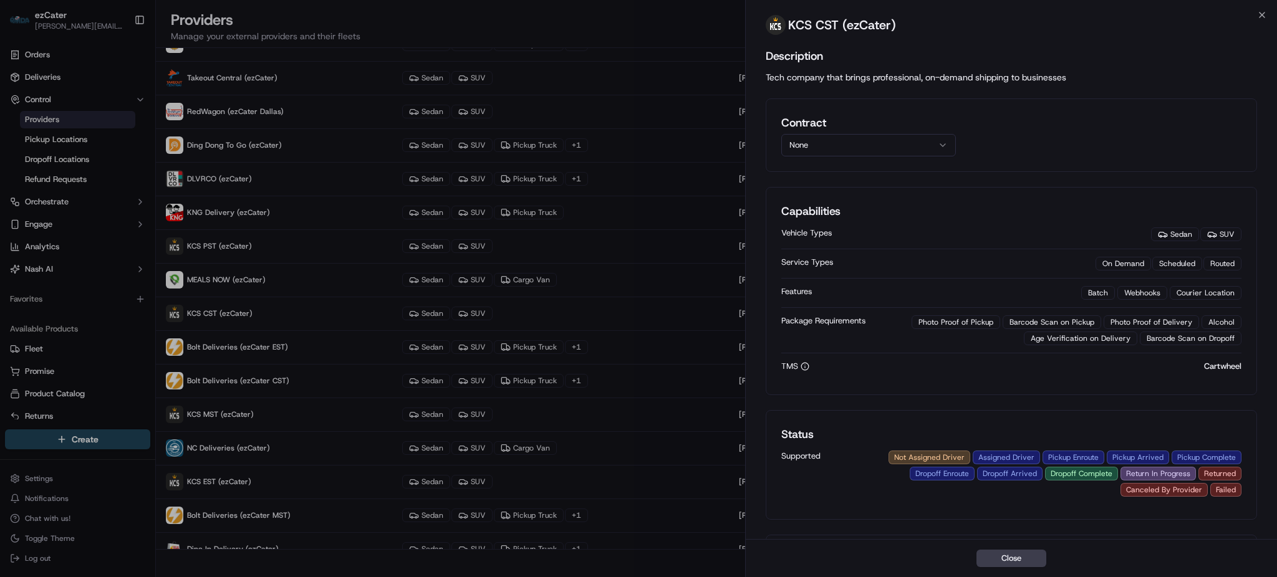
click at [839, 156] on div "Contract None" at bounding box center [1010, 135] width 491 height 74
click at [843, 150] on button "None" at bounding box center [868, 145] width 175 height 22
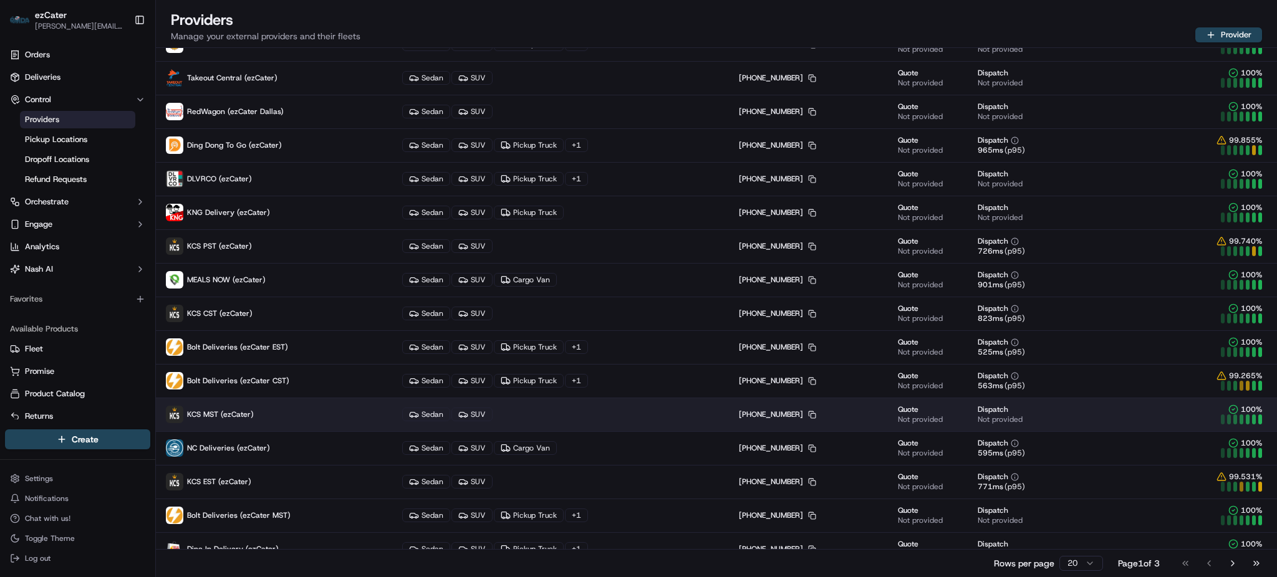
click at [271, 420] on p "KCS MST (ezCater)" at bounding box center [274, 414] width 216 height 17
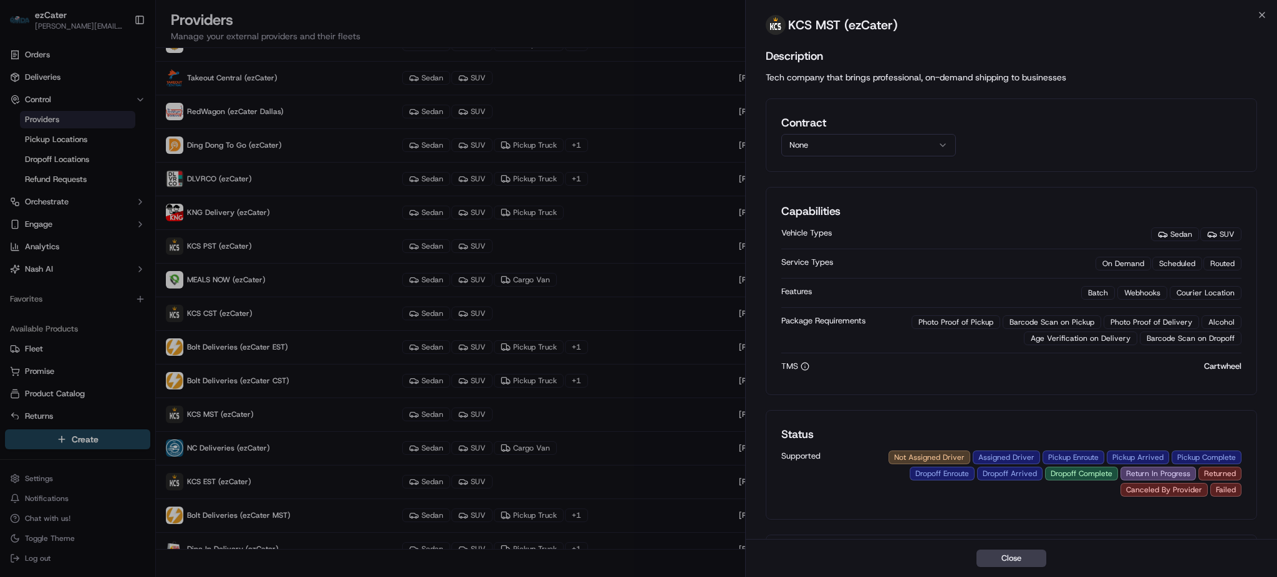
click at [899, 141] on button "None" at bounding box center [868, 145] width 175 height 22
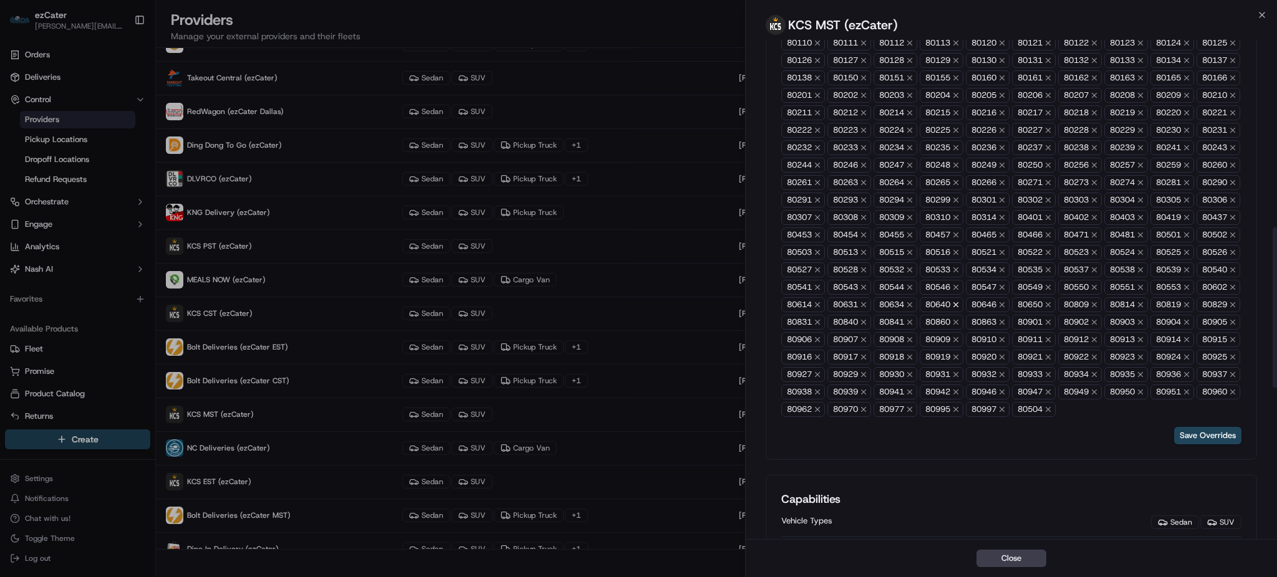
scroll to position [582, 0]
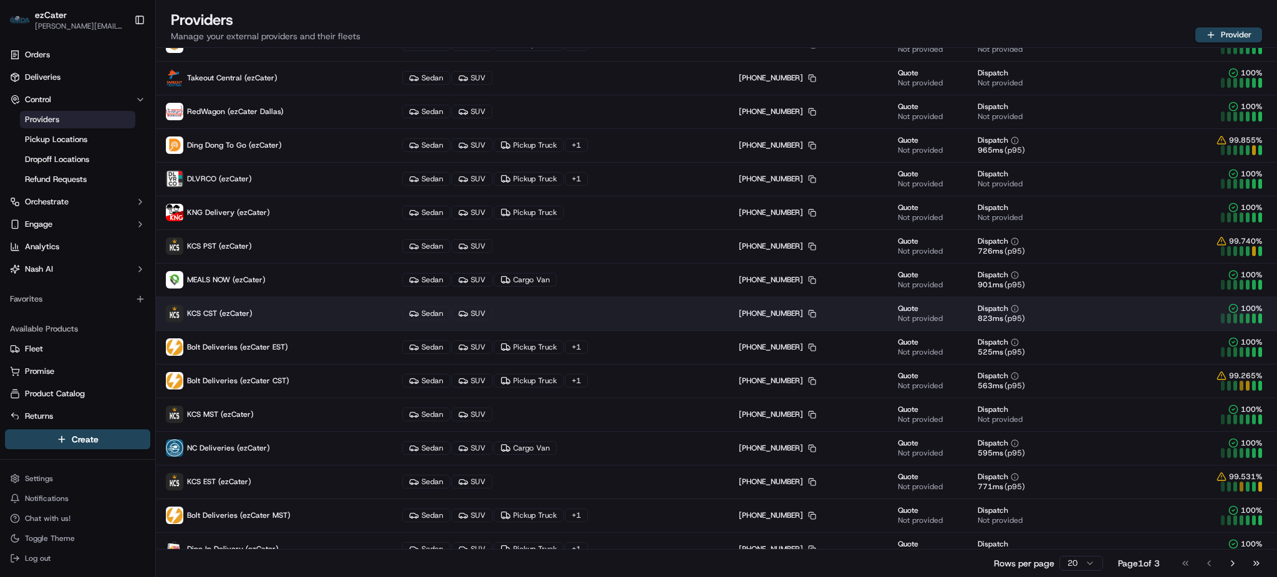
click at [264, 319] on p "KCS CST (ezCater)" at bounding box center [274, 313] width 216 height 17
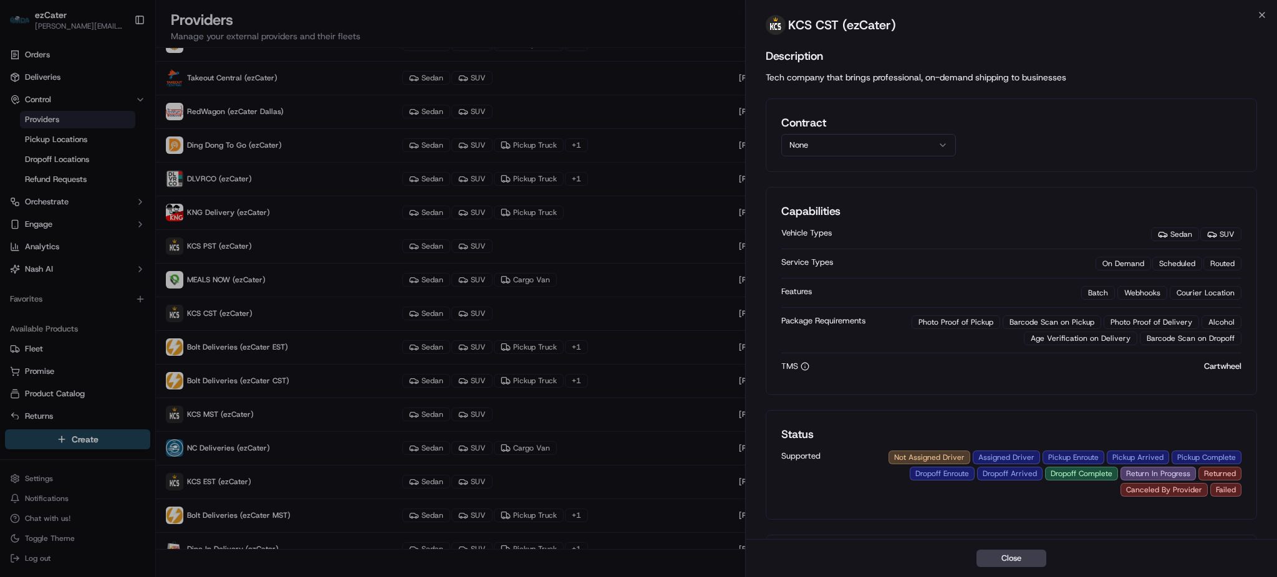
click at [863, 150] on button "None" at bounding box center [868, 145] width 175 height 22
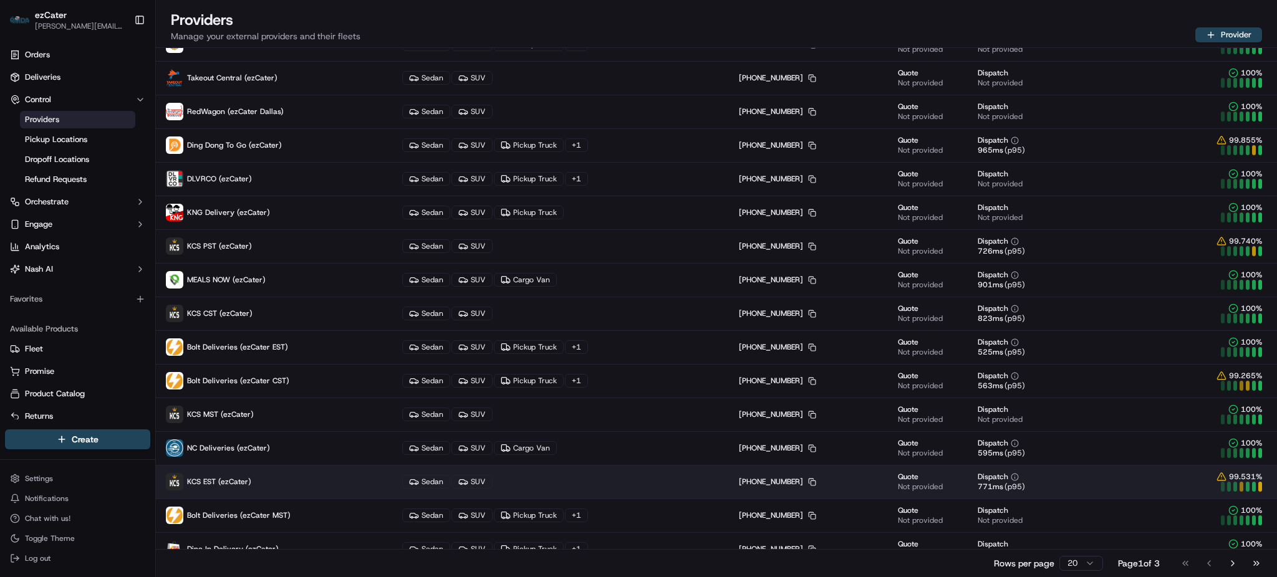
click at [256, 486] on p "KCS EST (ezCater)" at bounding box center [274, 481] width 216 height 17
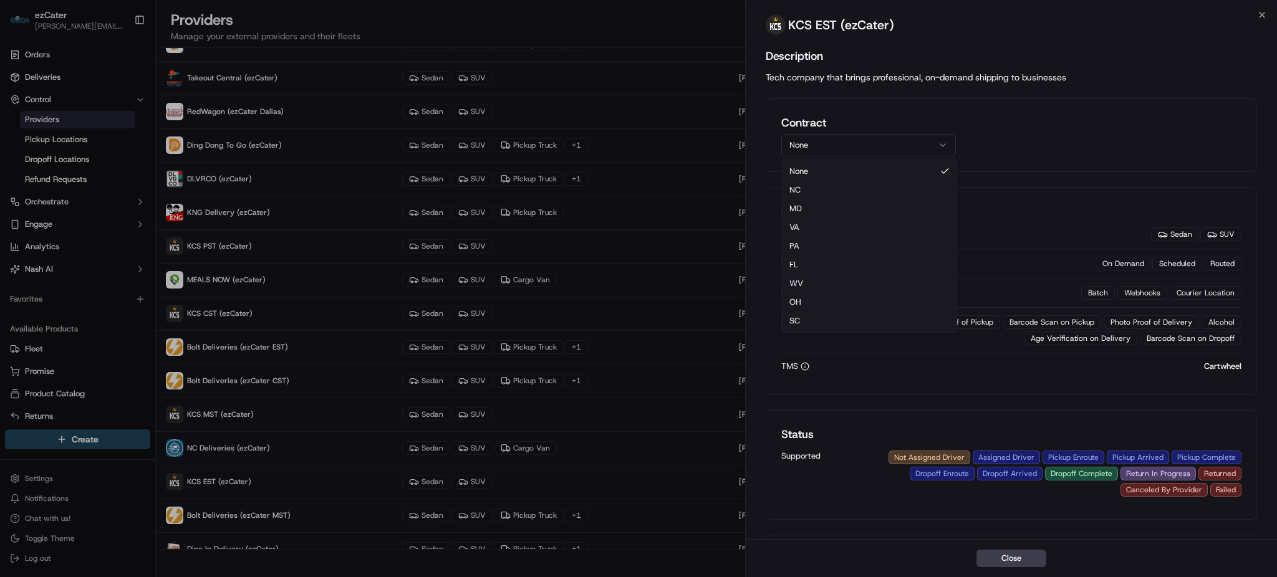
click at [834, 148] on button "None" at bounding box center [868, 145] width 175 height 22
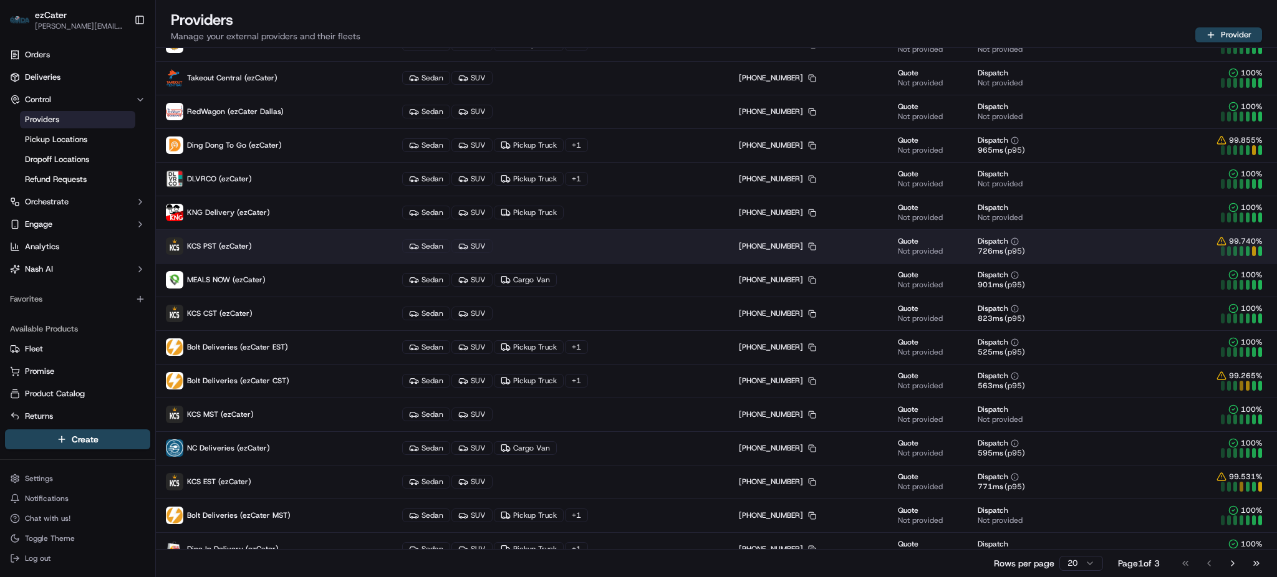
click at [264, 245] on p "KCS PST (ezCater)" at bounding box center [274, 245] width 216 height 17
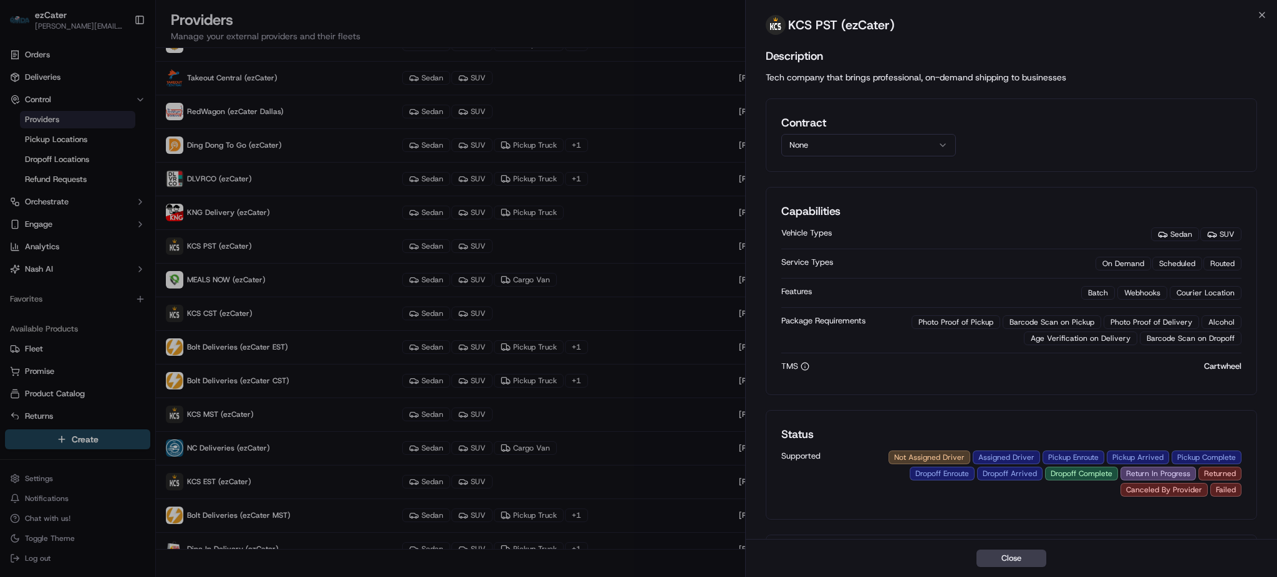
click at [861, 139] on button "None" at bounding box center [868, 145] width 175 height 22
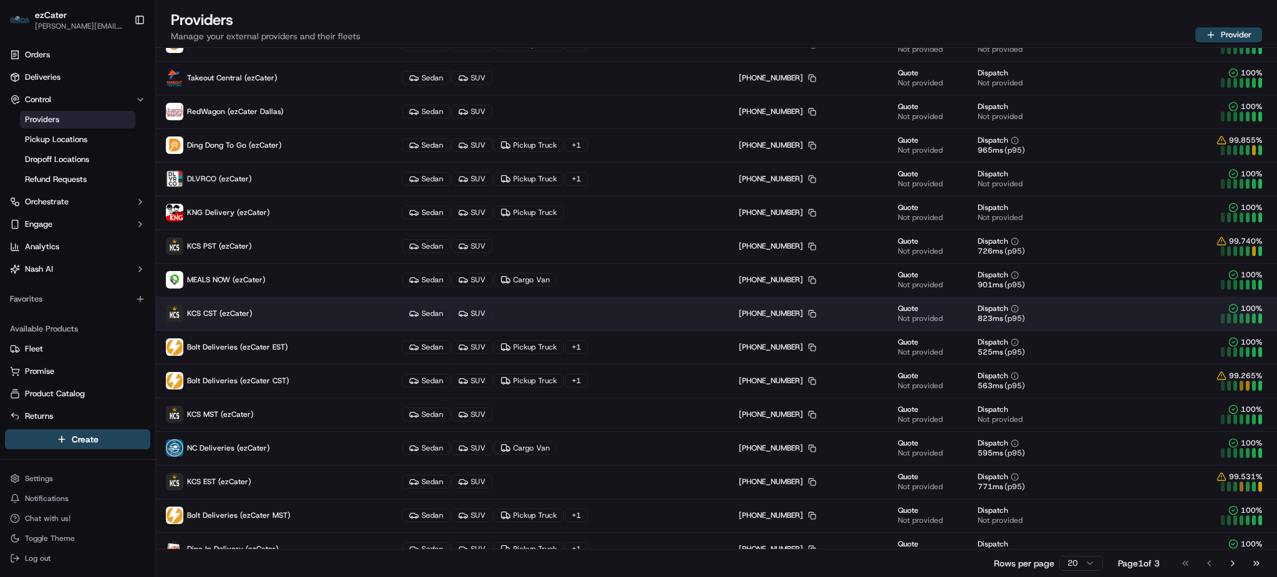
click at [267, 320] on p "KCS CST (ezCater)" at bounding box center [274, 313] width 216 height 17
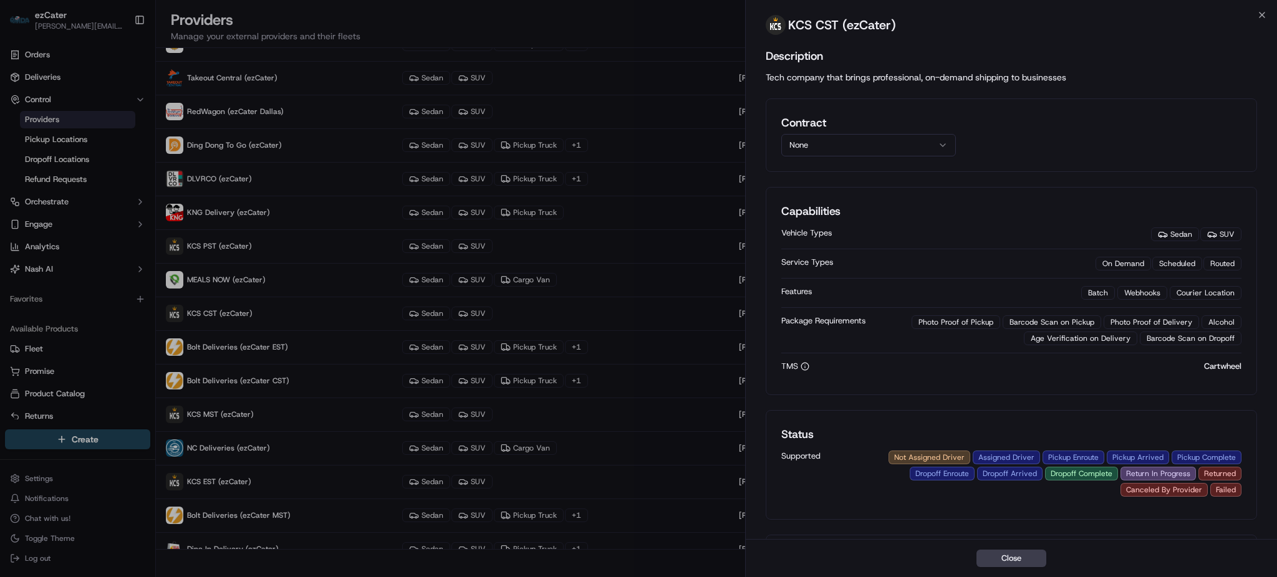
click at [894, 143] on button "None" at bounding box center [868, 145] width 175 height 22
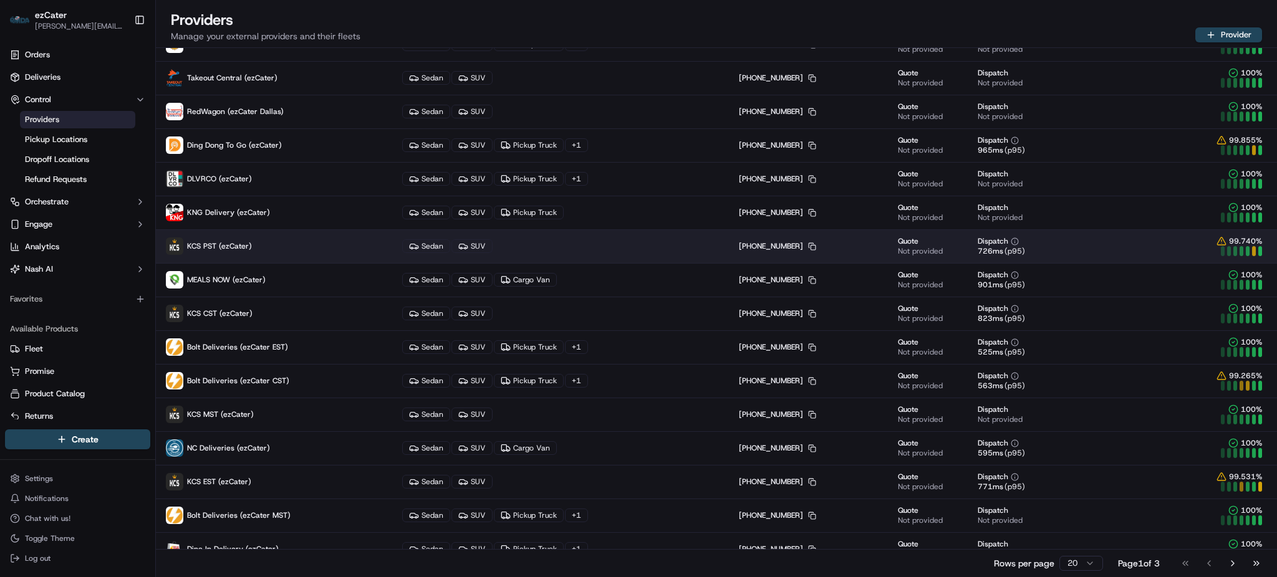
click at [297, 242] on p "KCS PST (ezCater)" at bounding box center [274, 245] width 216 height 17
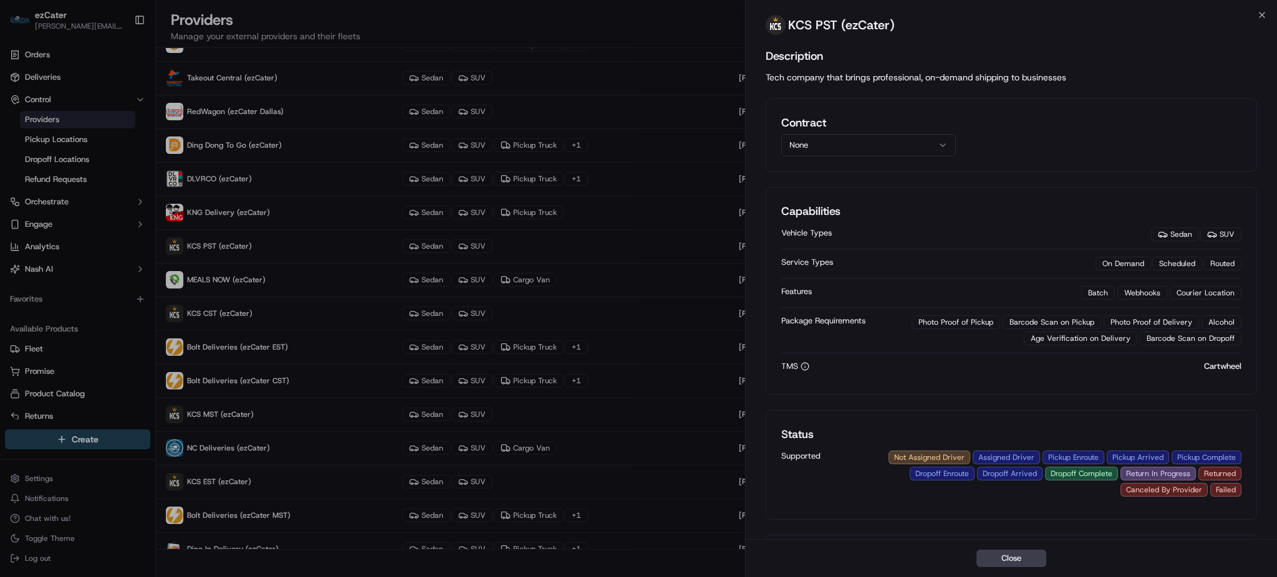
click at [904, 139] on button "None" at bounding box center [868, 145] width 175 height 22
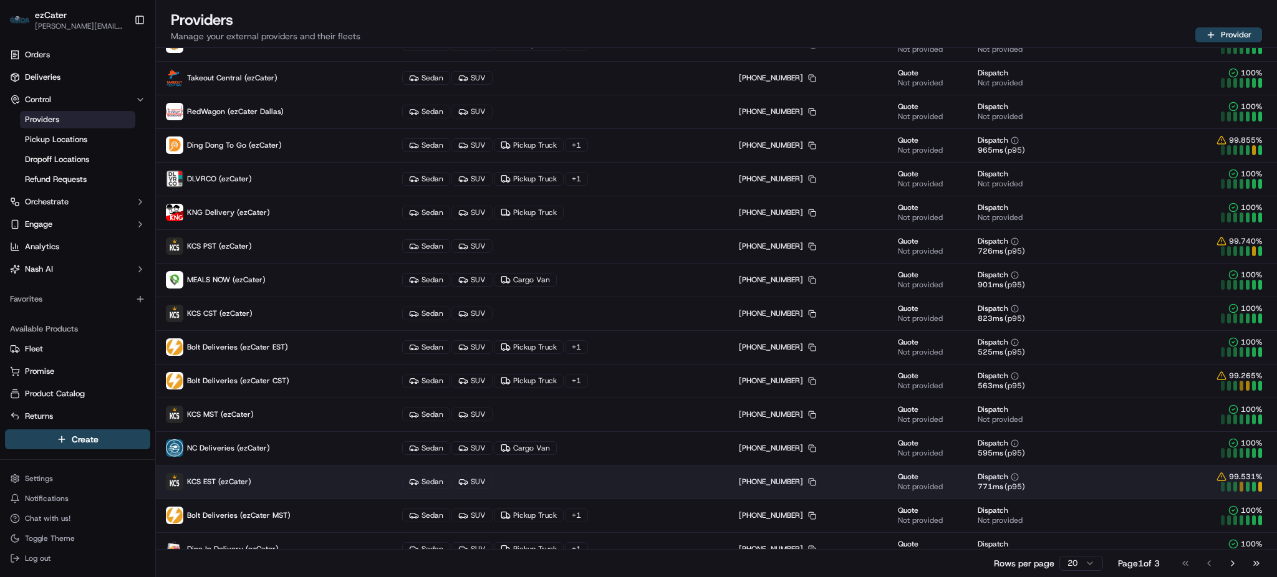
click at [263, 477] on p "KCS EST (ezCater)" at bounding box center [274, 481] width 216 height 17
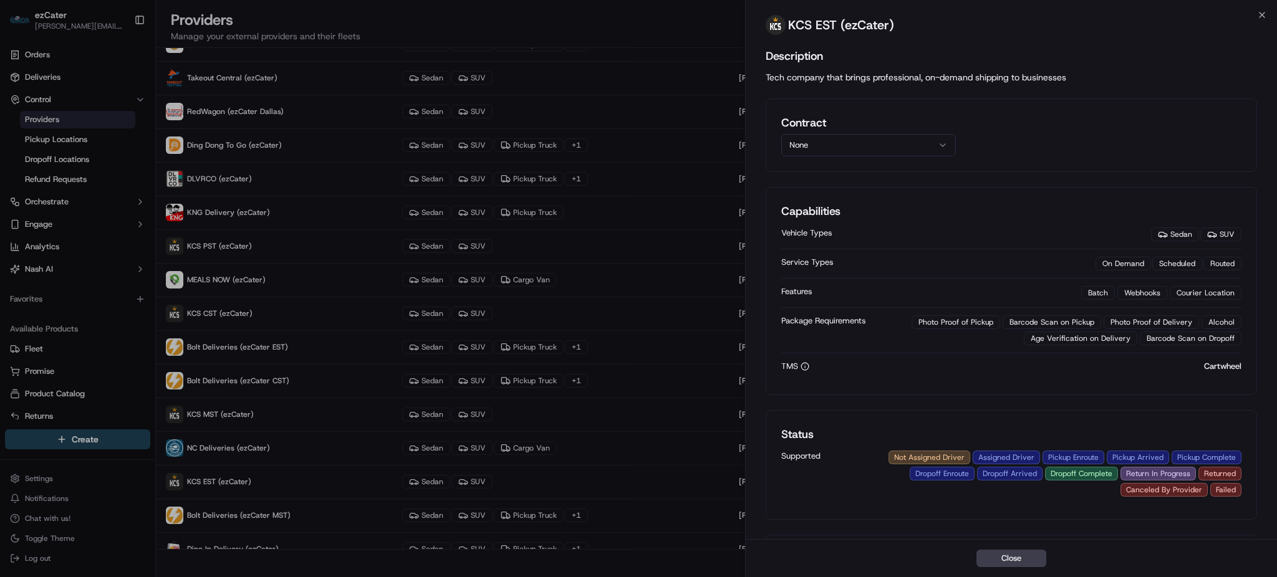
click at [875, 145] on button "None" at bounding box center [868, 145] width 175 height 22
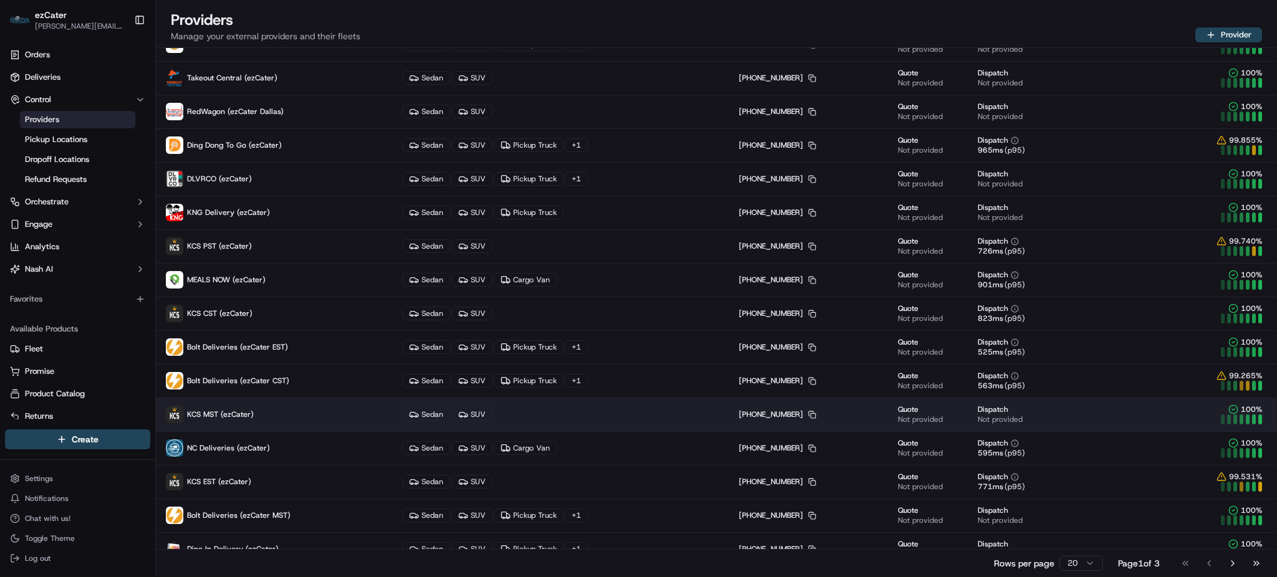
click at [247, 408] on p "KCS MST (ezCater)" at bounding box center [274, 414] width 216 height 17
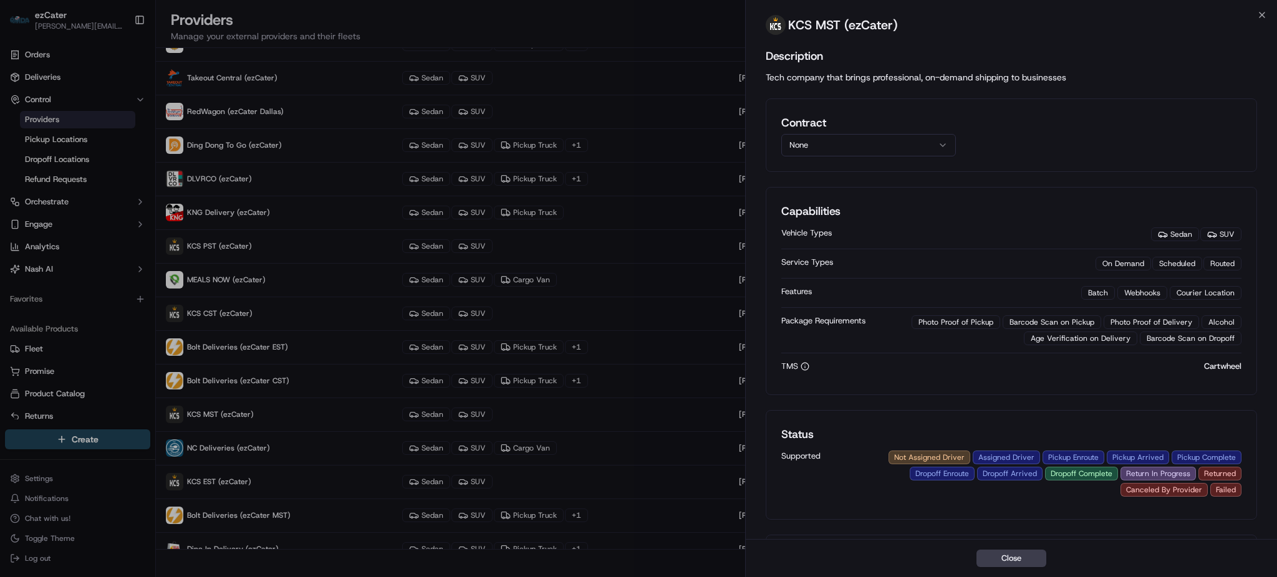
click at [852, 140] on button "None" at bounding box center [868, 145] width 175 height 22
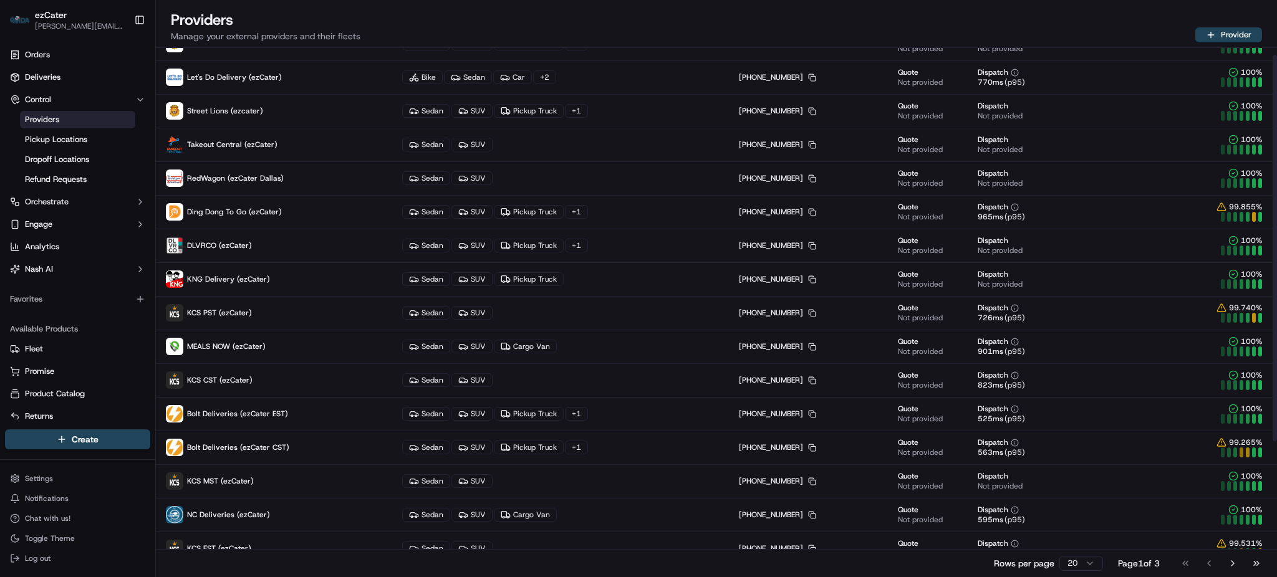
scroll to position [0, 0]
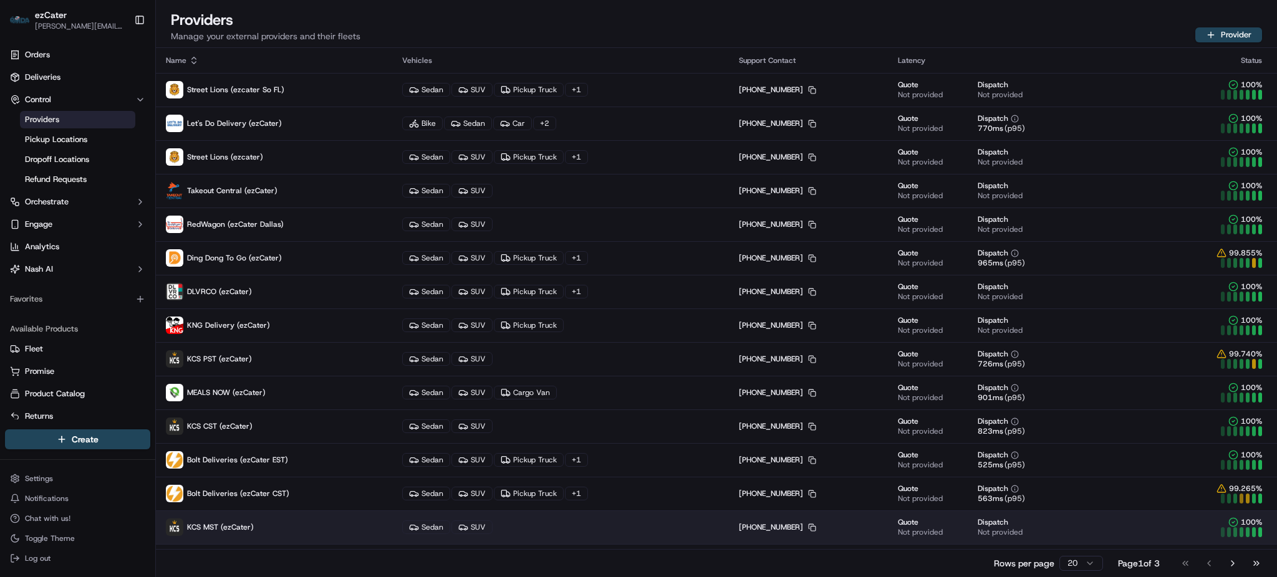
click at [287, 529] on p "KCS MST (ezCater)" at bounding box center [274, 527] width 216 height 17
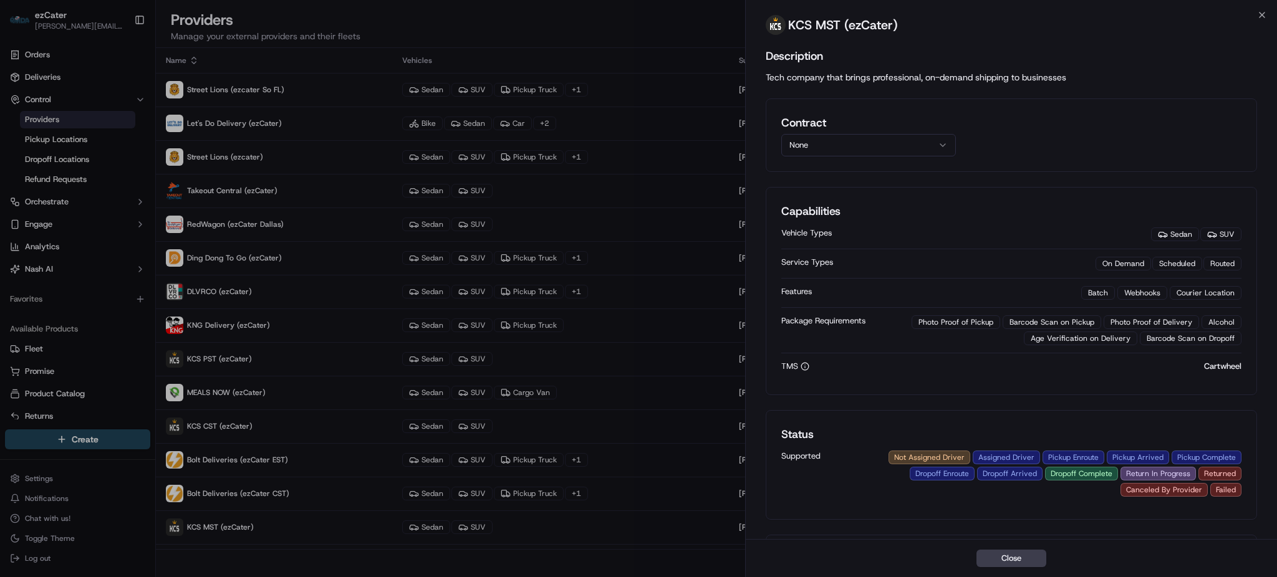
click at [839, 146] on button "None" at bounding box center [868, 145] width 175 height 22
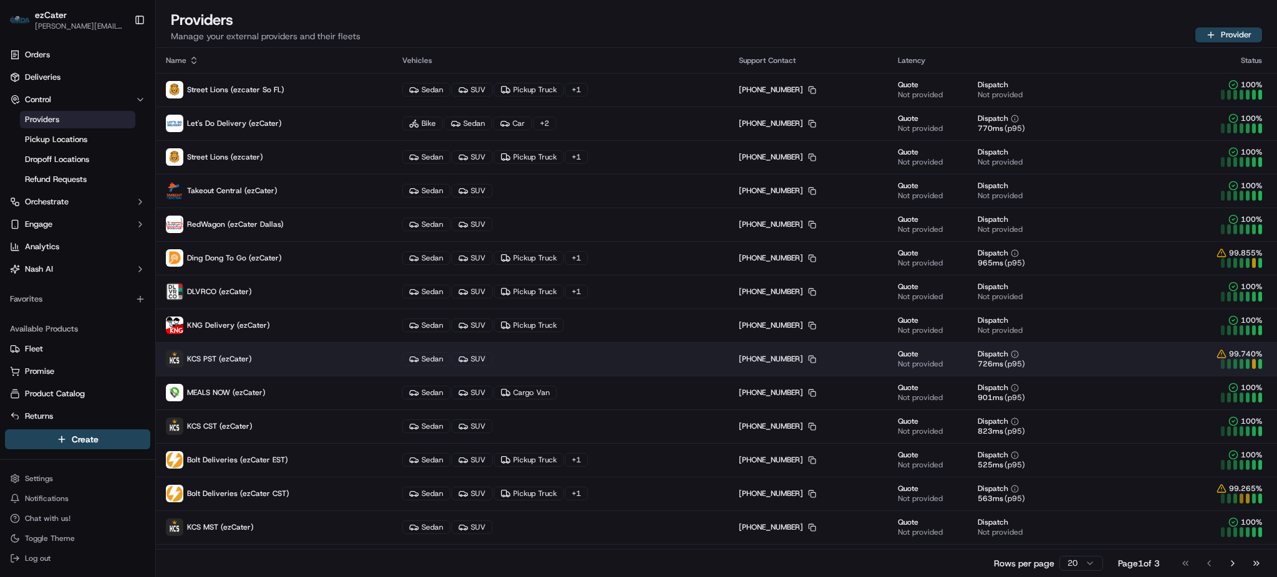
click at [277, 362] on p "KCS PST (ezCater)" at bounding box center [274, 358] width 216 height 17
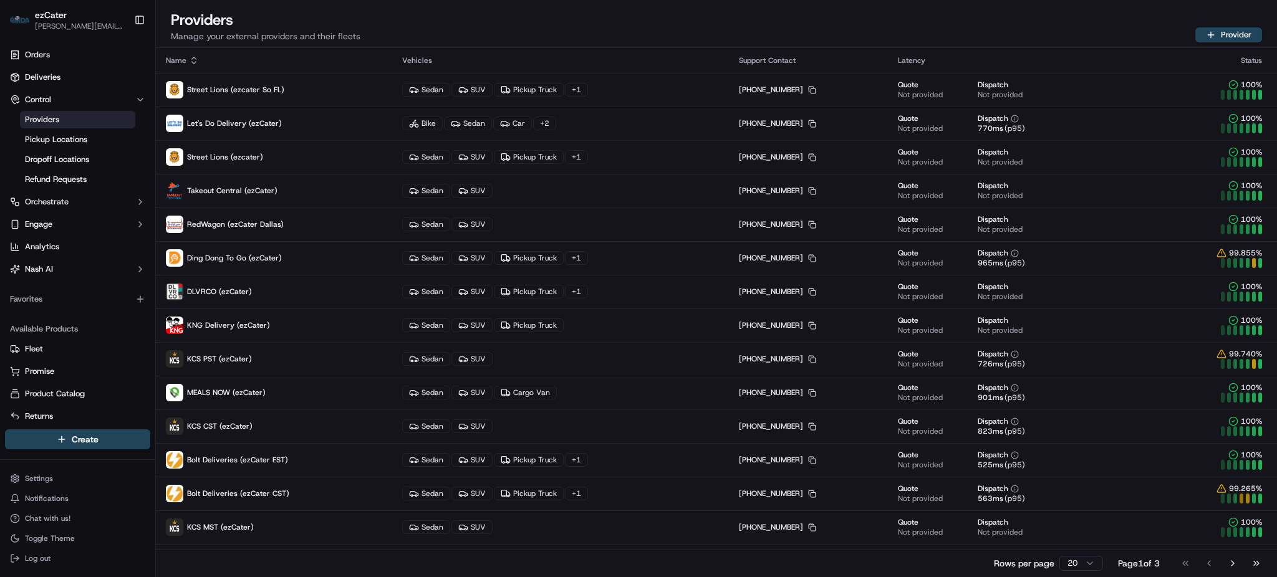
click at [289, 415] on td "KCS CST (ezCater)" at bounding box center [274, 427] width 236 height 34
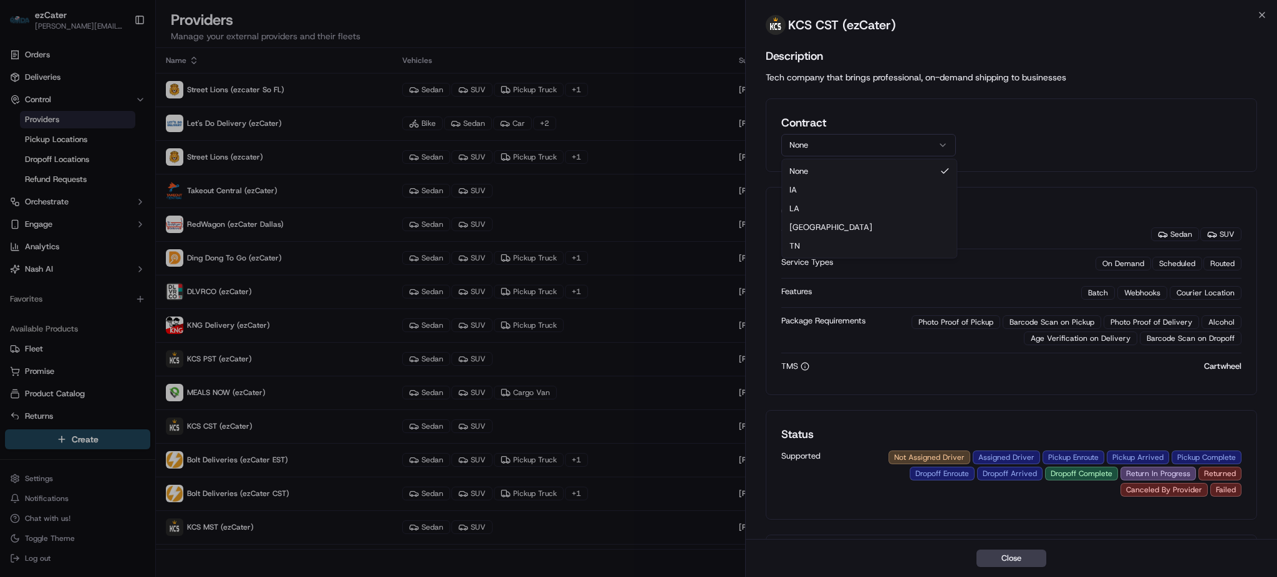
click at [848, 140] on button "None" at bounding box center [868, 145] width 175 height 22
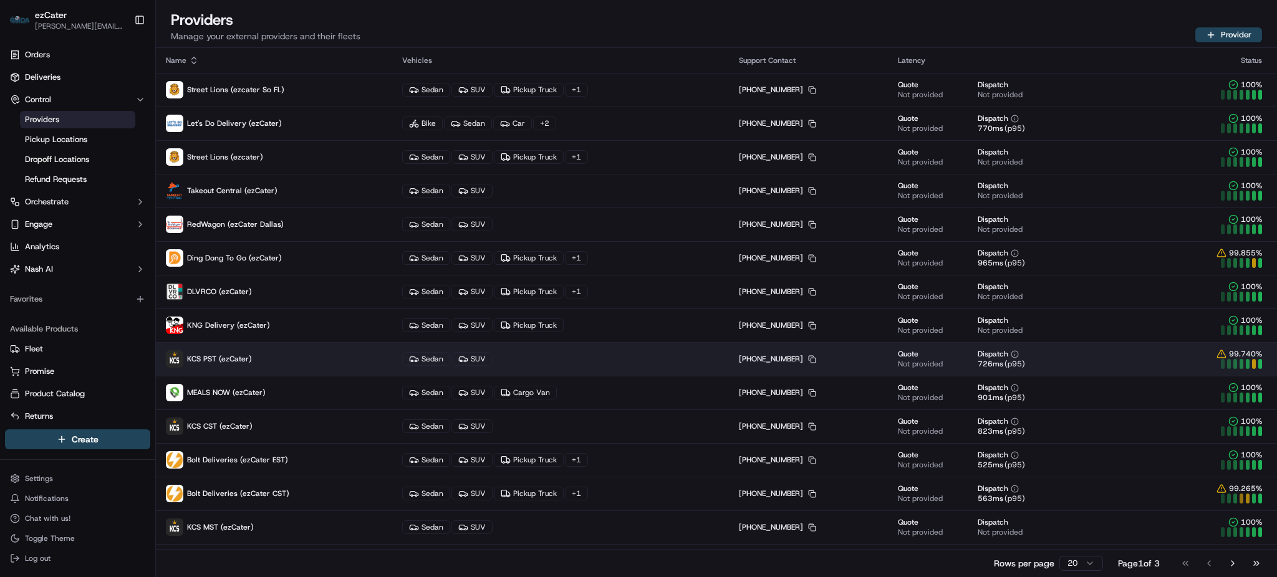
click at [294, 362] on p "KCS PST (ezCater)" at bounding box center [274, 358] width 216 height 17
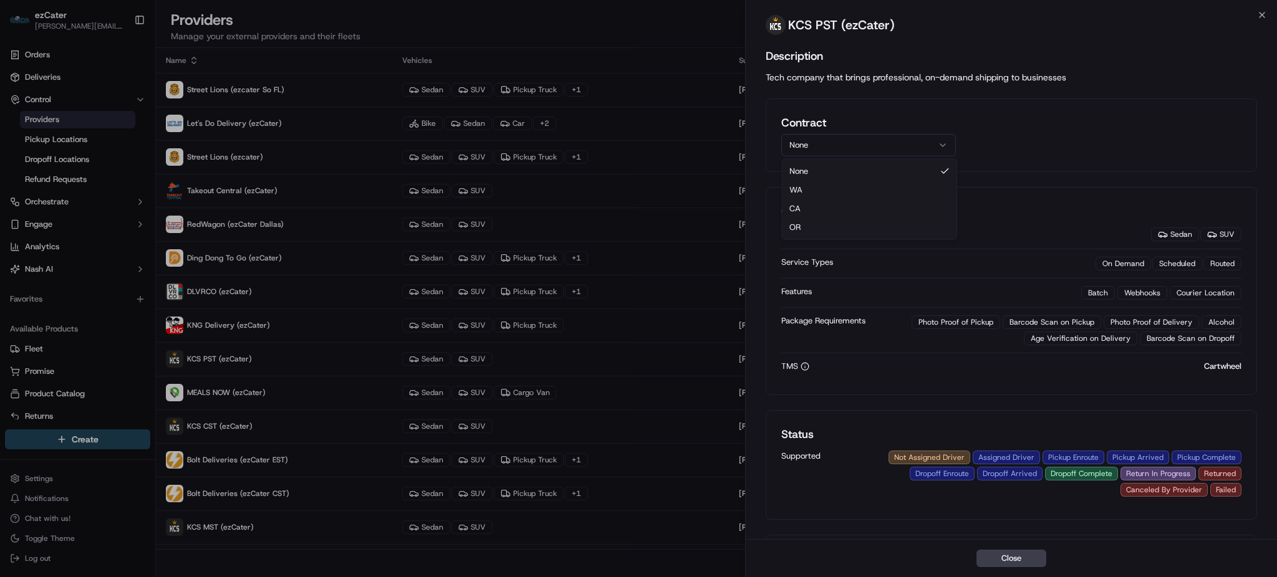
click at [853, 140] on button "None" at bounding box center [868, 145] width 175 height 22
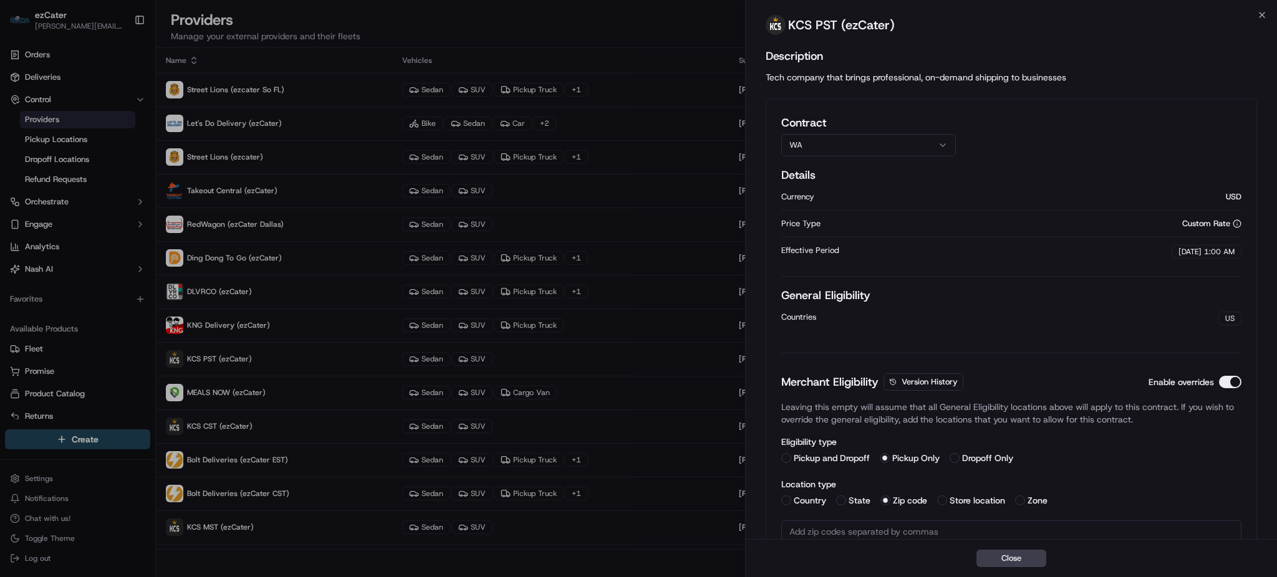
click at [1068, 38] on div "KCS PST (ezCater)" at bounding box center [1011, 27] width 531 height 25
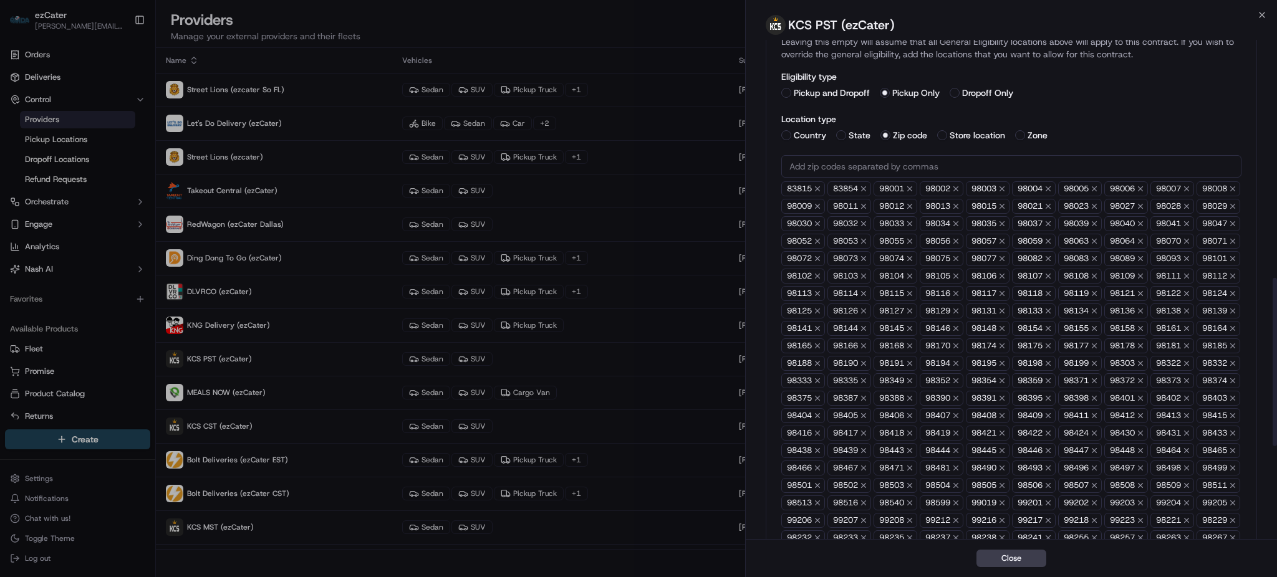
scroll to position [365, 0]
paste input "text"
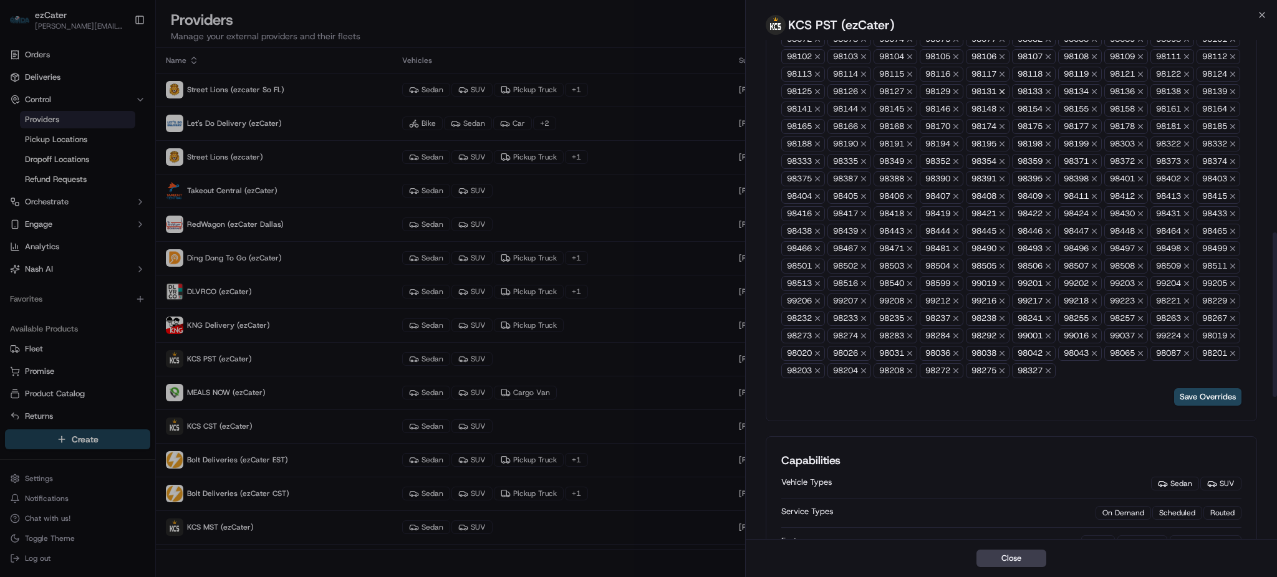
scroll to position [780, 0]
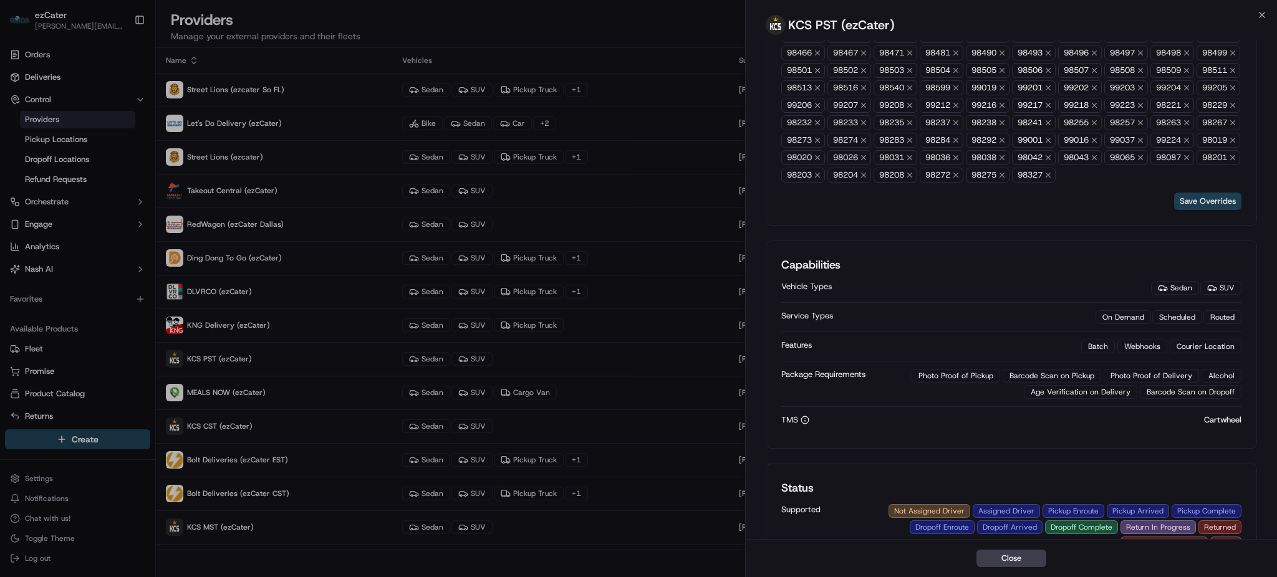
click at [1224, 210] on button "Save Overrides" at bounding box center [1207, 201] width 67 height 17
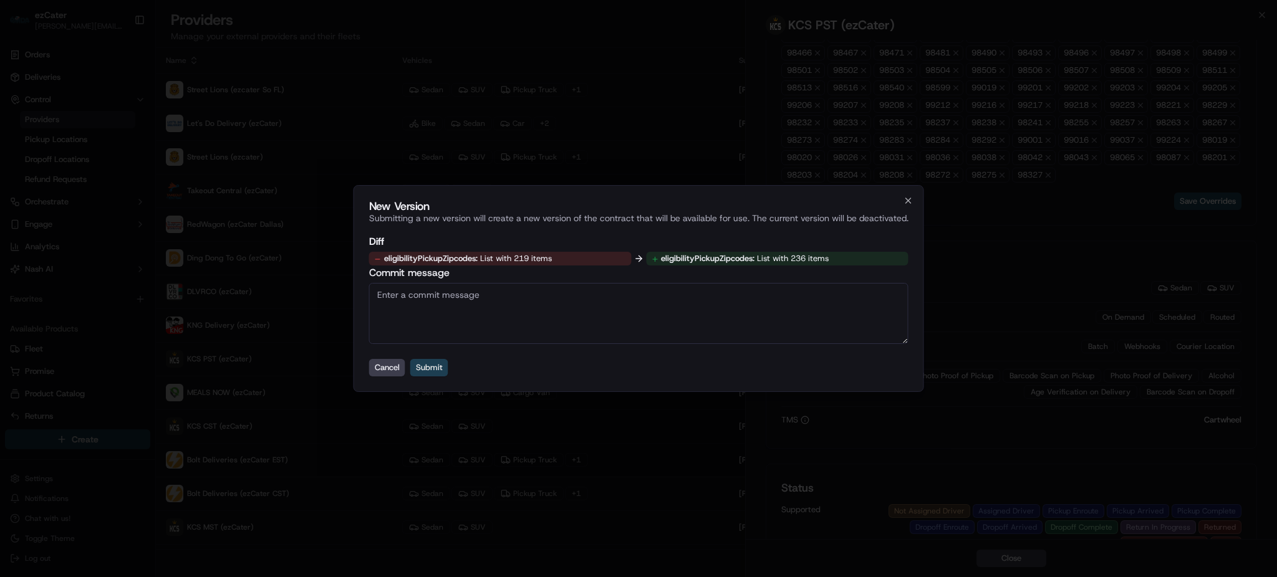
click at [429, 370] on button "Submit" at bounding box center [429, 367] width 38 height 17
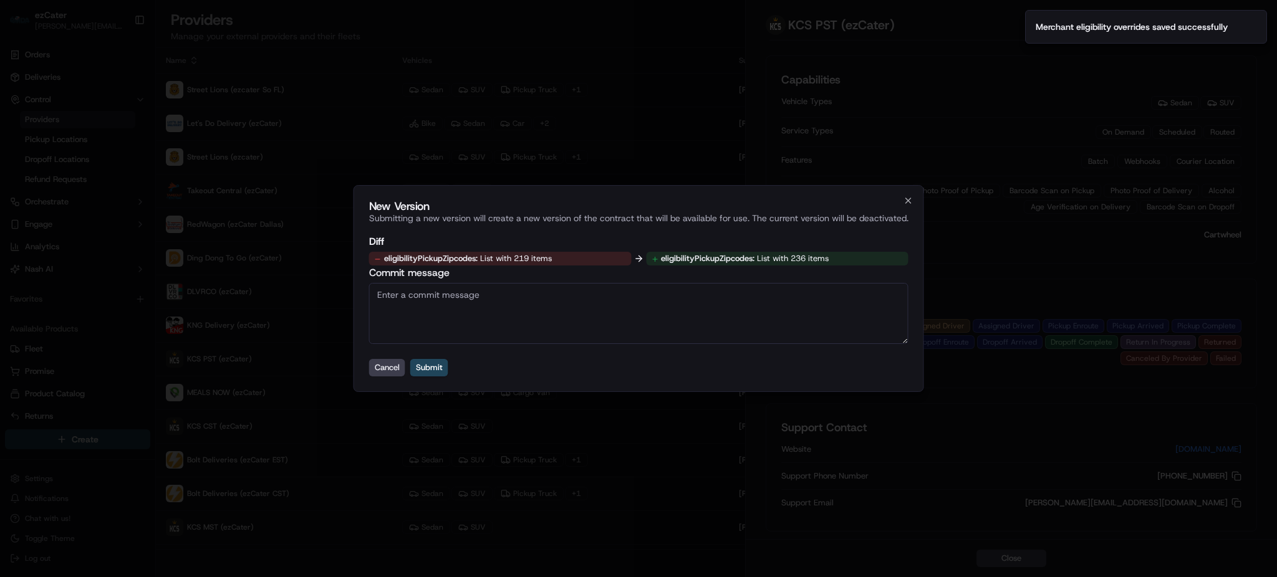
scroll to position [473, 0]
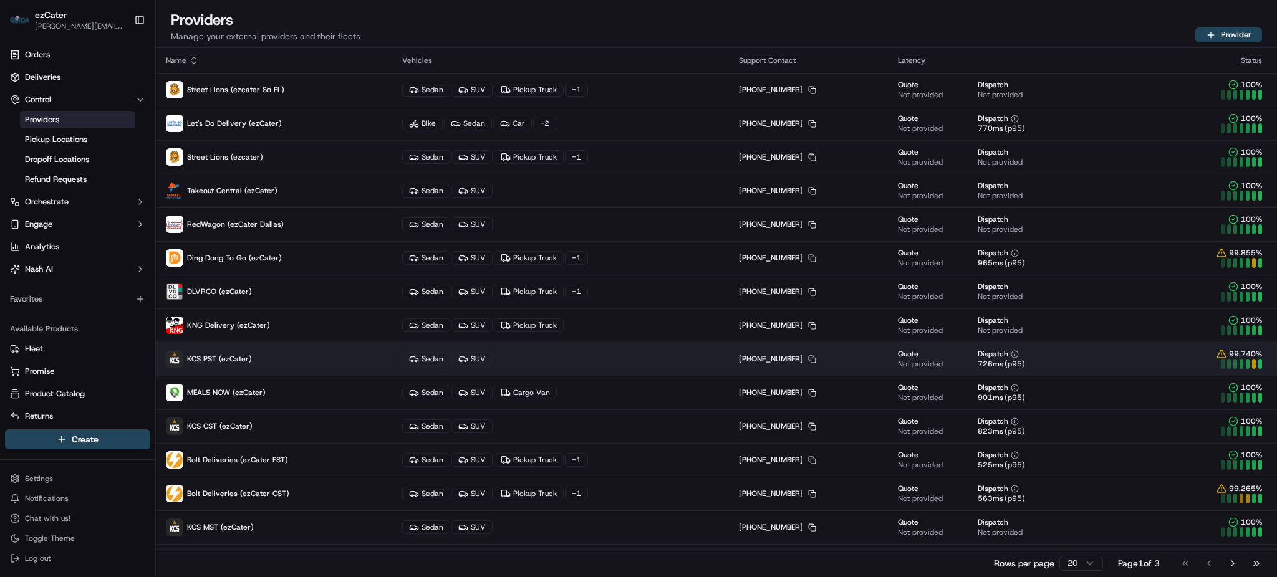
click at [270, 360] on p "KCS PST (ezCater)" at bounding box center [274, 358] width 216 height 17
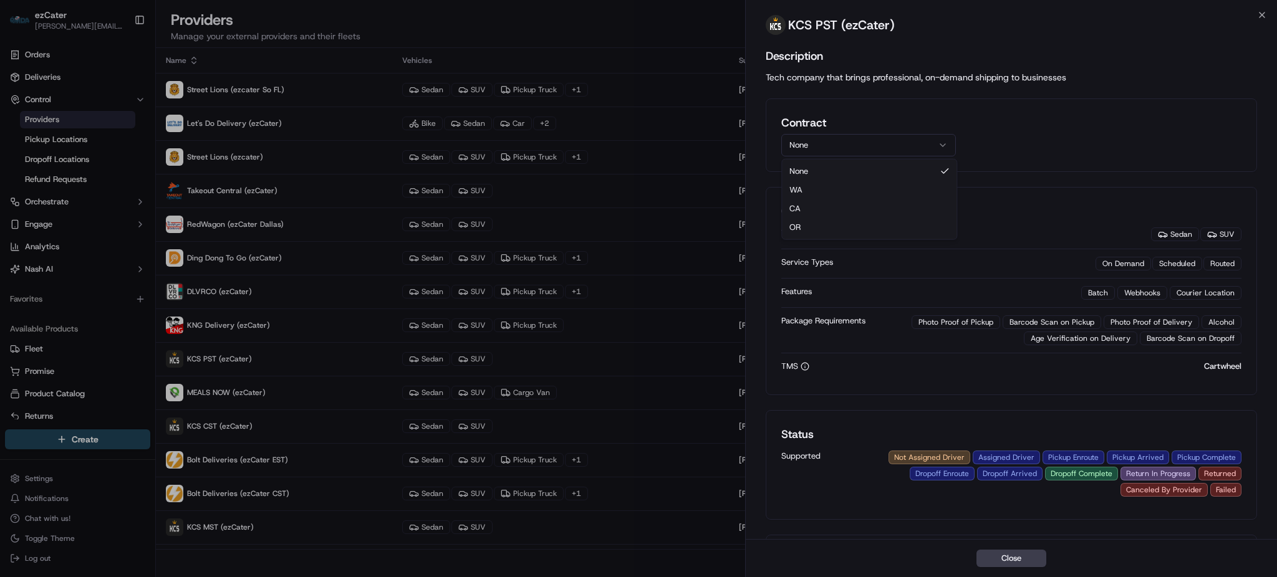
click at [846, 134] on button "None" at bounding box center [868, 145] width 175 height 22
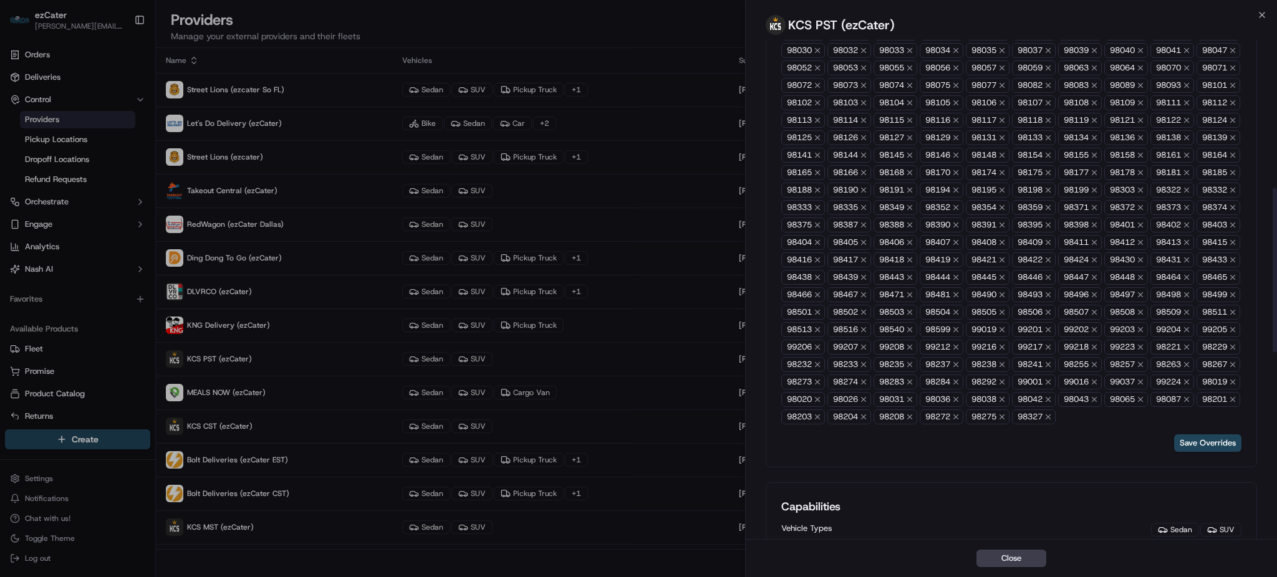
scroll to position [582, 0]
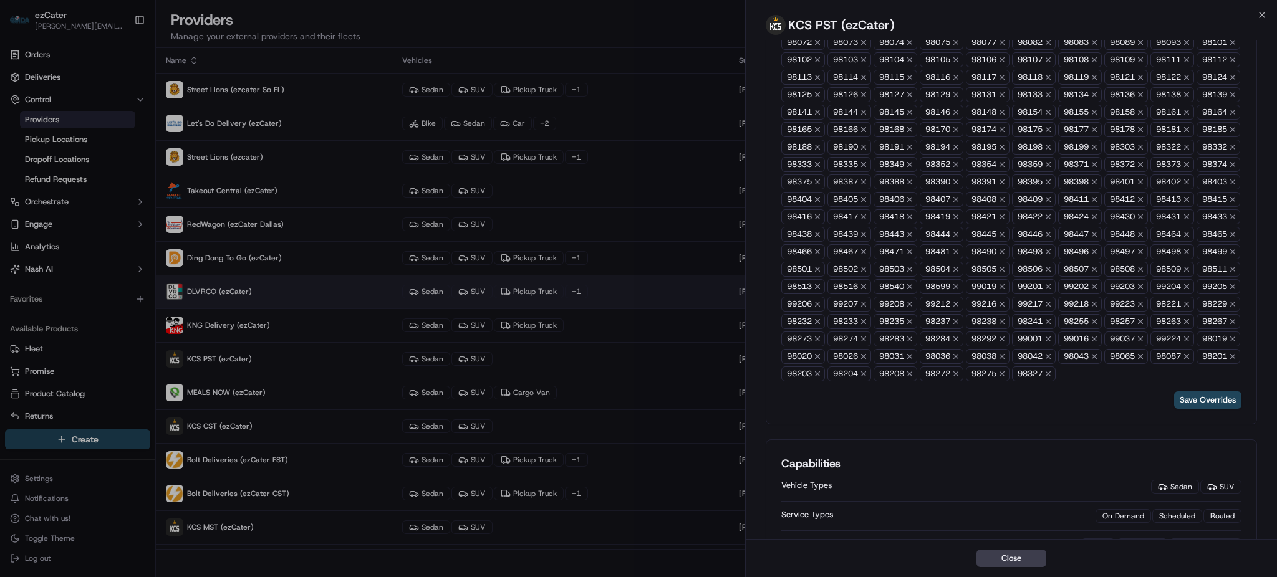
drag, startPoint x: 373, startPoint y: 253, endPoint x: 446, endPoint y: 284, distance: 79.1
